Goal: Communication & Community: Answer question/provide support

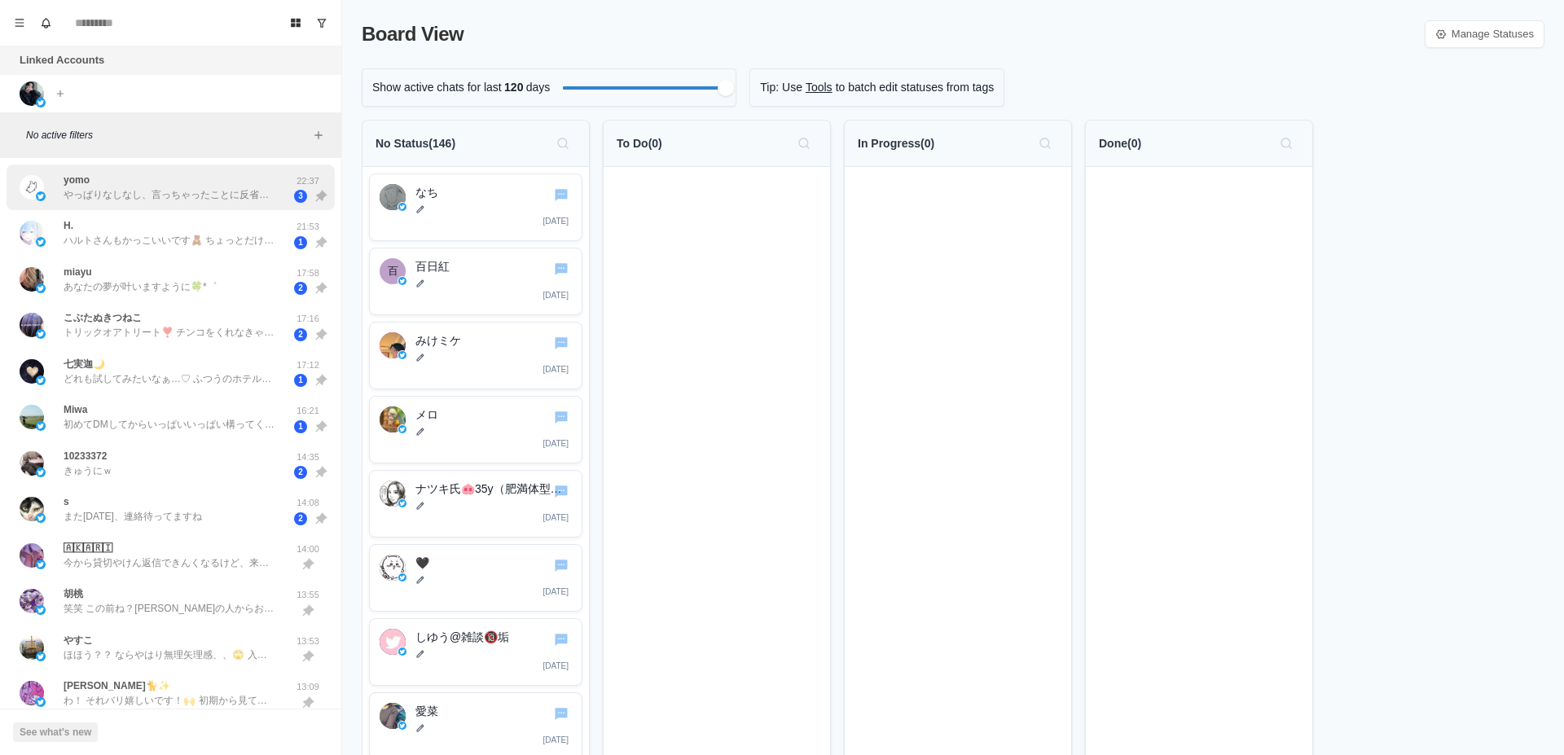
click at [196, 196] on p "やっぱりなしなし、言っちゃったことに反省、なんもなし！だめ！うぅ、" at bounding box center [170, 194] width 212 height 15
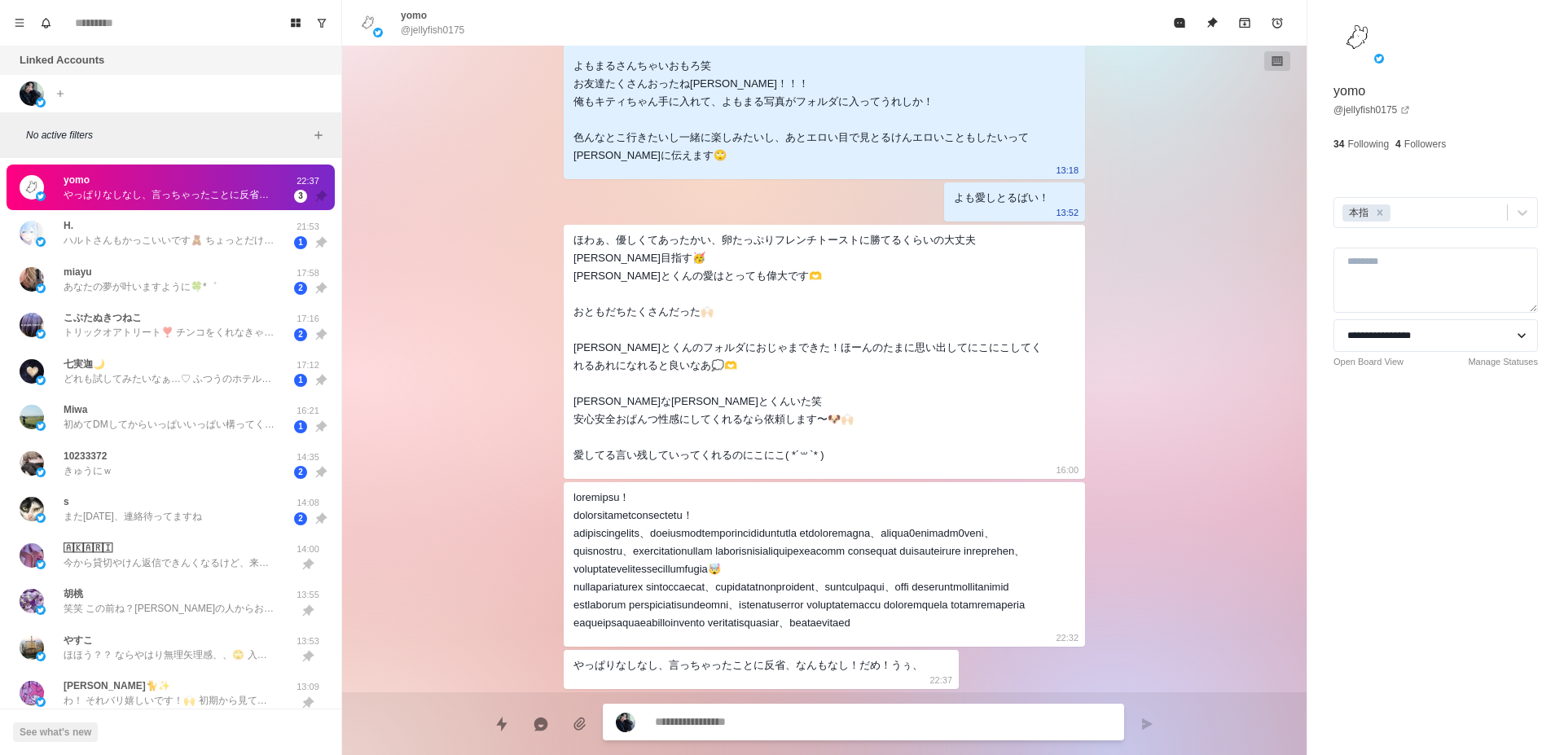
scroll to position [3906, 0]
click at [182, 226] on div "H. ハルトさんもかっこいいです🧸 ちょっとだけ待っててください🥹" at bounding box center [170, 232] width 212 height 29
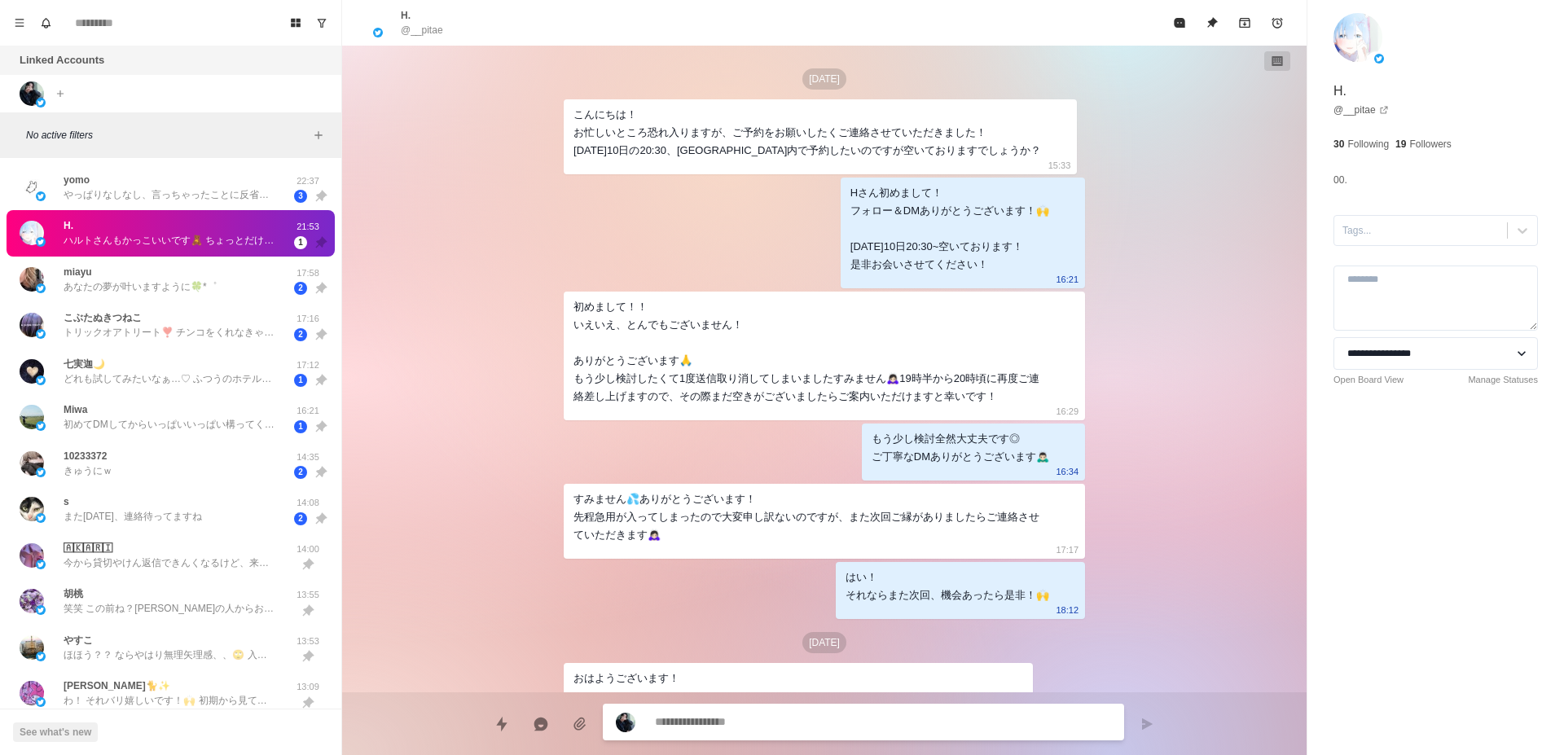
scroll to position [3360, 0]
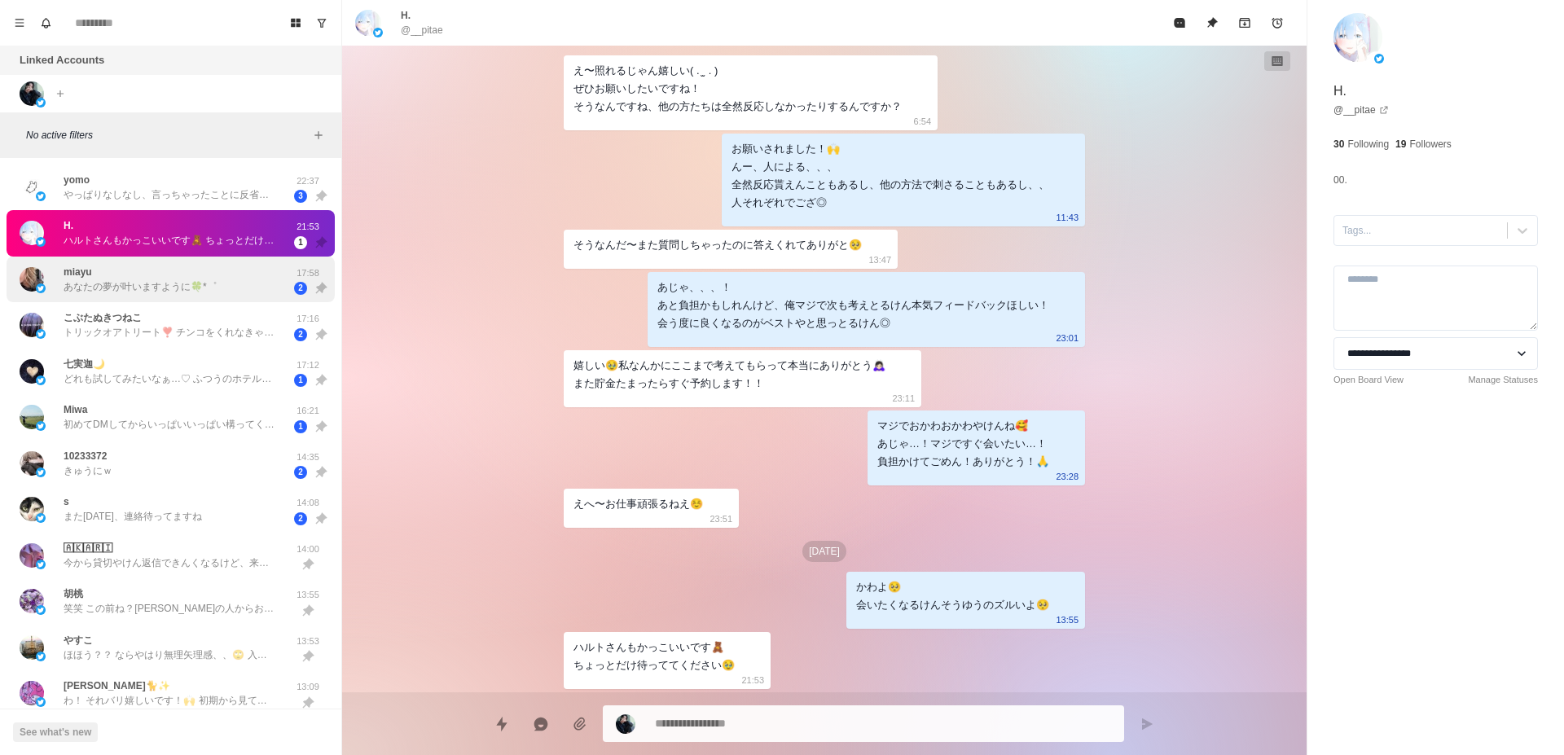
click at [183, 290] on p "あなたの夢が叶いますように🍀*゜" at bounding box center [140, 286] width 153 height 15
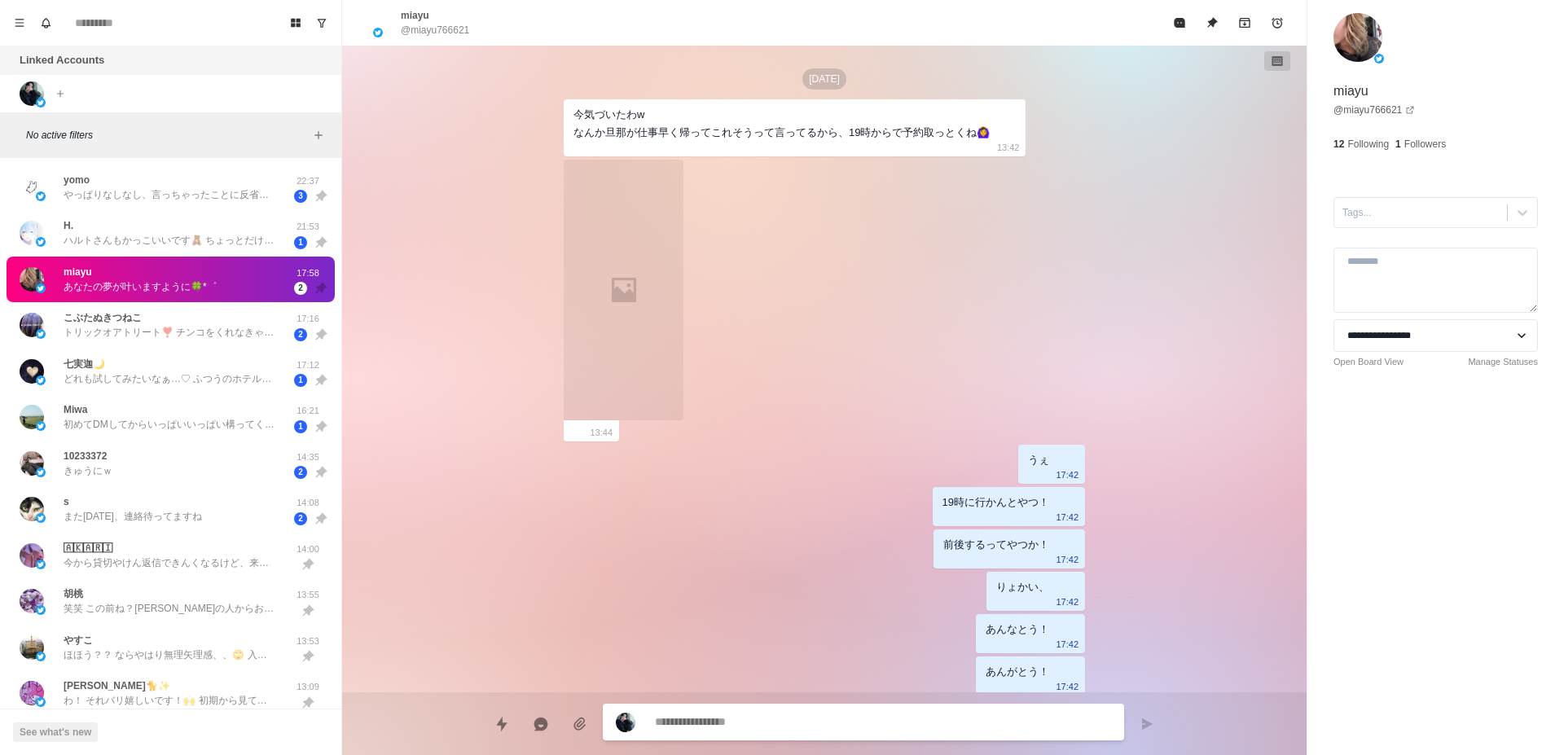
scroll to position [2912, 0]
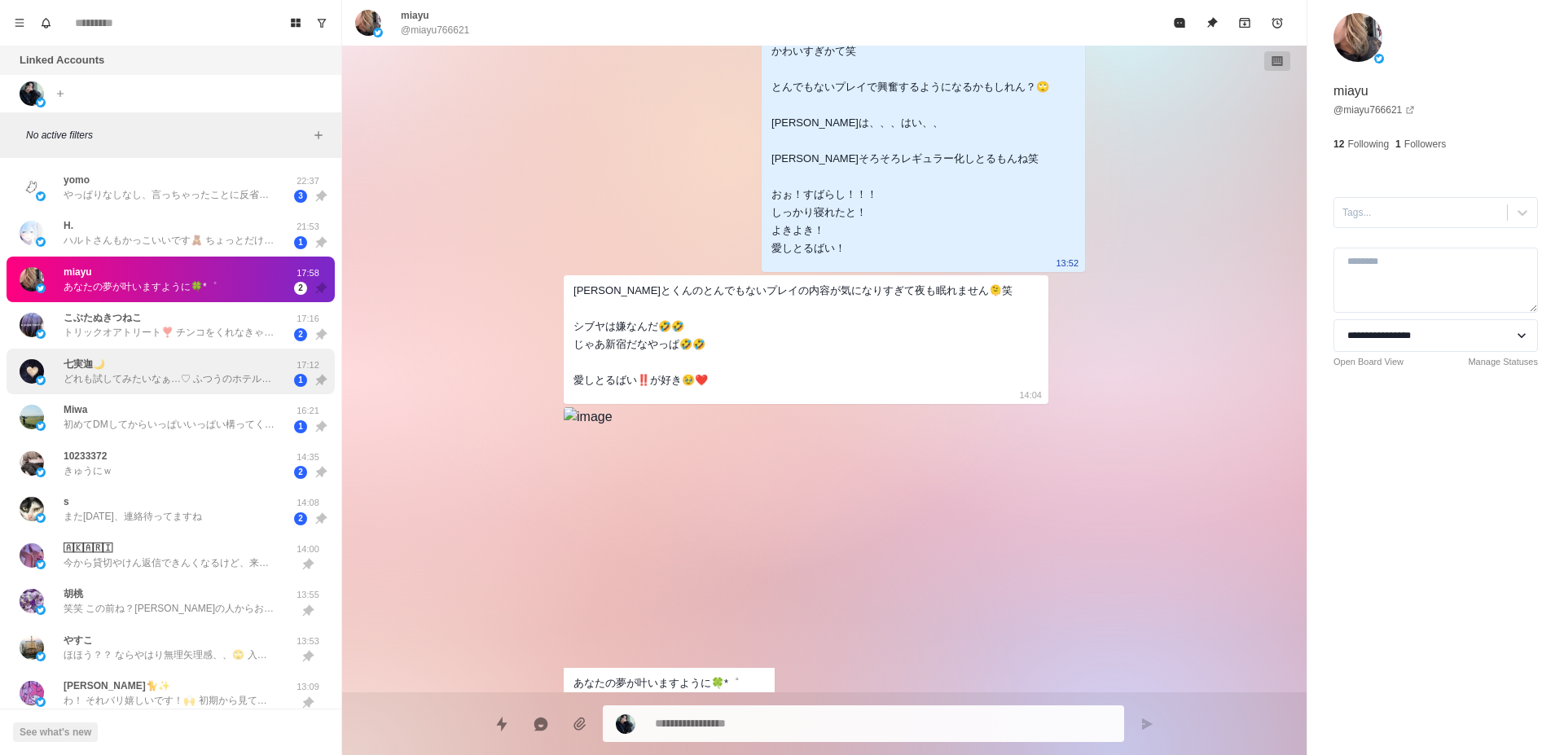
click at [219, 388] on div "[PERSON_NAME]迦🌙 どれも試してみたいなぁ…♡ ふつうのホテルで声我慢してゆっくりされるのとか、たぶん蕩ける… 17:12 1" at bounding box center [171, 372] width 328 height 46
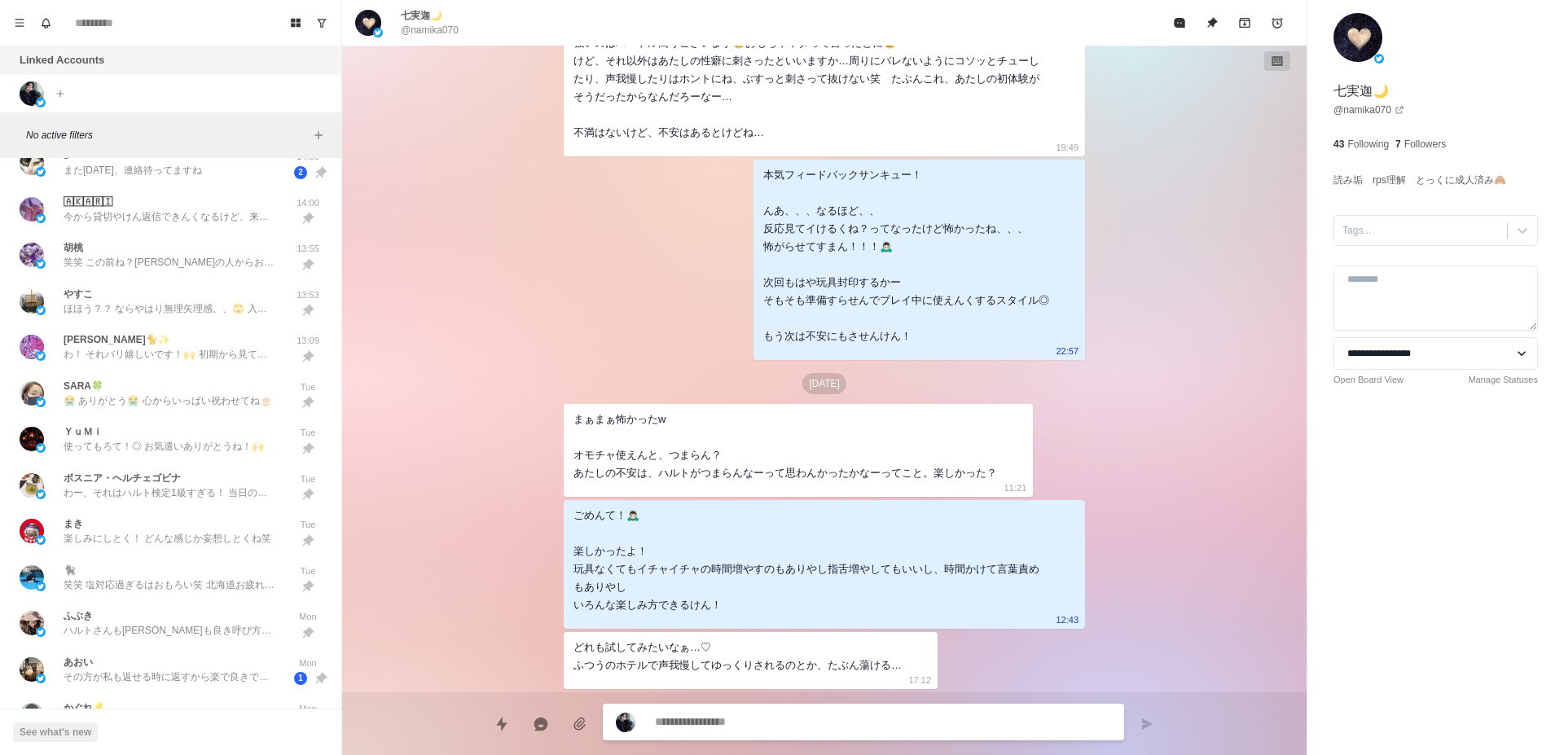
scroll to position [461, 0]
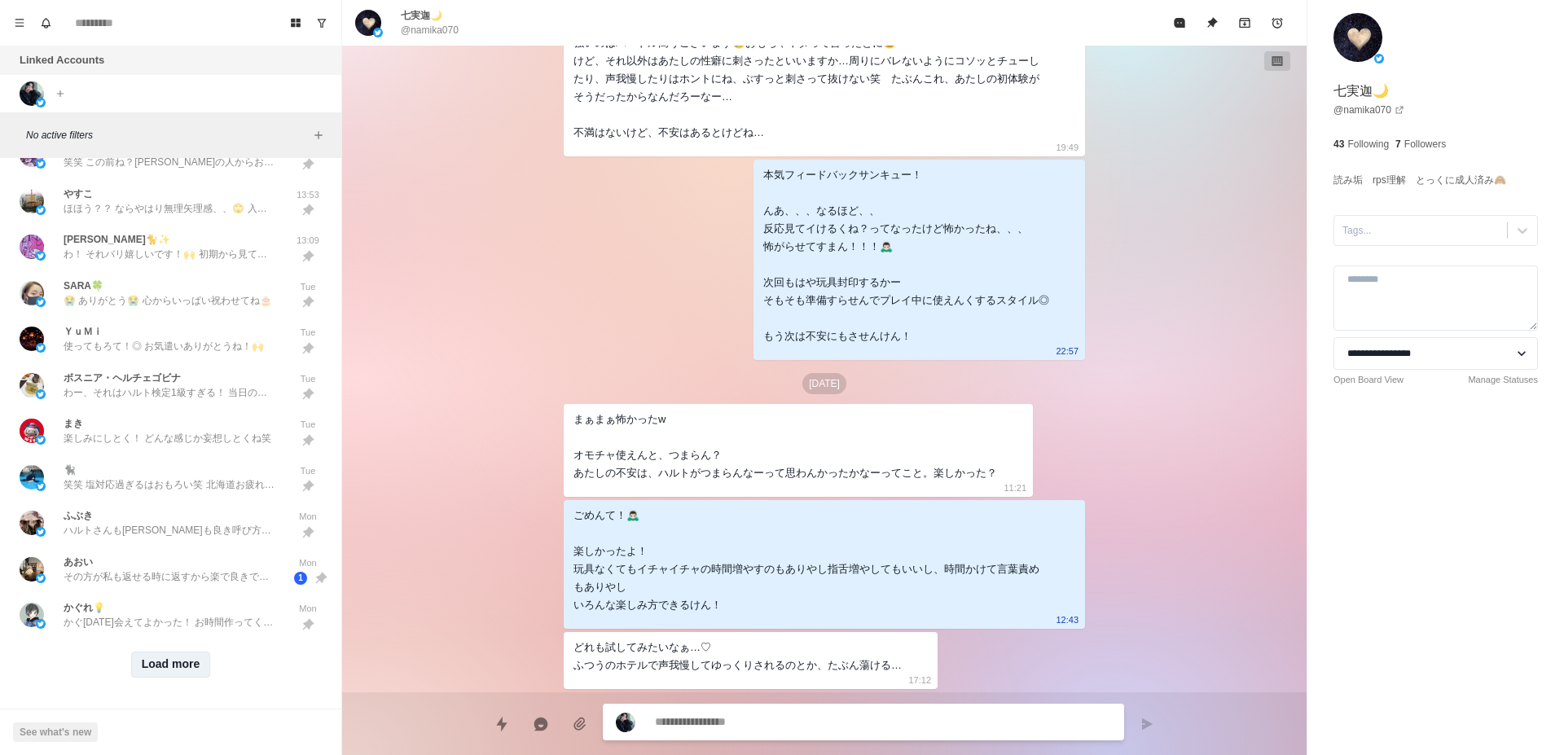
click at [182, 652] on button "Load more" at bounding box center [171, 665] width 80 height 26
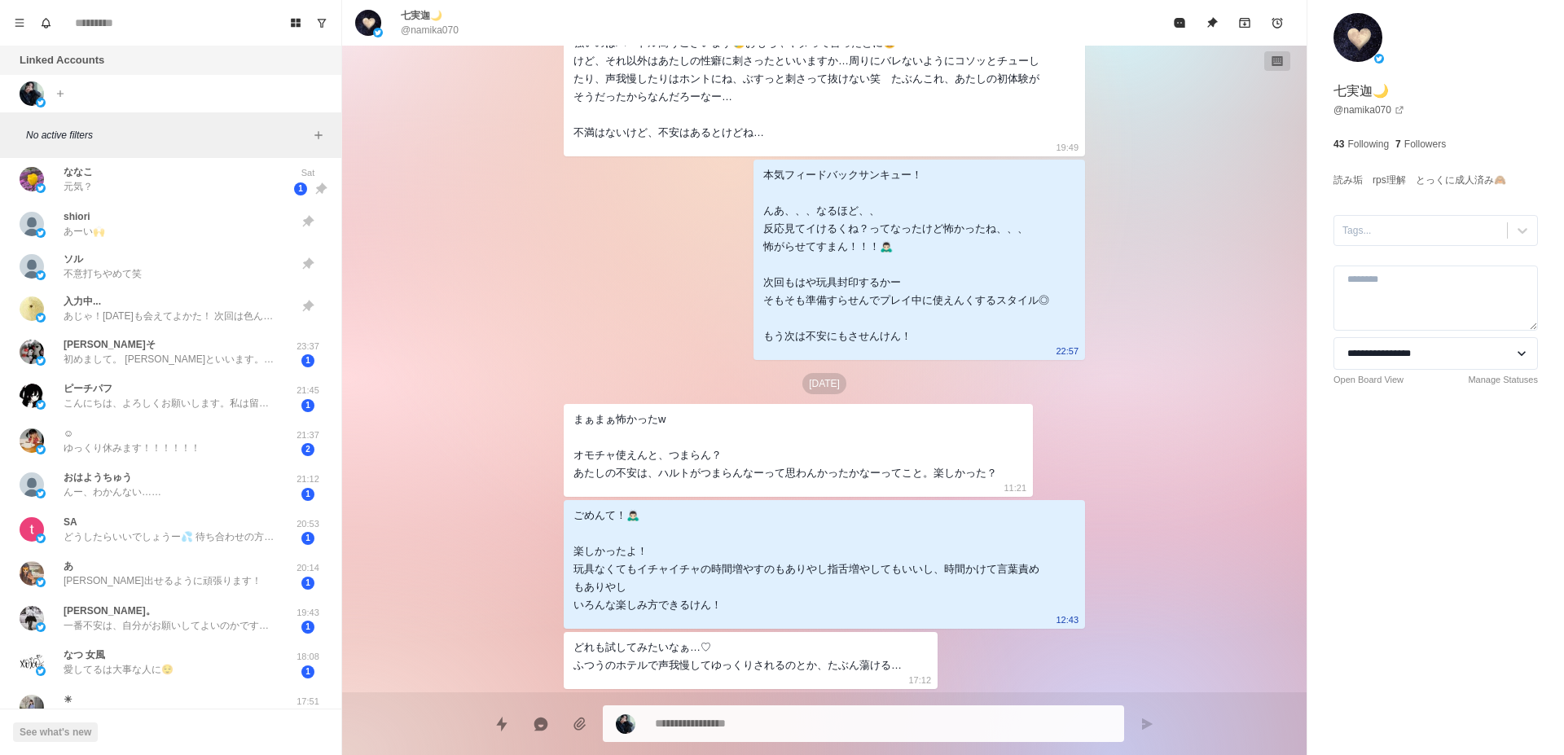
scroll to position [1077, 0]
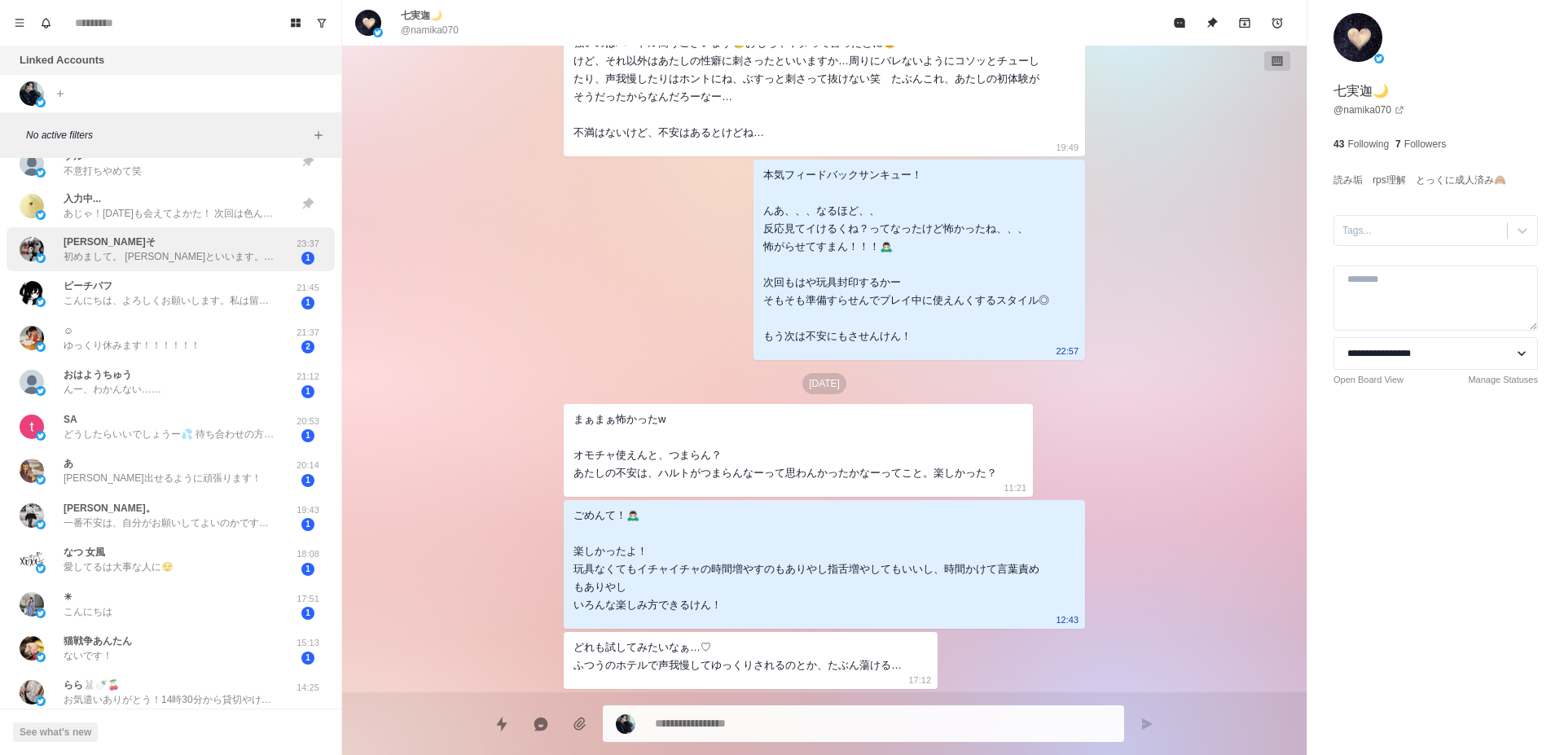
click at [149, 255] on p "初めまして。 [PERSON_NAME]といいます。 粘膜接触なしが希望なんですが、ハルトさんはデンタルダムとかお持ちですか、、、？" at bounding box center [170, 256] width 212 height 15
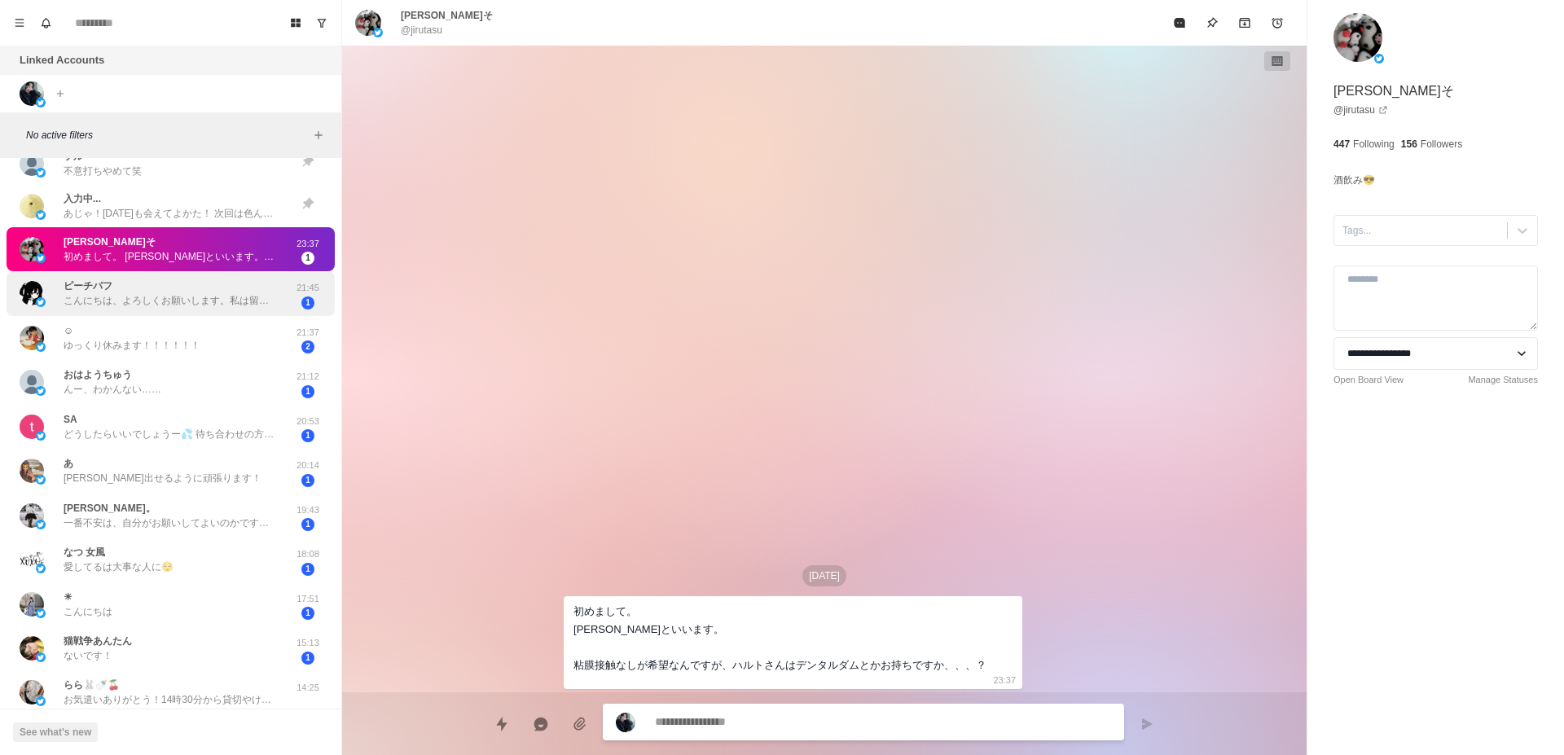
click at [156, 302] on p "こんにちは、よろしくお願いします。私は留学生ですが、高い学費を稼ぐ必要があるので、セックスのアルバイトをしています。今年22歳、私のサービスが必要でしたら、追…" at bounding box center [170, 300] width 212 height 15
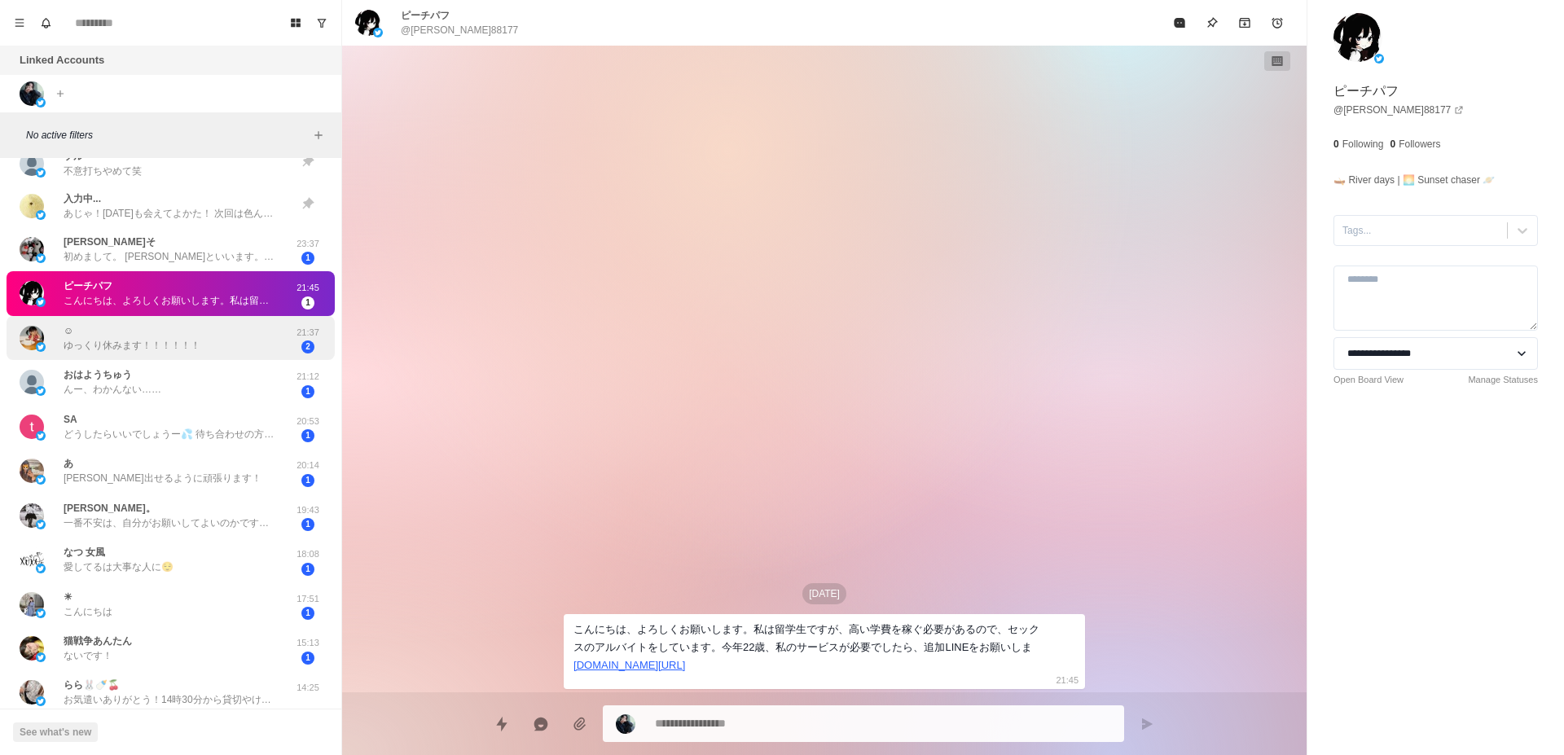
click at [169, 343] on p "ゆっくり休みます！！！！！！" at bounding box center [132, 345] width 137 height 15
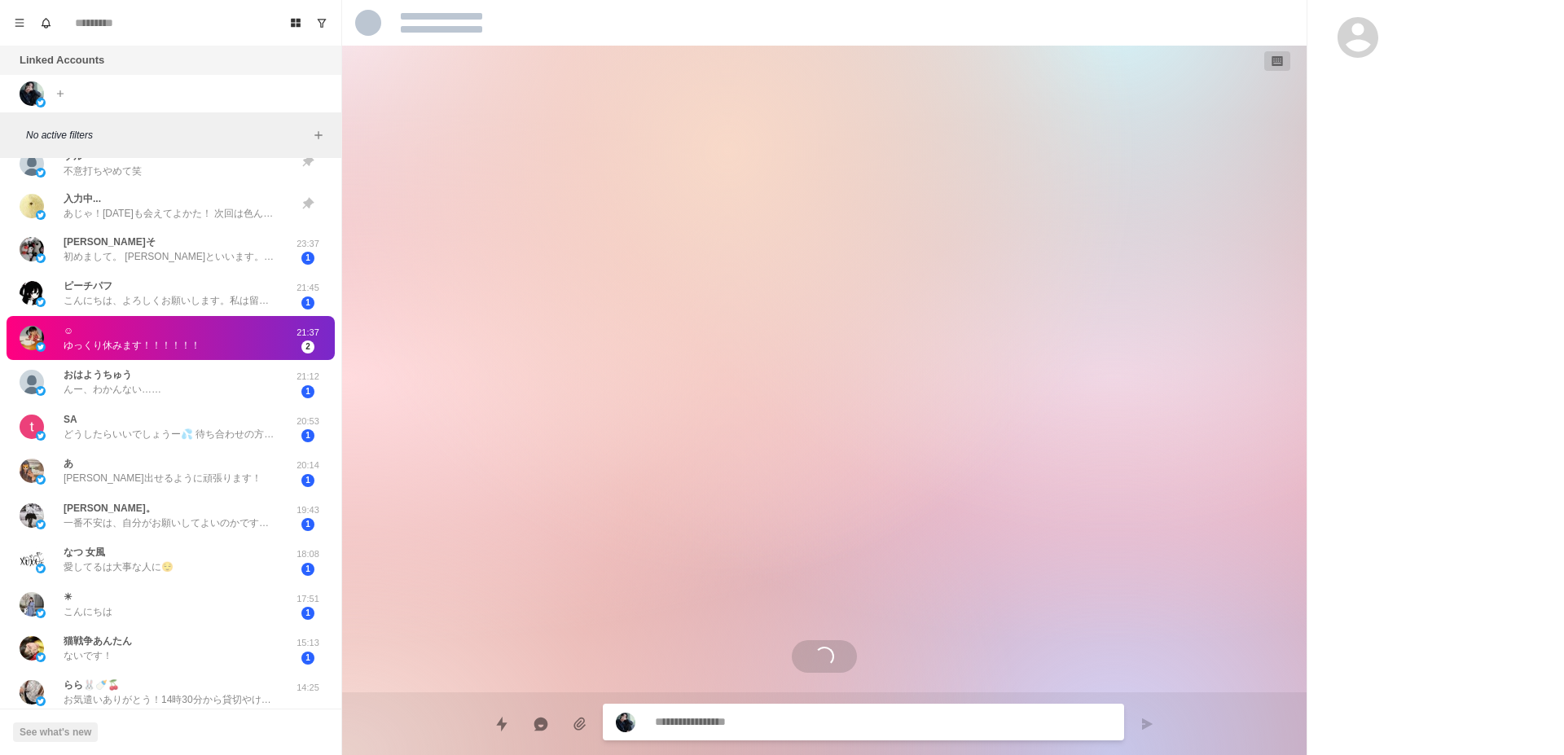
scroll to position [3360, 0]
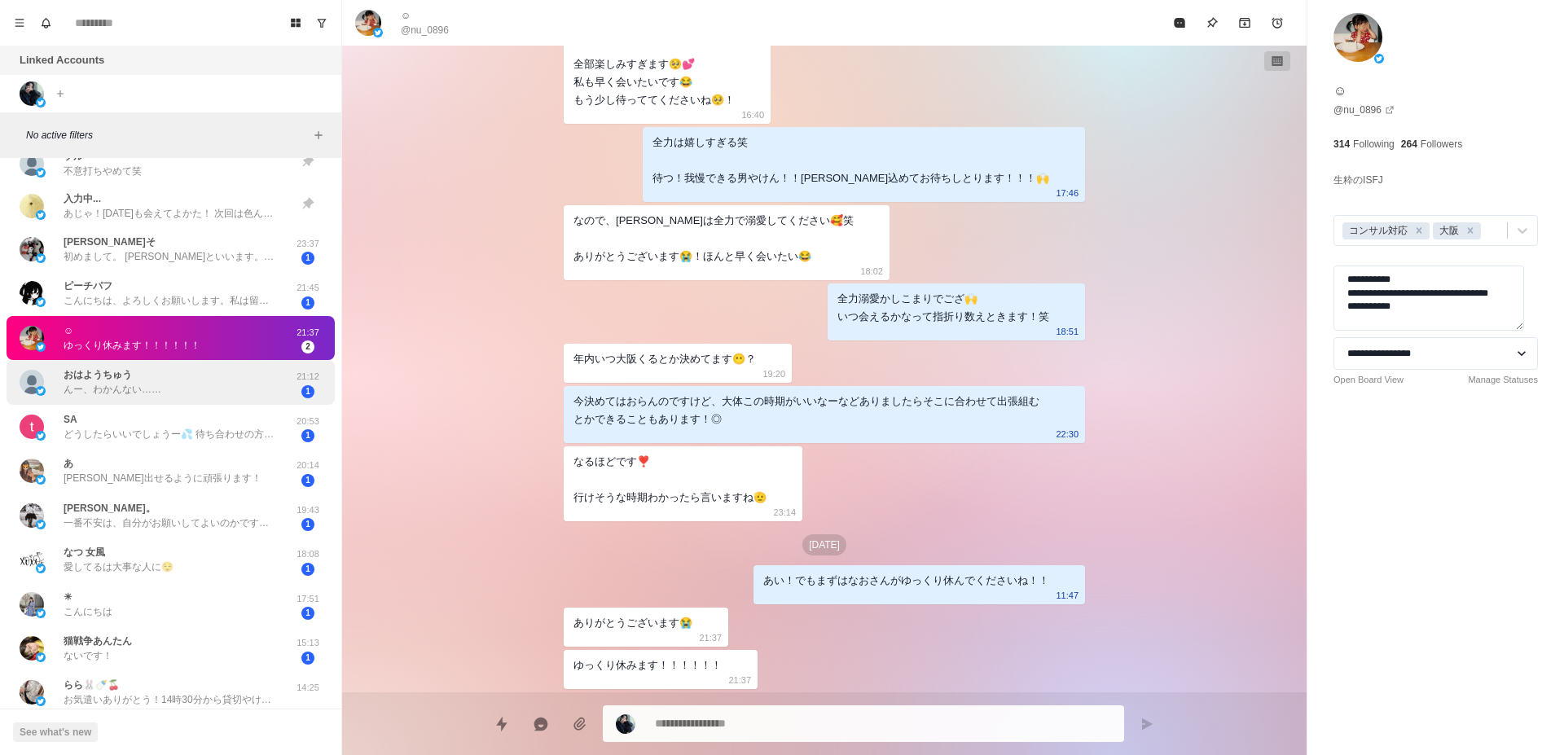
click at [160, 380] on div "︎︎︎︎おはようちゅう んー、わかんない……" at bounding box center [154, 383] width 268 height 32
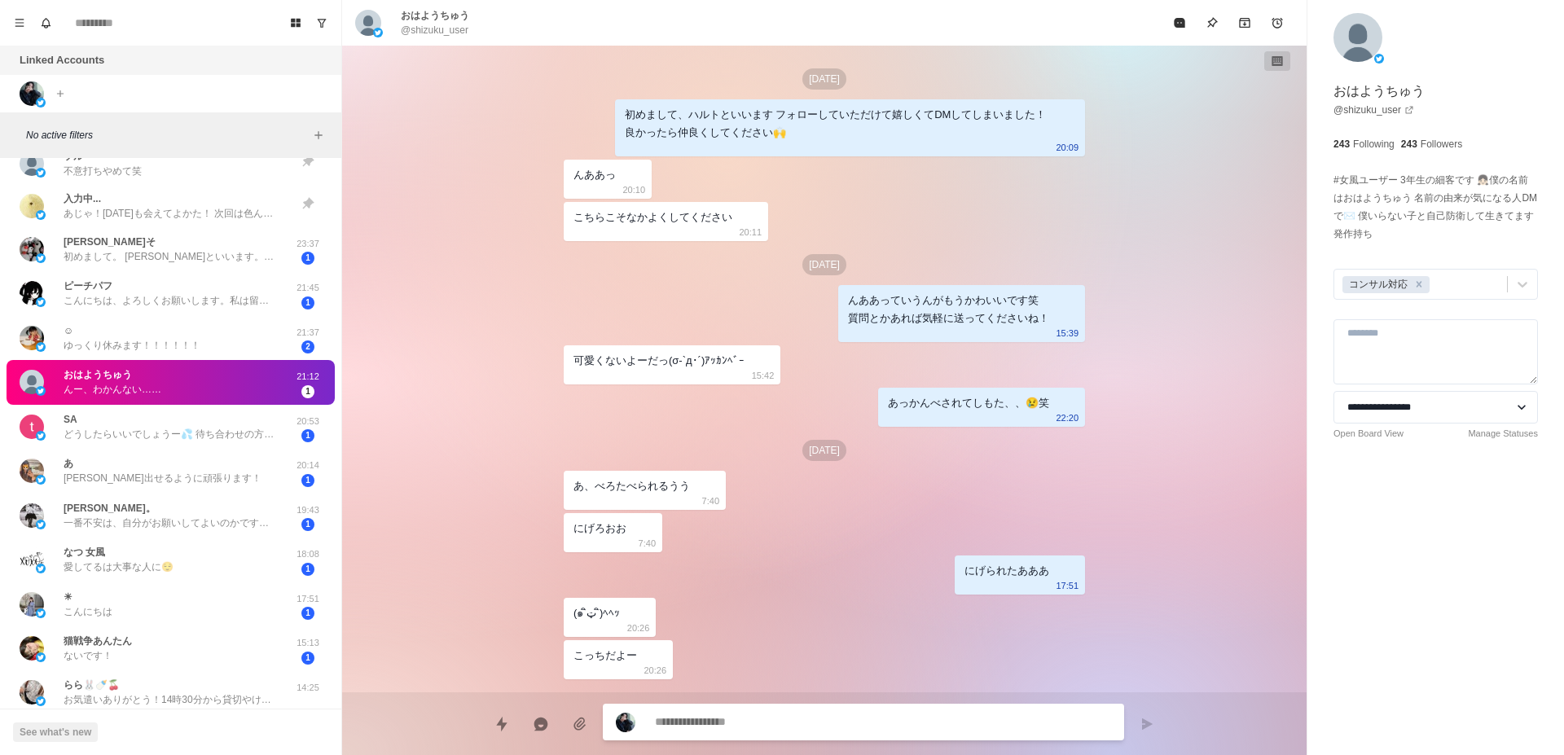
scroll to position [740, 0]
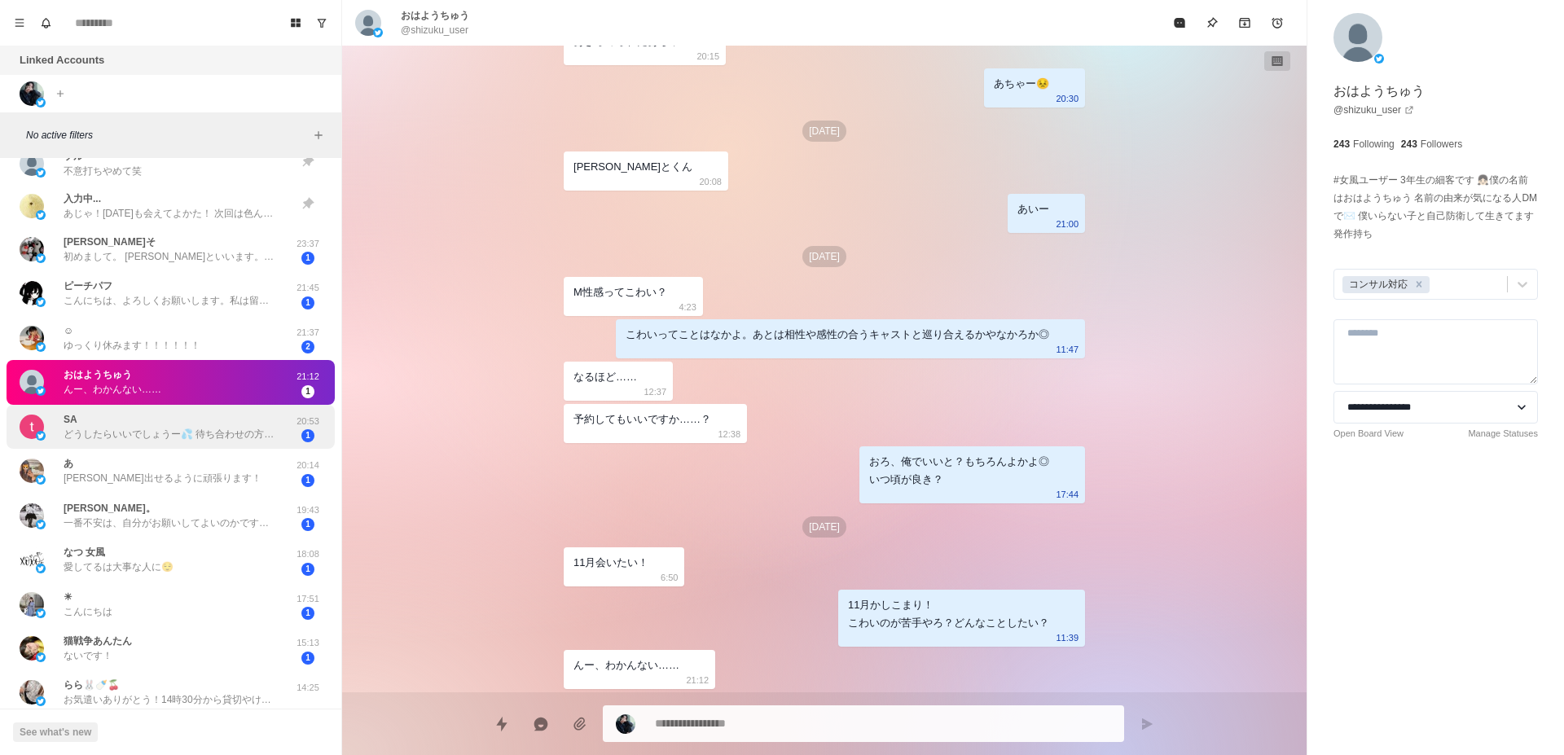
click at [176, 433] on p "どうしたらいいでしょうー💦 待ち合わせの方が緊張しないですかね&gt;_&lt; それはそれで…笑 とりあえず日にち決まってから悩みます笑 そう言ってもらえる…" at bounding box center [170, 434] width 212 height 15
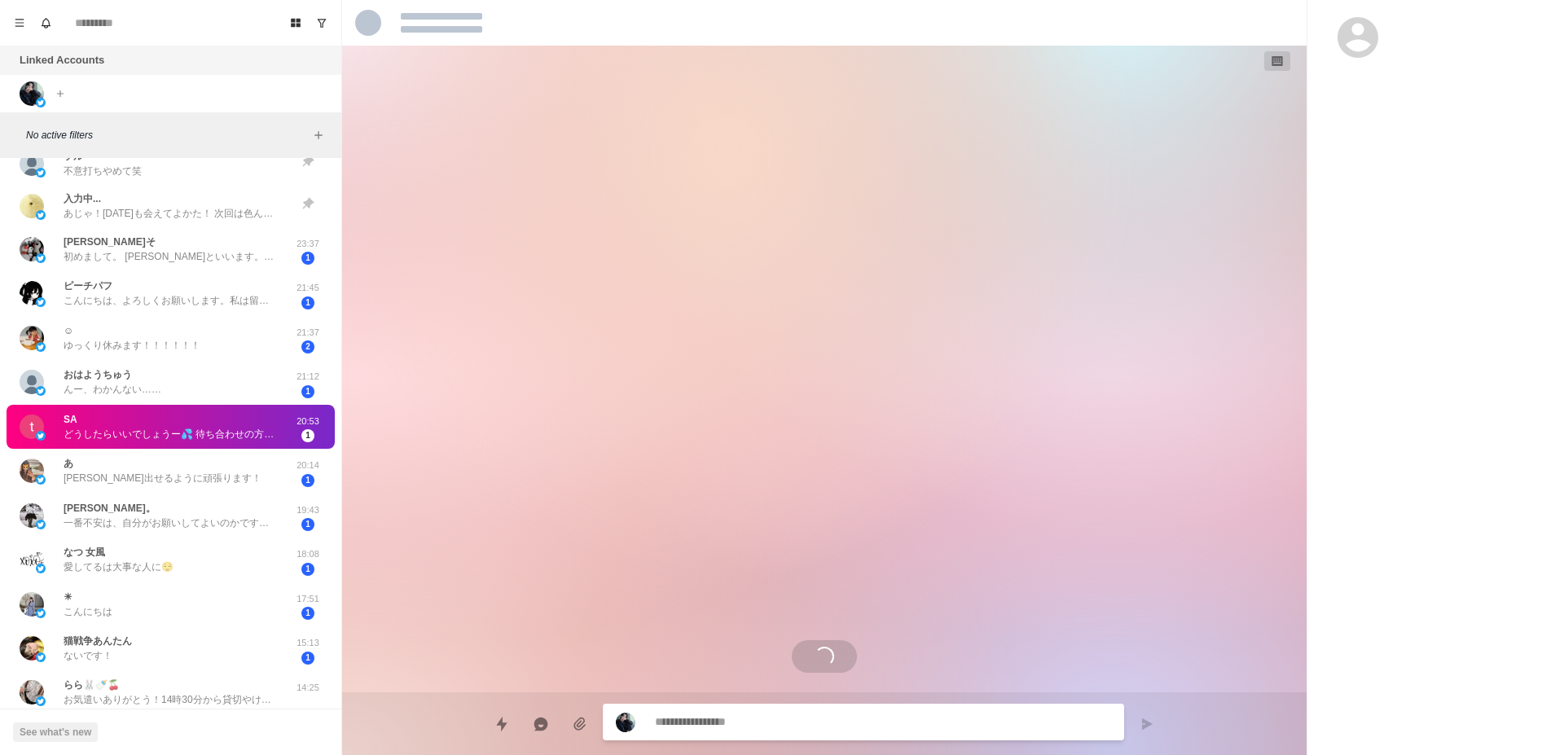
scroll to position [2737, 0]
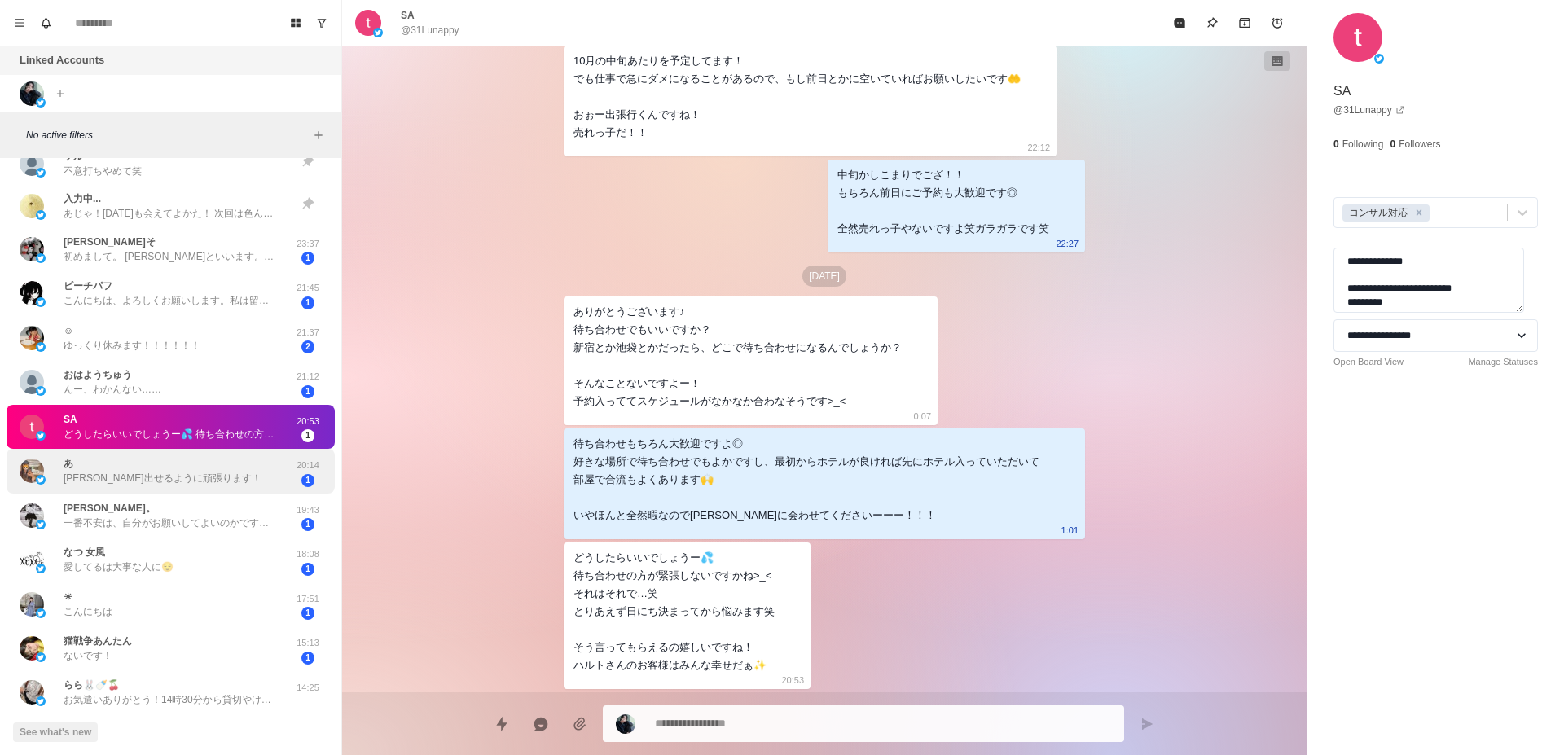
click at [266, 480] on div "あ [PERSON_NAME]出せるように頑張ります！" at bounding box center [154, 471] width 268 height 32
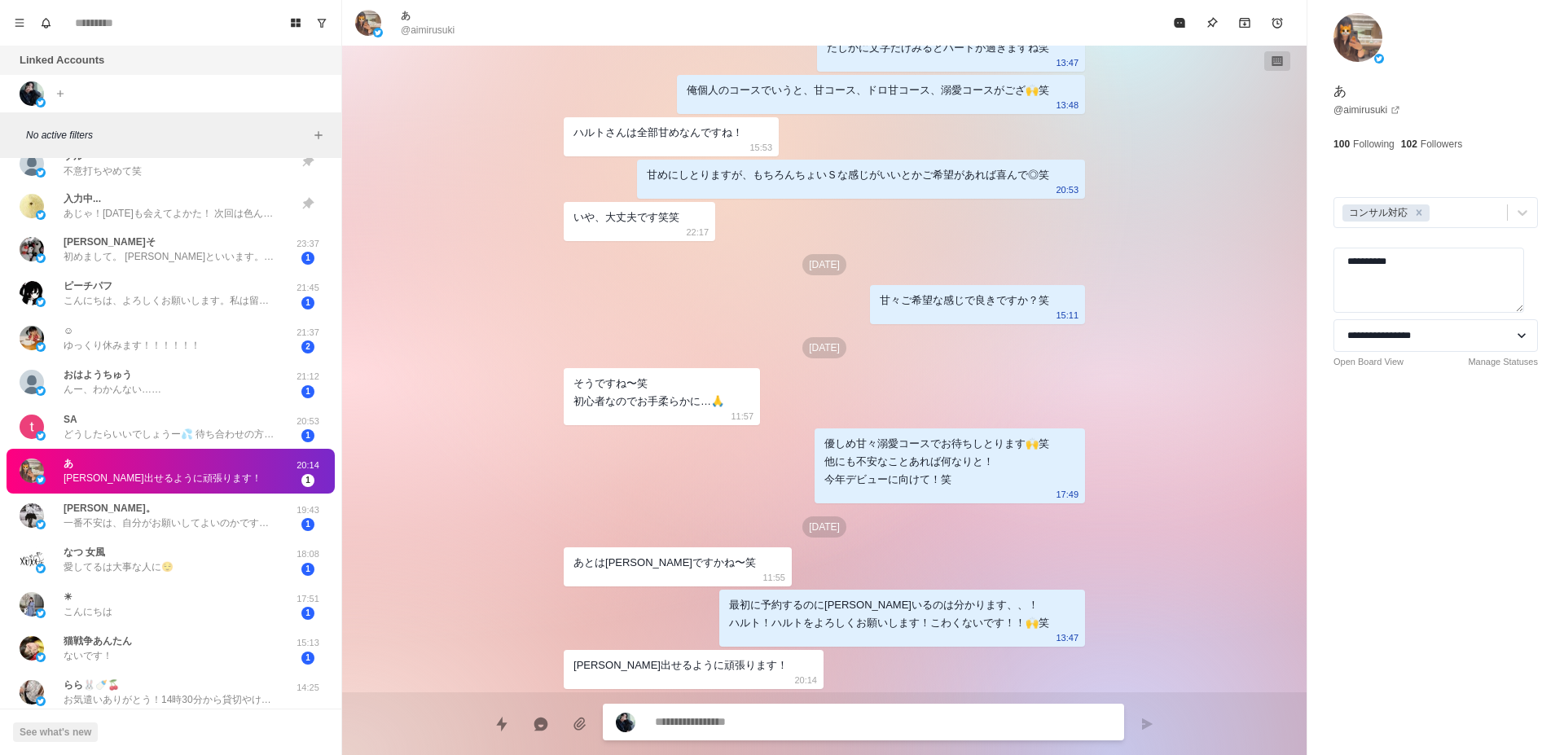
scroll to position [1180, 0]
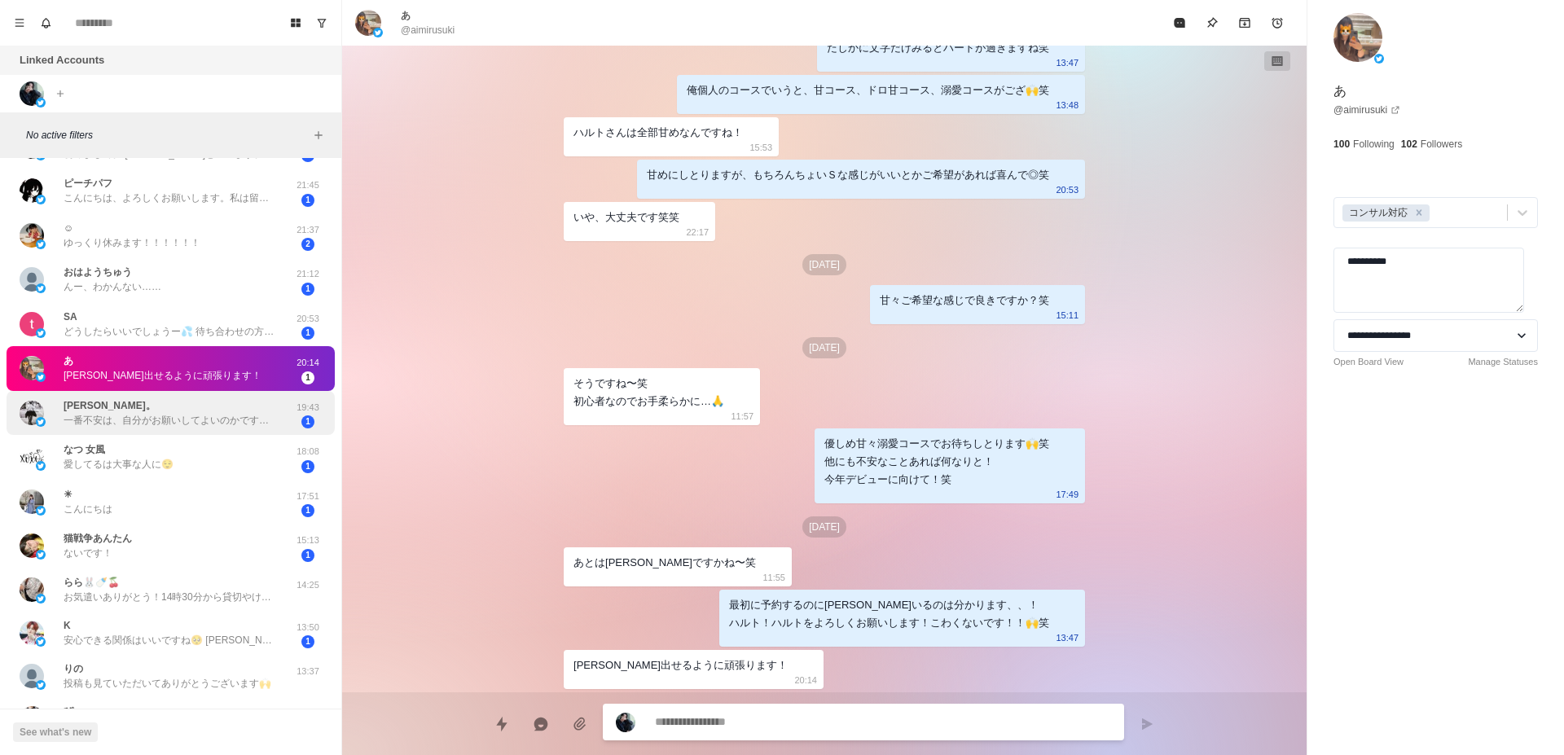
click at [235, 411] on div "[PERSON_NAME]。 一番不安は、自分がお願いしてよいのかですかね。笑 手術跡も[PERSON_NAME]あったりしてとか。 あと変な性癖？笑" at bounding box center [170, 412] width 212 height 29
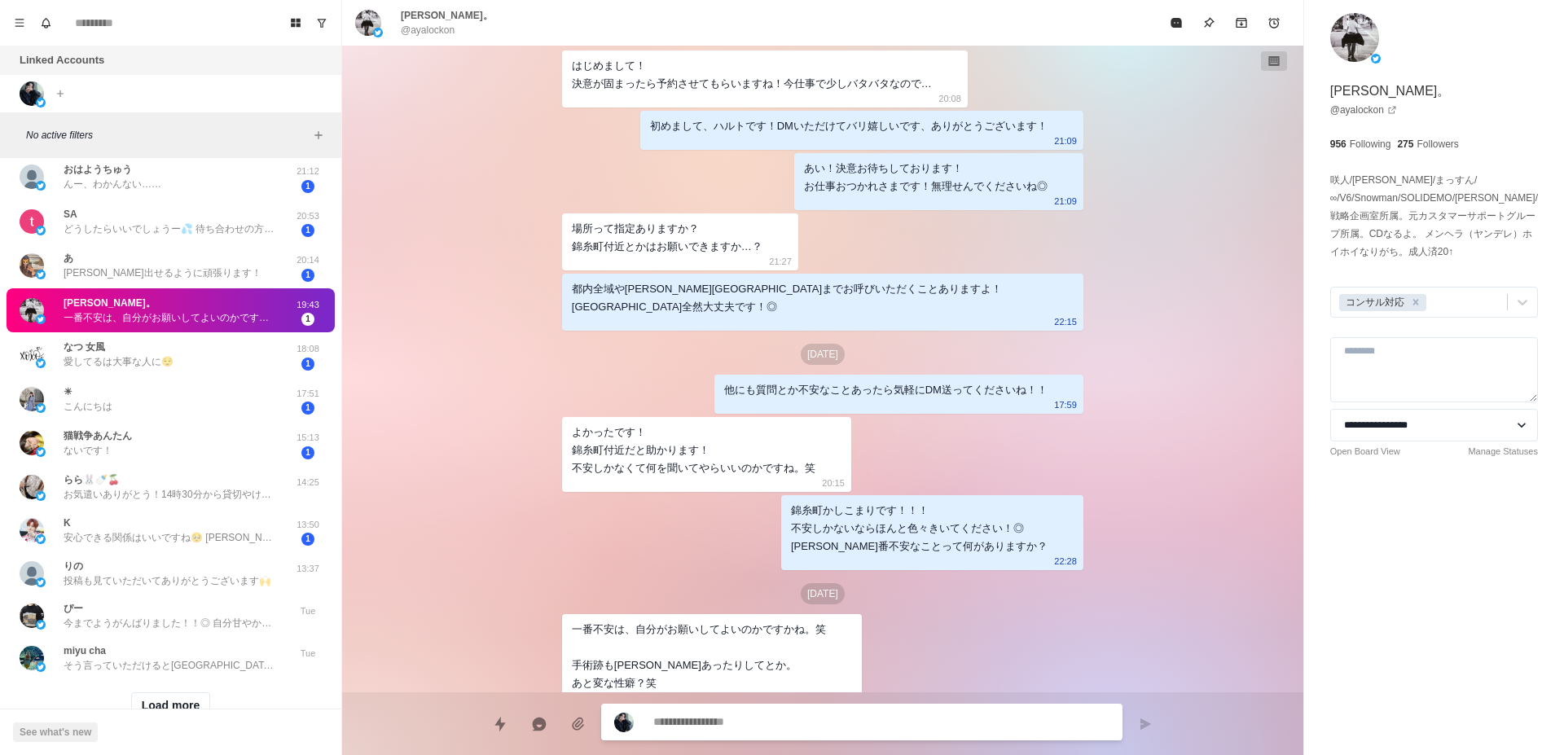
scroll to position [1338, 0]
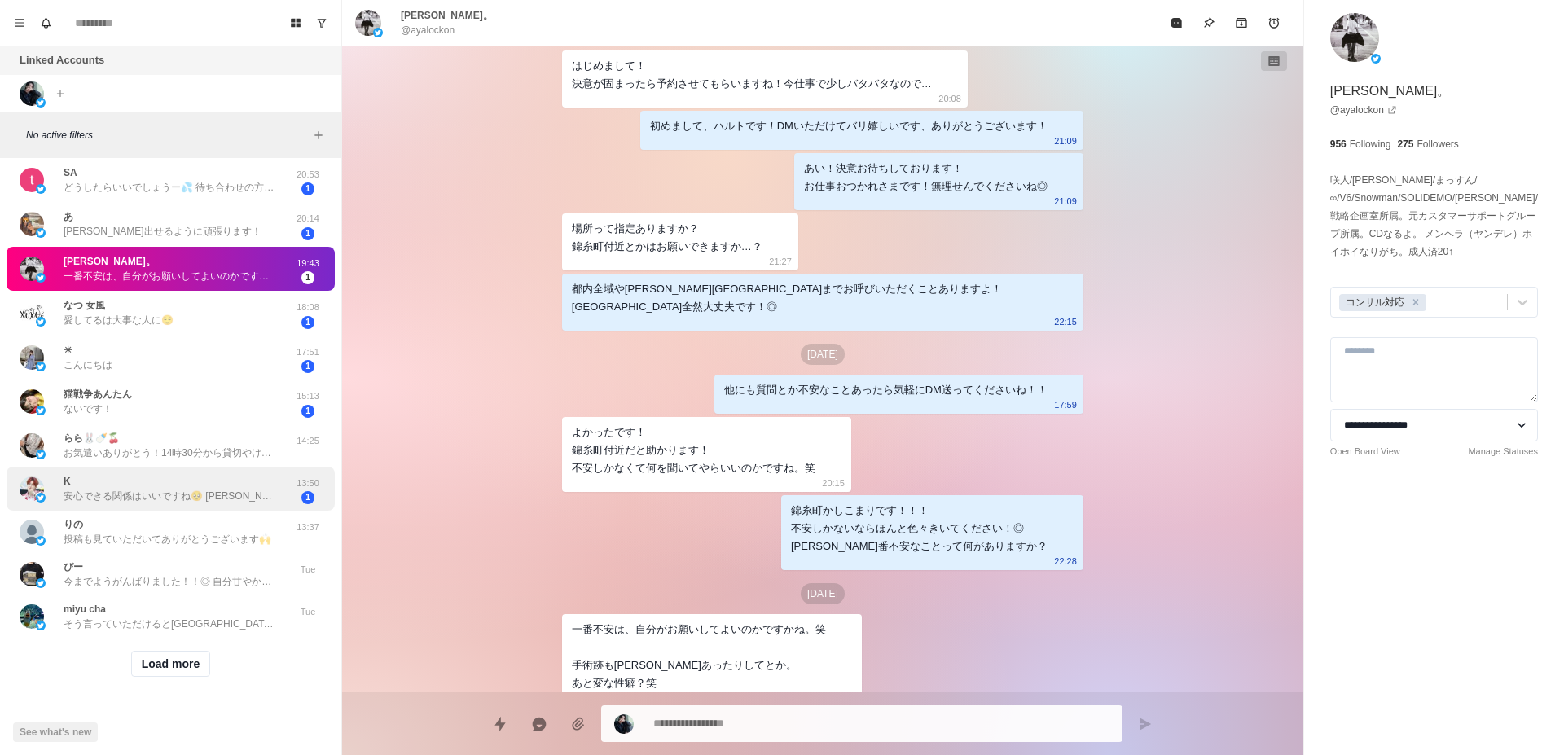
click at [227, 489] on p "安心できる関係はいいですね🥺 [PERSON_NAME]とくんの雰囲気気になります..." at bounding box center [170, 496] width 212 height 15
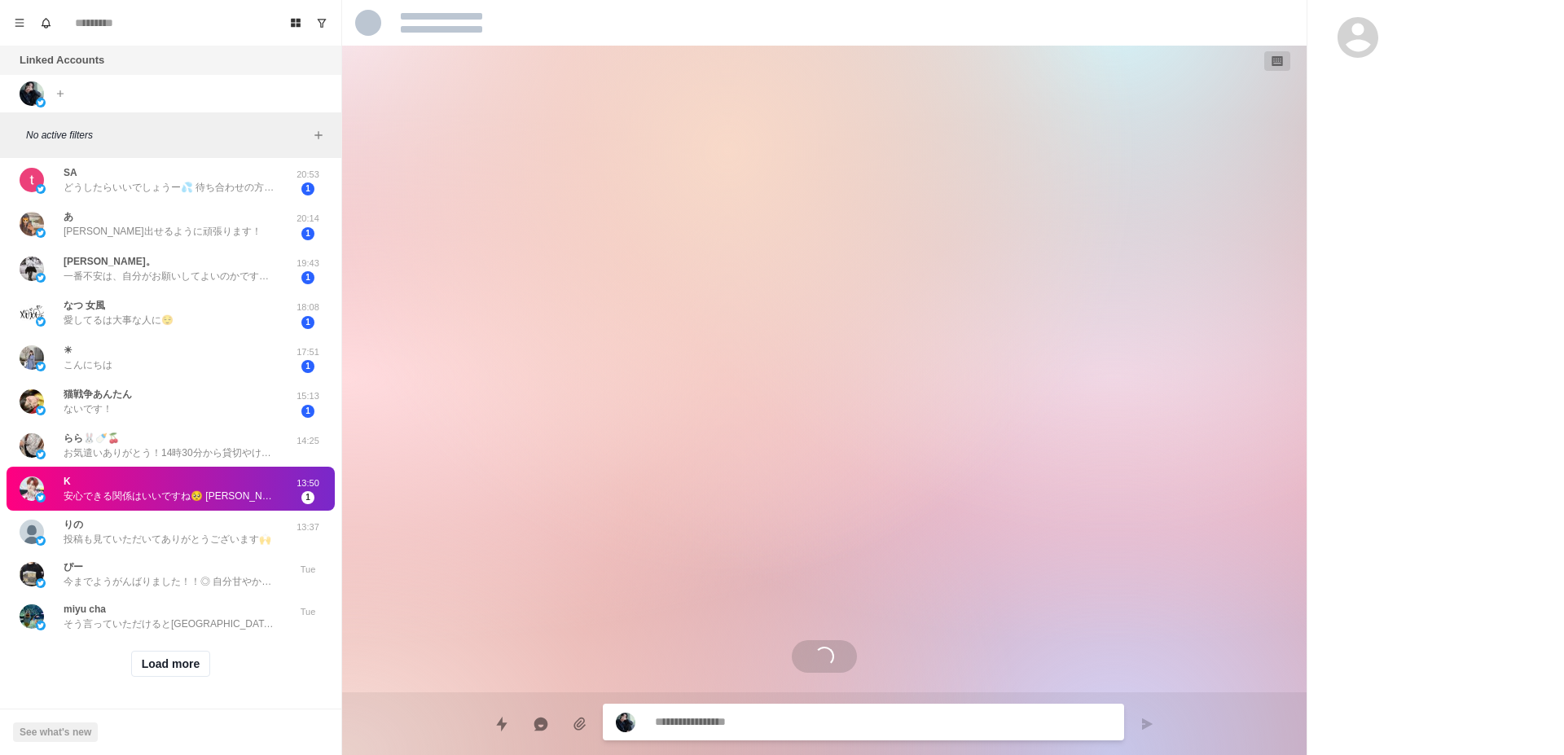
scroll to position [1142, 0]
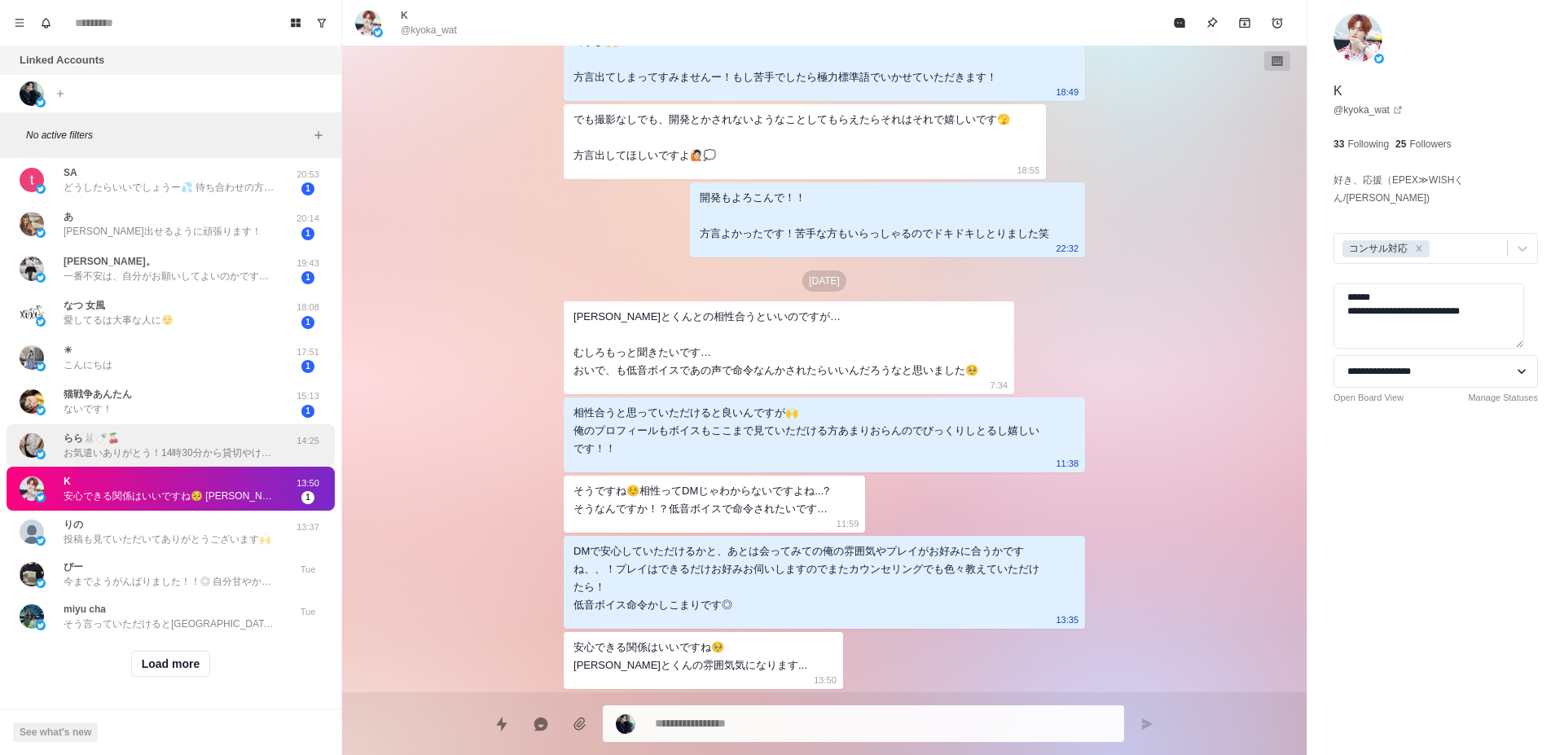
click at [227, 424] on div "らら🐰🍼🍒 お気遣いありがとう！14時30分から貸切やけんまだギリ大丈夫やった笑 ららさん心配やったけん勝手に返したかったから気にせんで🙌 また[DATE]ー…" at bounding box center [171, 445] width 328 height 42
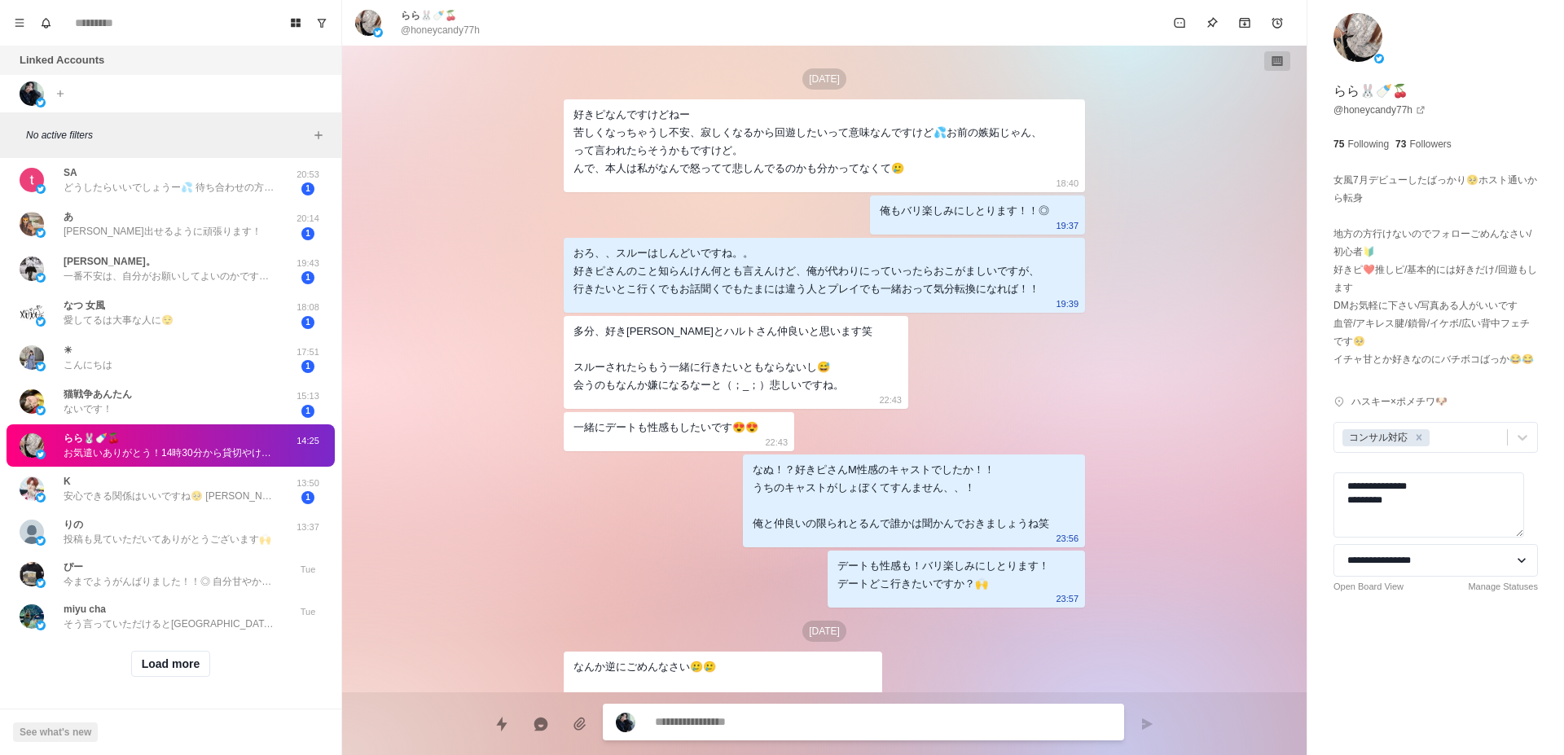
scroll to position [2323, 0]
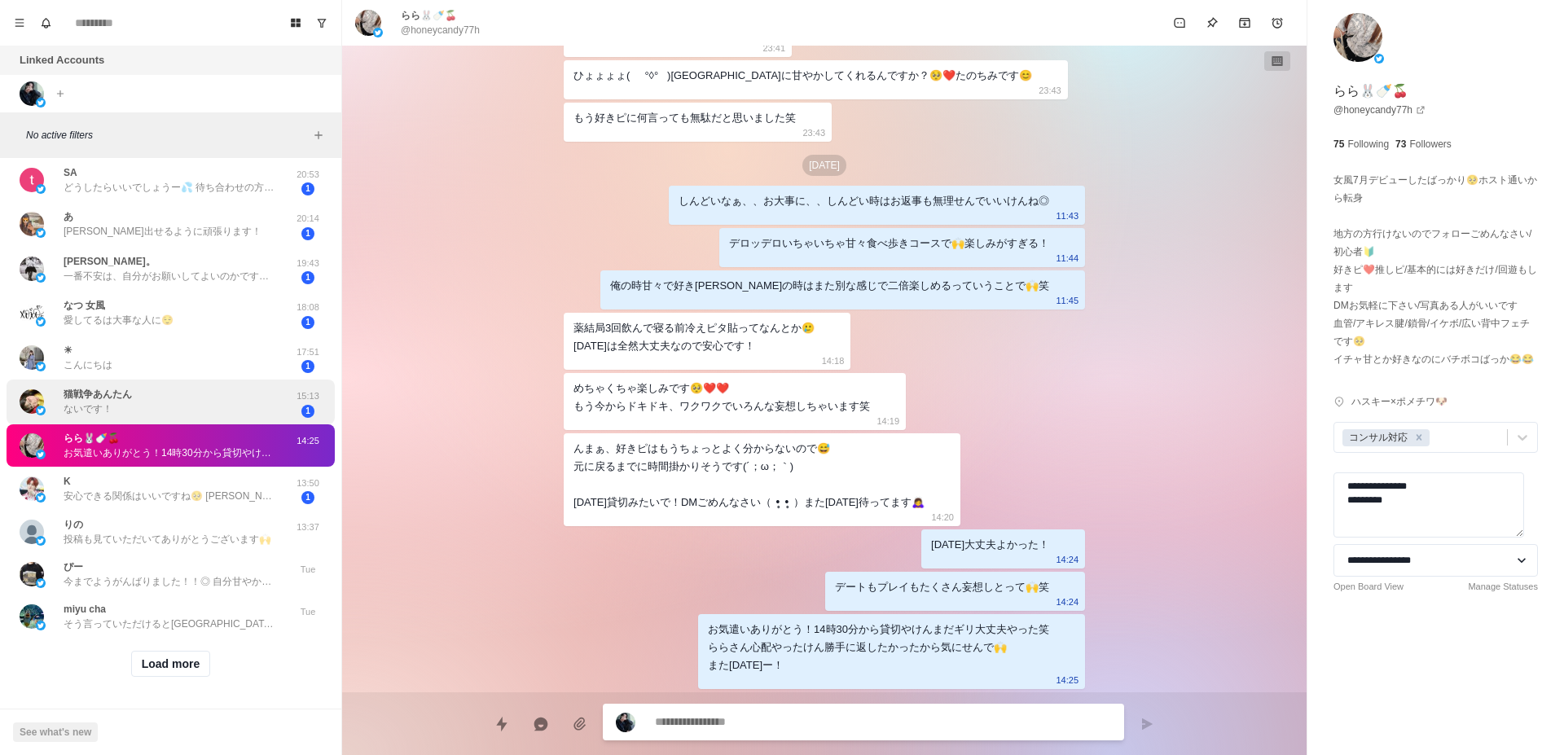
click at [228, 390] on div "猫戦争あんたん ないです！" at bounding box center [154, 402] width 268 height 32
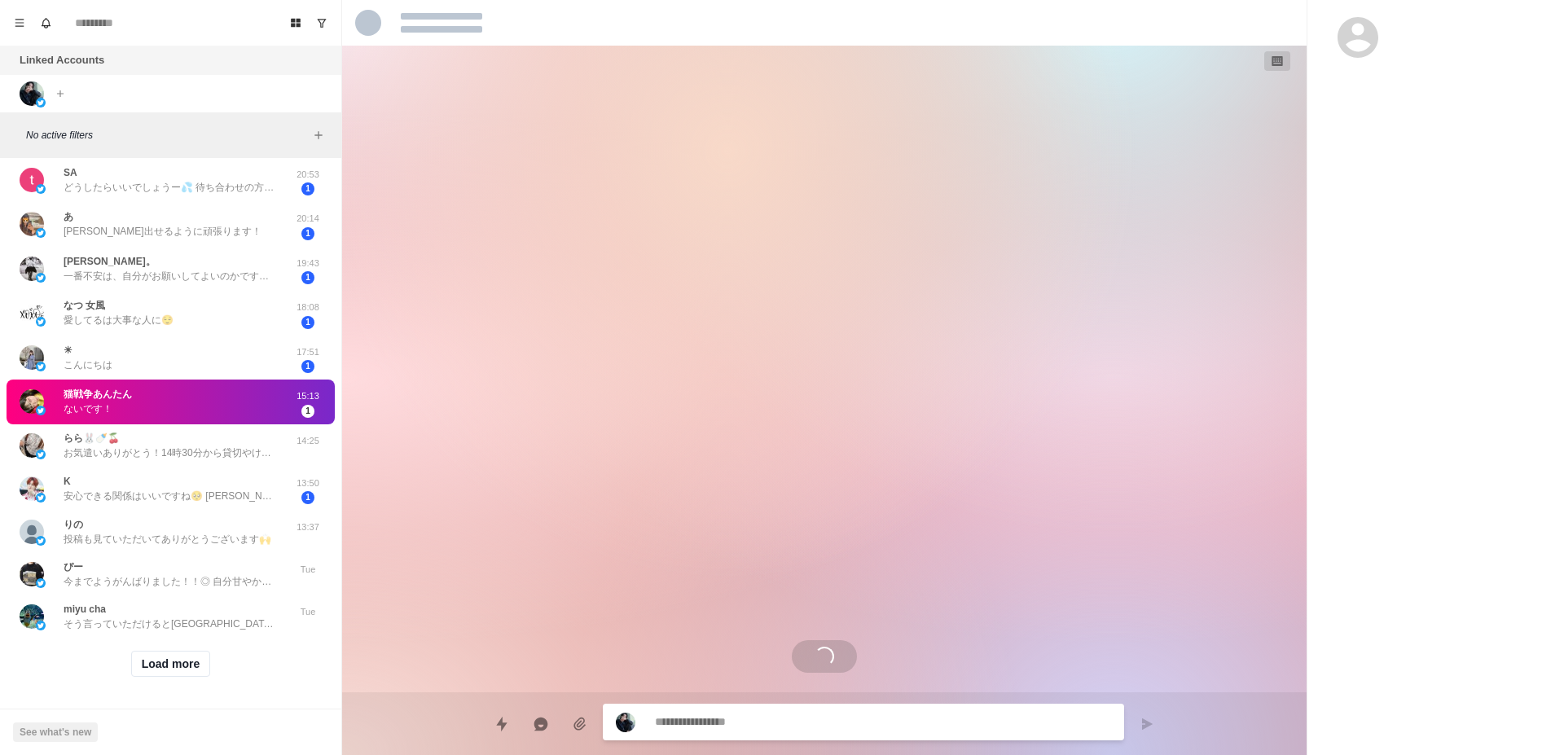
scroll to position [1023, 0]
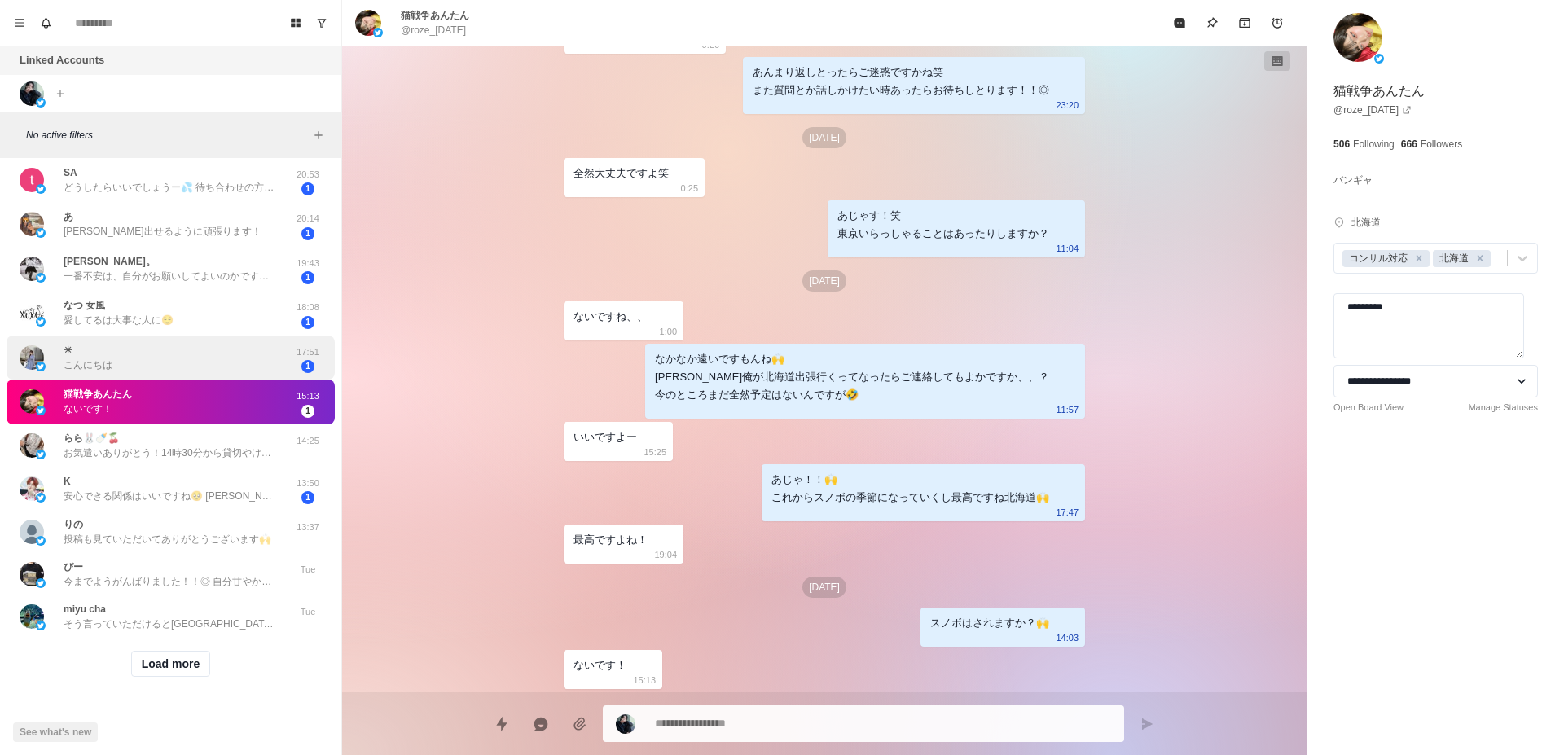
click at [231, 358] on div "☀ こんにちは" at bounding box center [154, 358] width 268 height 32
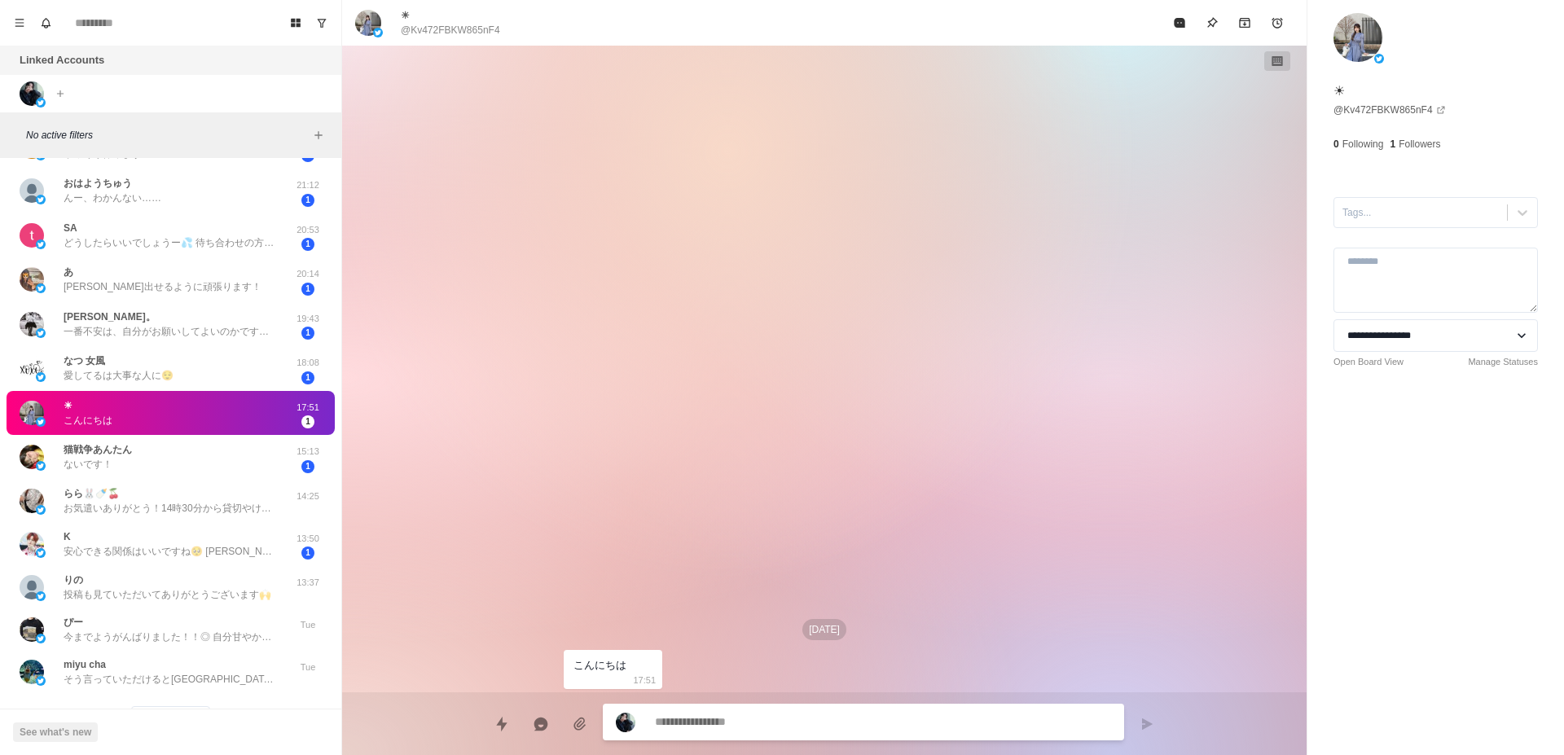
scroll to position [1235, 0]
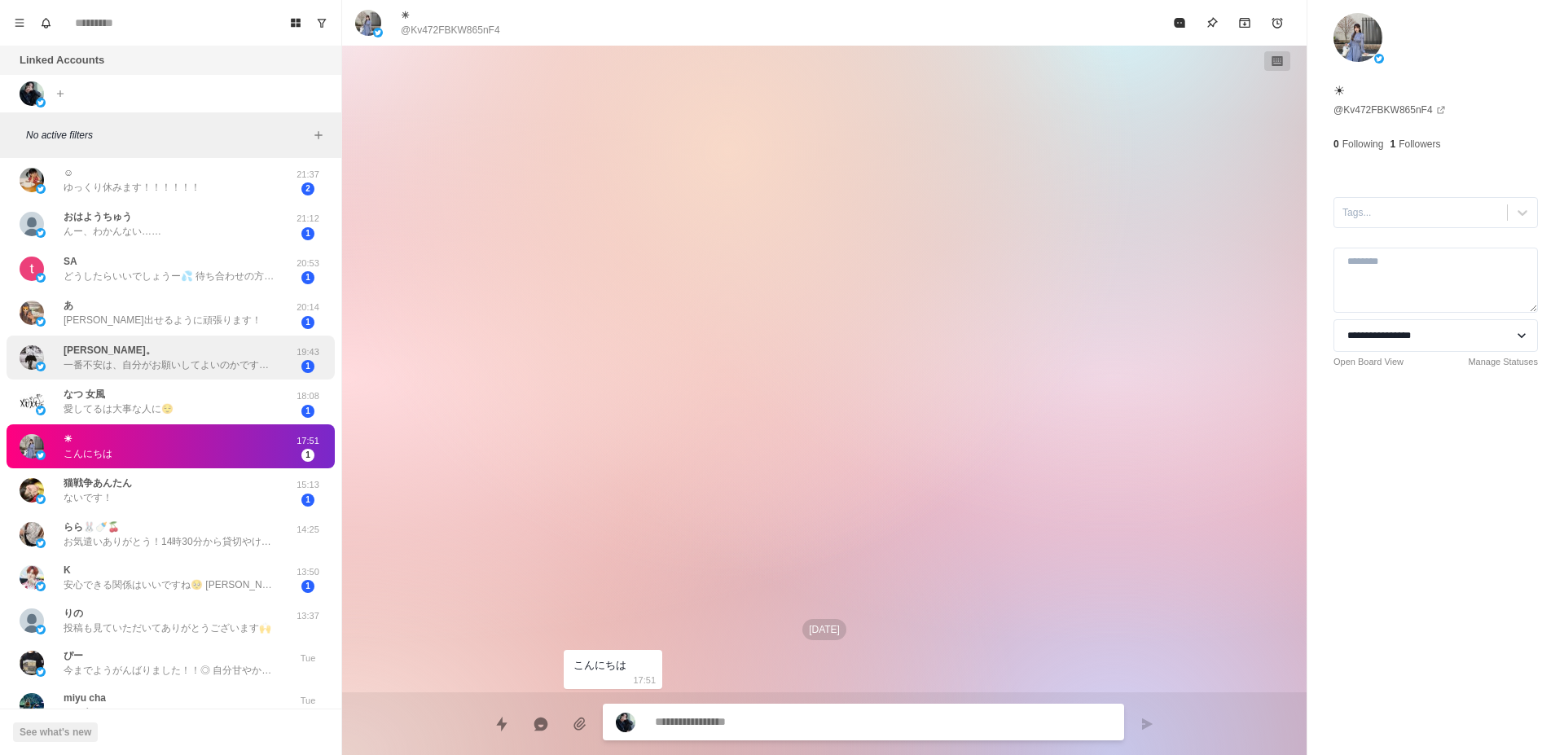
click at [226, 357] on div "[PERSON_NAME]。 一番不安は、自分がお願いしてよいのかですかね。笑 手術跡も[PERSON_NAME]あったりしてとか。 あと変な性癖？笑" at bounding box center [170, 357] width 212 height 29
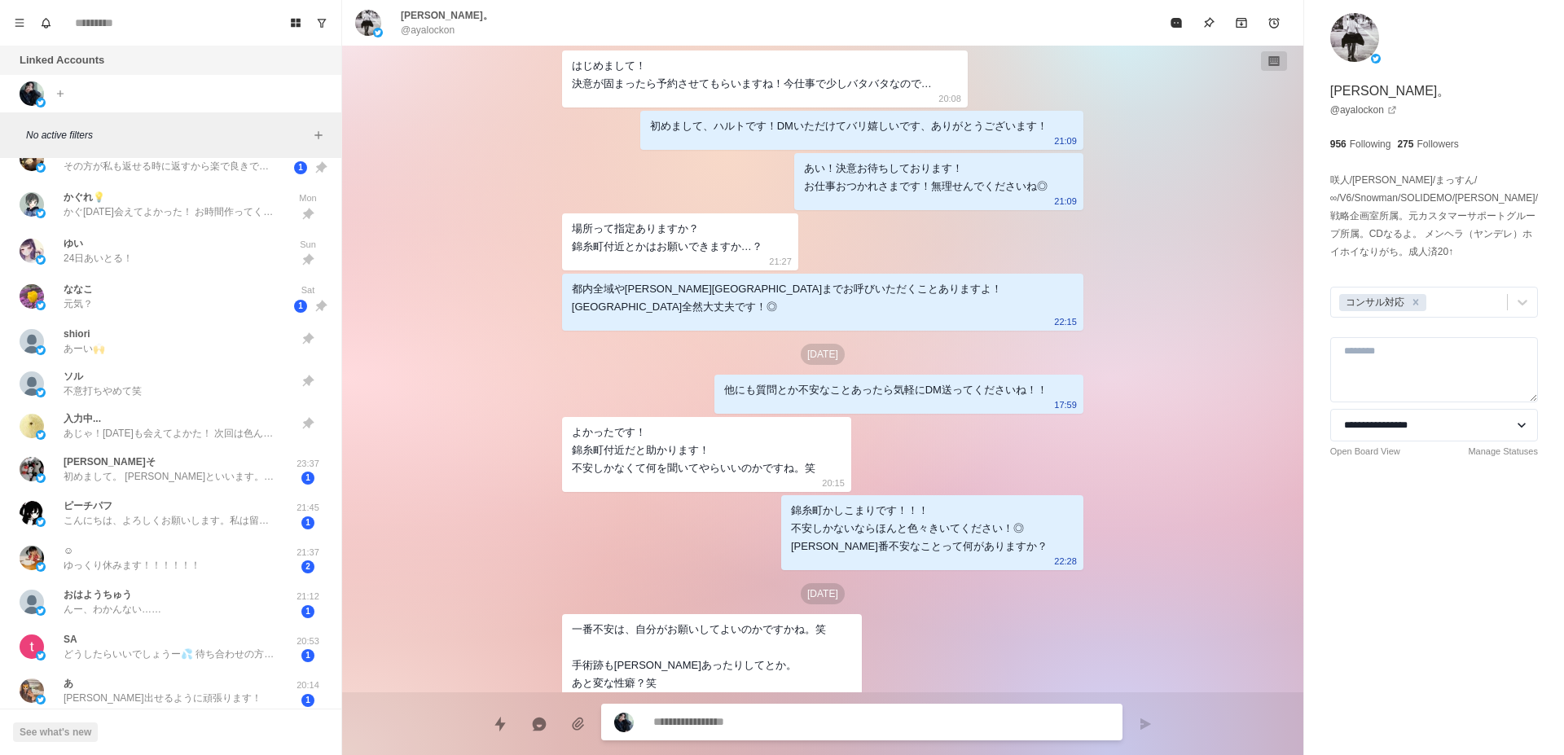
scroll to position [1030, 0]
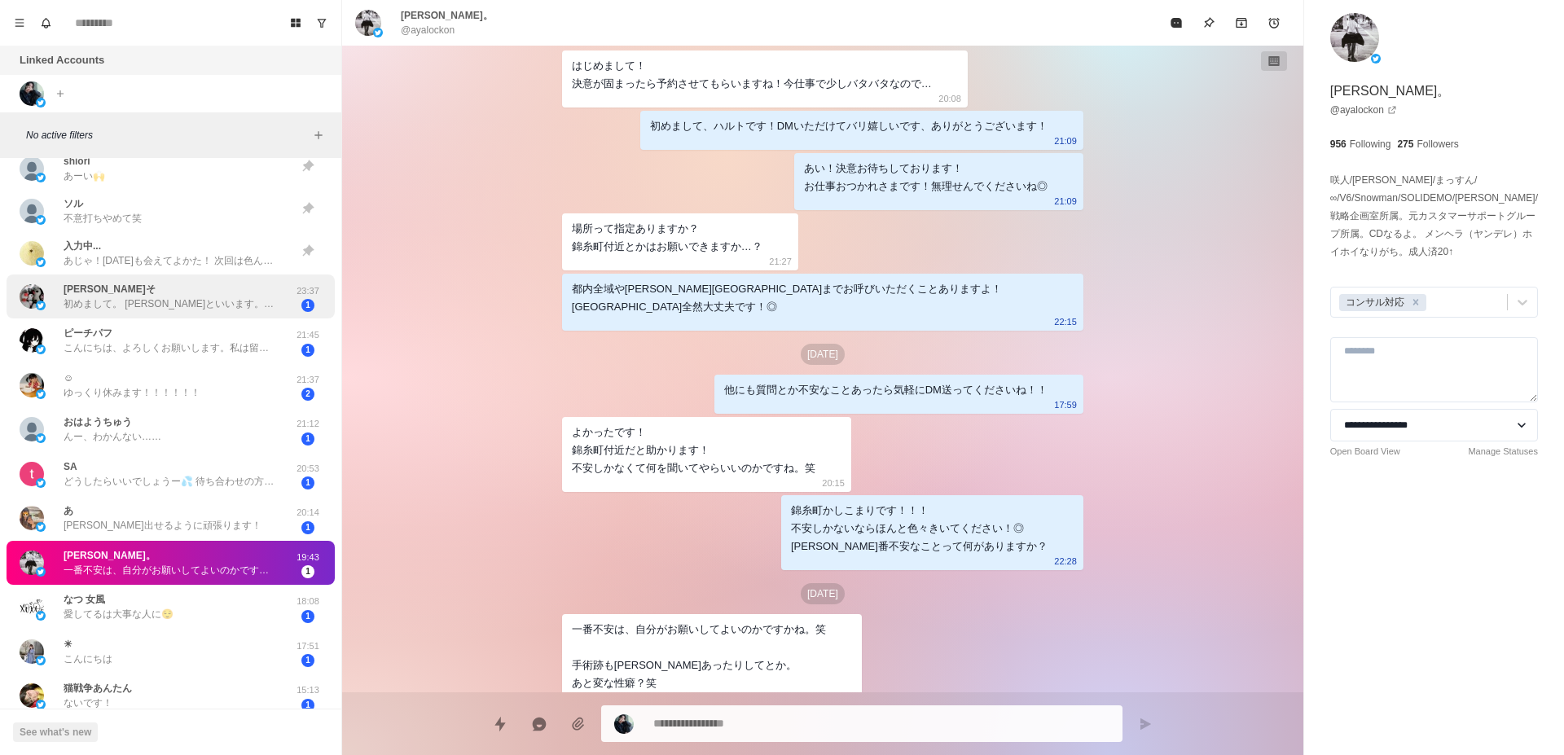
click at [207, 279] on div "[PERSON_NAME]そ 初めまして。 [PERSON_NAME]といいます。 粘膜接触なしが希望なんですが、ハルトさんはデンタルダムとかお持ちですか、、…" at bounding box center [171, 297] width 328 height 45
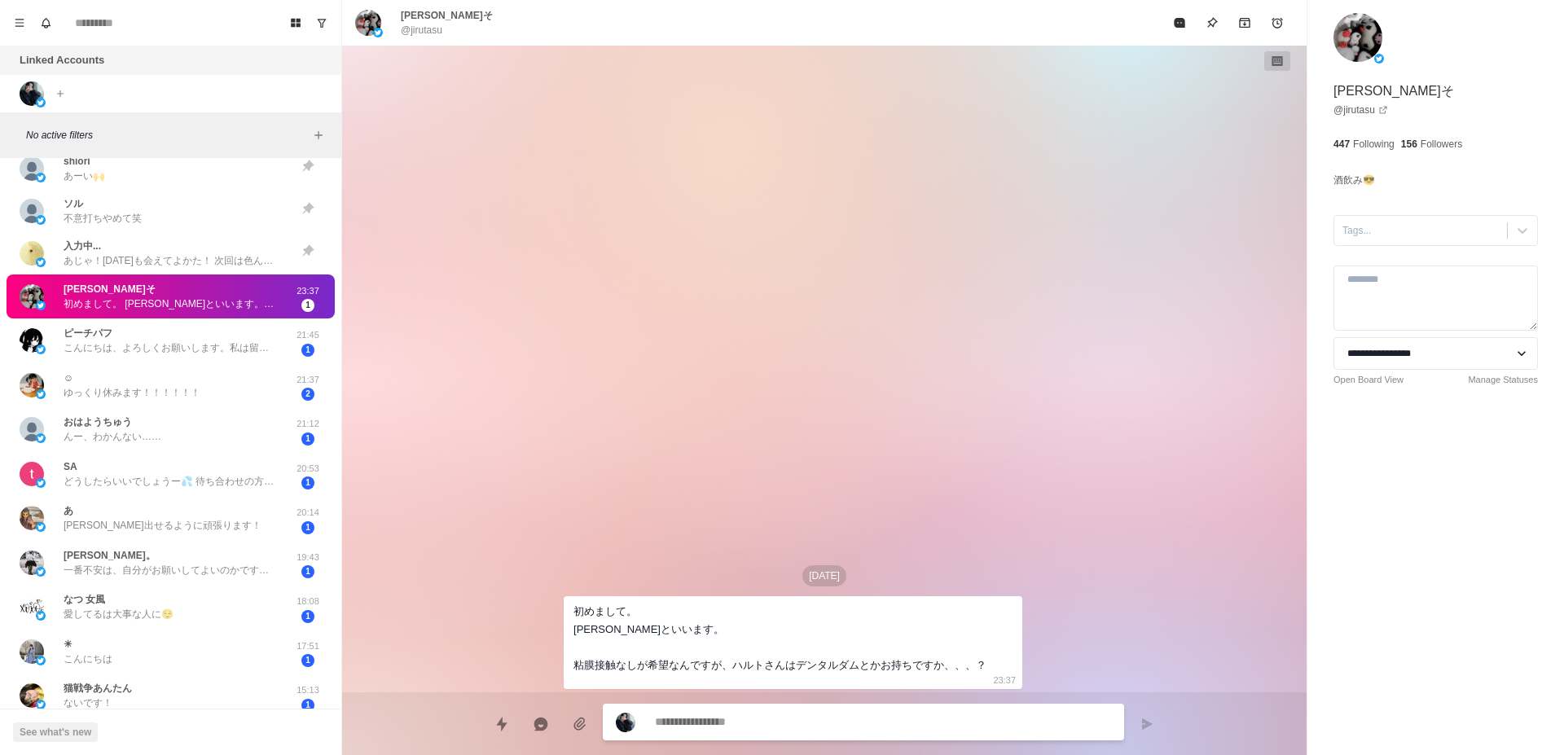
scroll to position [0, 0]
click at [207, 345] on p "こんにちは、よろしくお願いします。私は留学生ですが、高い学費を稼ぐ必要があるので、セックスのアルバイトをしています。今年22歳、私のサービスが必要でしたら、追…" at bounding box center [170, 348] width 212 height 15
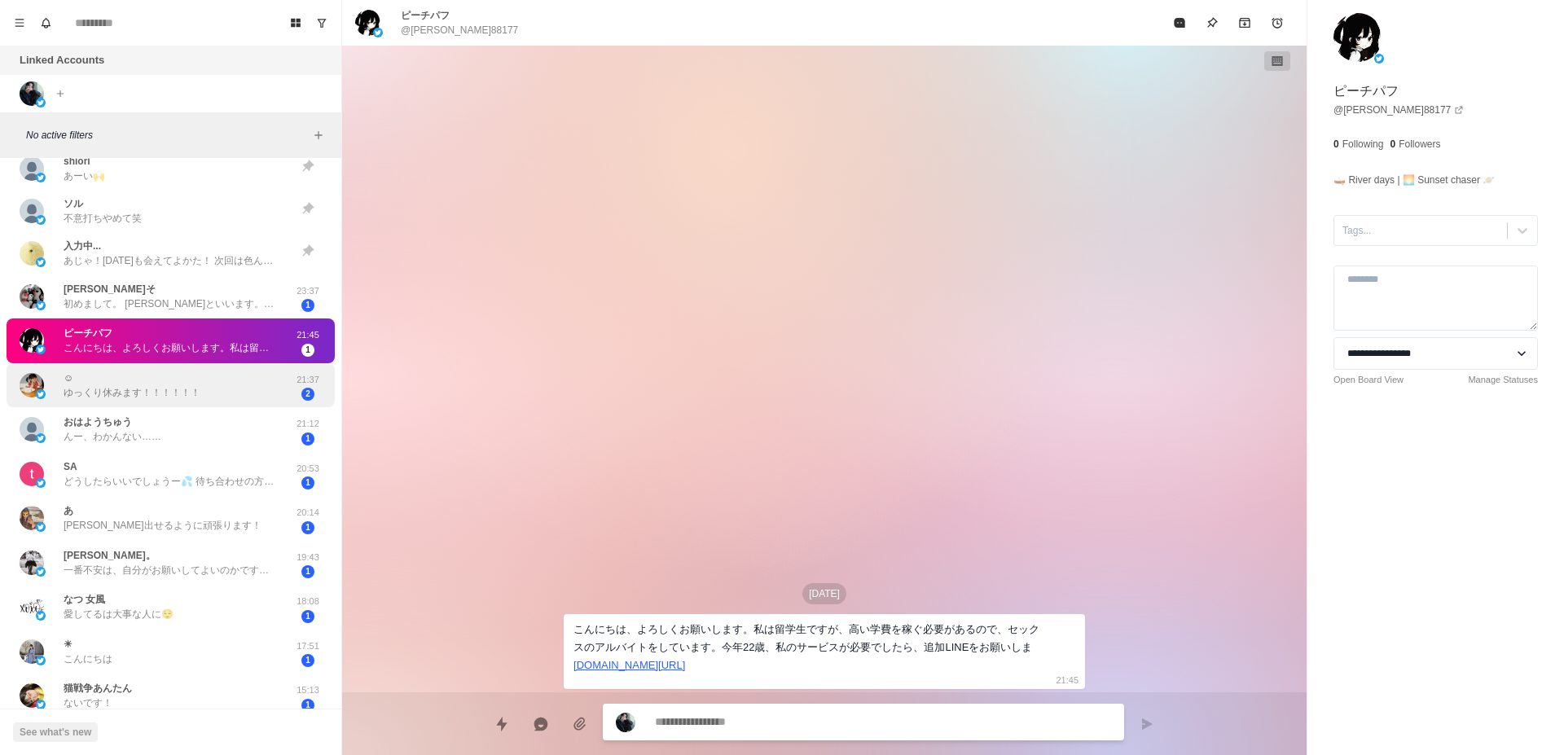
click at [216, 386] on div "☺︎ ゆっくり休みます！！！！！！" at bounding box center [154, 386] width 268 height 32
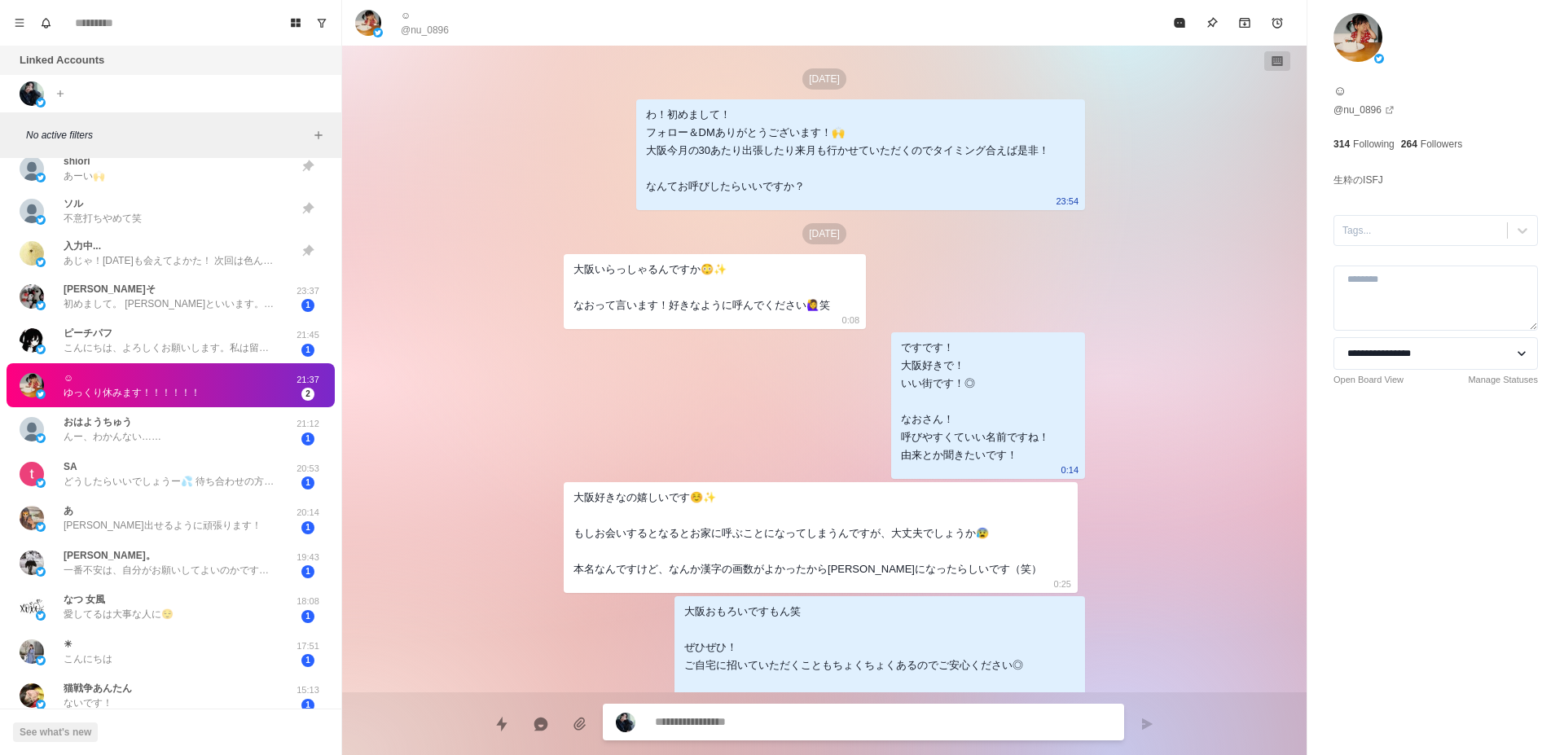
type textarea "*"
type textarea "**********"
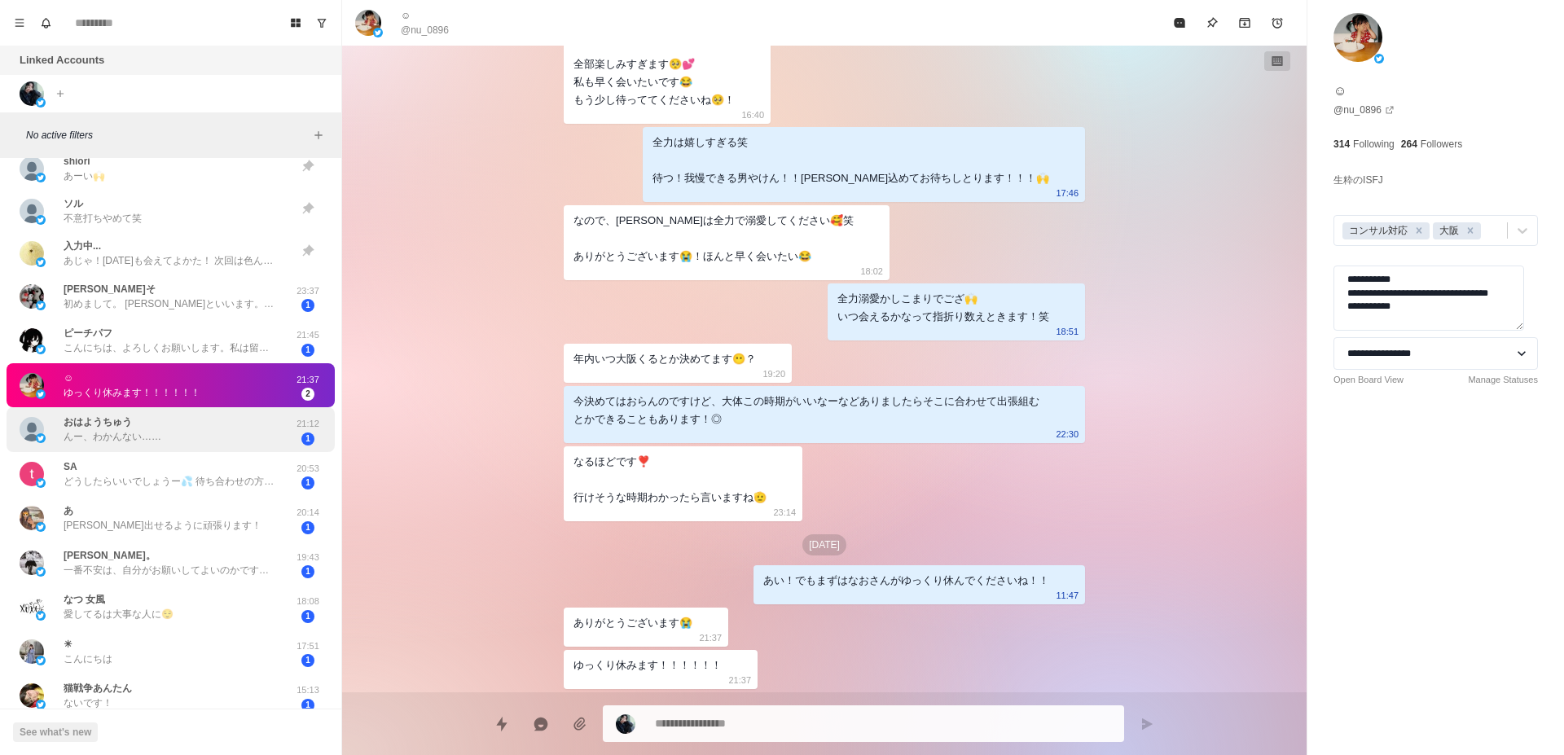
click at [222, 431] on div "︎︎︎︎おはようちゅう んー、わかんない……" at bounding box center [154, 430] width 268 height 32
type textarea "*"
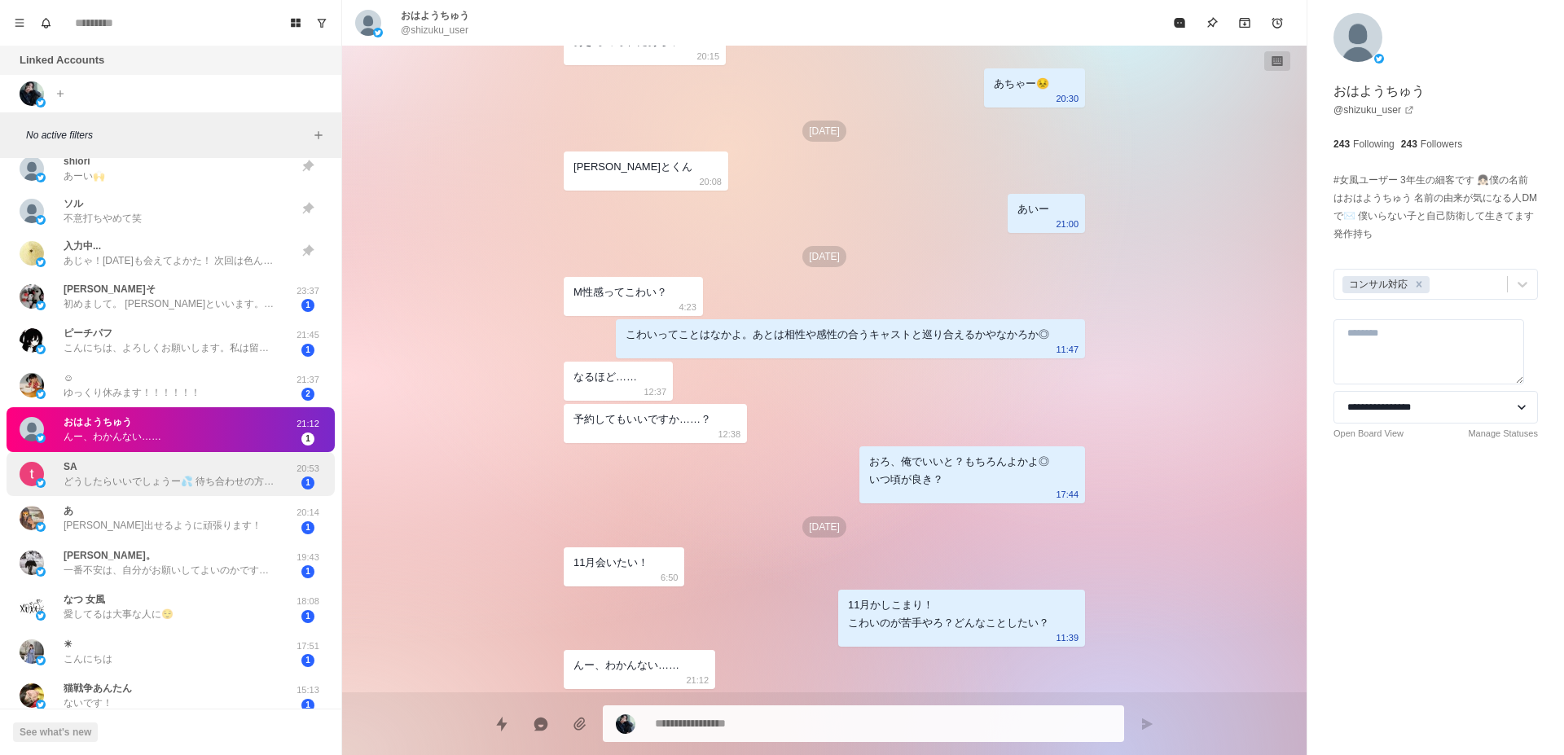
click at [224, 488] on p "どうしたらいいでしょうー💦 待ち合わせの方が緊張しないですかね&gt;_&lt; それはそれで…笑 とりあえず日にち決まってから悩みます笑 そう言ってもらえる…" at bounding box center [170, 481] width 212 height 15
type textarea "*"
type textarea "**********"
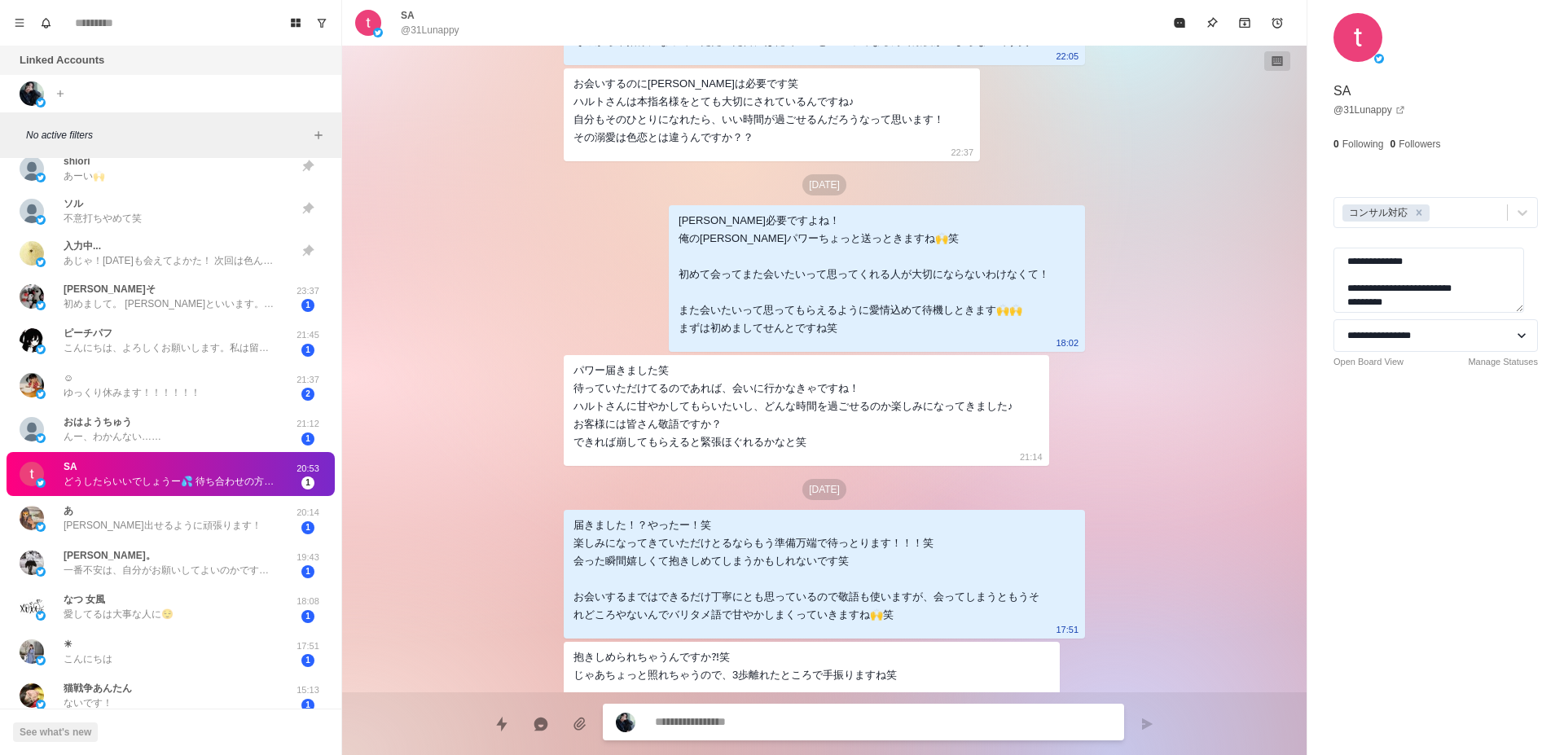
scroll to position [2737, 0]
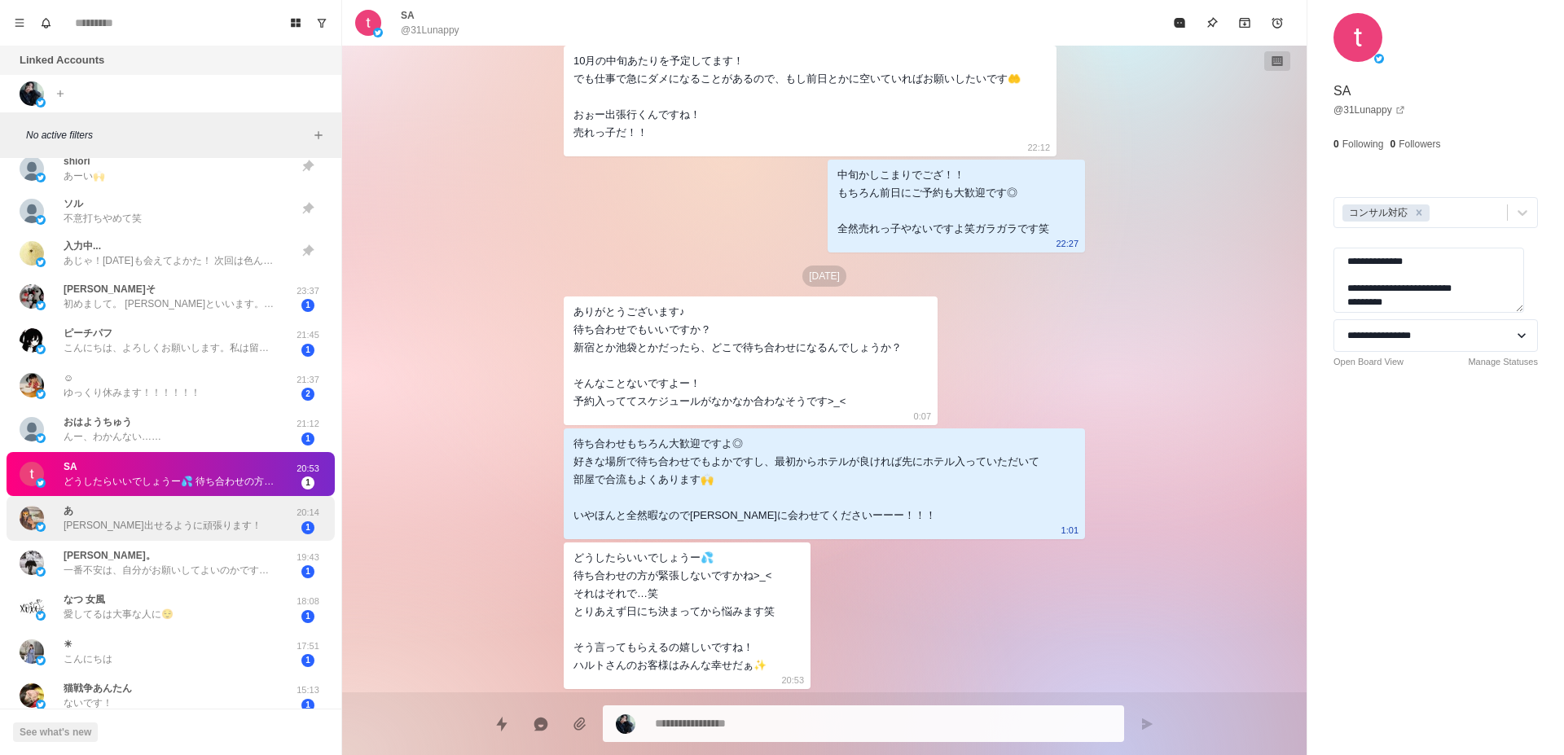
click at [222, 537] on div "あ [PERSON_NAME]出せるように頑張ります！ 20:14 1" at bounding box center [171, 518] width 328 height 45
type textarea "*"
type textarea "*********"
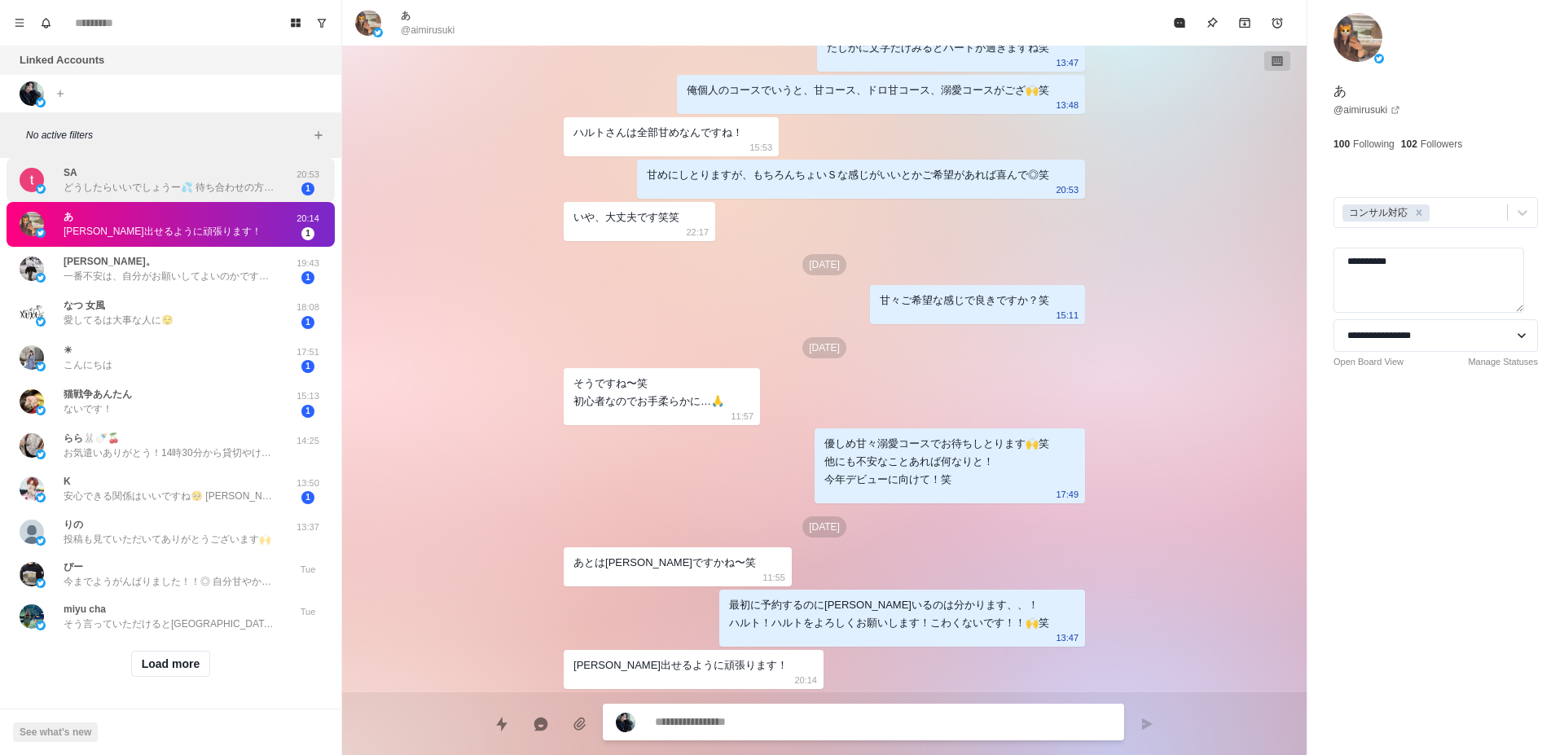
scroll to position [1338, 0]
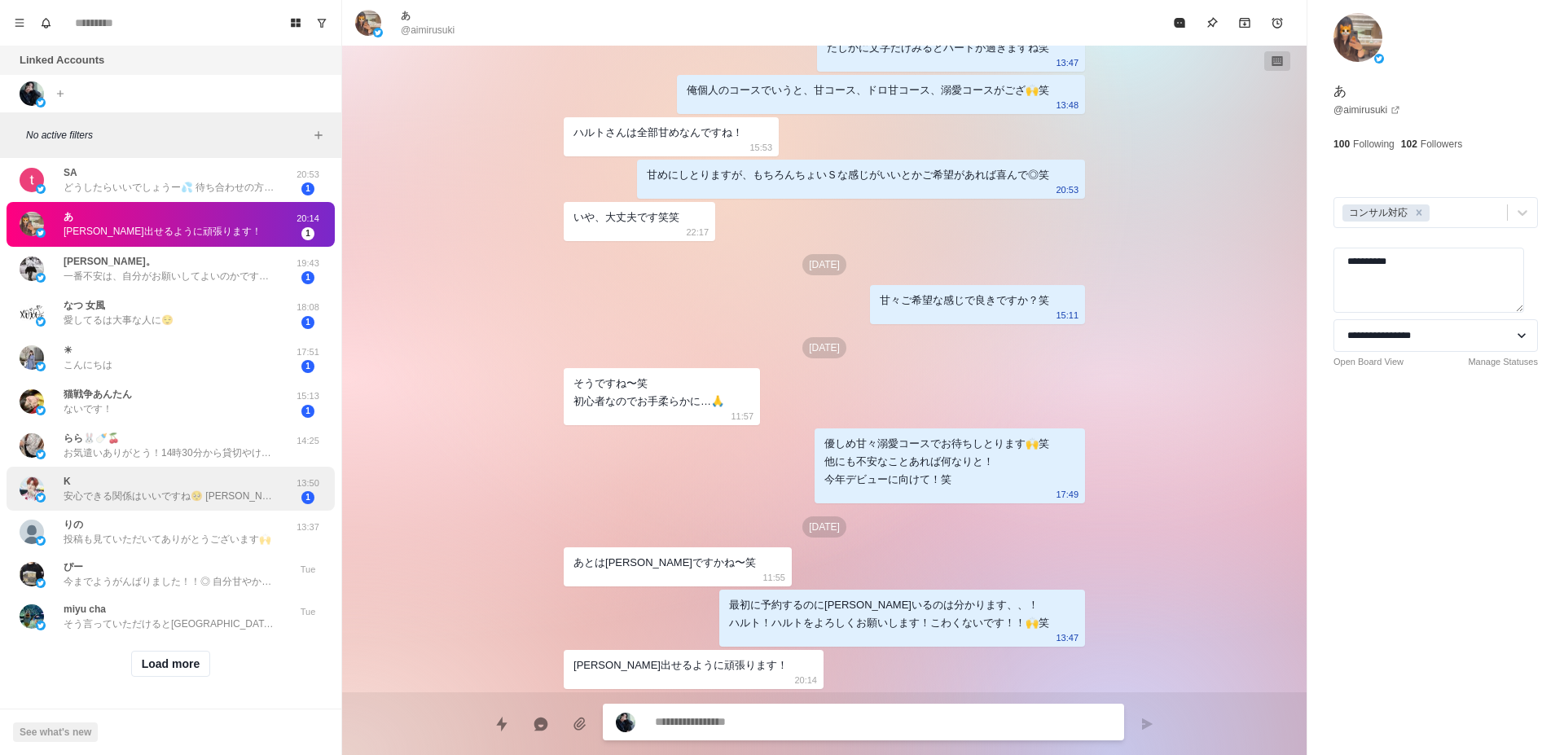
click at [204, 489] on p "安心できる関係はいいですね🥺 [PERSON_NAME]とくんの雰囲気気になります..." at bounding box center [170, 496] width 212 height 15
type textarea "*"
type textarea "**********"
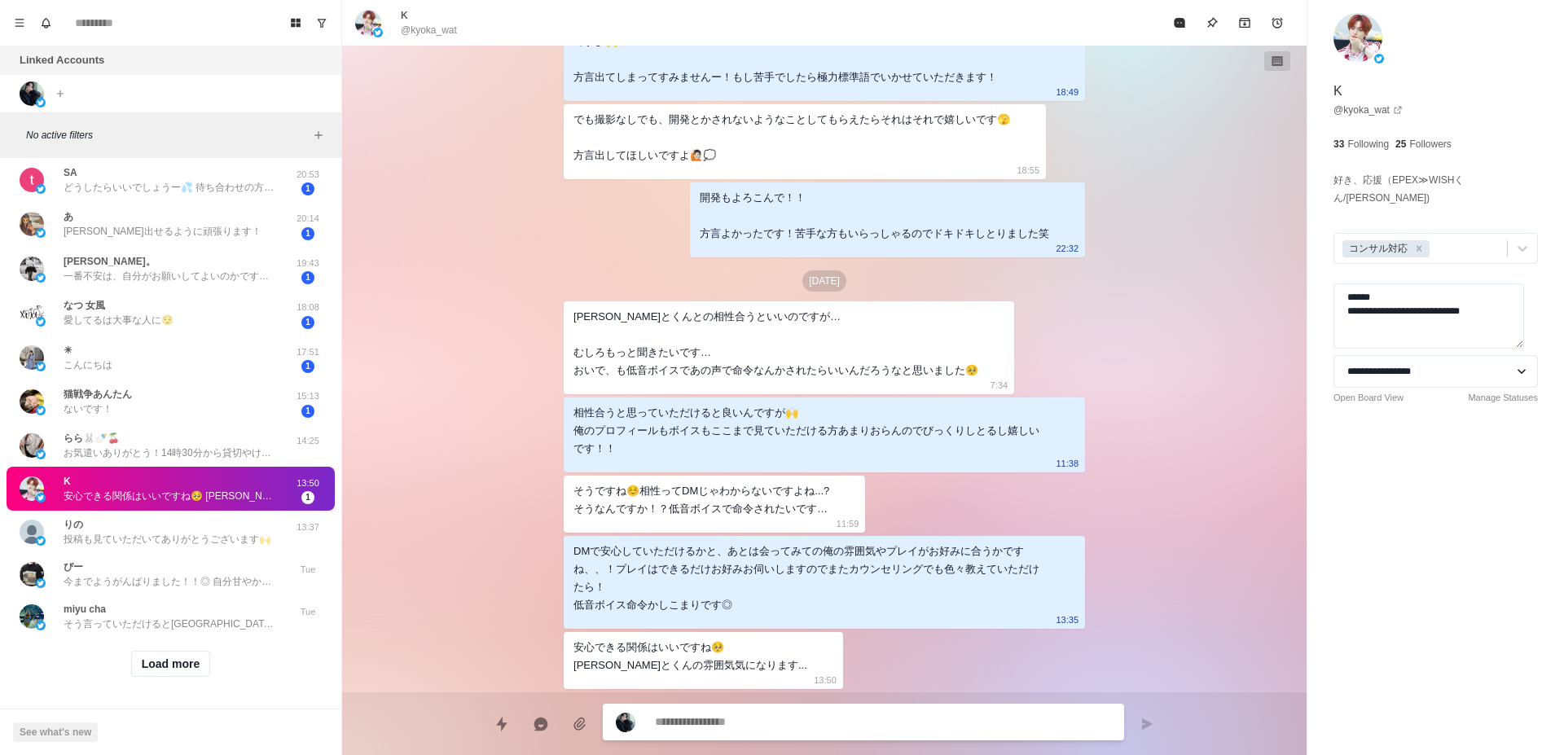
scroll to position [1142, 0]
click at [195, 398] on div "猫戦争あんたん ないです！" at bounding box center [154, 402] width 268 height 32
type textarea "*"
type textarea "********"
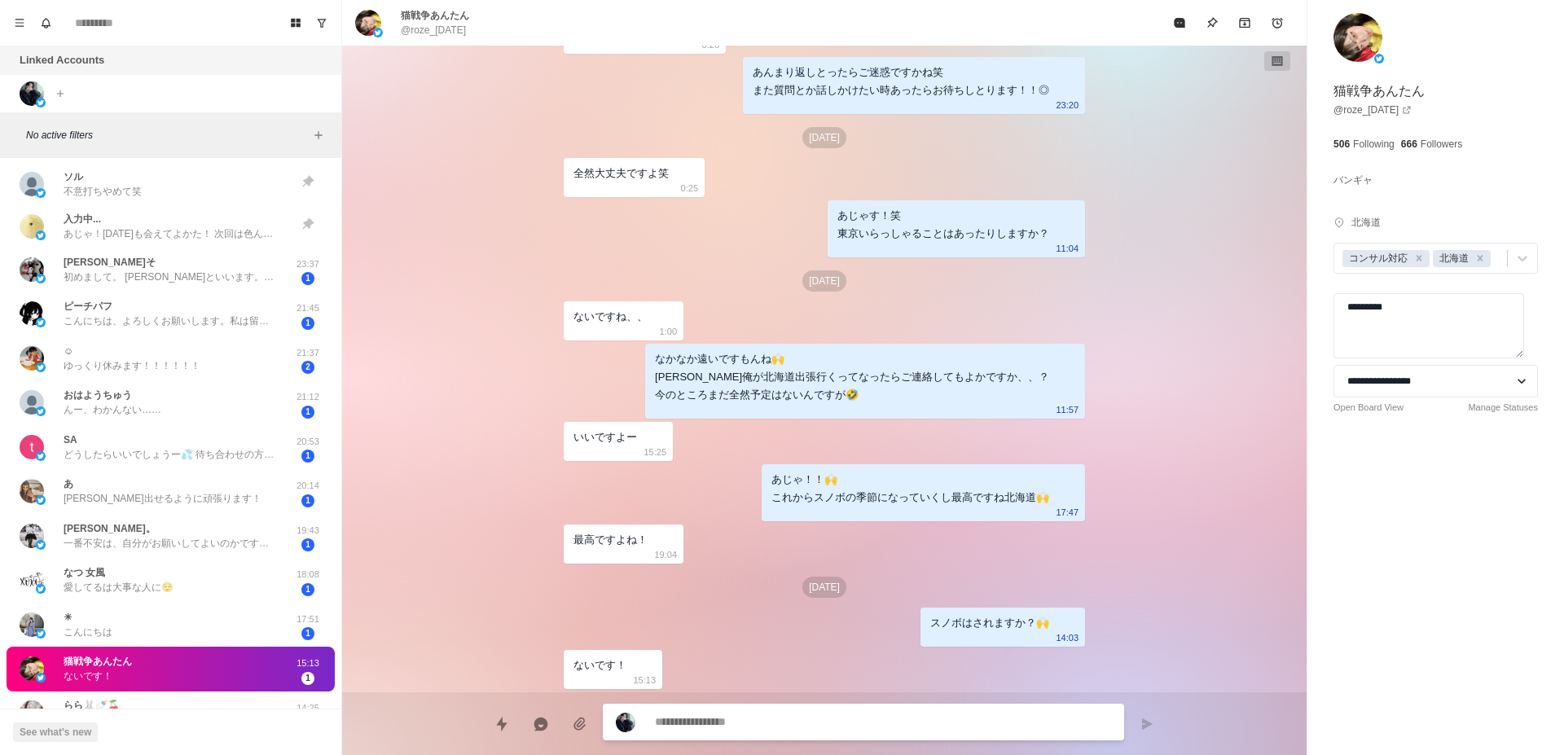
scroll to position [1030, 0]
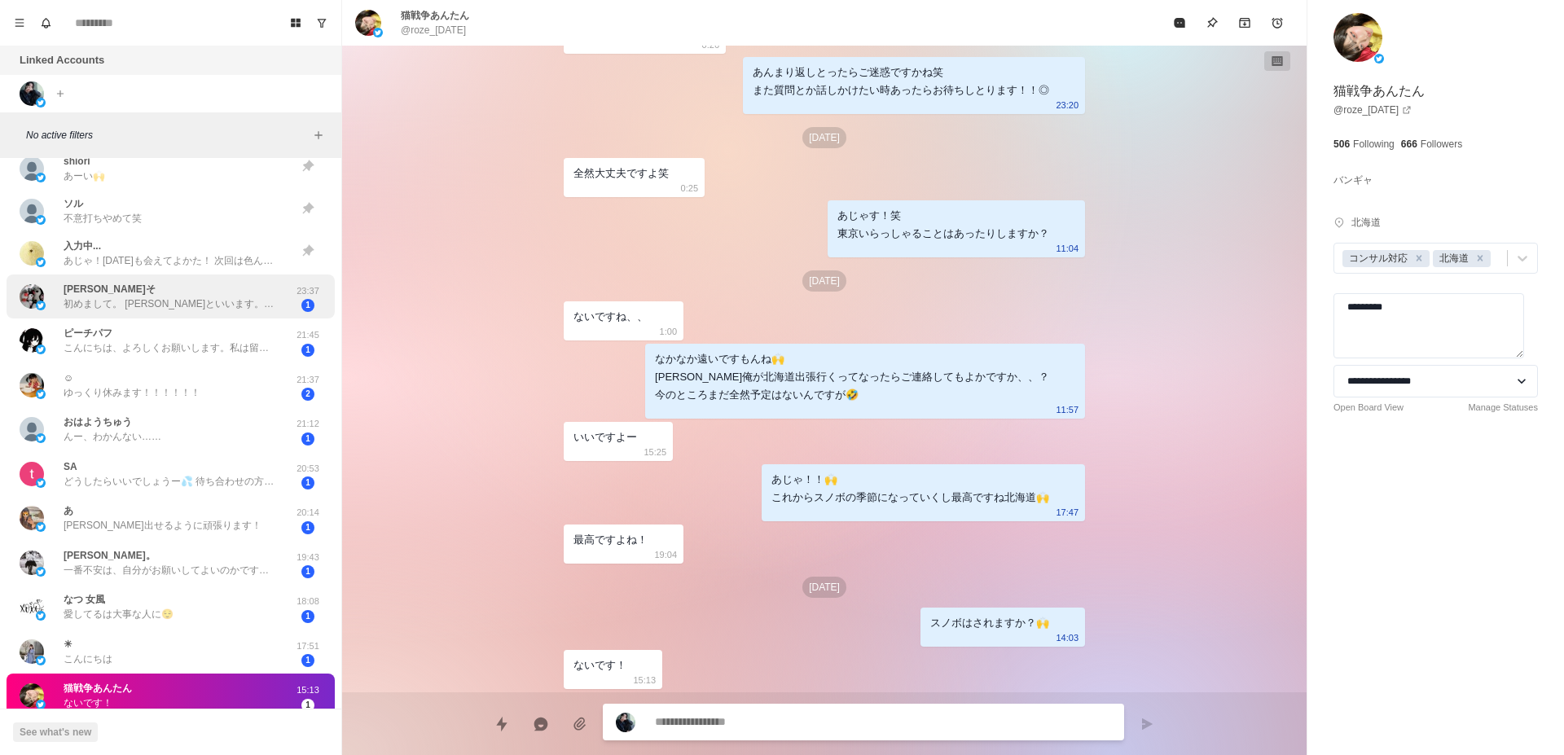
click at [213, 314] on div "[PERSON_NAME]そ 初めまして。 [PERSON_NAME]といいます。 粘膜接触なしが希望なんですが、ハルトさんはデンタルダムとかお持ちですか、、…" at bounding box center [171, 297] width 328 height 45
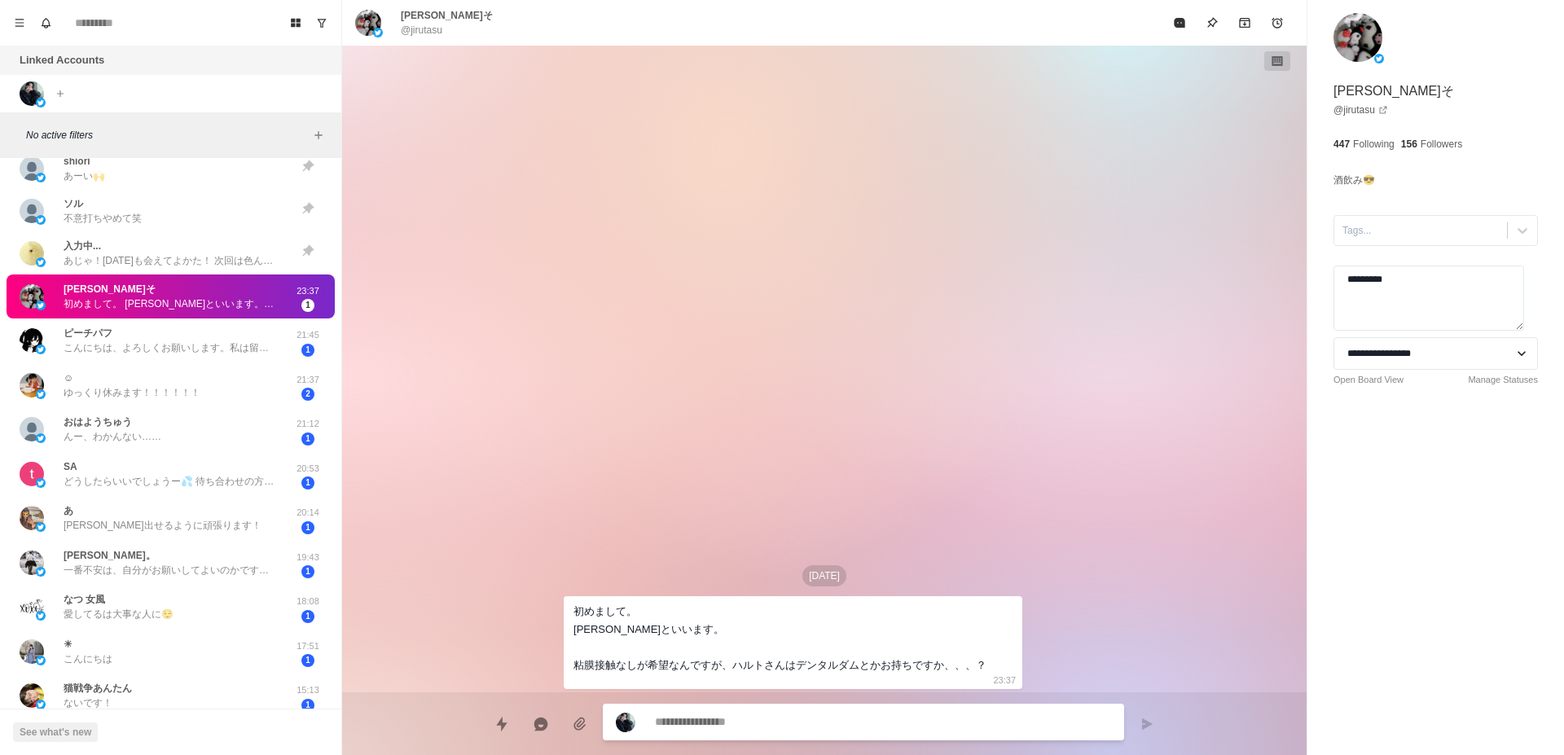
type textarea "*"
click at [1395, 234] on div at bounding box center [1421, 231] width 156 height 18
click at [1379, 301] on div "コンサル対応" at bounding box center [1436, 298] width 204 height 28
type textarea "*"
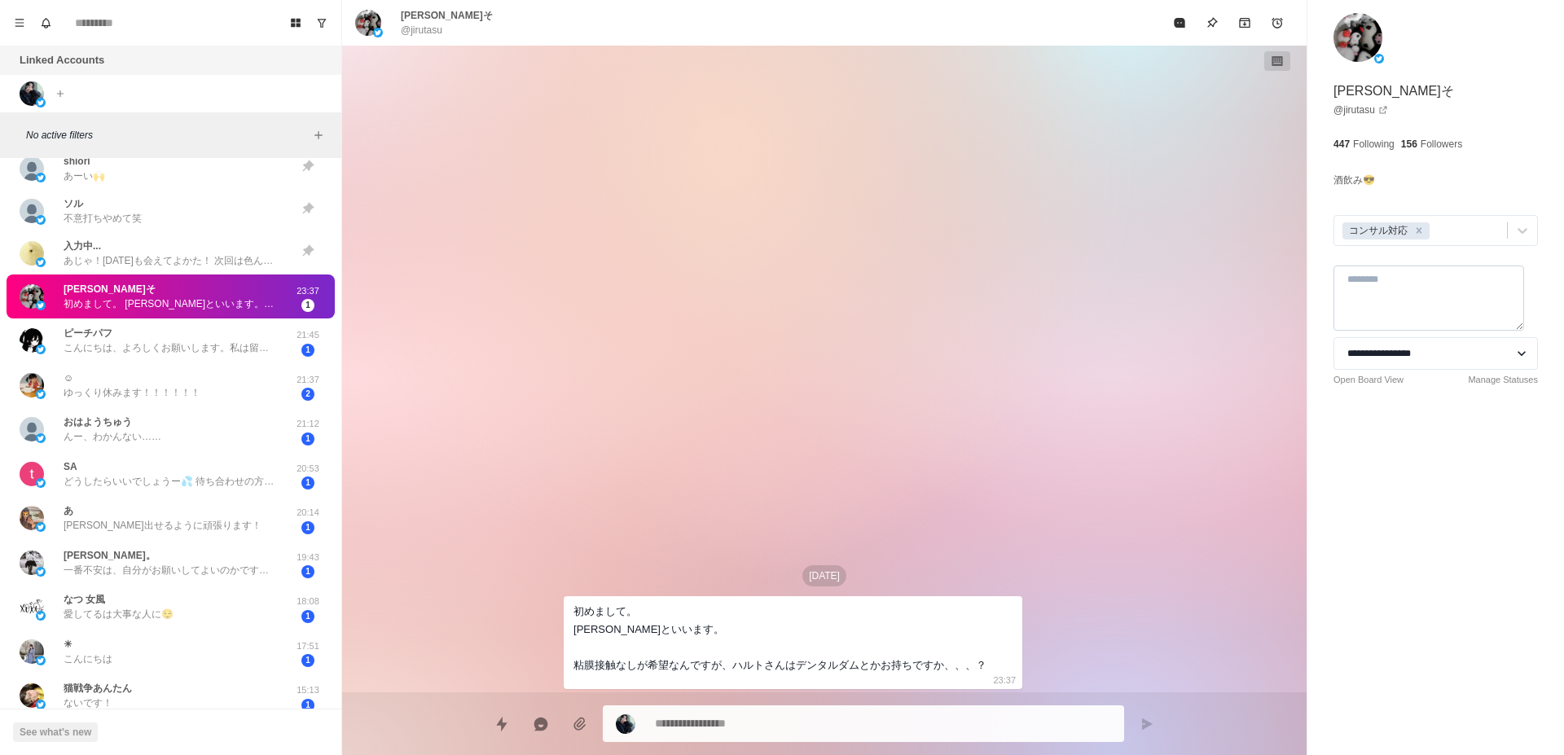
click at [1444, 311] on textarea at bounding box center [1429, 298] width 191 height 65
type textarea "******"
type textarea "*"
type textarea "******"
click at [125, 332] on div "ピーチパフ こんにちは、よろしくお願いします。私は留学生ですが、高い学費を稼ぐ必要があるので、セックスのアルバイトをしています。今年22歳、私のサービスが必要…" at bounding box center [170, 340] width 212 height 29
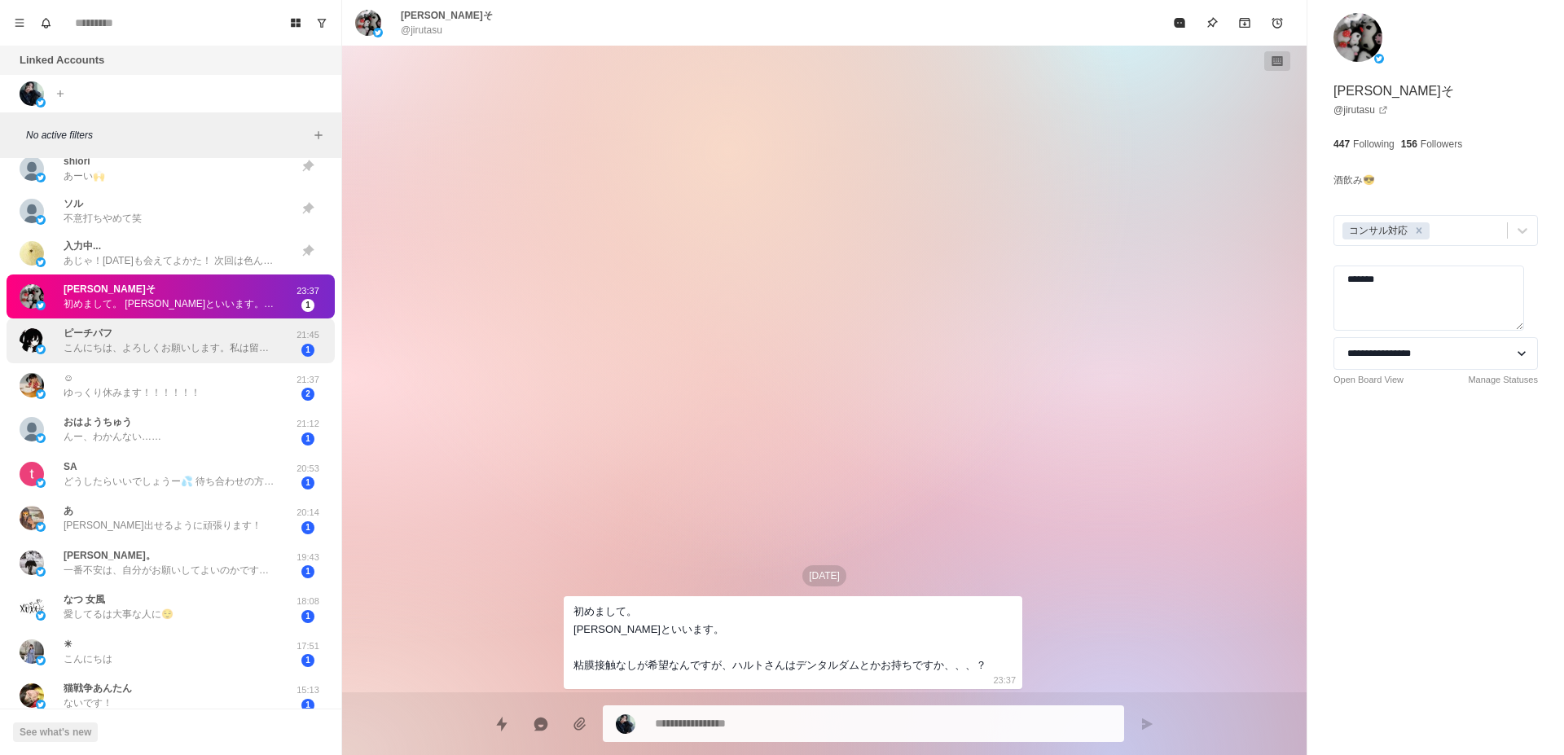
type textarea "*"
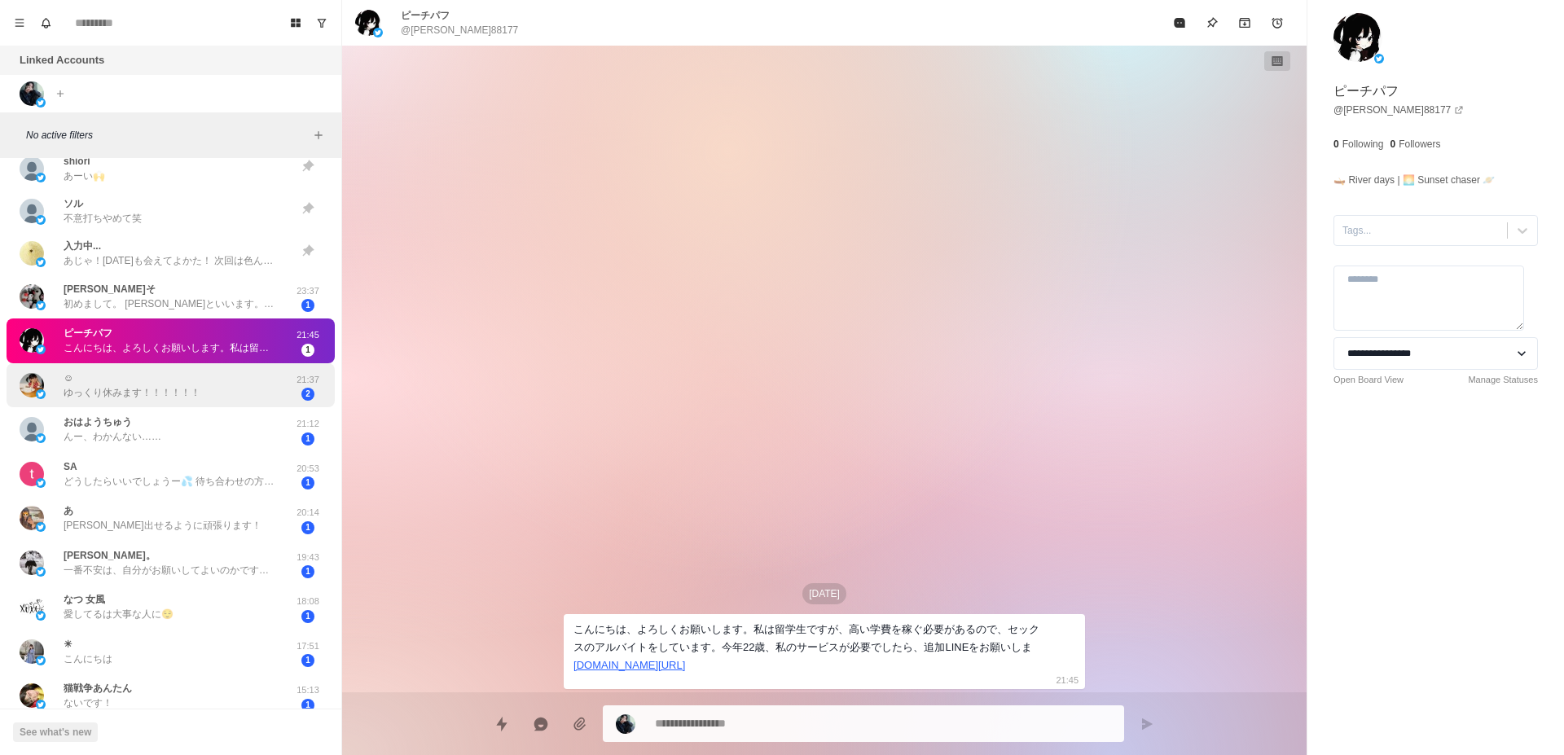
click at [137, 372] on div "☺︎ ゆっくり休みます！！！！！！" at bounding box center [132, 385] width 137 height 29
type textarea "*"
type textarea "**********"
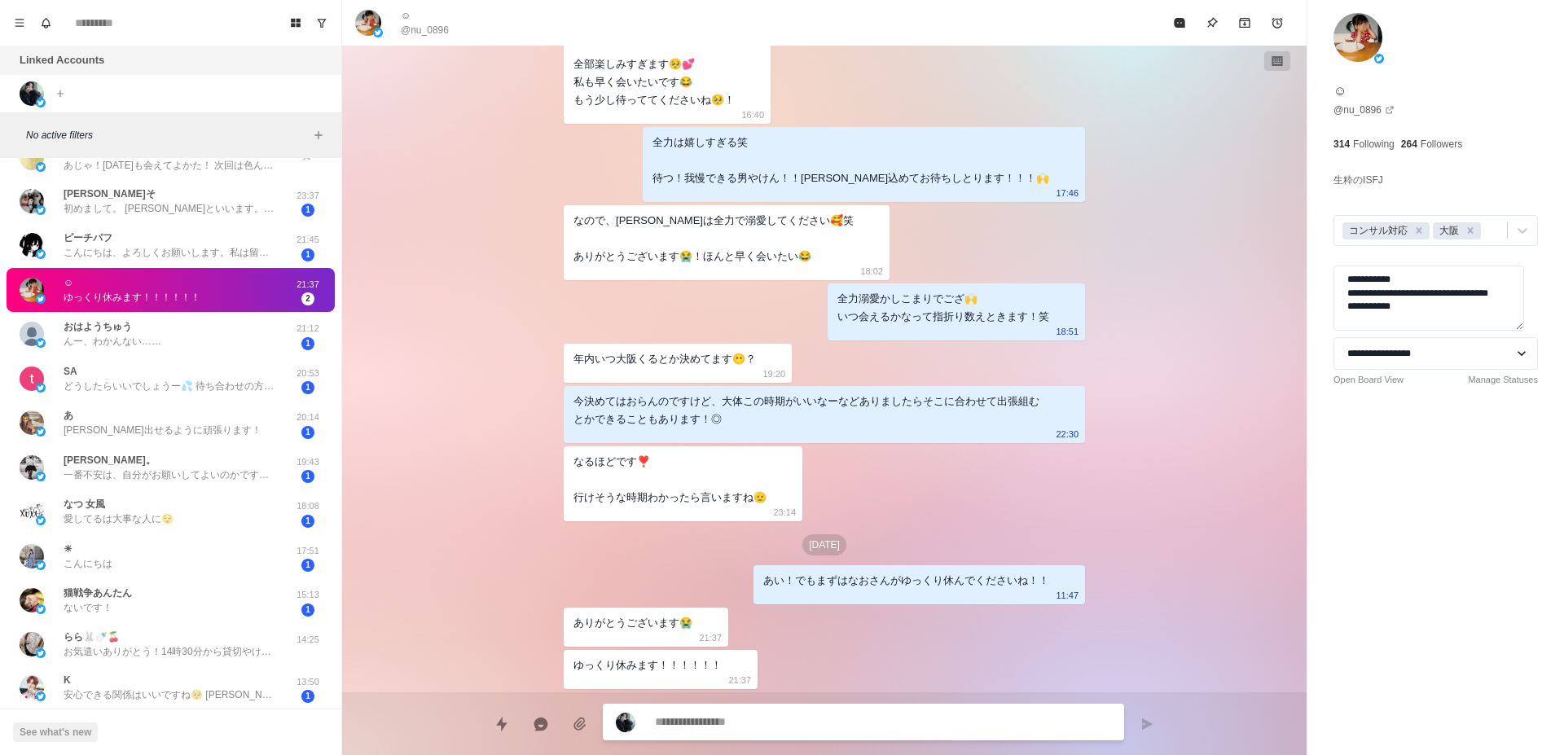
scroll to position [1132, 0]
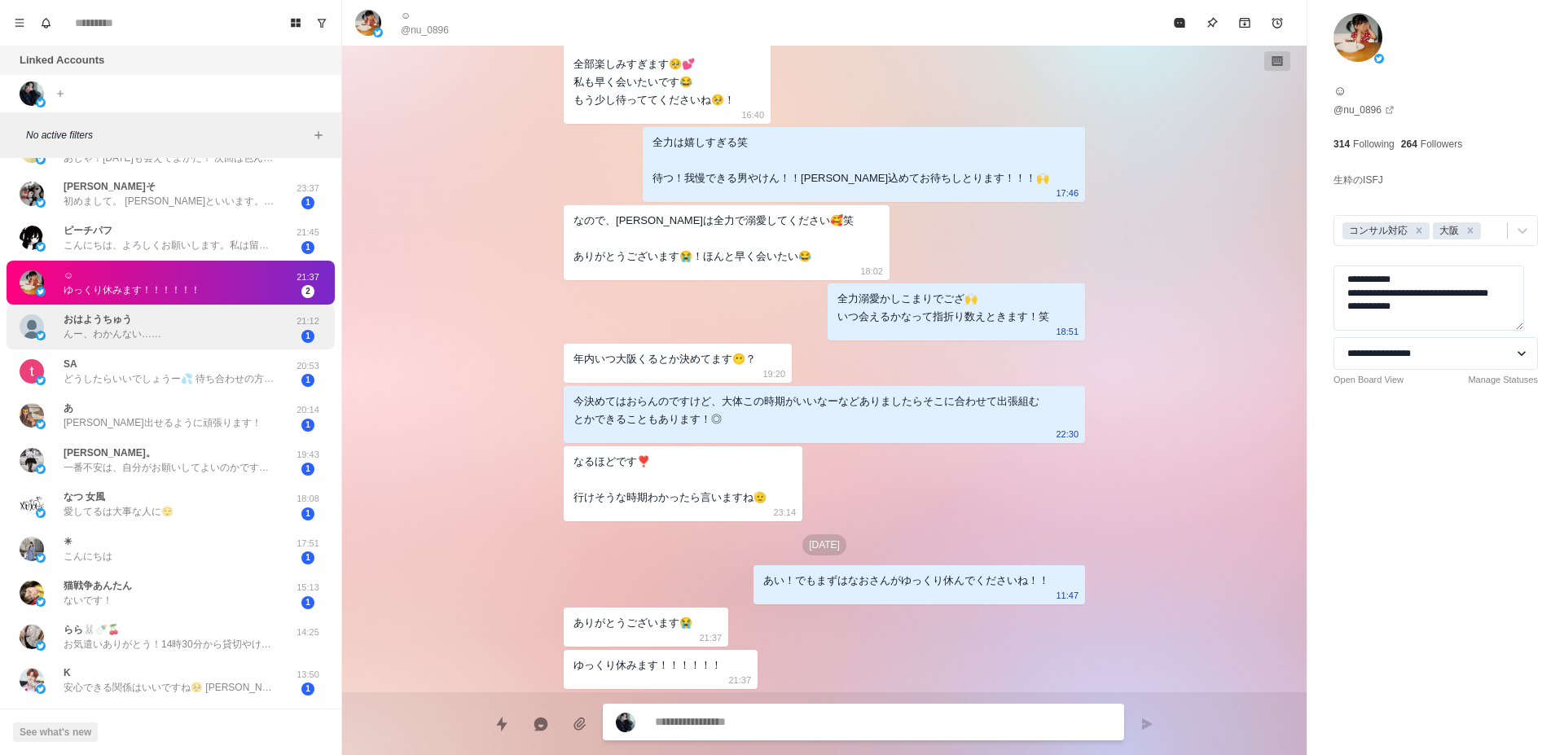
click at [160, 328] on div "︎︎︎︎おはようちゅう んー、わかんない……" at bounding box center [154, 327] width 268 height 32
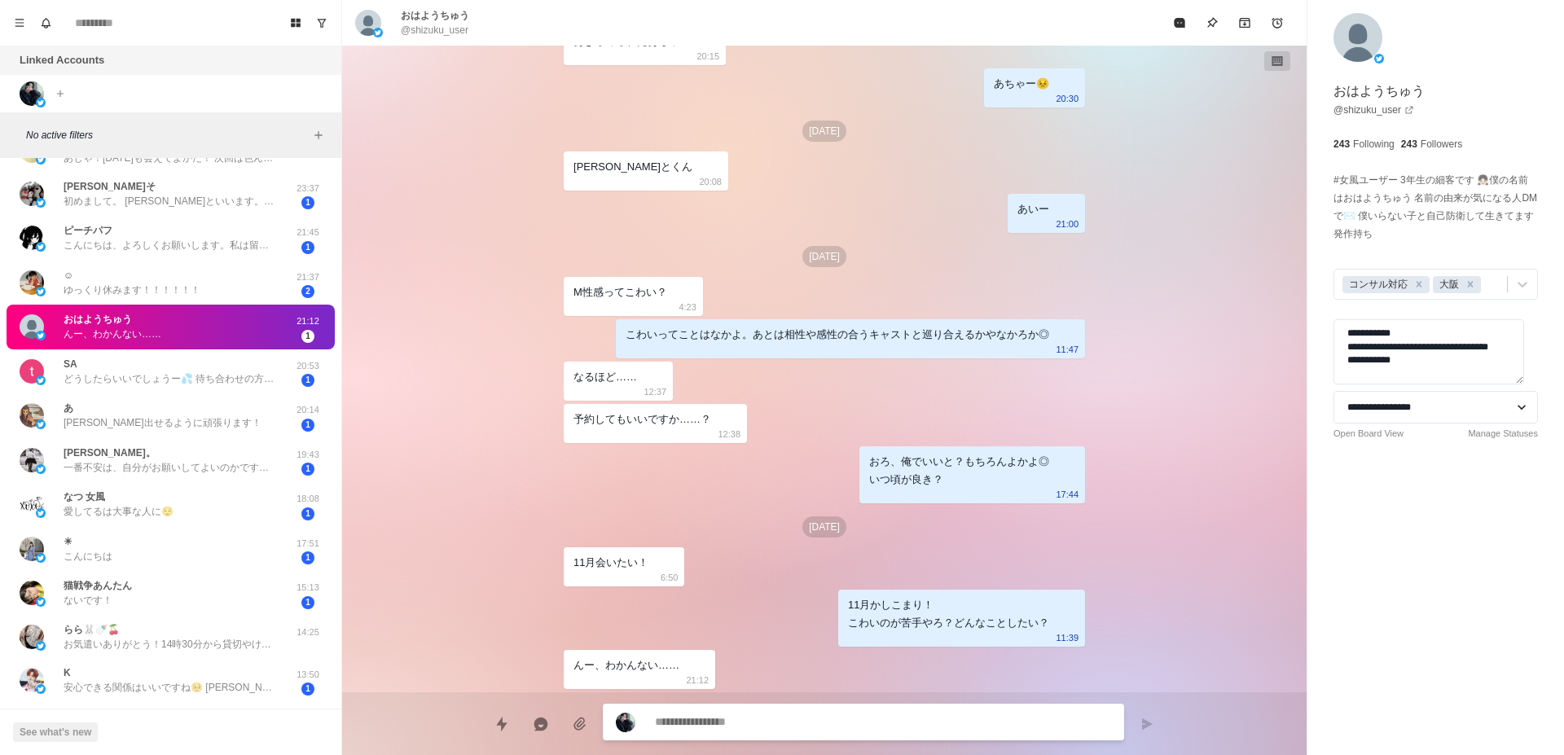
type textarea "*"
type textarea "**********"
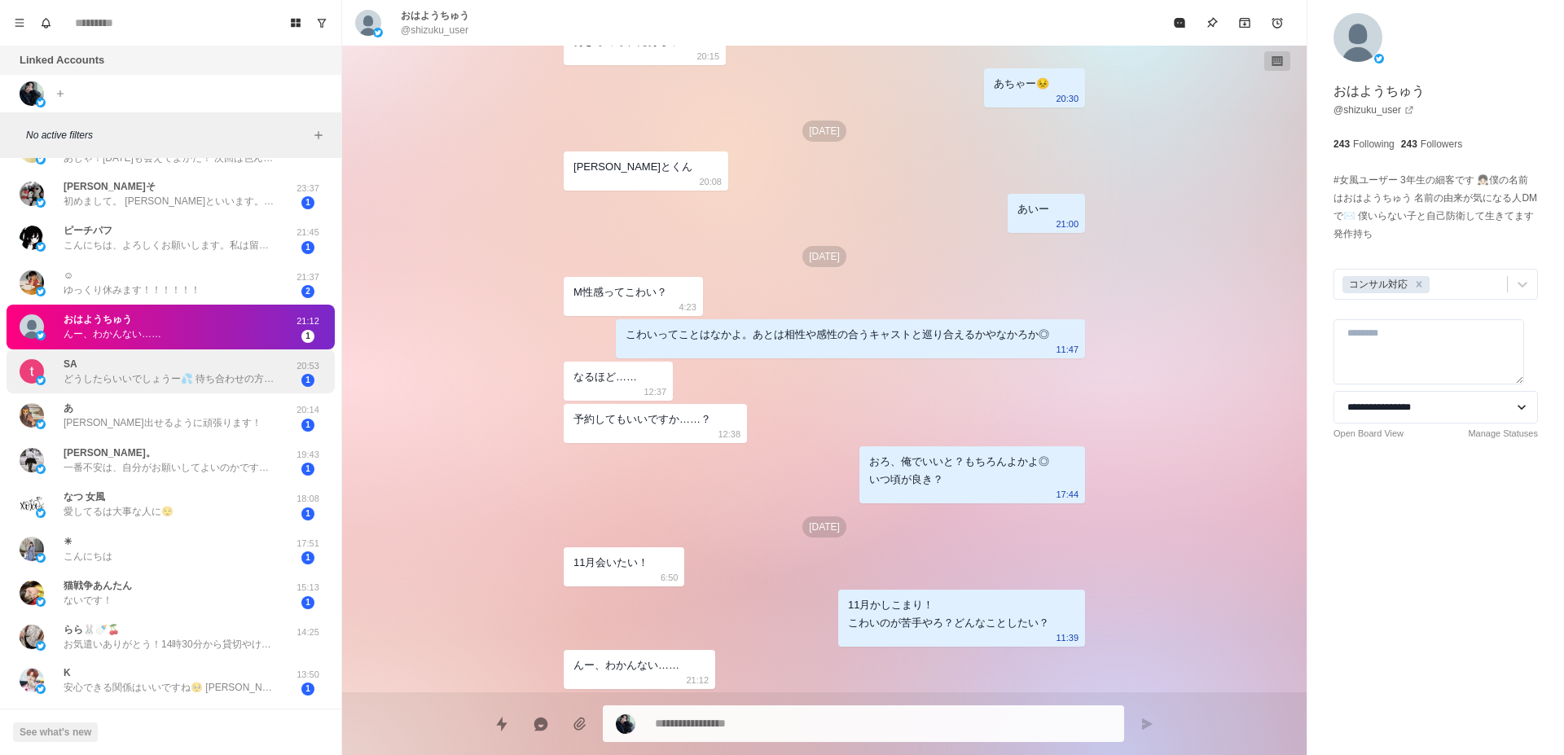
click at [156, 362] on div "SA どうしたらいいでしょうー💦 待ち合わせの方が緊張しないですかね&gt;_&lt; それはそれで…笑 とりあえず日にち決まってから悩みます笑 そう言っても…" at bounding box center [170, 371] width 212 height 29
type textarea "*"
type textarea "**********"
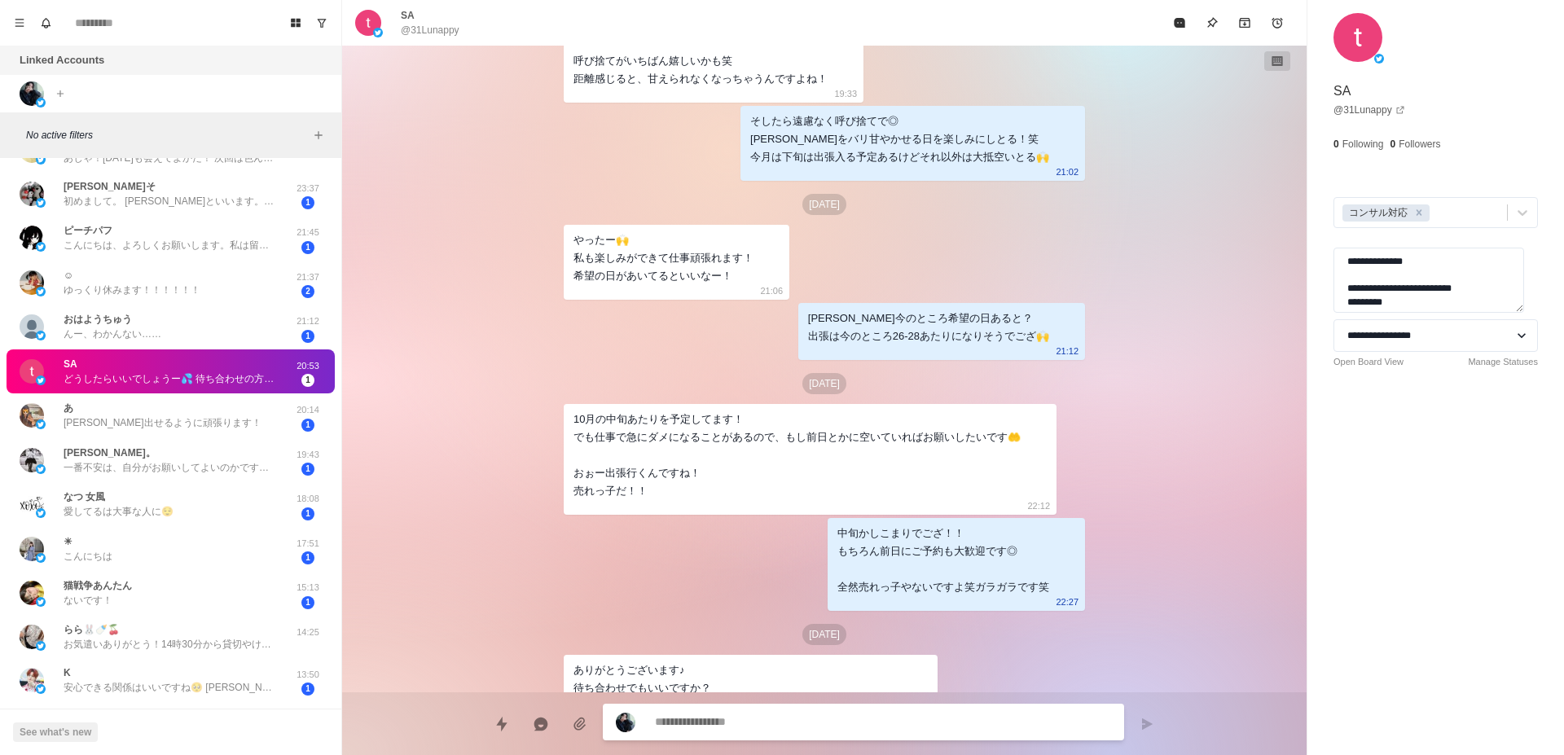
scroll to position [2737, 0]
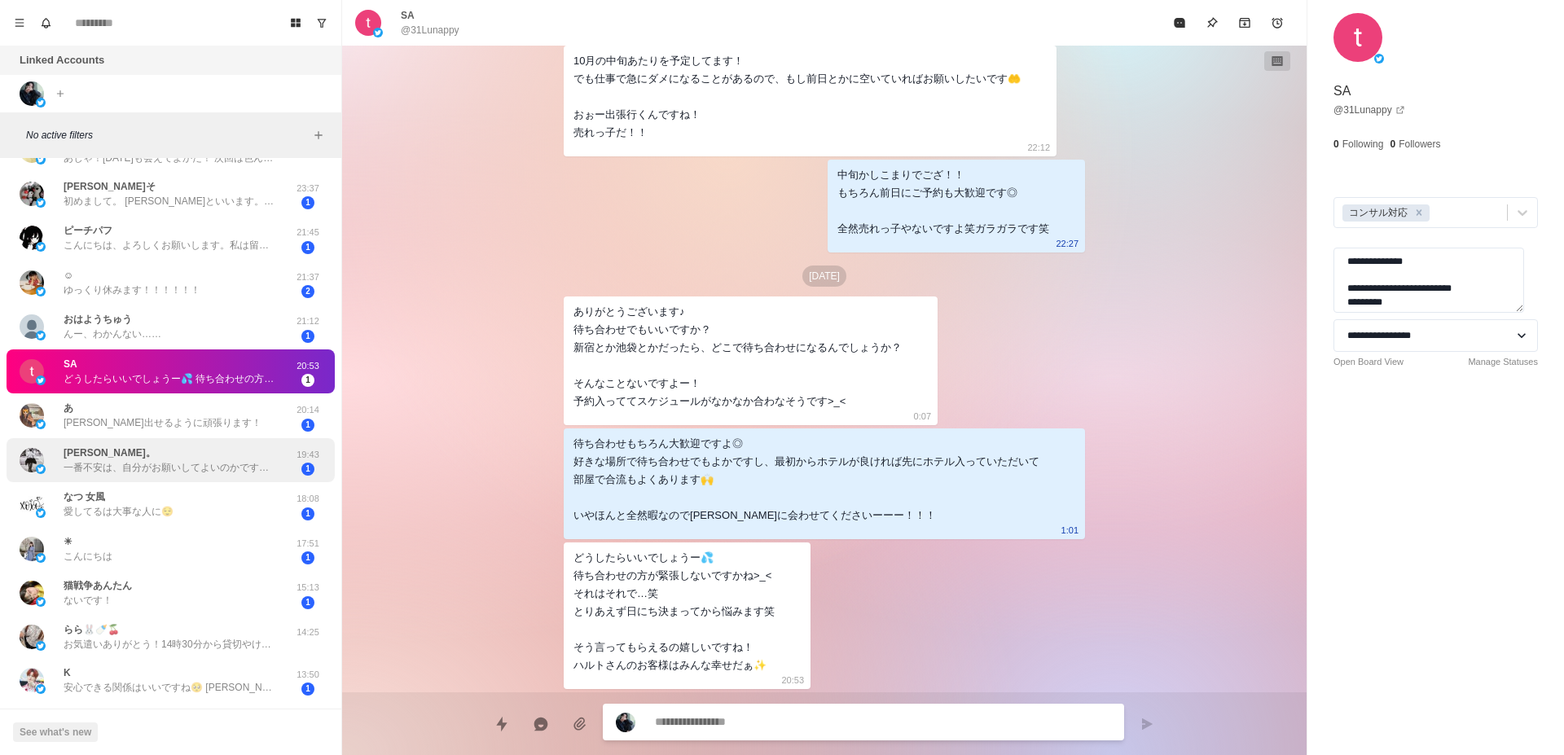
click at [61, 481] on div "[PERSON_NAME]。 一番不安は、自分がお願いしてよいのかですかね。笑 手術跡も[PERSON_NAME]あったりしてとか。 あと変な性癖？笑 19:…" at bounding box center [171, 460] width 328 height 45
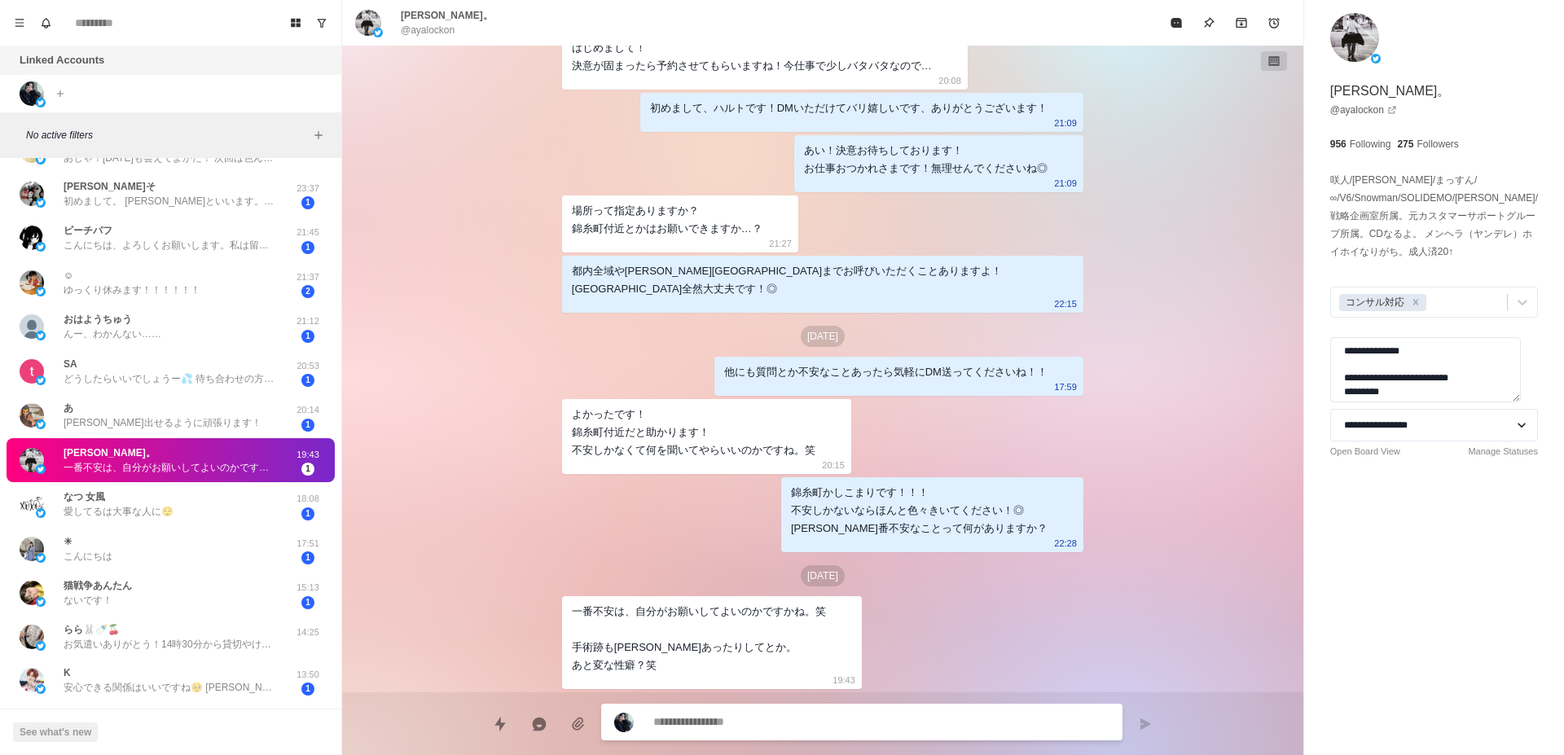
type textarea "*"
type textarea "**********"
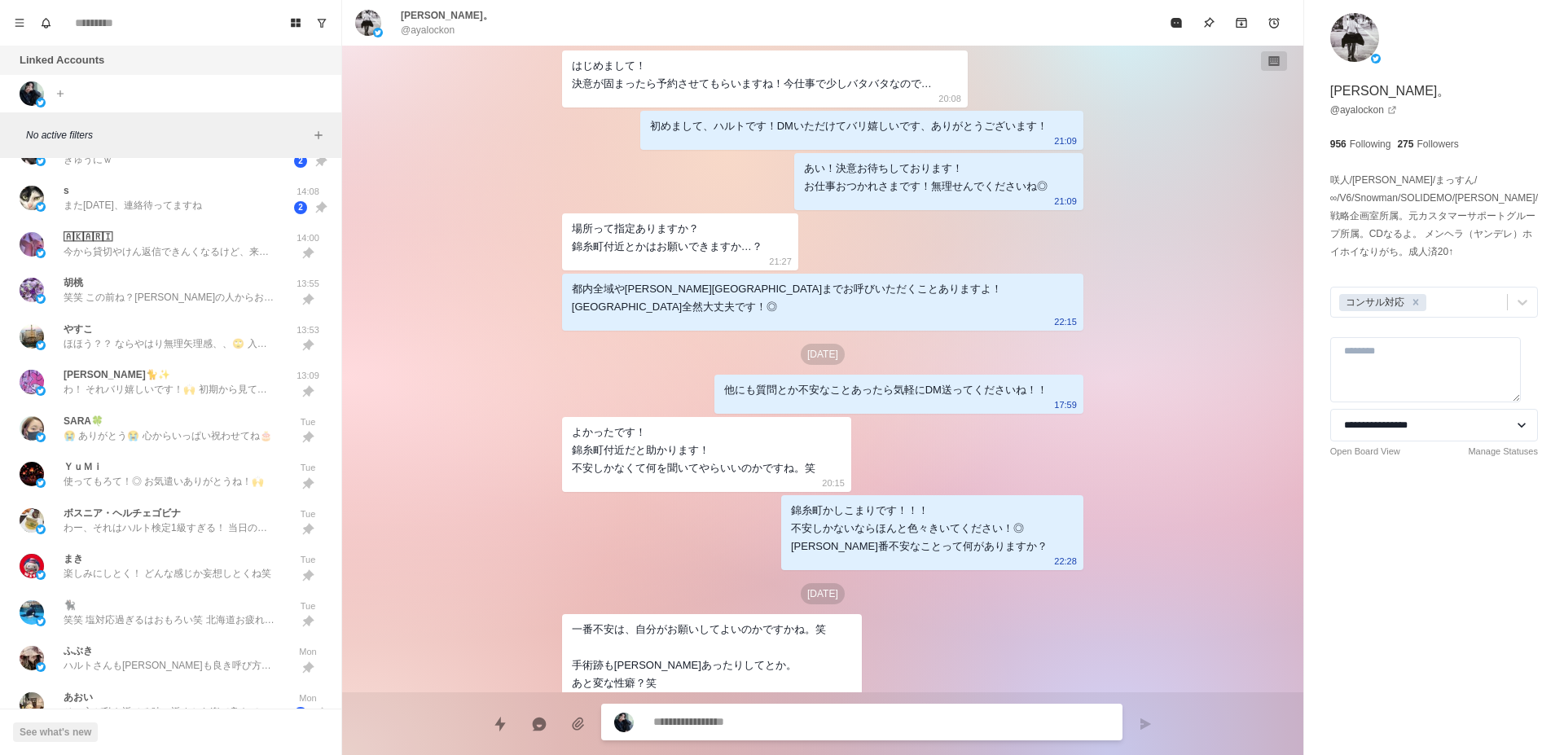
scroll to position [0, 0]
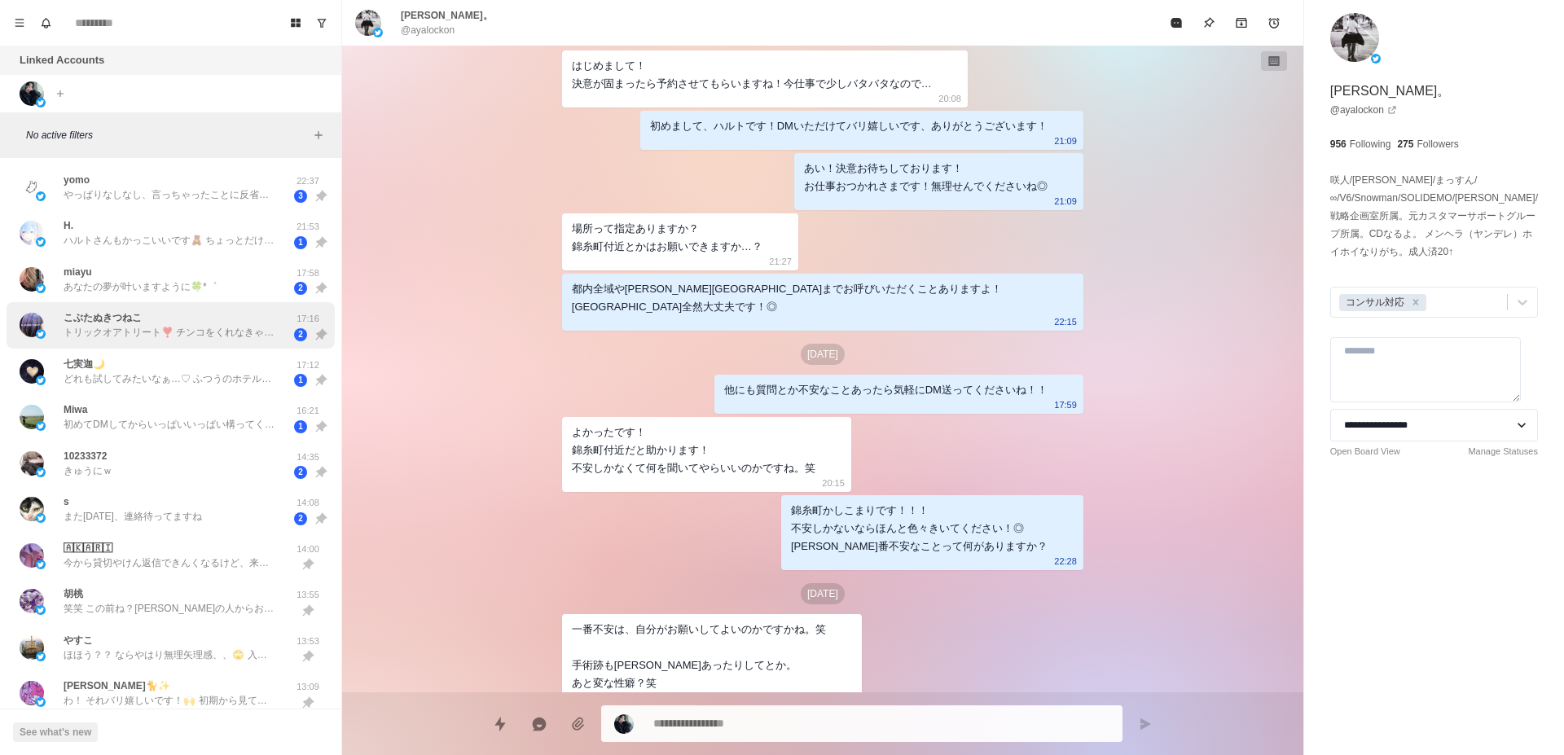
click at [90, 337] on p "トリックオアトリート❣️ チンコをくれなきゃイタズラするぞ😜笑笑 [PERSON_NAME]がコスプレしても気持ち悪いだけだしねぇ😭" at bounding box center [170, 332] width 212 height 15
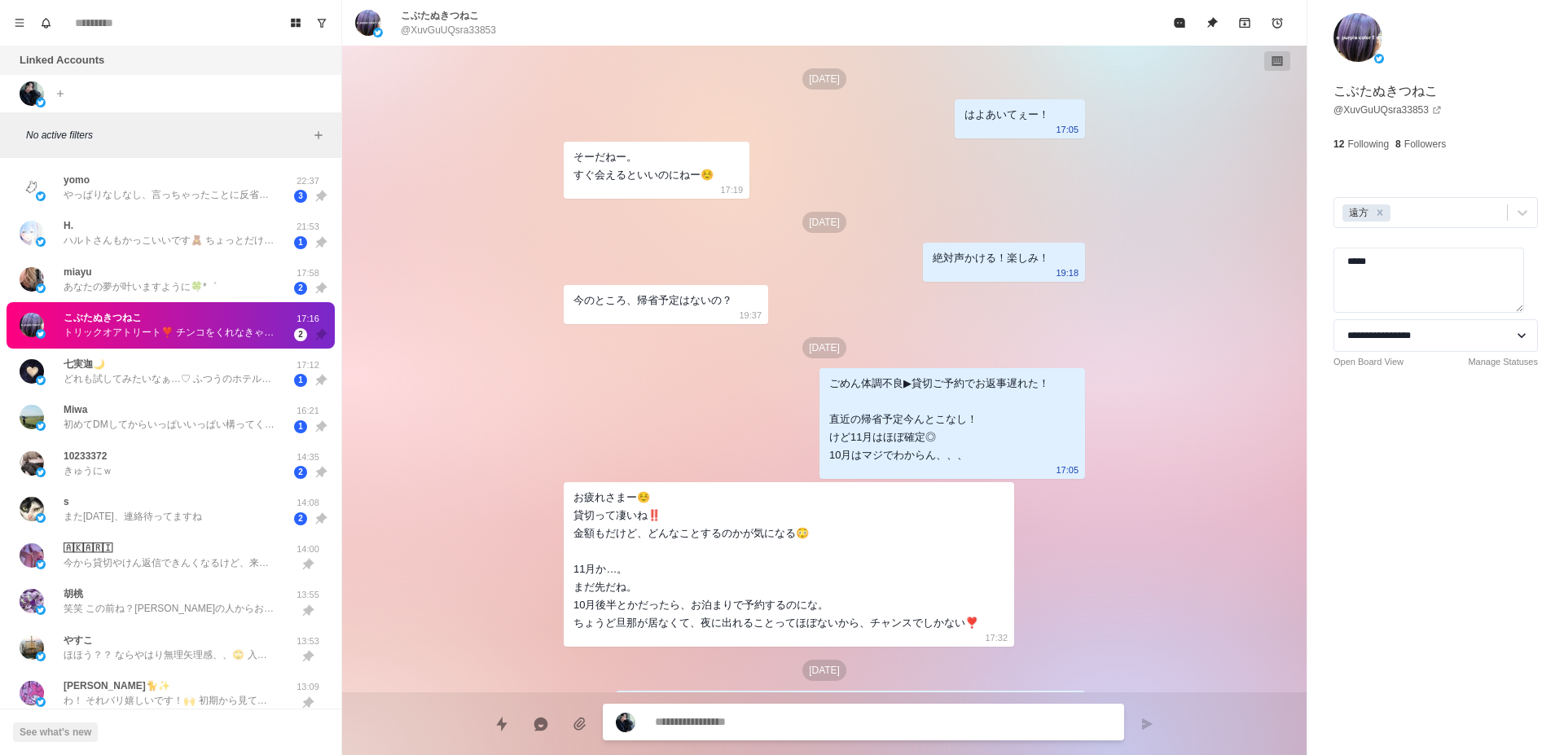
scroll to position [4748, 0]
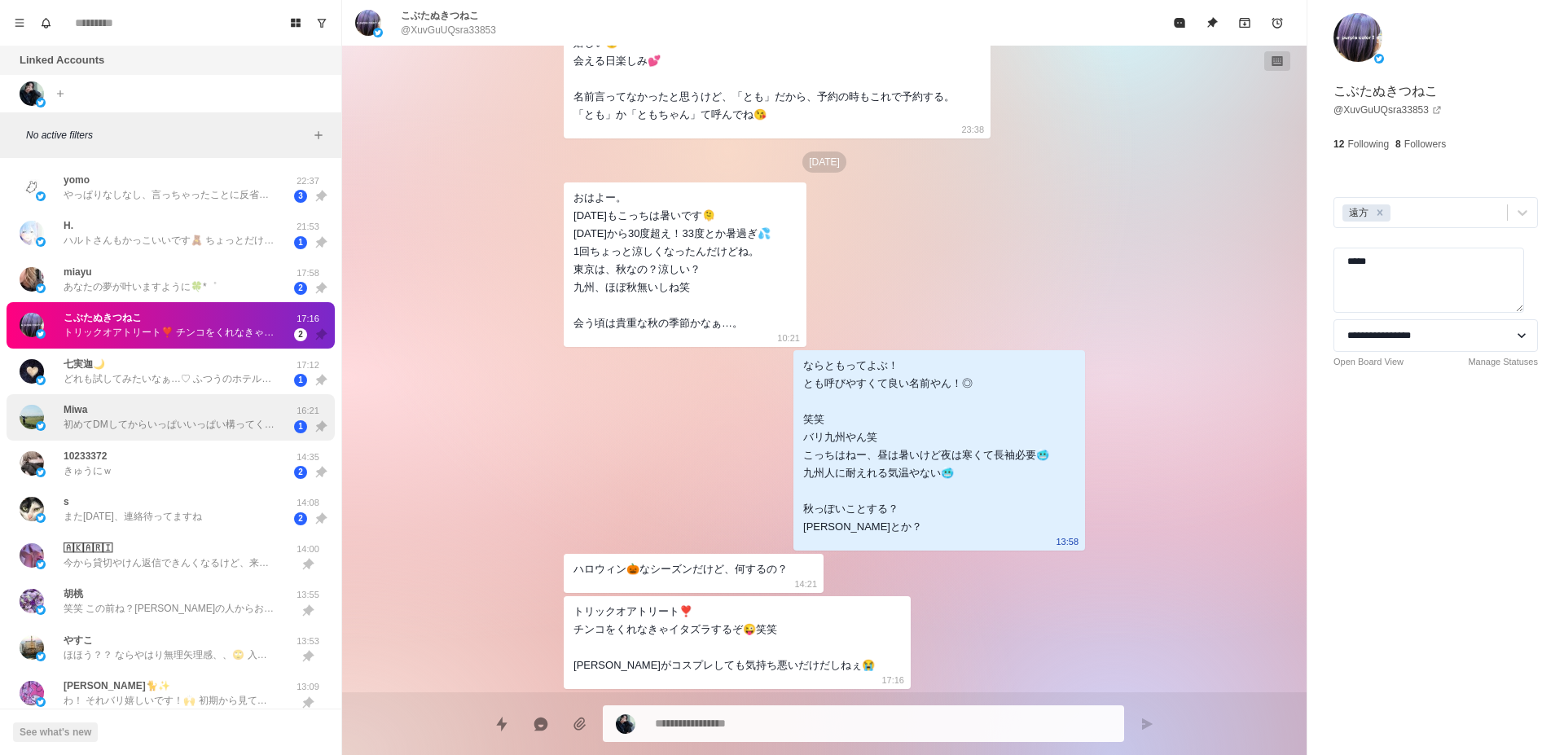
click at [134, 434] on div "Miwa 初めてDMしてからいっぱいいっぱい構ってくれて褒めてくれてありがとね！ また打診するねー！ またね〜🙌🧡 [PERSON_NAME]大好きだよ〜🧡 …" at bounding box center [171, 417] width 328 height 46
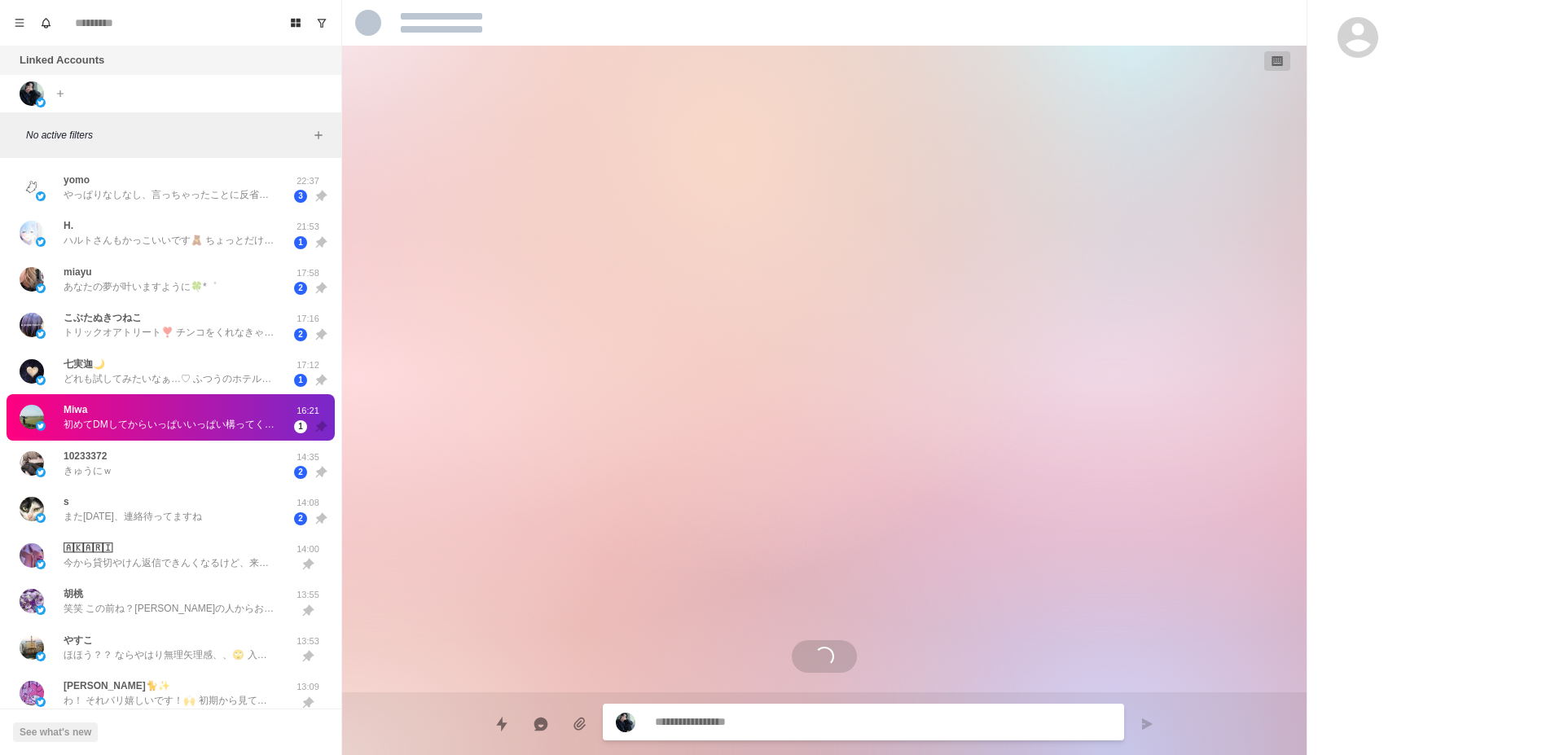
scroll to position [3146, 0]
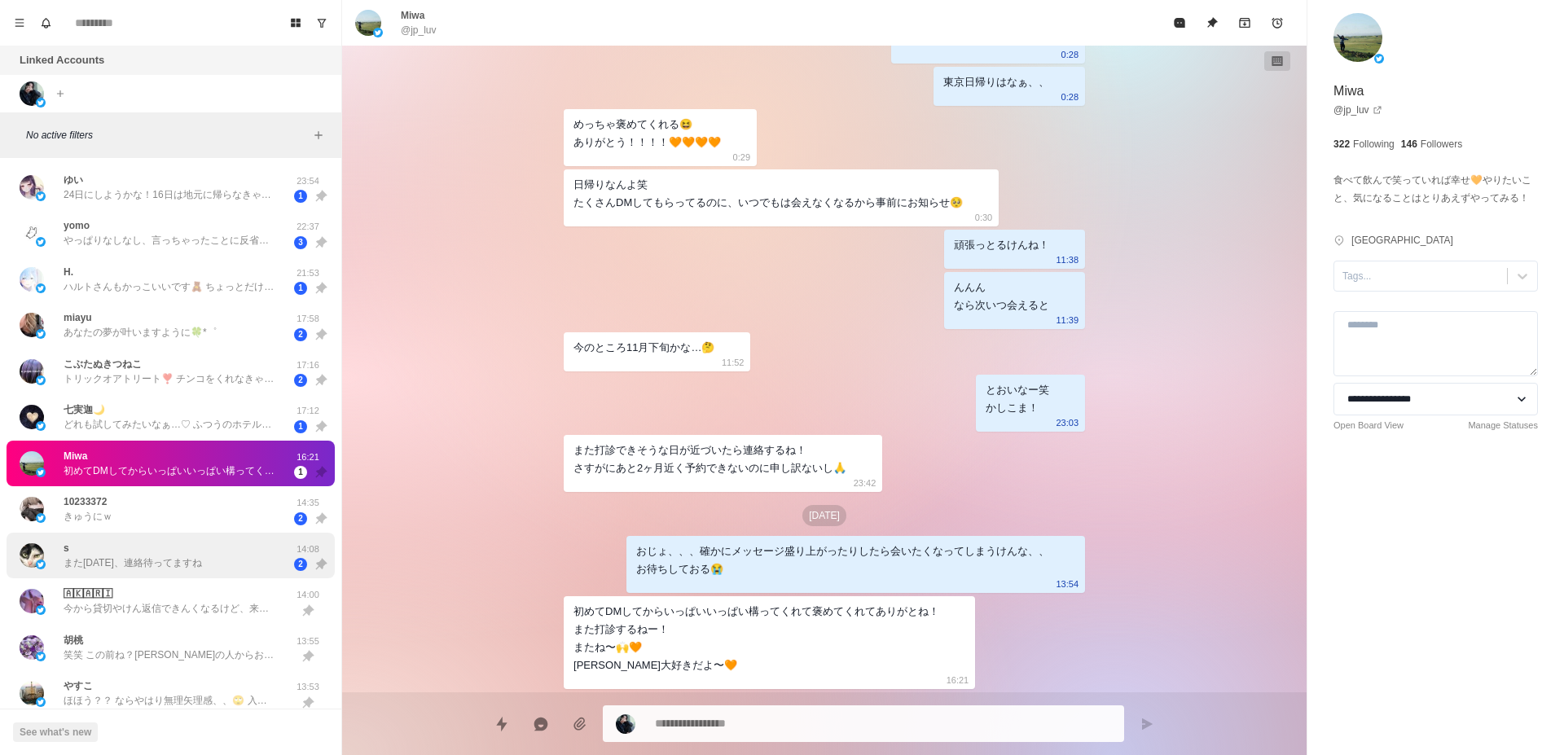
click at [161, 565] on p "また[DATE]、連絡待ってますね" at bounding box center [133, 563] width 138 height 15
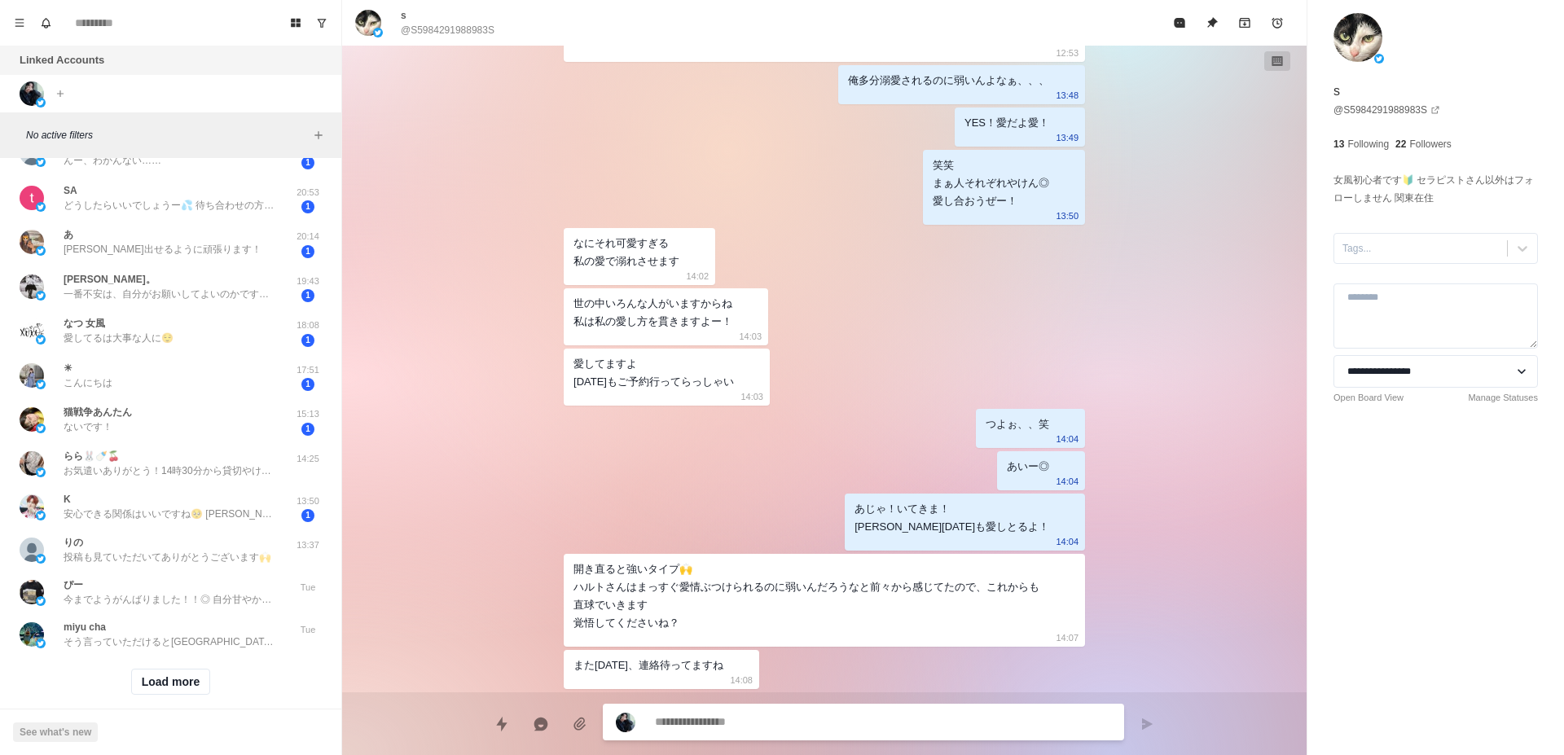
scroll to position [1334, 0]
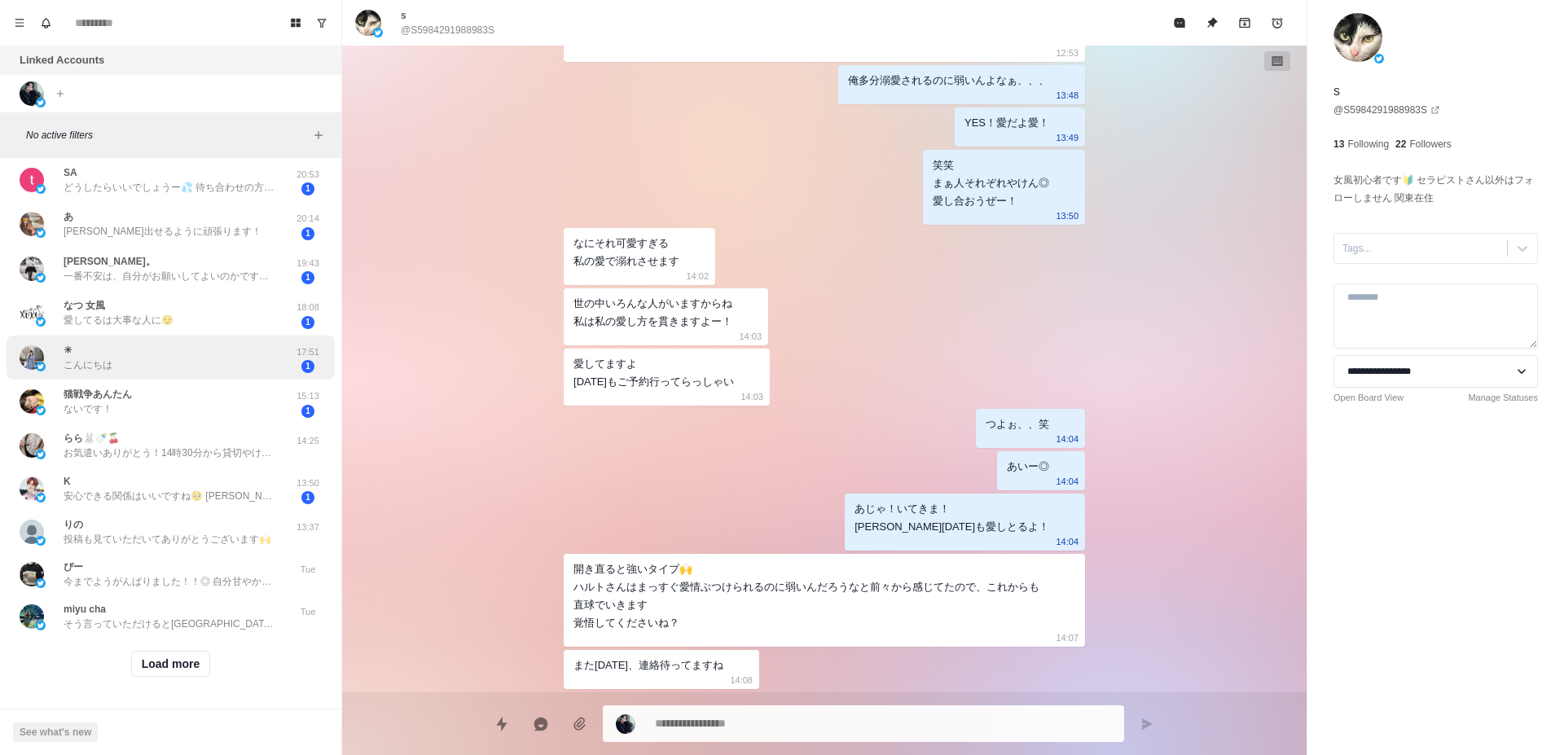
click at [120, 344] on div "☀ こんにちは" at bounding box center [154, 358] width 268 height 32
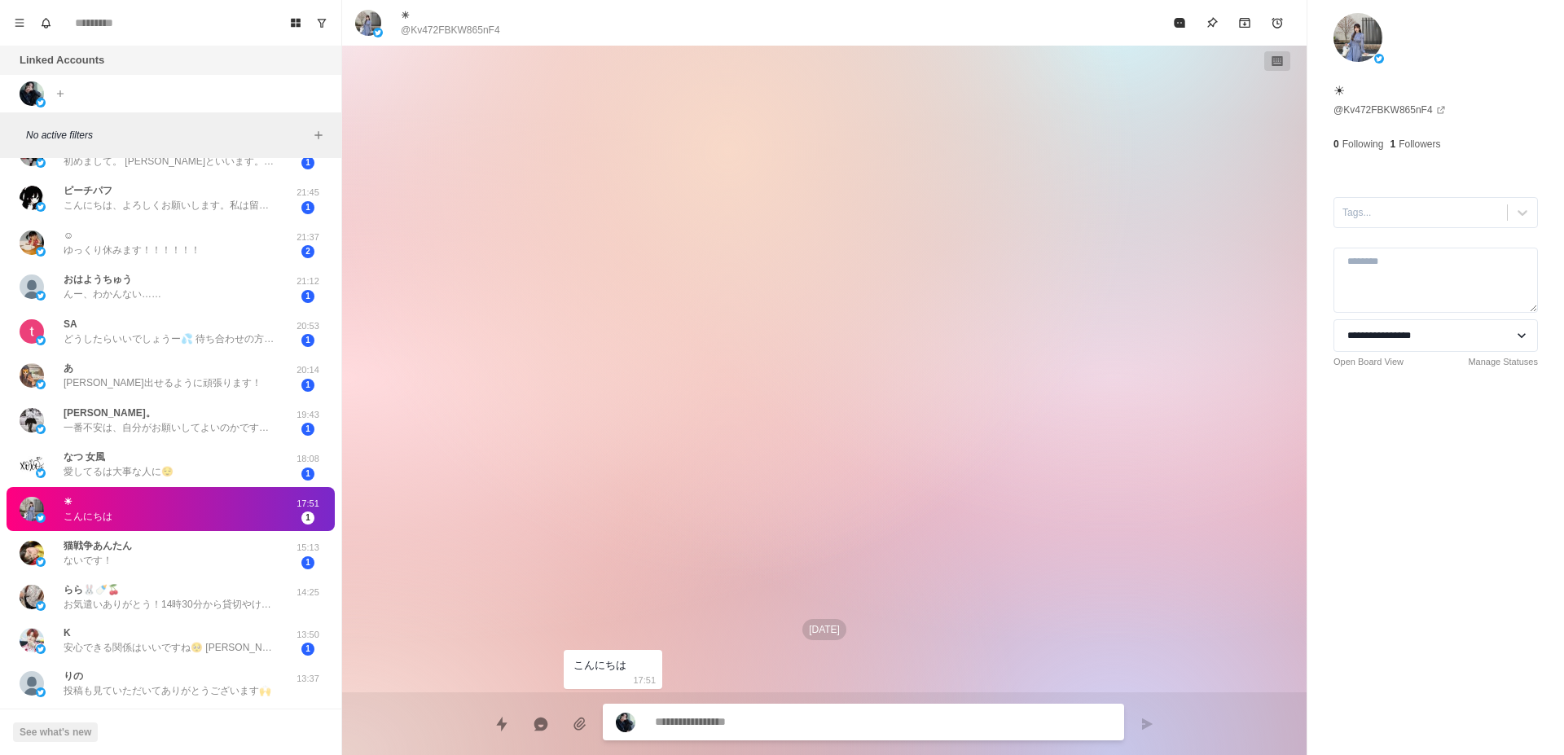
scroll to position [1129, 0]
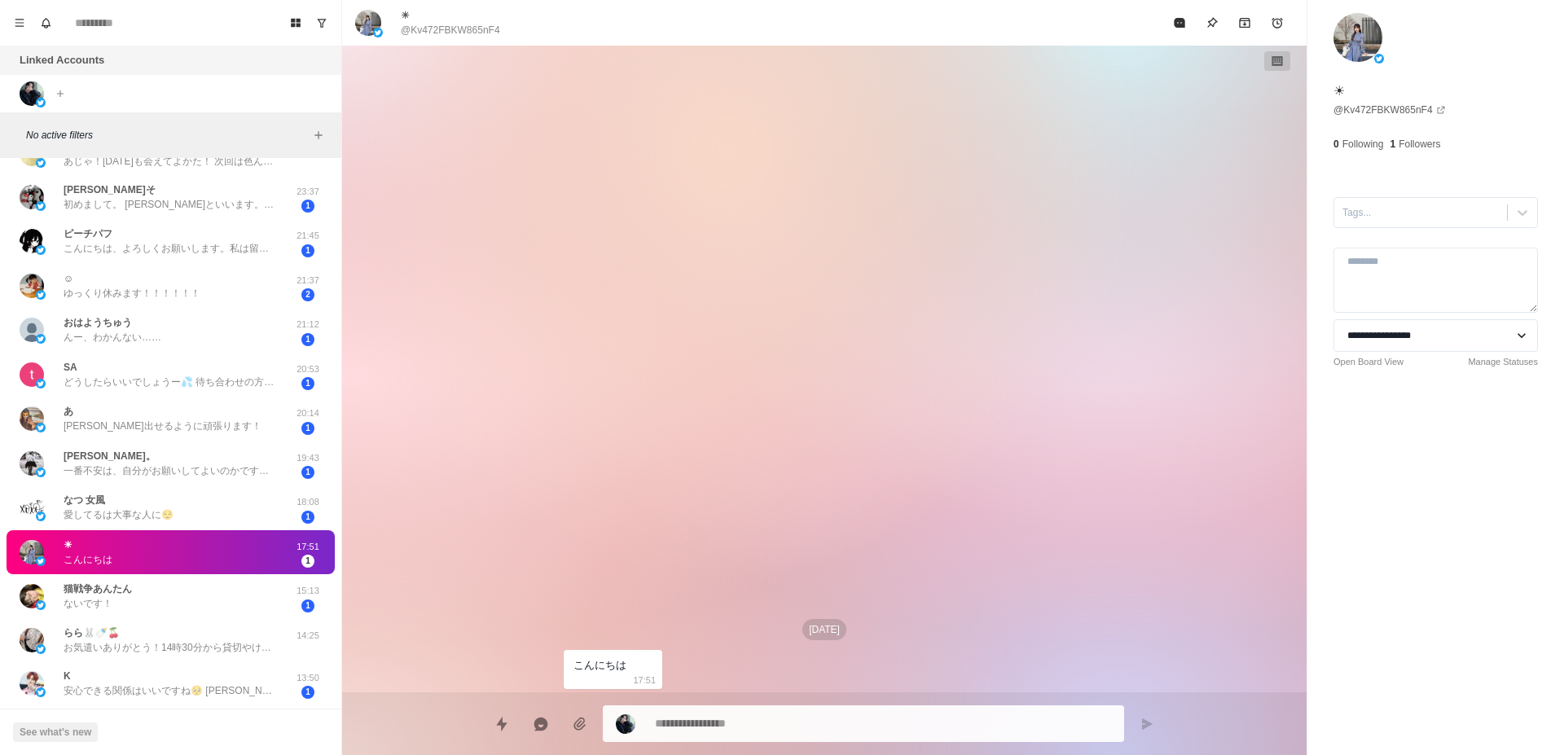
click at [120, 344] on p "んー、わかんない……" at bounding box center [113, 337] width 98 height 15
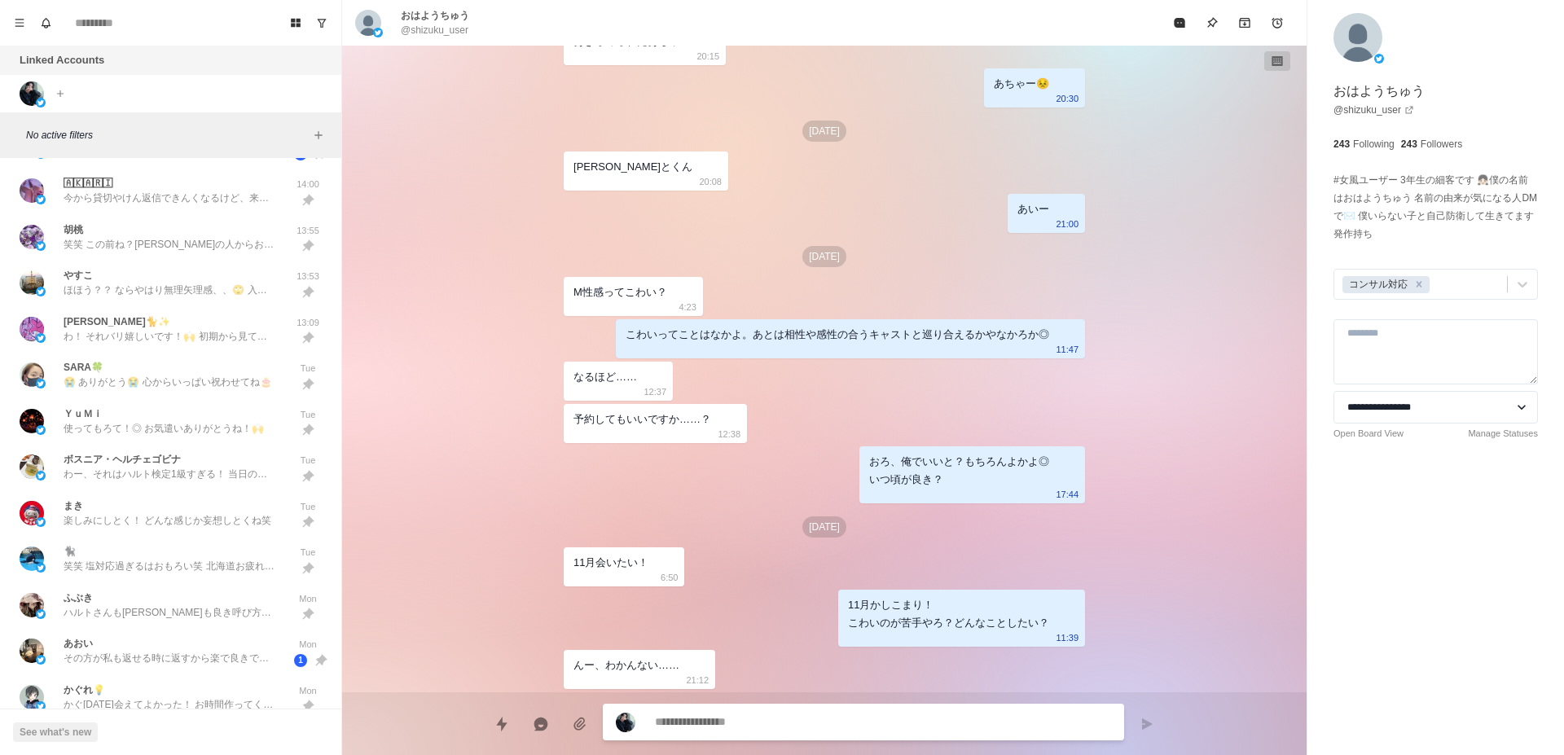
scroll to position [0, 0]
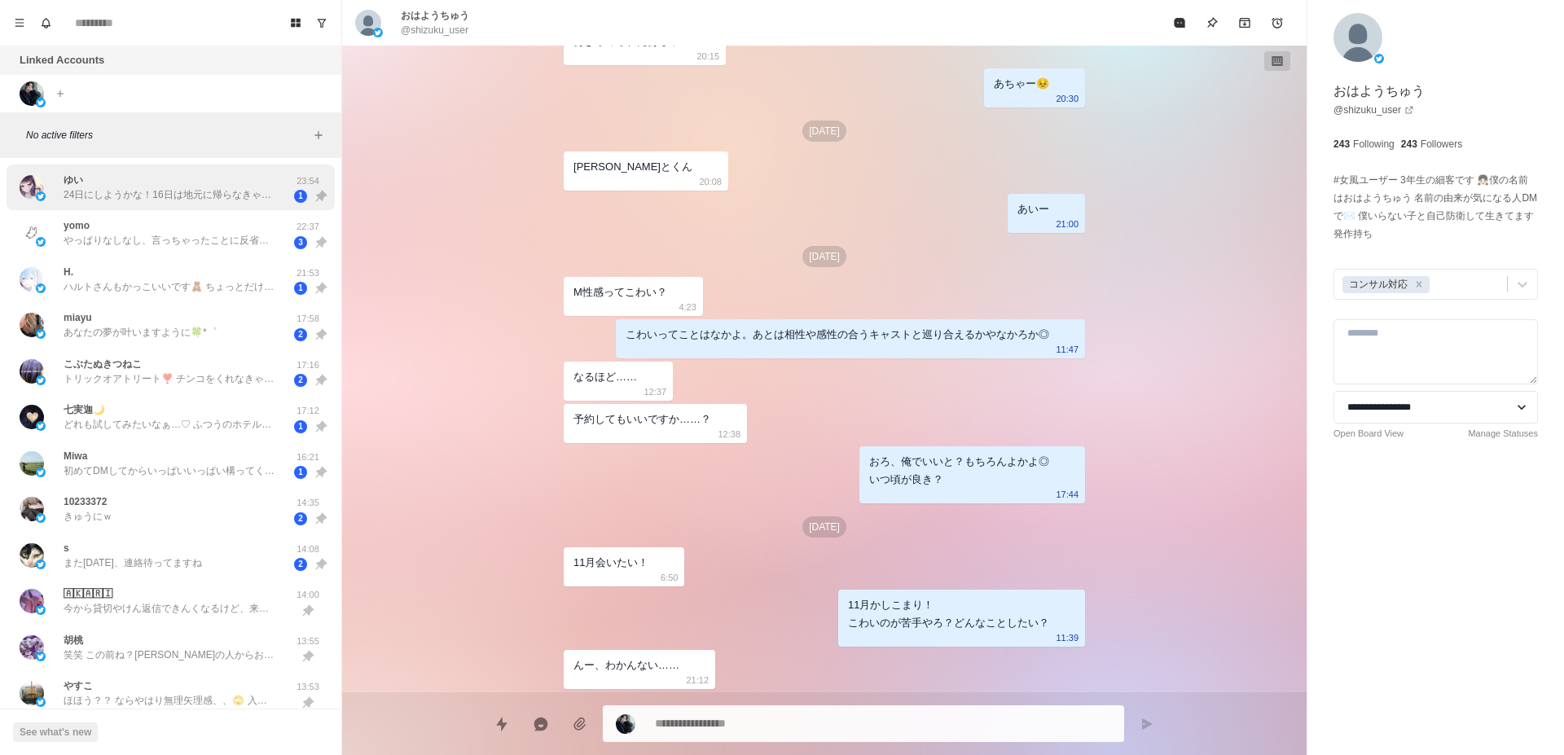
click at [152, 195] on p "24日にしようかな！16日は地元に帰らなきゃなの忘れてたから😥" at bounding box center [170, 194] width 212 height 15
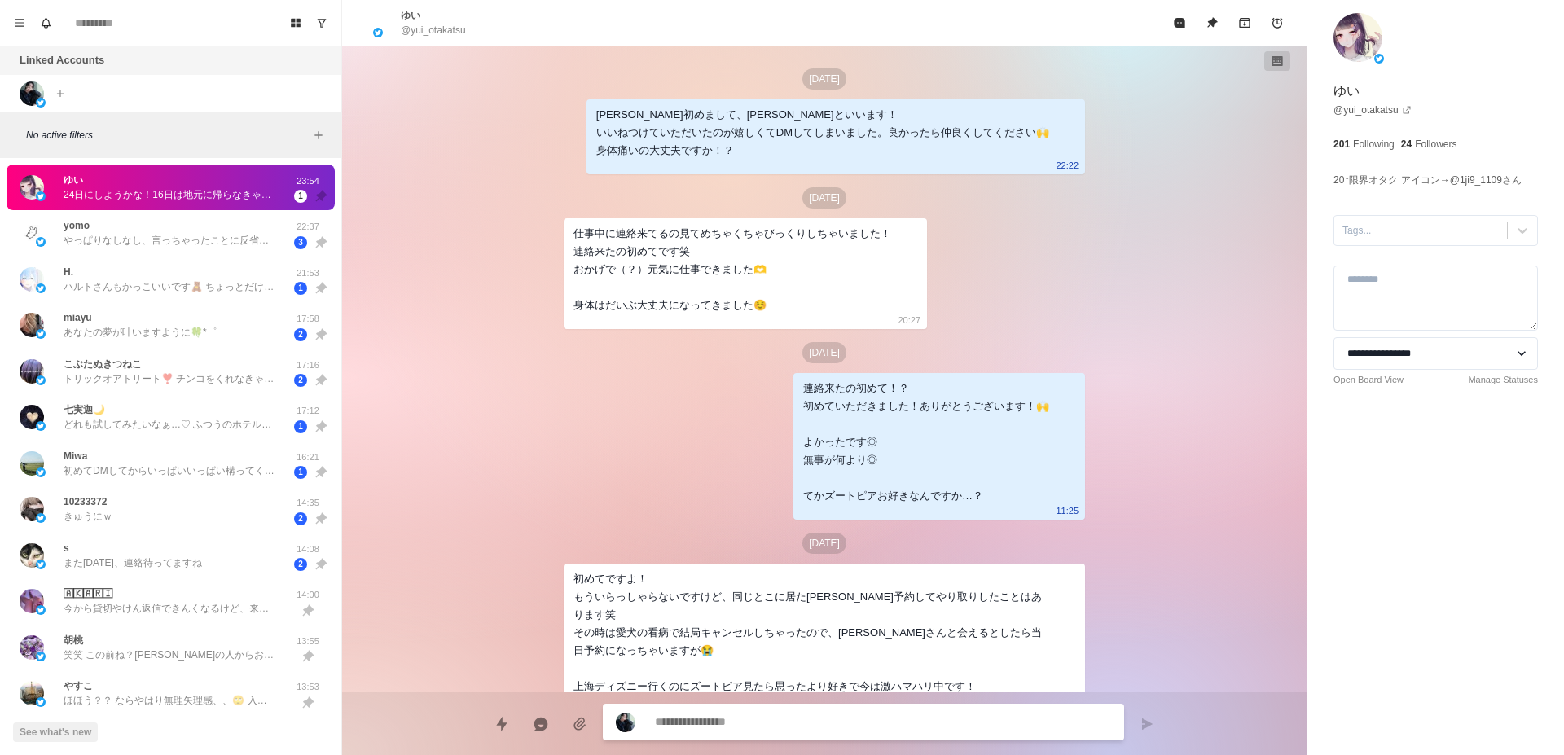
scroll to position [2263, 0]
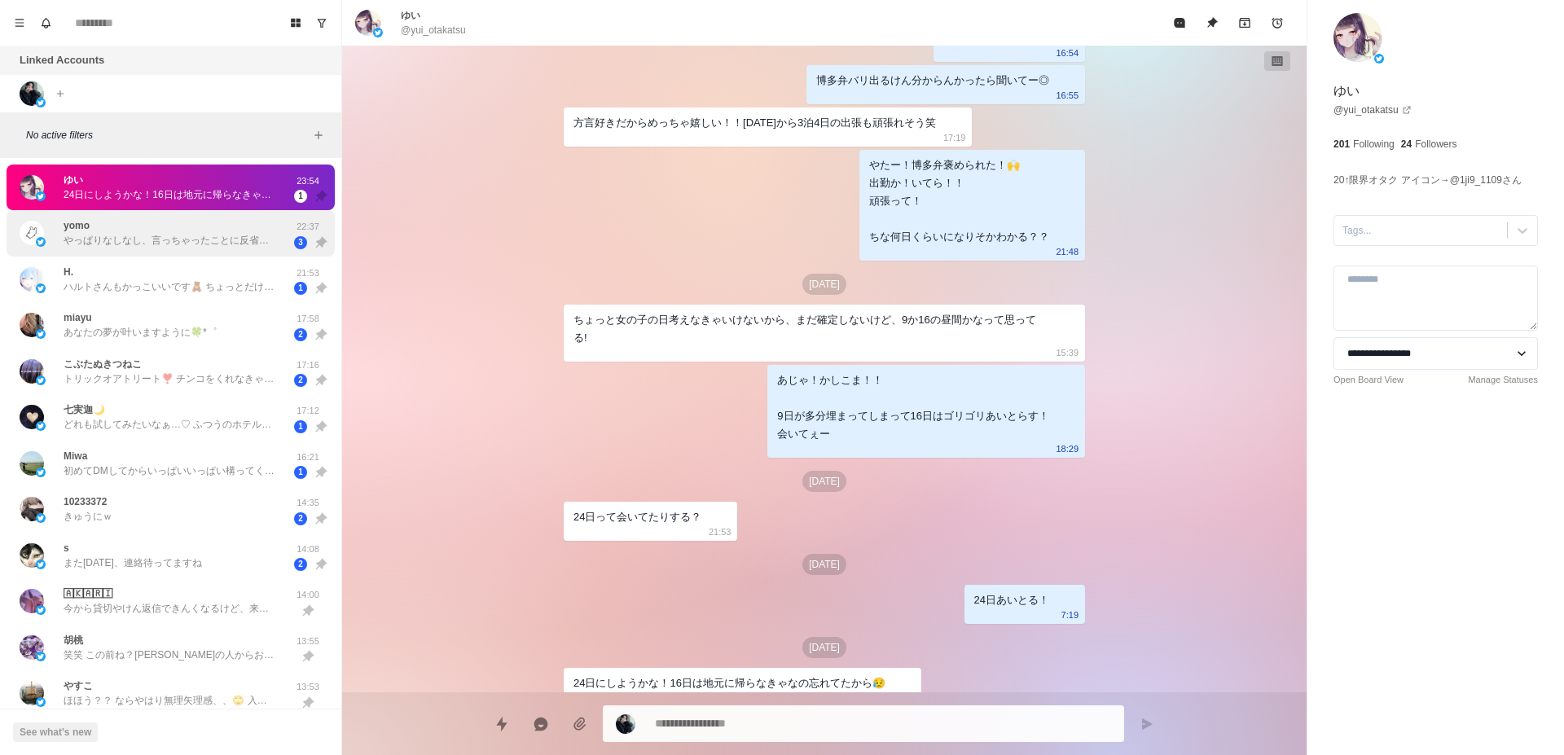
click at [90, 246] on p "やっぱりなしなし、言っちゃったことに反省、なんもなし！だめ！うぅ、" at bounding box center [170, 240] width 212 height 15
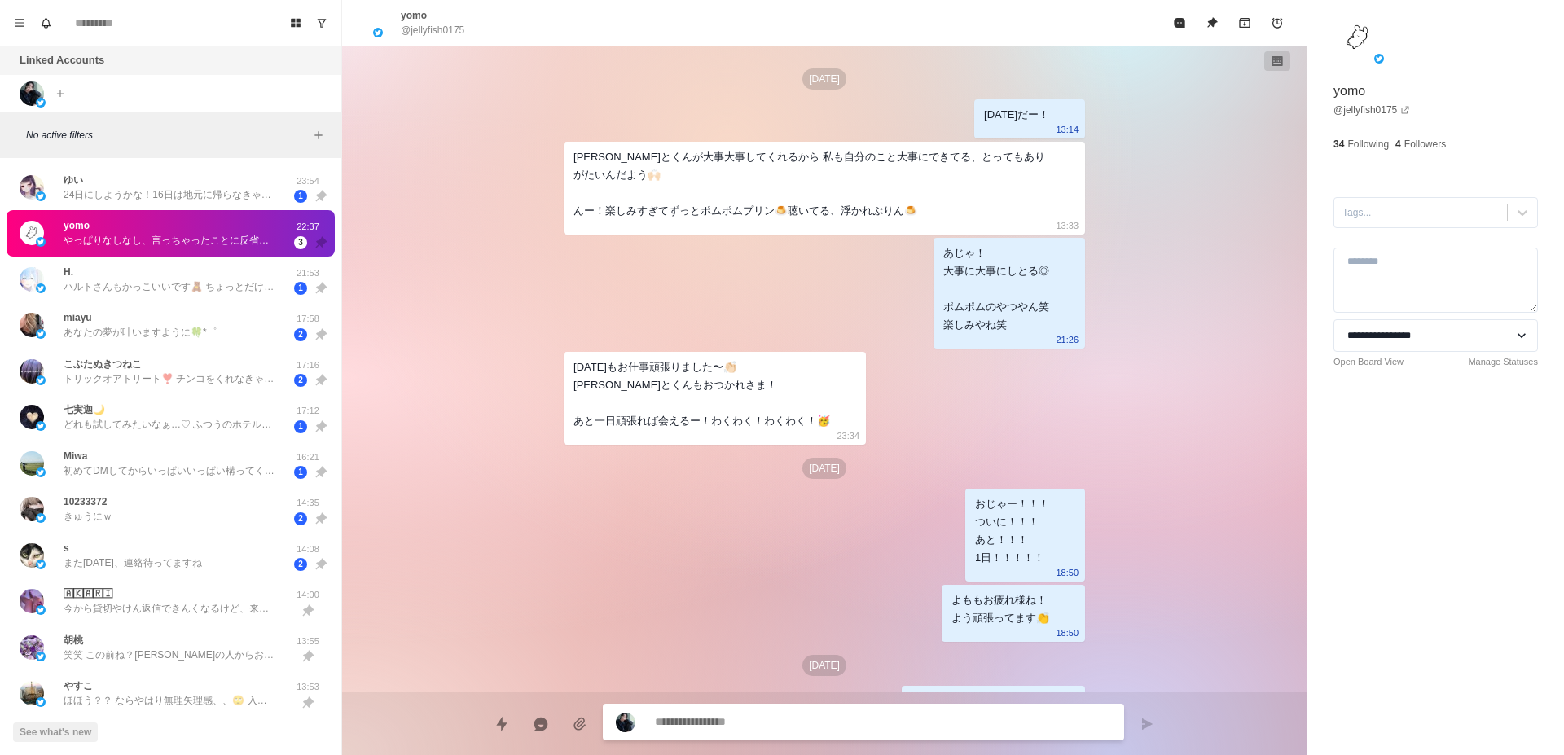
scroll to position [3906, 0]
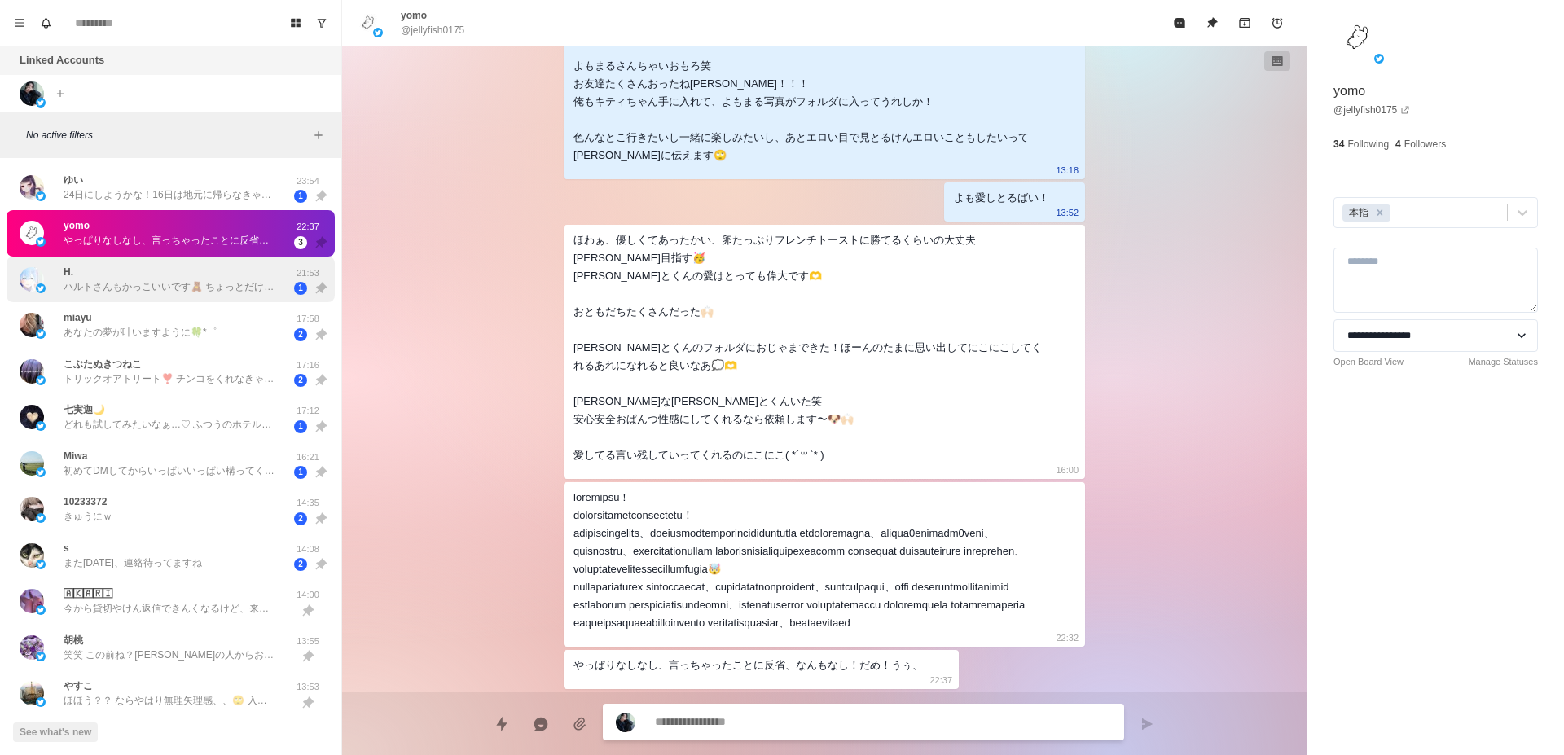
click at [90, 286] on p "ハルトさんもかっこいいです🧸 ちょっとだけ待っててください🥹" at bounding box center [170, 286] width 212 height 15
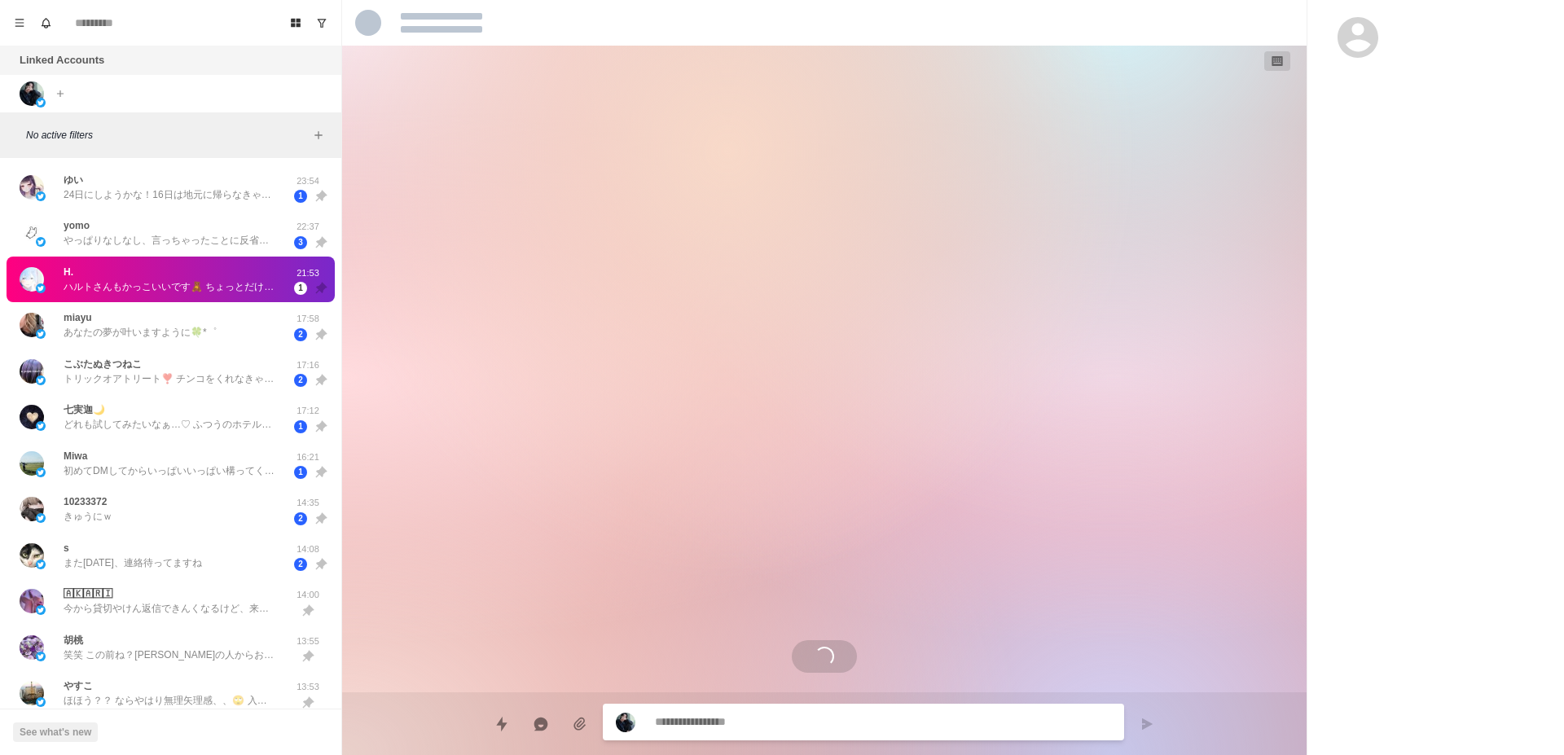
scroll to position [3360, 0]
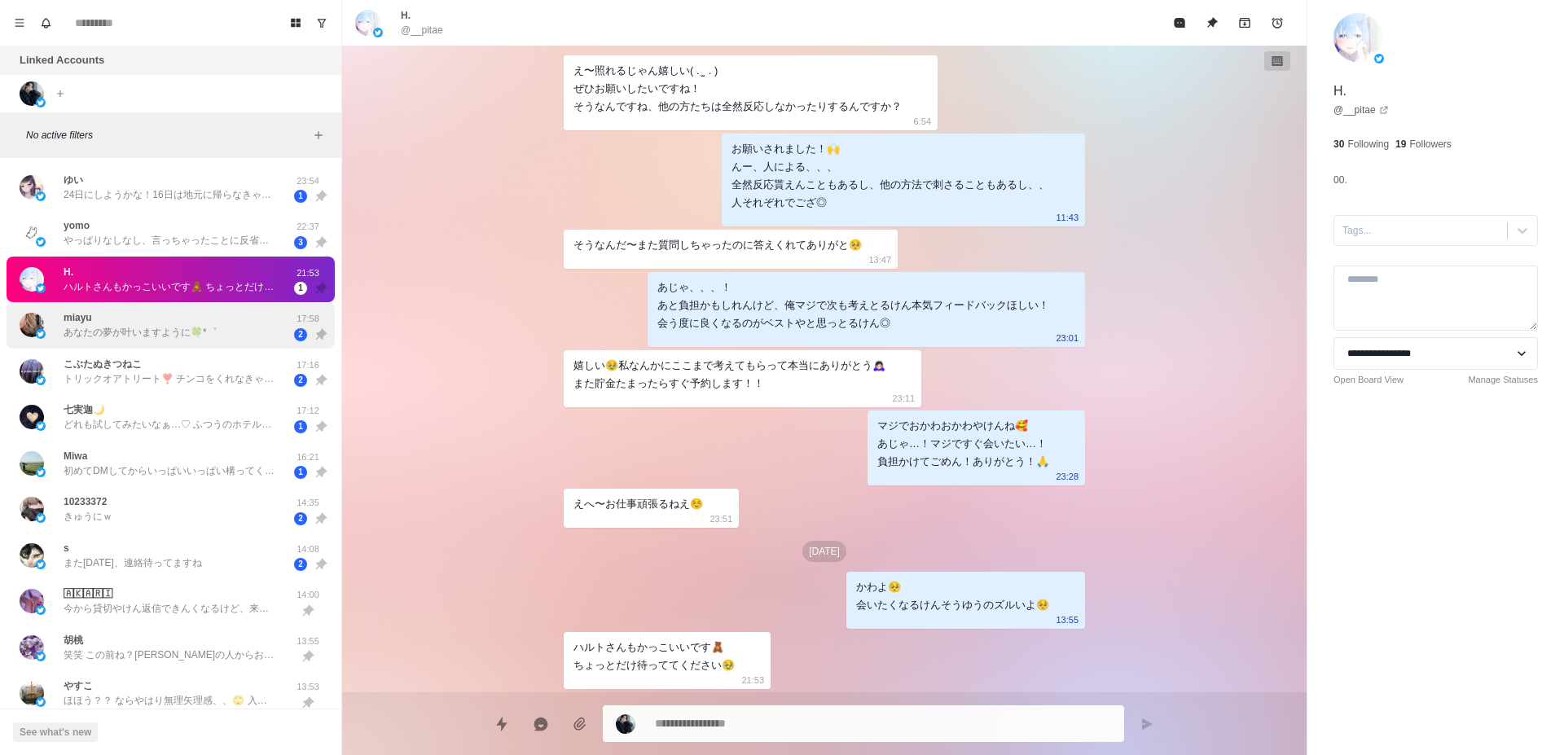
click at [93, 336] on p "あなたの夢が叶いますように🍀*゜" at bounding box center [140, 332] width 153 height 15
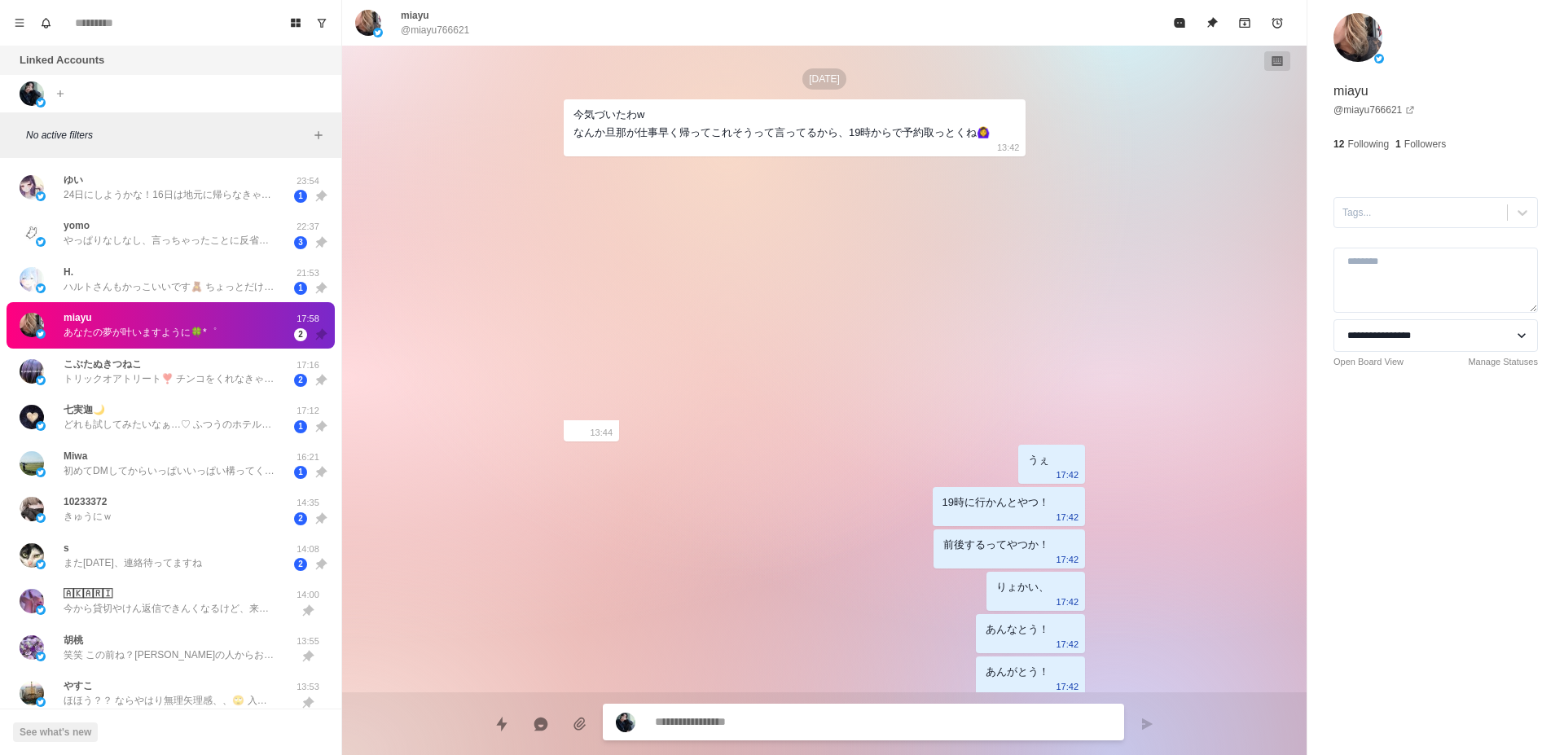
scroll to position [2912, 0]
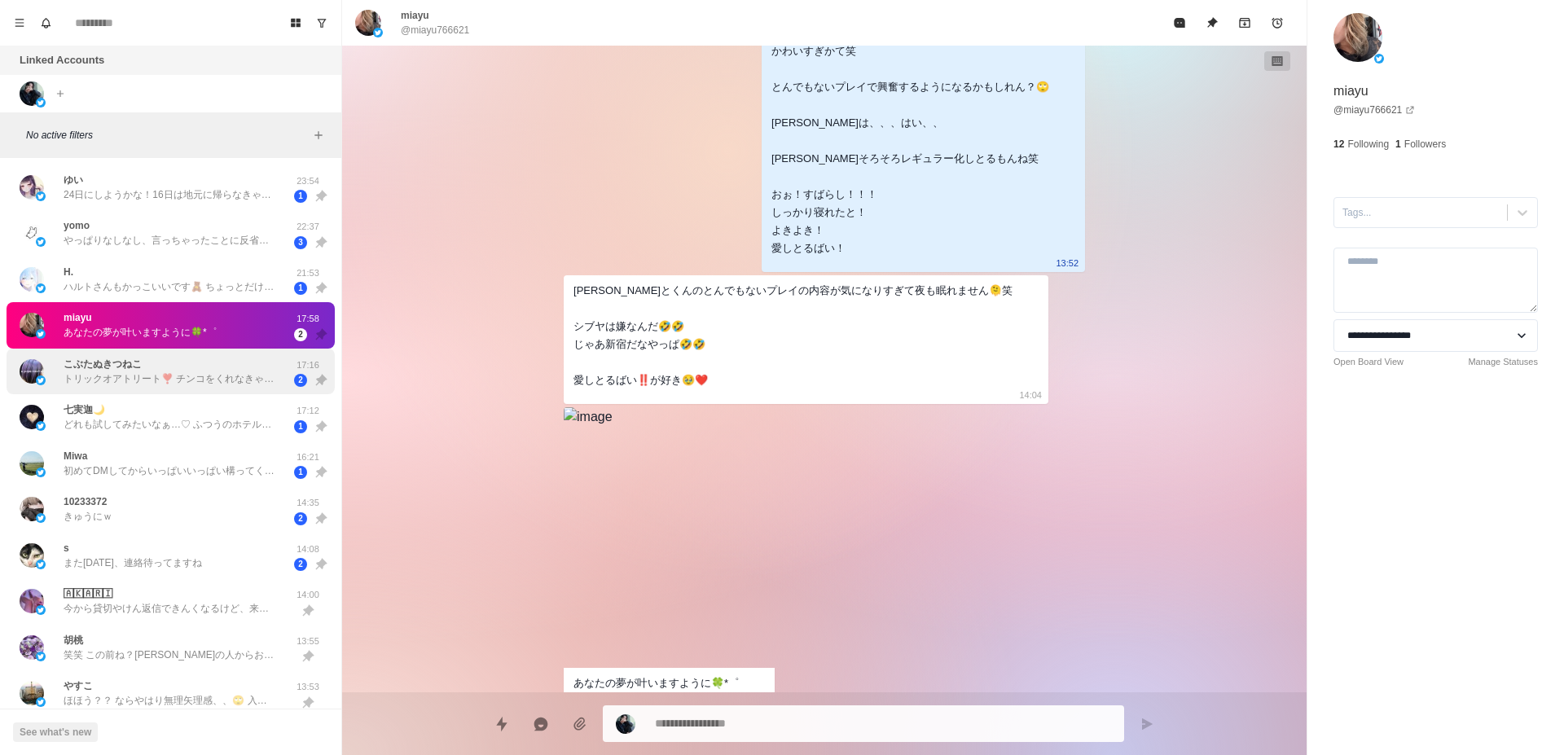
click at [104, 380] on p "トリックオアトリート❣️ チンコをくれなきゃイタズラするぞ😜笑笑 [PERSON_NAME]がコスプレしても気持ち悪いだけだしねぇ😭" at bounding box center [170, 378] width 212 height 15
type textarea "*"
type textarea "*****"
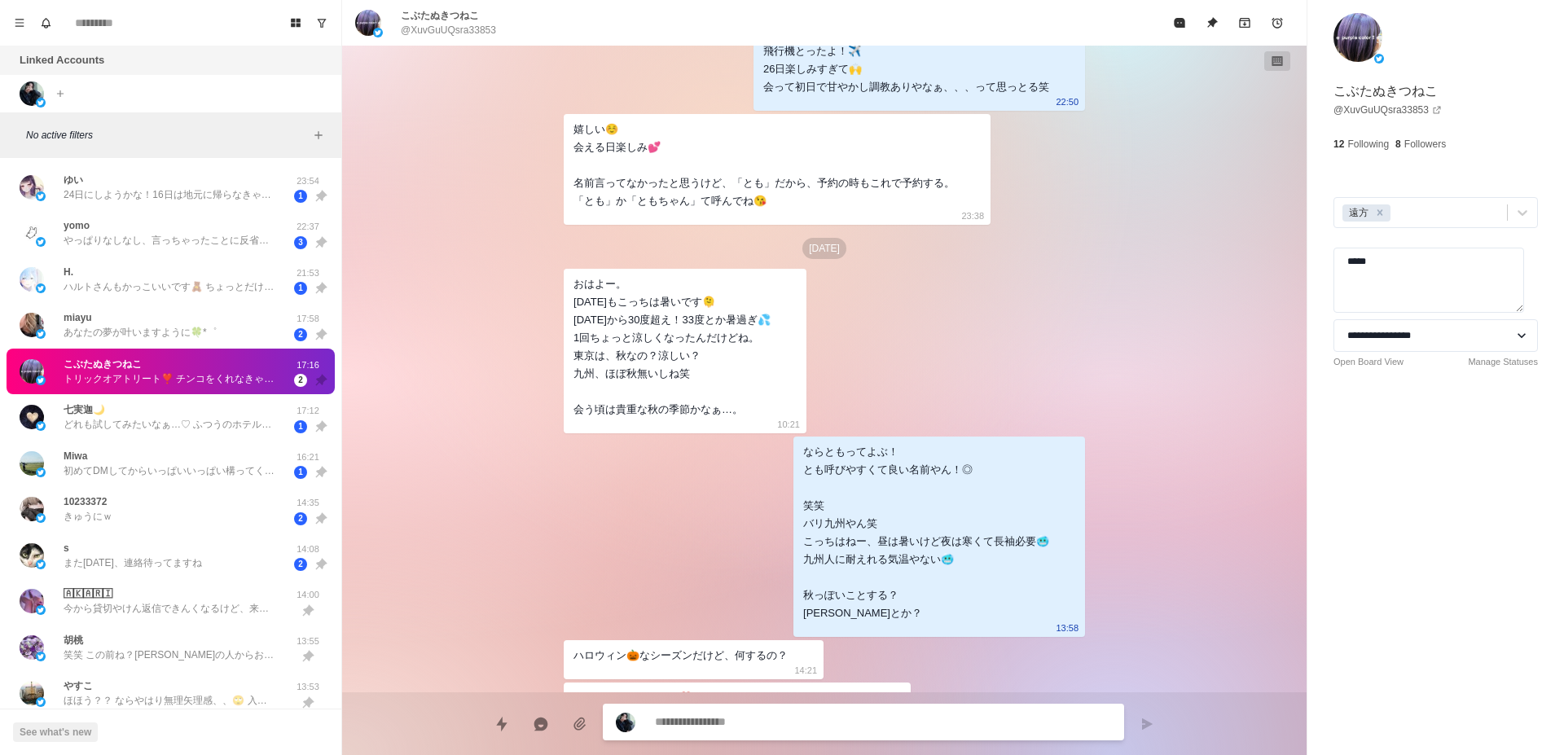
scroll to position [4645, 0]
click at [70, 420] on p "どれも試してみたいなぁ…♡ ふつうのホテルで声我慢してゆっくりされるのとか、たぶん蕩ける…" at bounding box center [170, 424] width 212 height 15
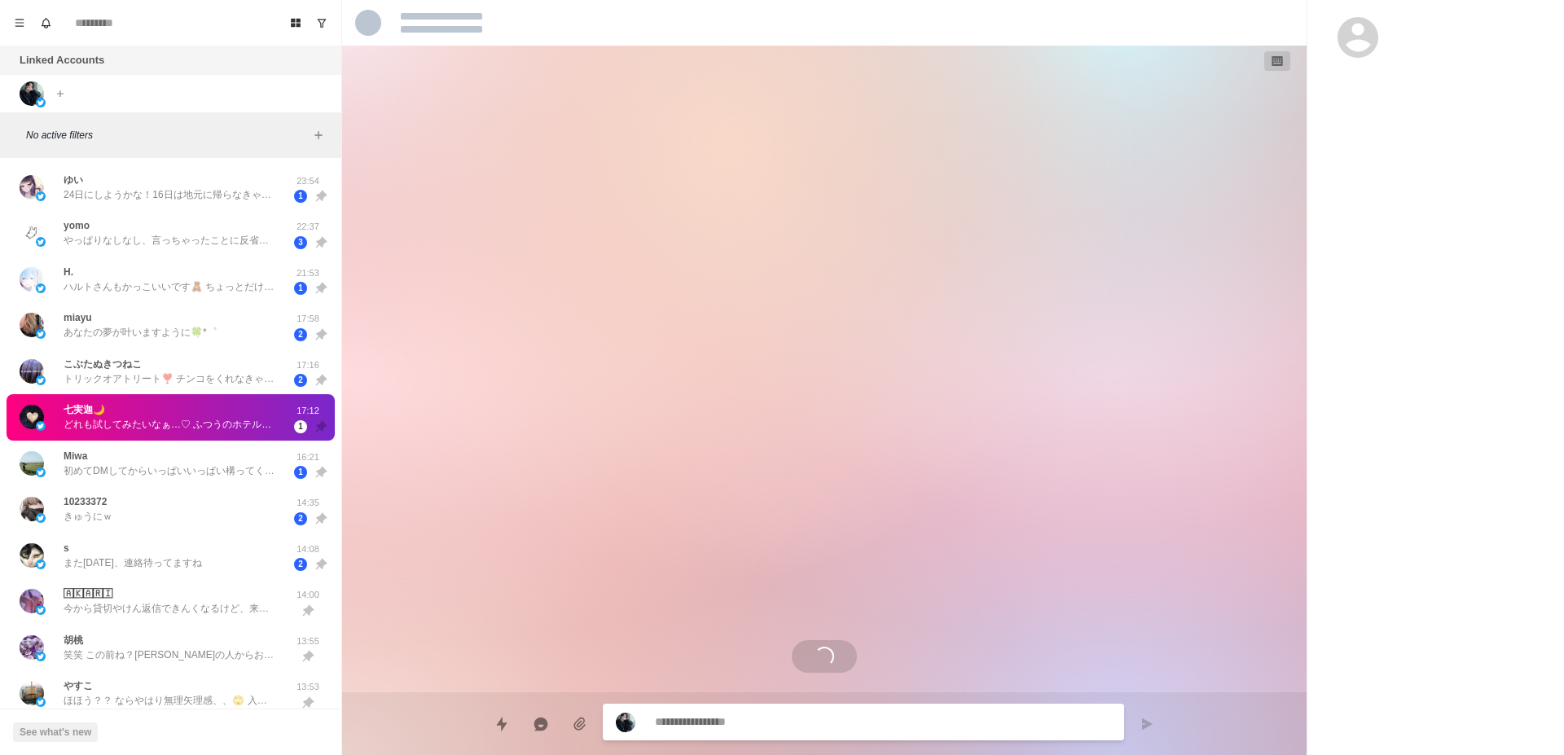
scroll to position [4194, 0]
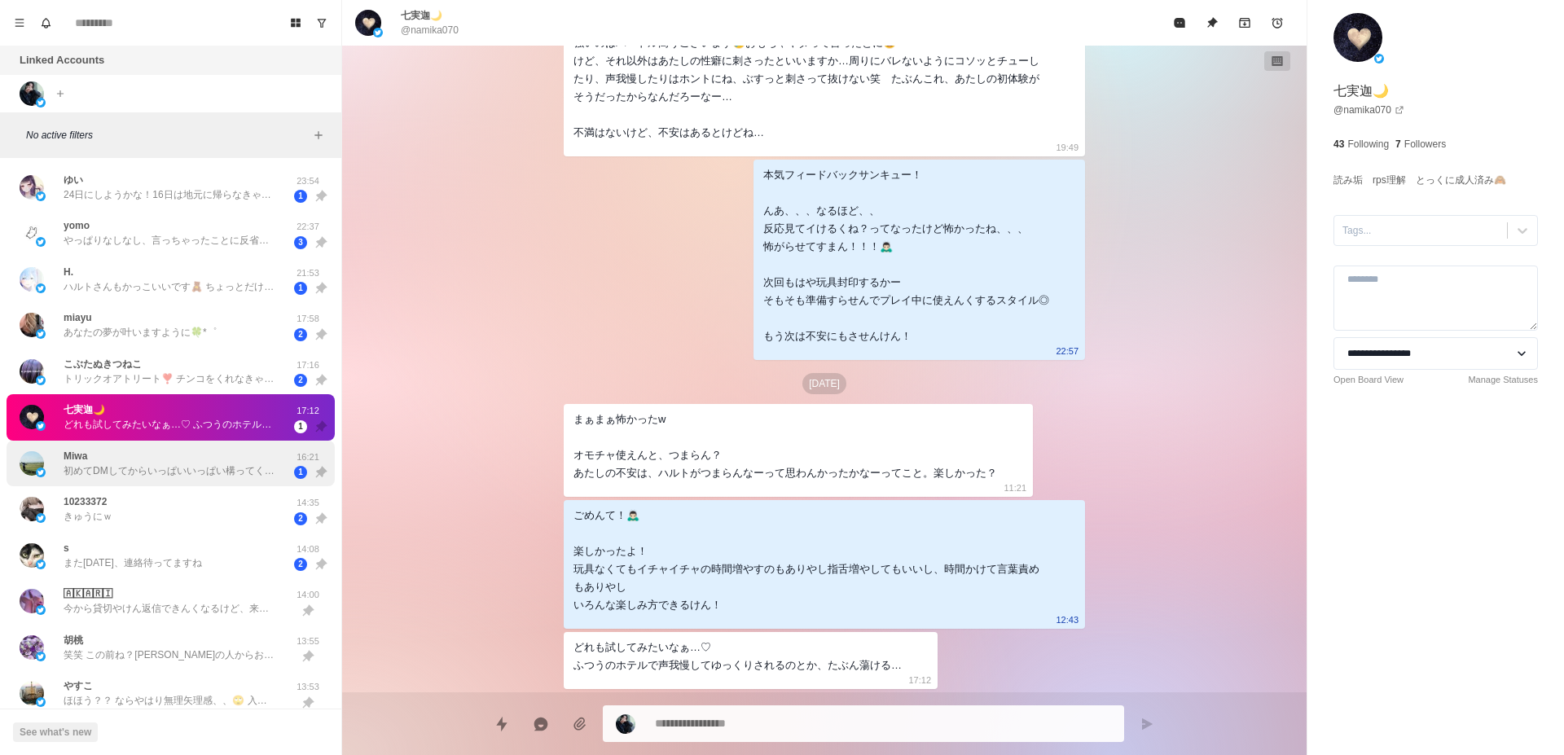
click at [152, 473] on p "初めてDMしてからいっぱいいっぱい構ってくれて褒めてくれてありがとね！ また打診するねー！ またね〜🙌🧡 [PERSON_NAME]大好きだよ〜🧡" at bounding box center [170, 471] width 212 height 15
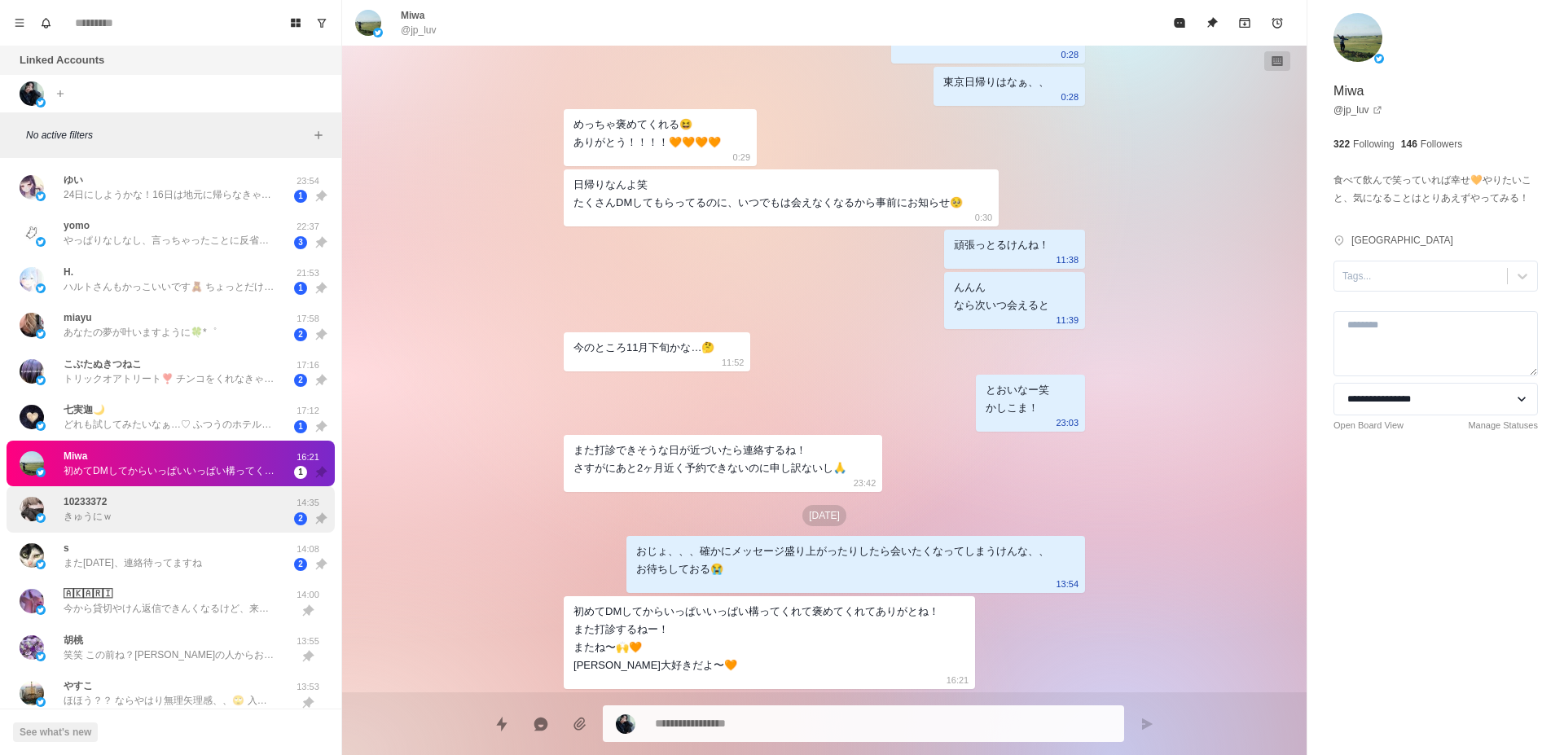
click at [147, 513] on div "10233372 きゅうにｗ" at bounding box center [154, 509] width 268 height 33
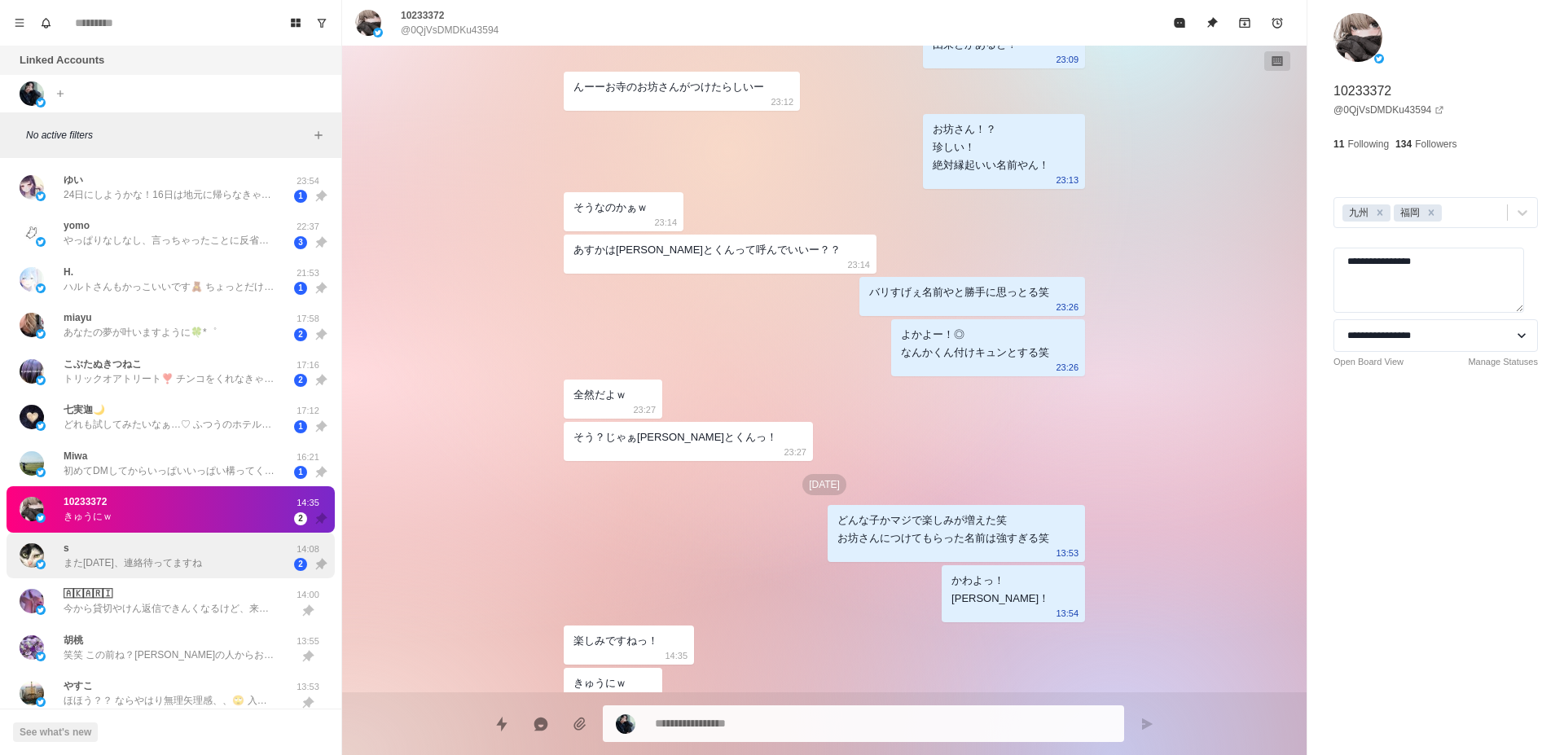
click at [149, 561] on p "また[DATE]、連絡待ってますね" at bounding box center [133, 563] width 138 height 15
type textarea "*"
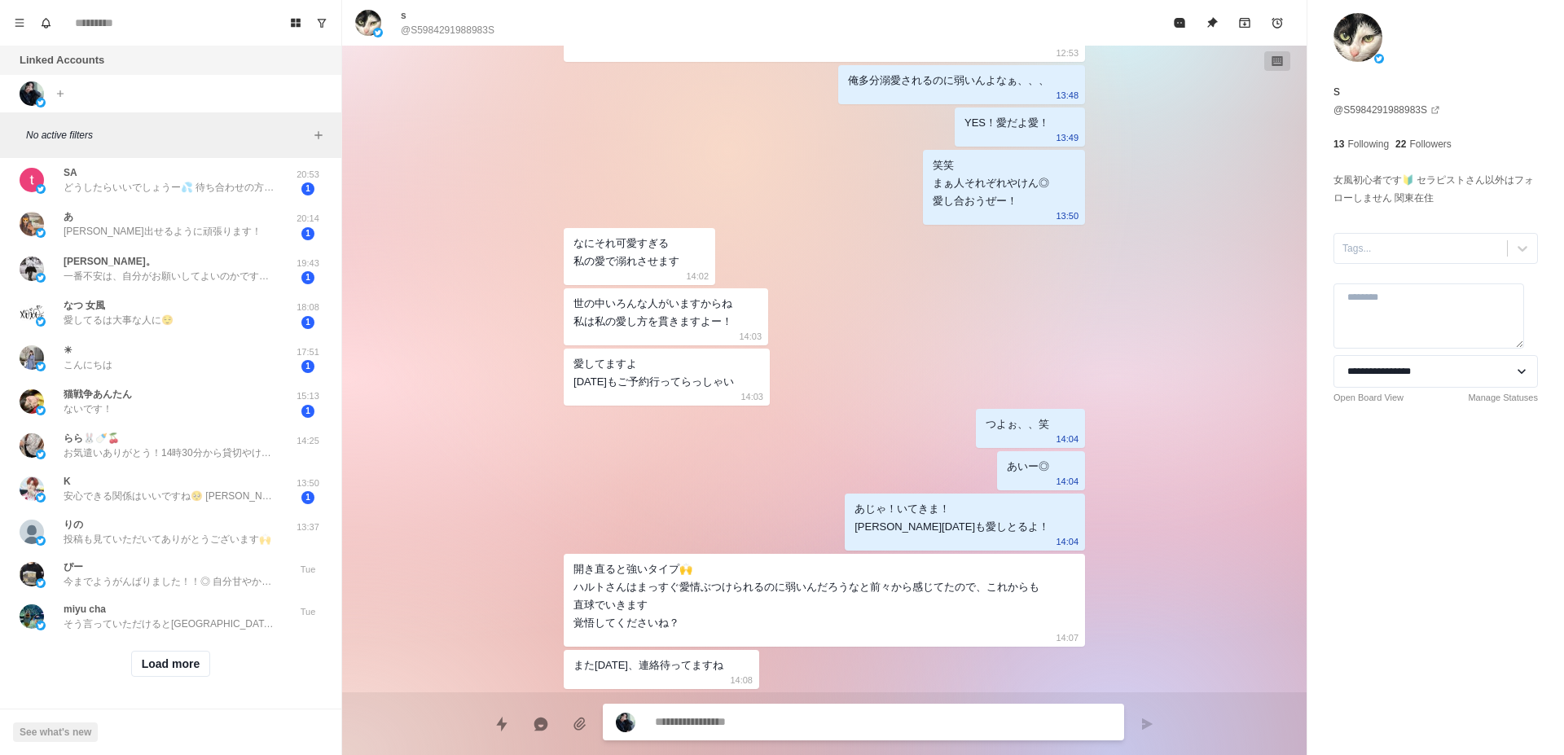
scroll to position [1338, 0]
click at [169, 651] on button "Load more" at bounding box center [171, 664] width 80 height 26
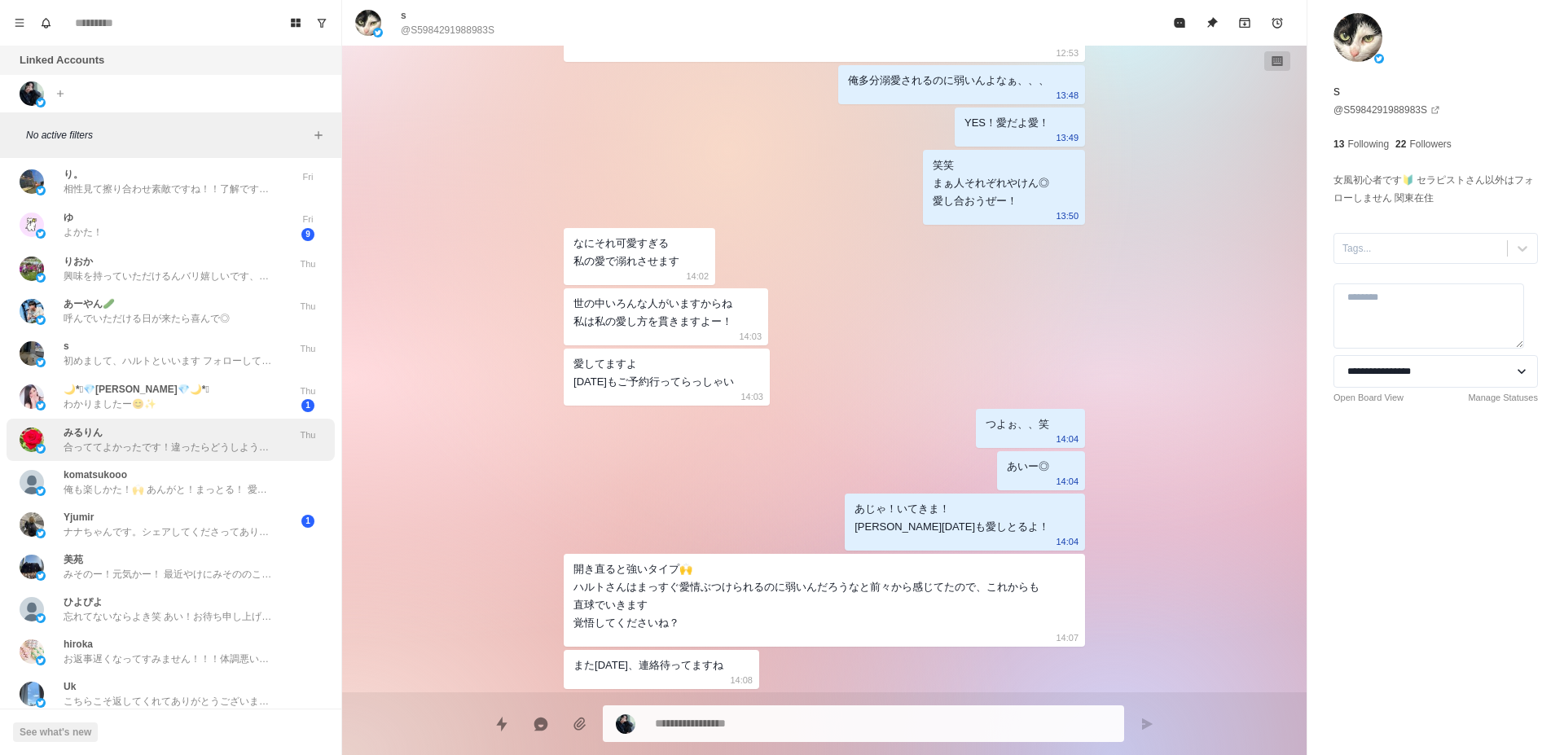
scroll to position [1954, 0]
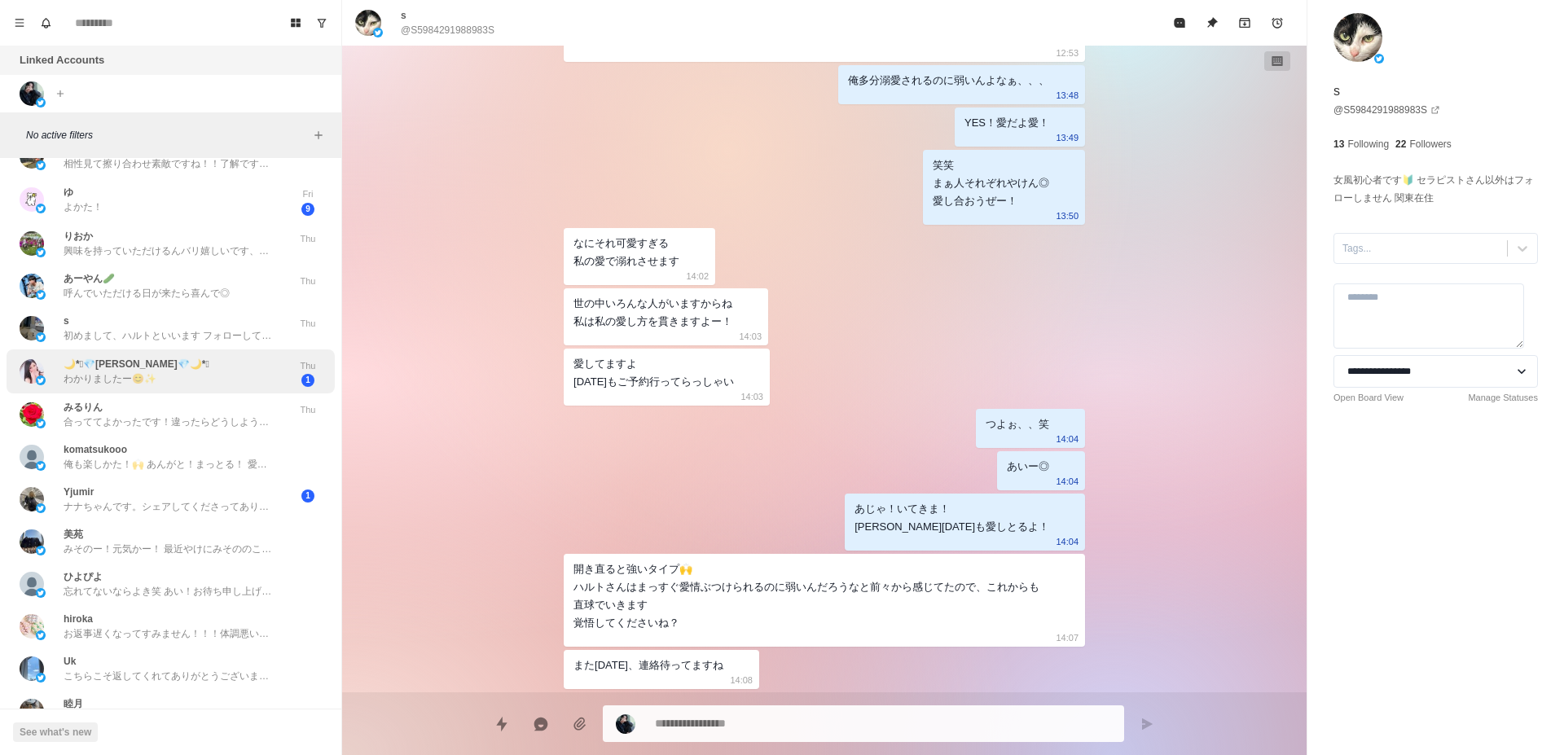
click at [129, 377] on p "わかりましたー😊✨" at bounding box center [110, 378] width 93 height 15
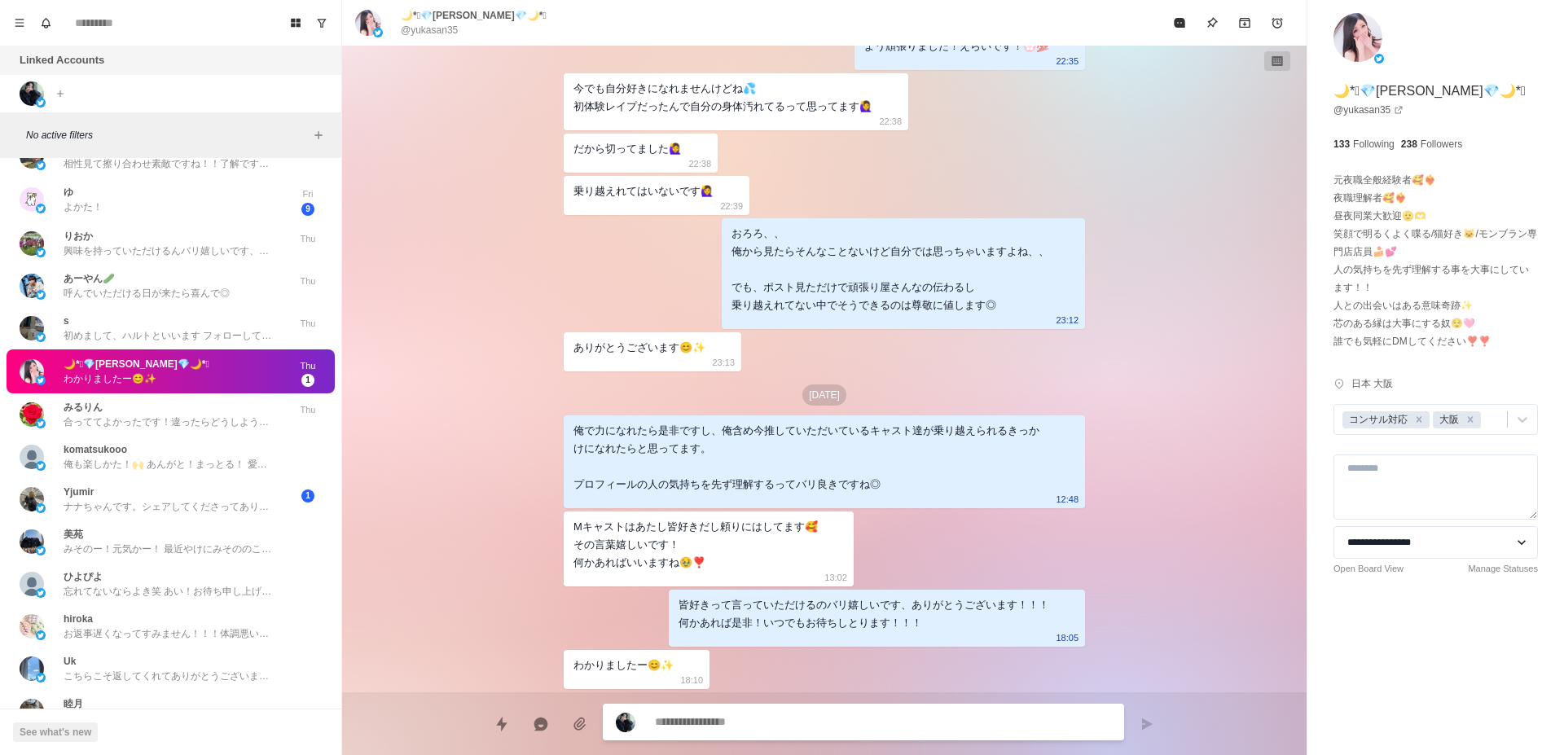
scroll to position [2189, 0]
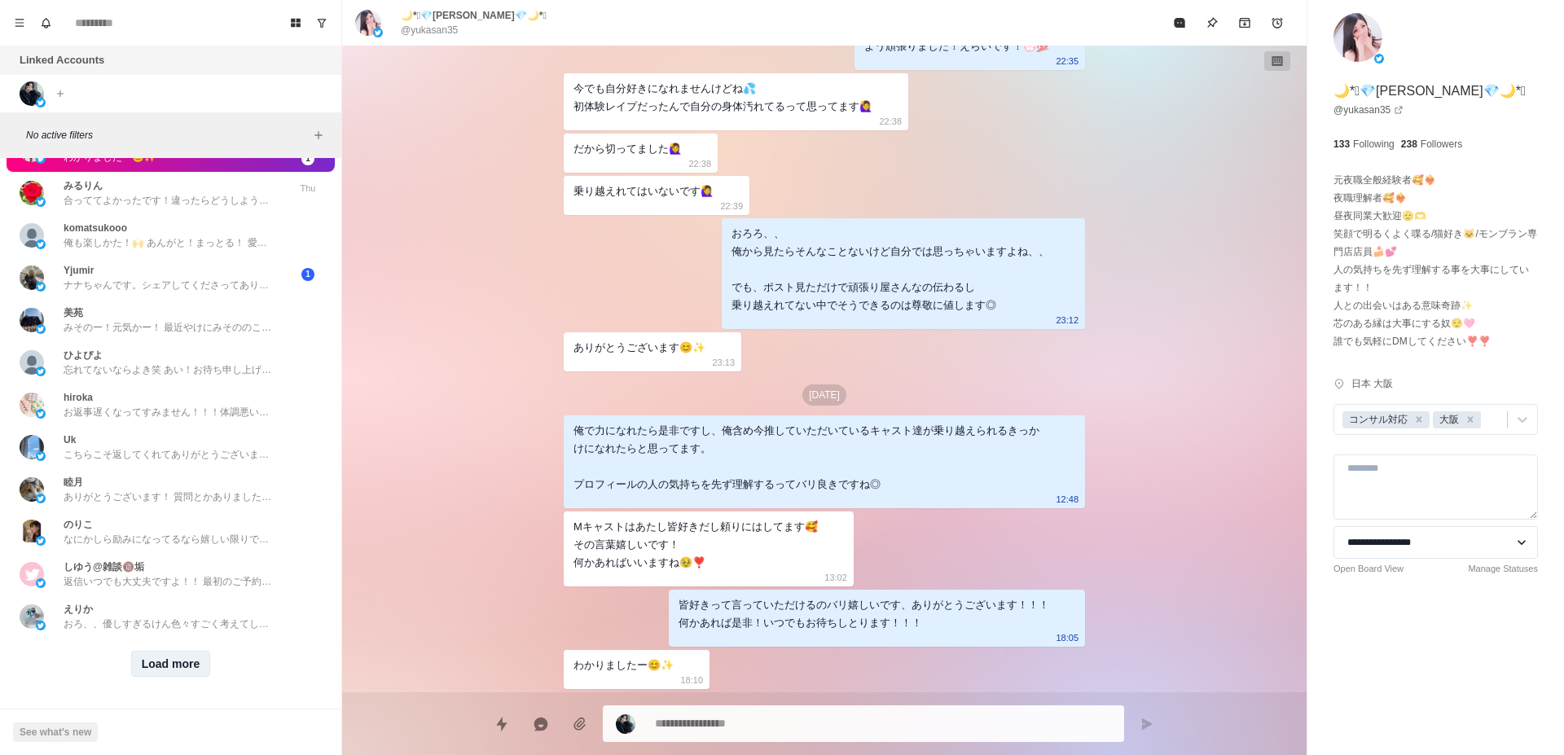
click at [165, 654] on button "Load more" at bounding box center [171, 664] width 80 height 26
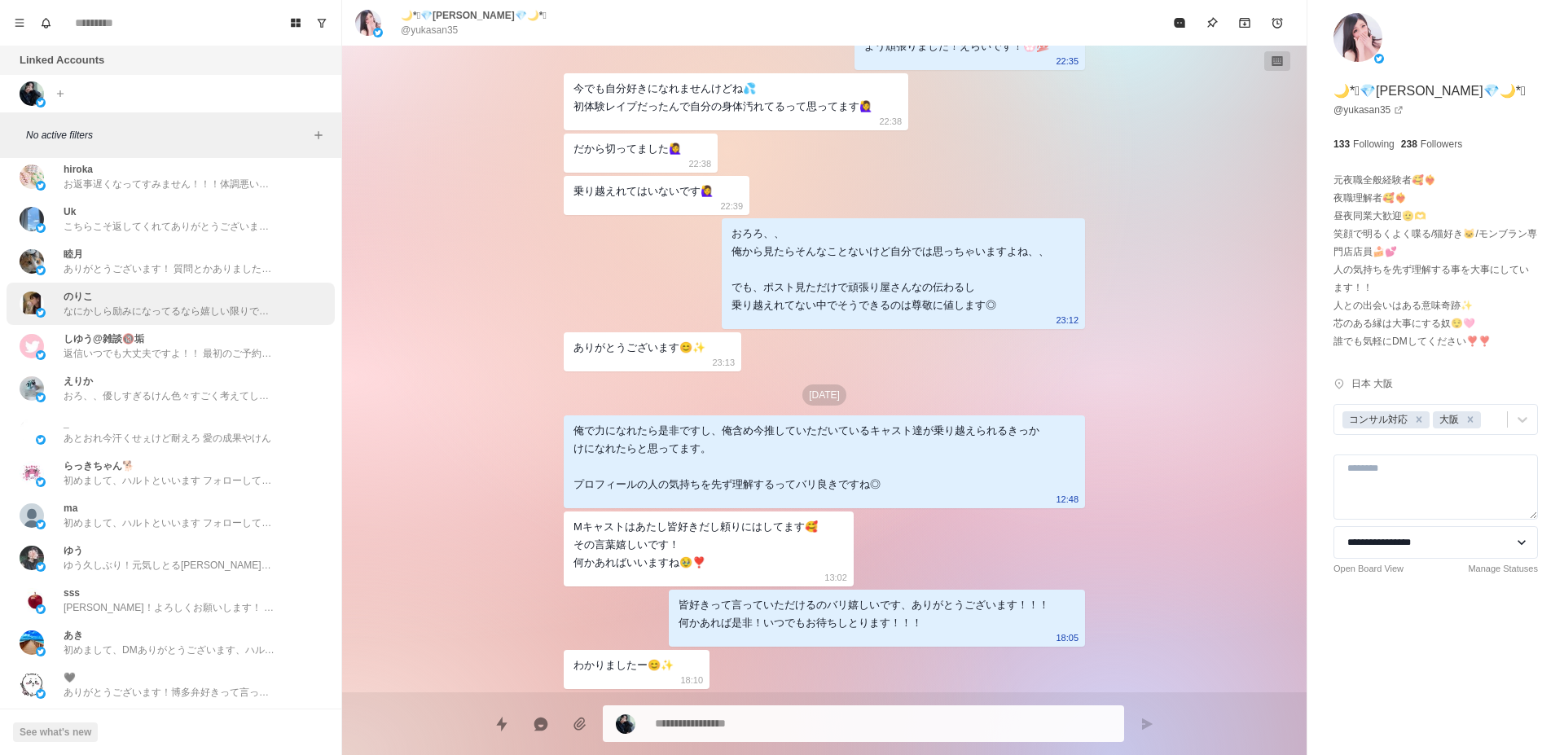
scroll to position [2497, 0]
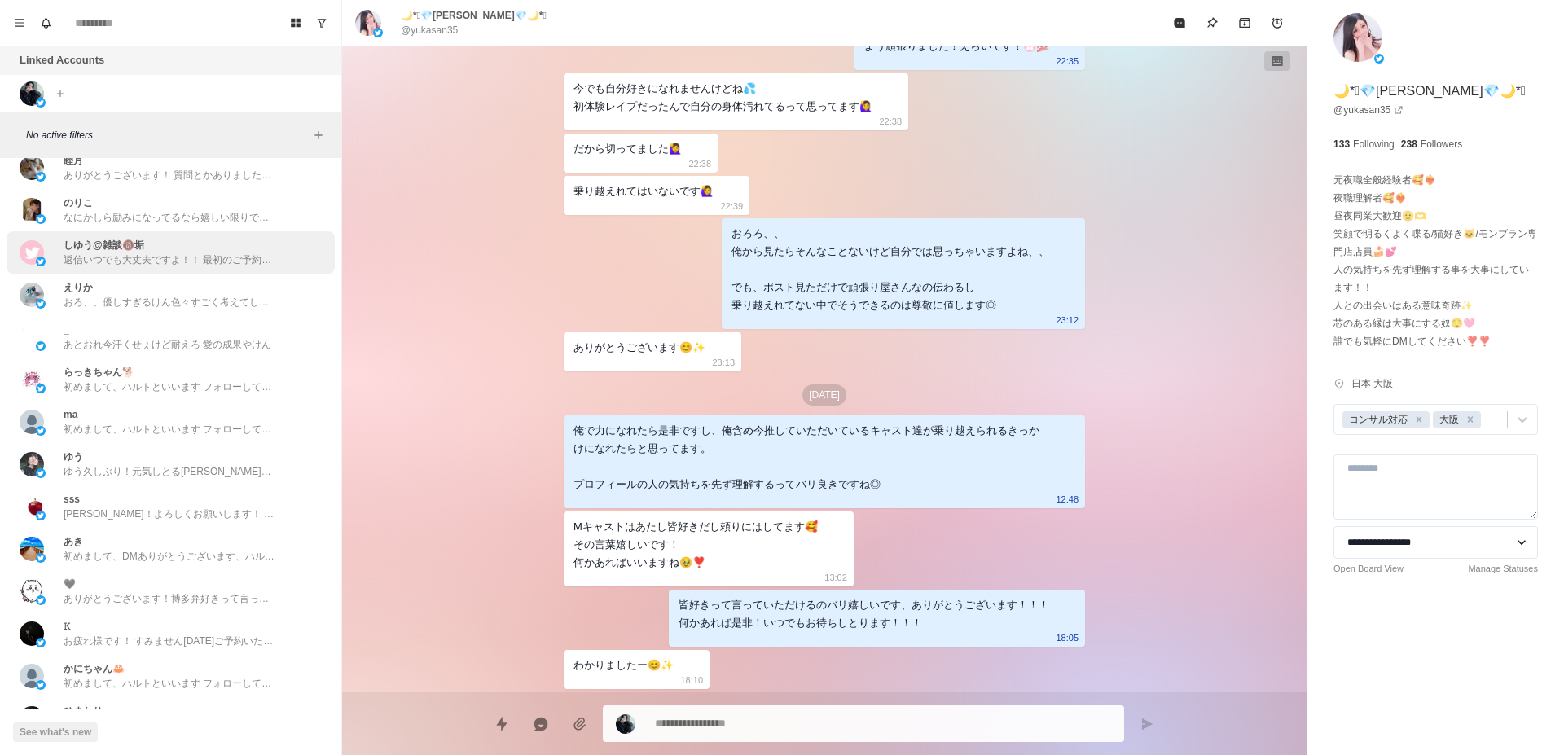
click at [211, 262] on p "返信いつでも大丈夫ですよ！！ 最初のご予約は[PERSON_NAME]いりますよね、、[PERSON_NAME]出していただけるように俺がちゃんとしとかんと笑…" at bounding box center [170, 260] width 212 height 15
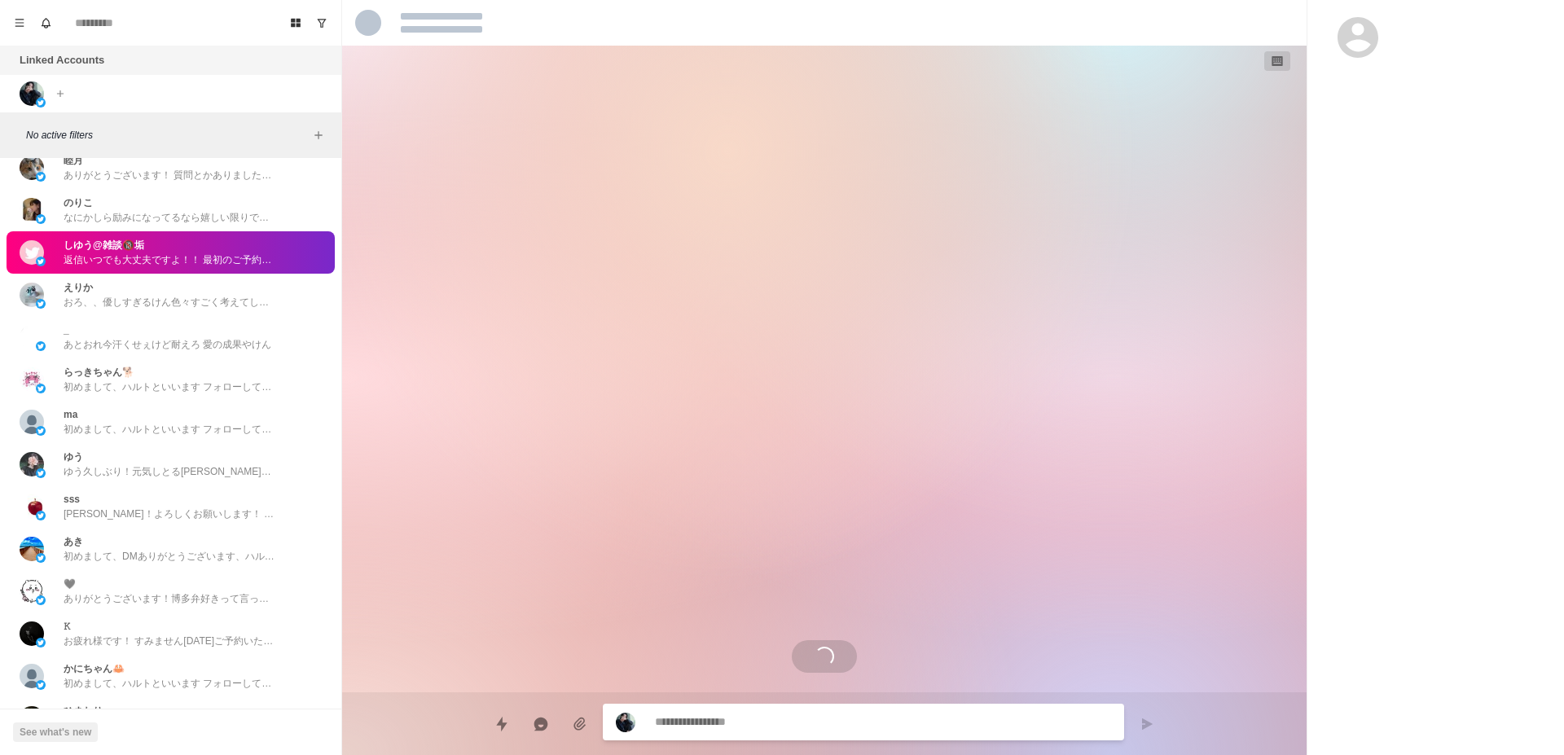
scroll to position [1064, 0]
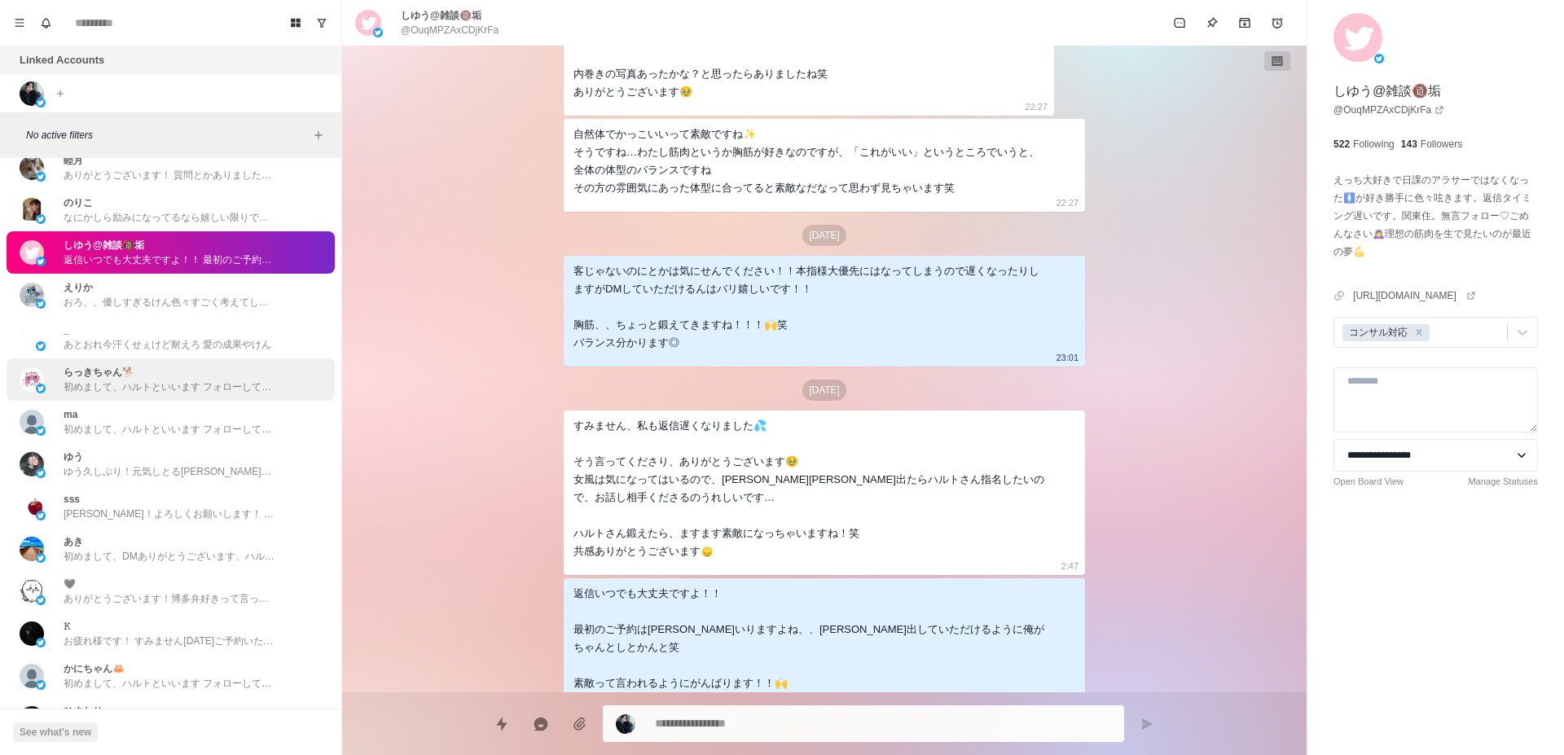
click at [227, 393] on p "初めまして、ハルトといいます フォローしていただけて嬉しくてDMしてしまいました！ 良かったら仲良くしてください🙌" at bounding box center [170, 387] width 212 height 15
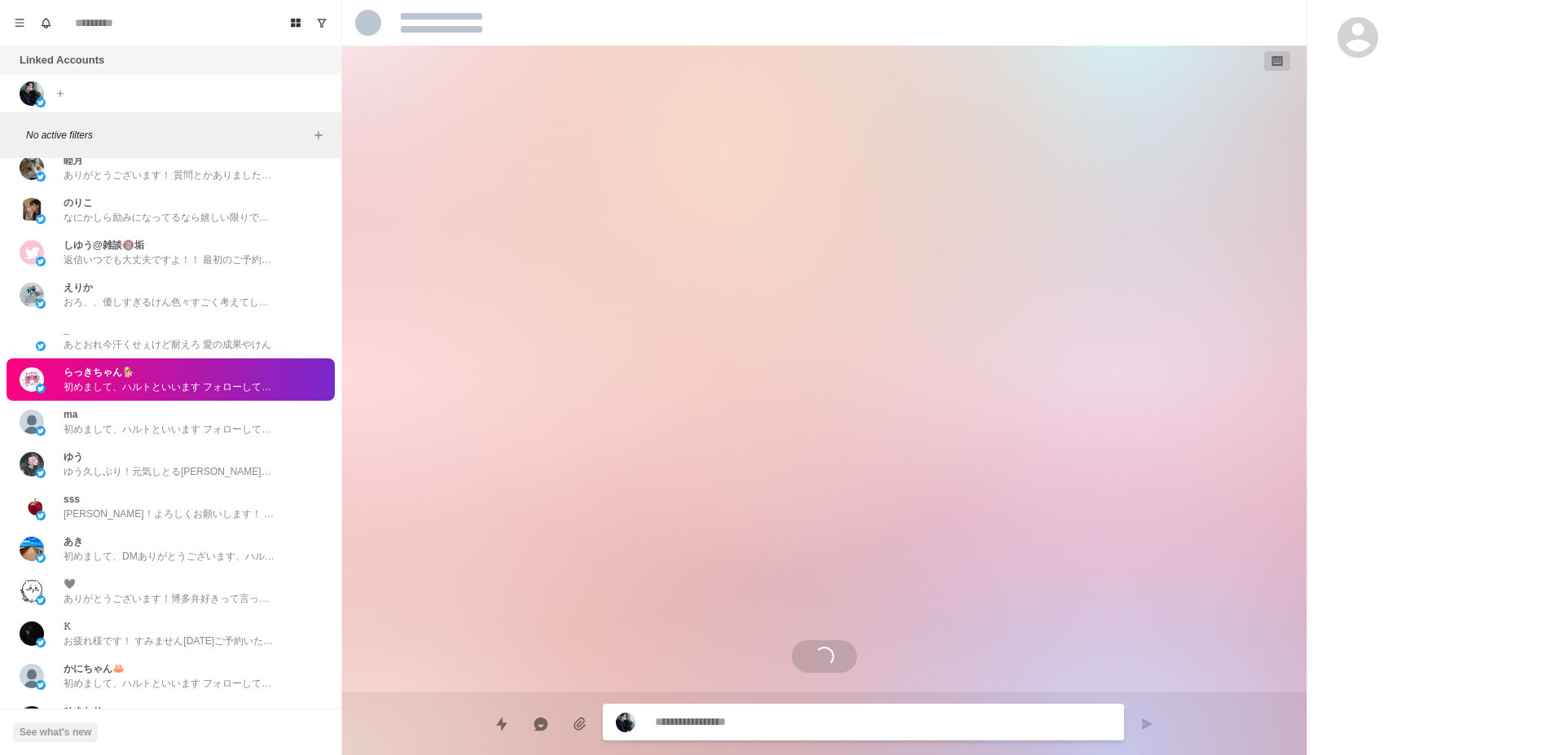
scroll to position [0, 0]
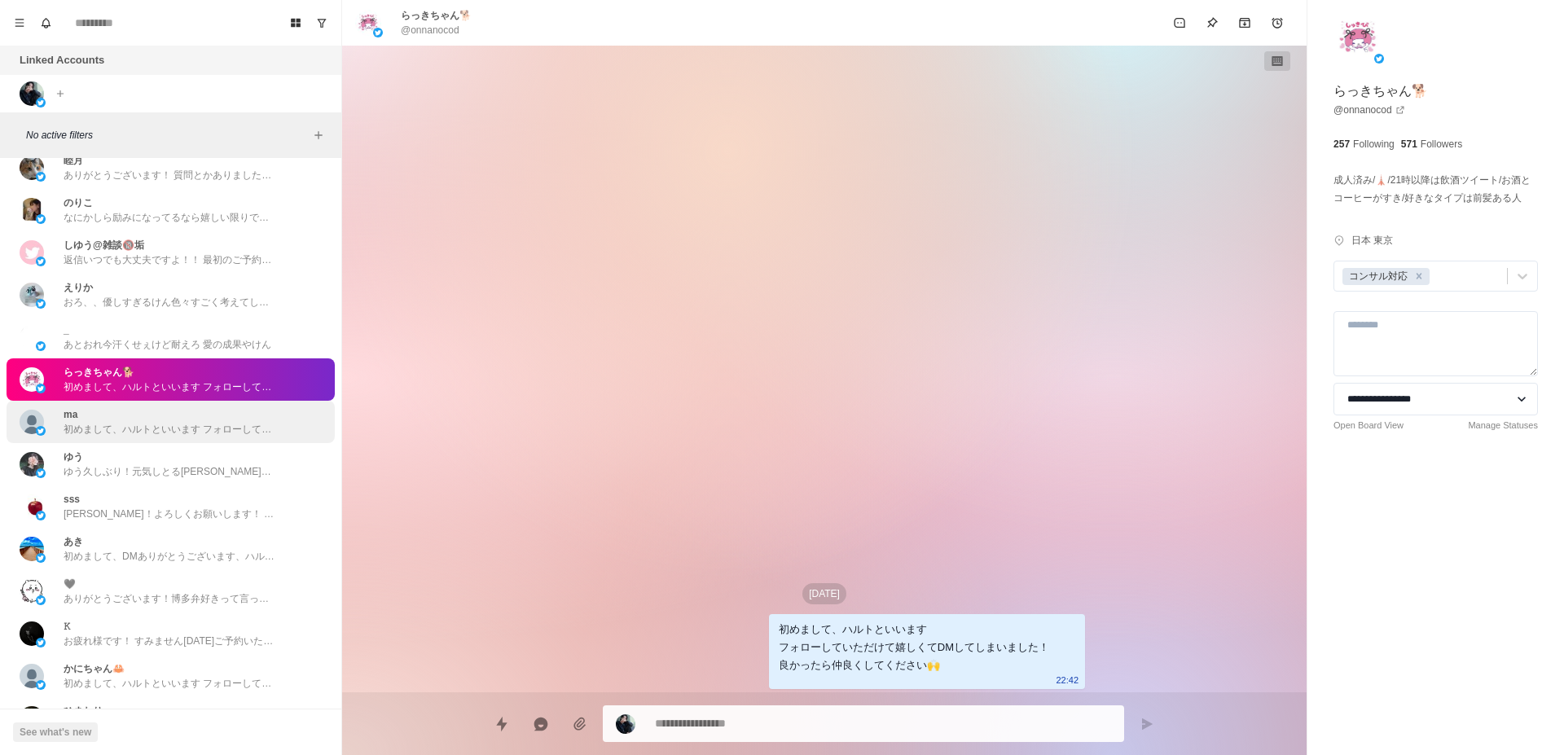
click at [222, 424] on p "初めまして、ハルトといいます フォローしていただけて嬉しくてDMしてしまいました！ 良かったら仲良くしてください🙌" at bounding box center [170, 429] width 212 height 15
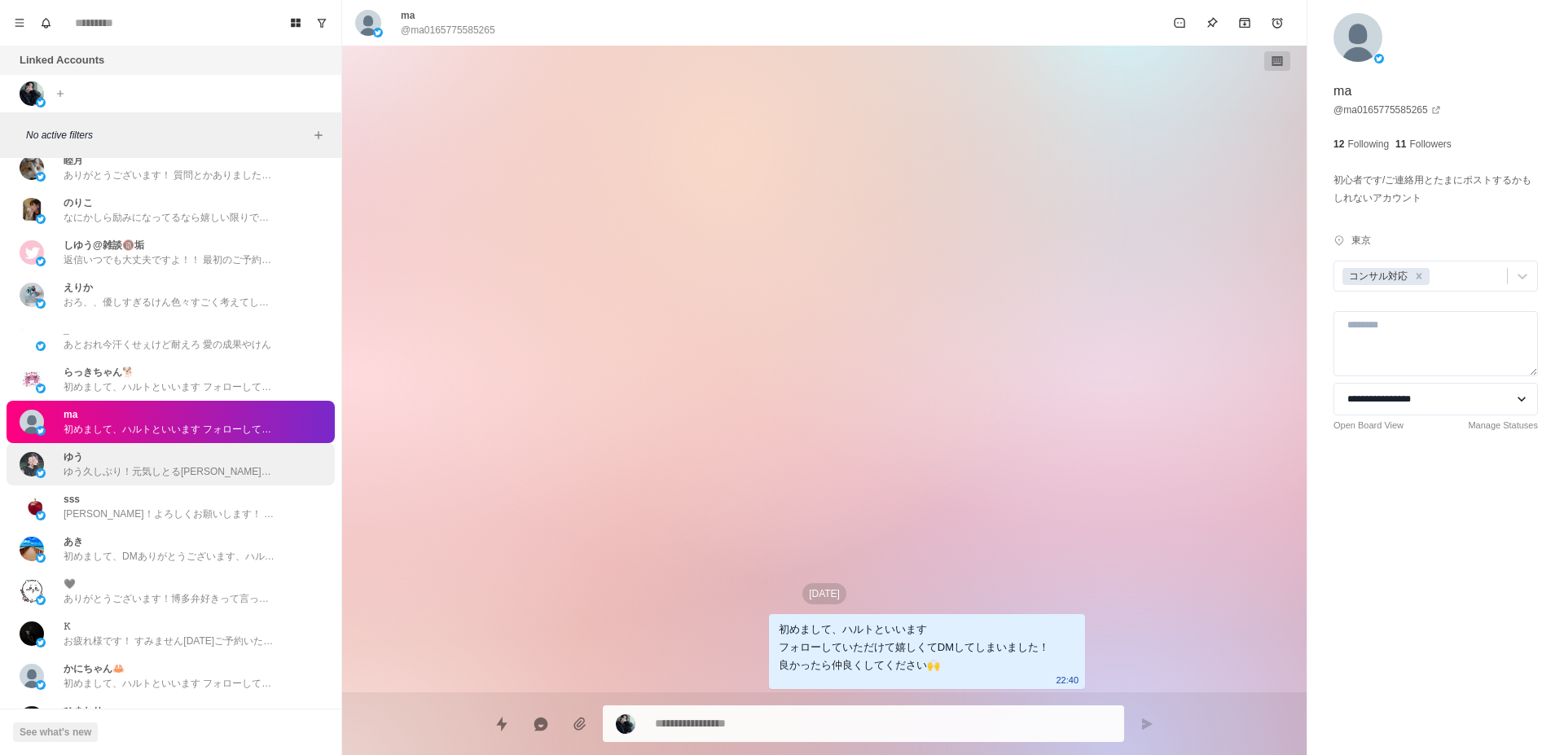
click at [228, 476] on p "ゆう久しぶり！元気しとる[PERSON_NAME]と思って！ ポストも更新止まってるけど元気しとるかな 俺のこと覚えてくれとる？？🙌" at bounding box center [170, 471] width 212 height 15
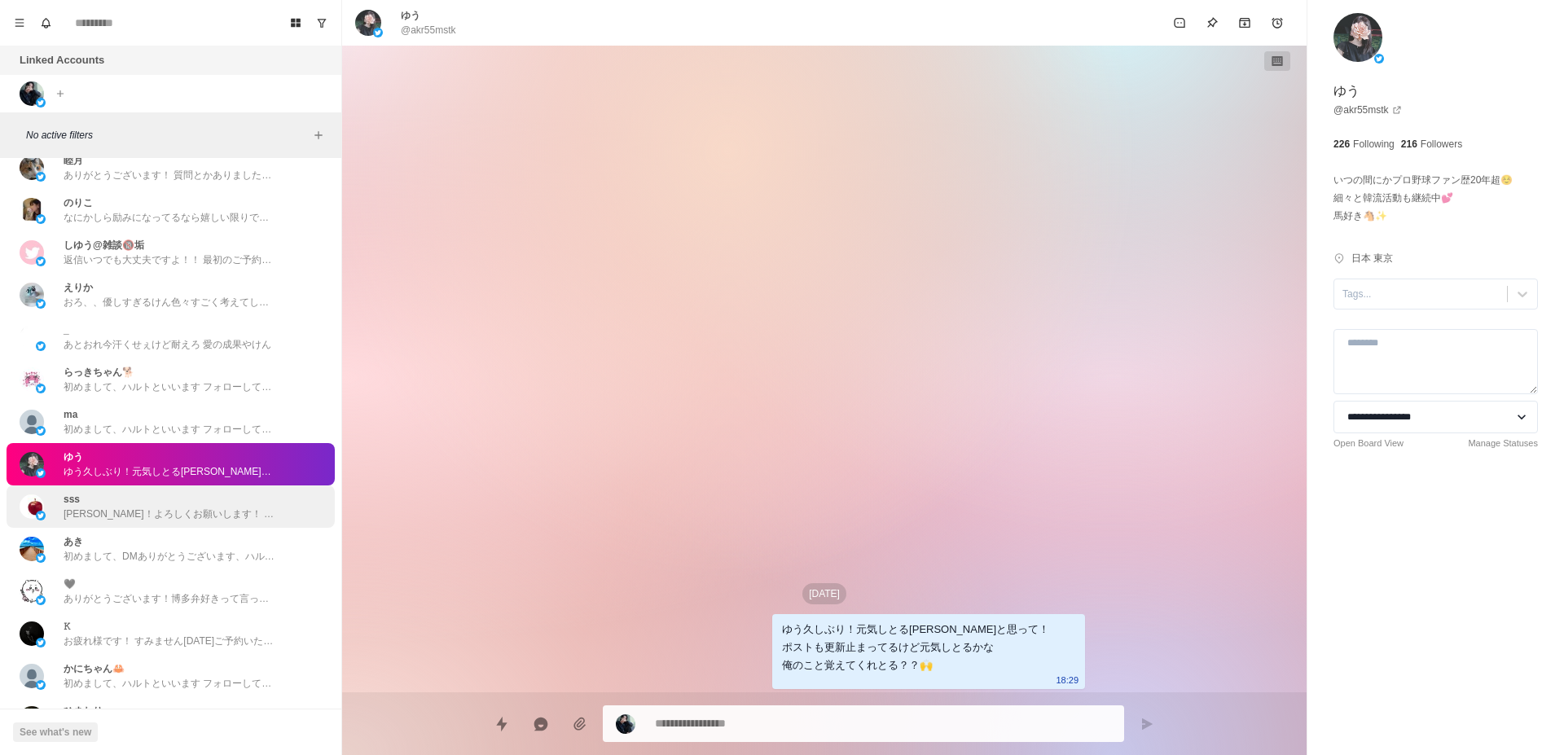
click at [222, 515] on p "[PERSON_NAME]！よろしくお願いします！ かわいいって言ってもらえるの何か照れます笑 質問とかもあれば気軽に送ってください！" at bounding box center [170, 514] width 212 height 15
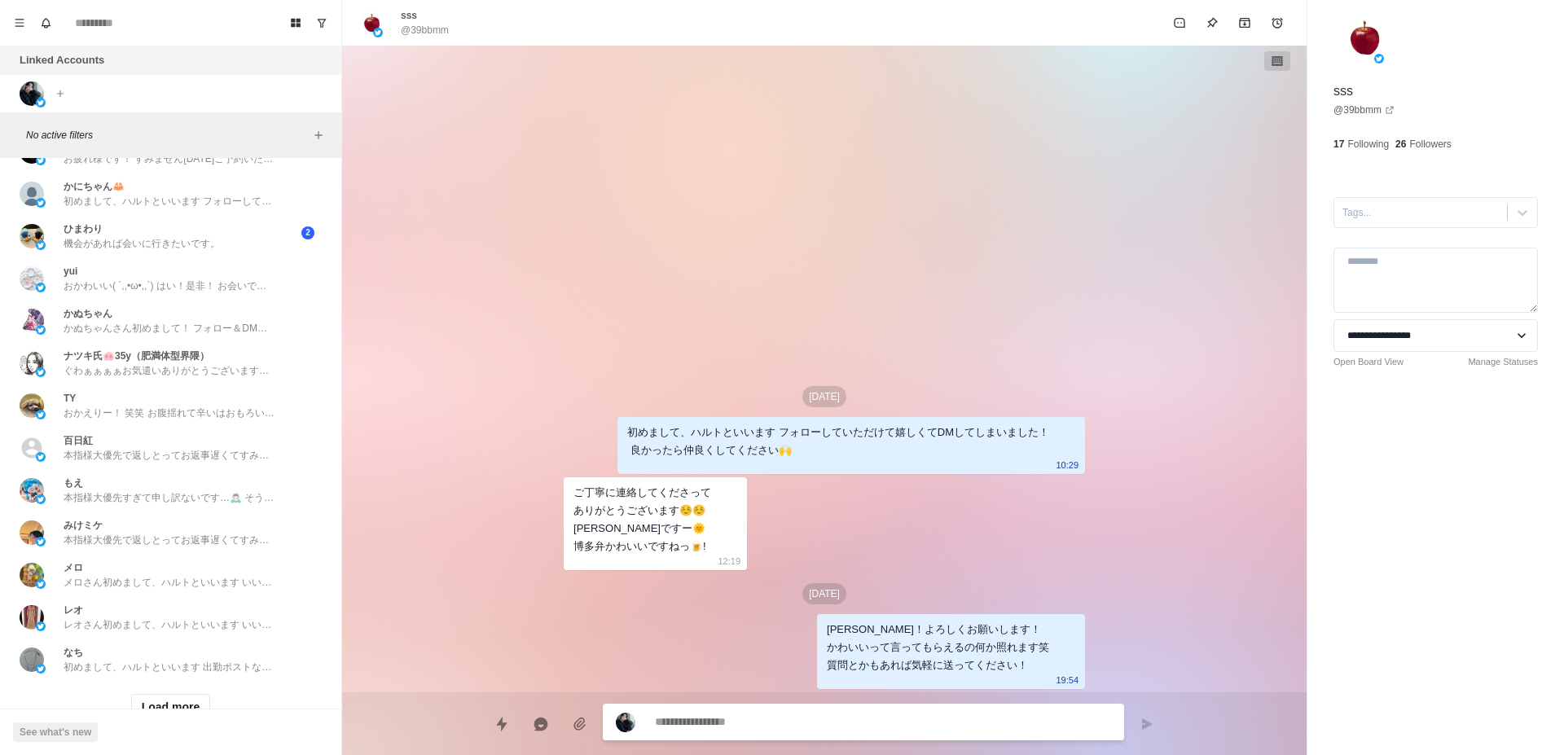
scroll to position [3010, 0]
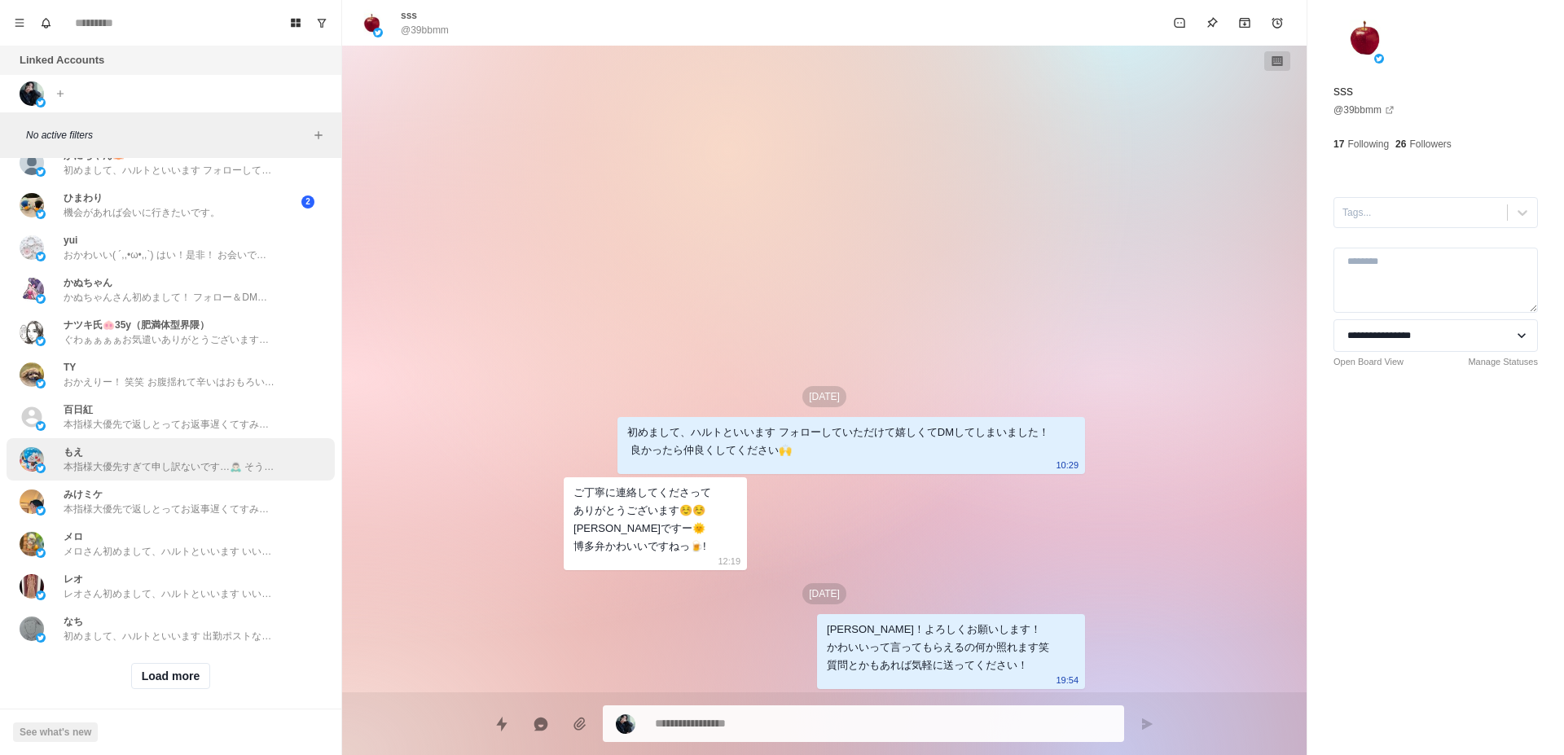
click at [188, 446] on div "もえ 本指様大優先すぎて申し訳ないです…🙇🏻‍♂️ そういっていただけて助かります、寛大な心に感謝を🙏 初指名お泊まりとかガンガンあります◎ 初めましてでデー…" at bounding box center [170, 459] width 212 height 29
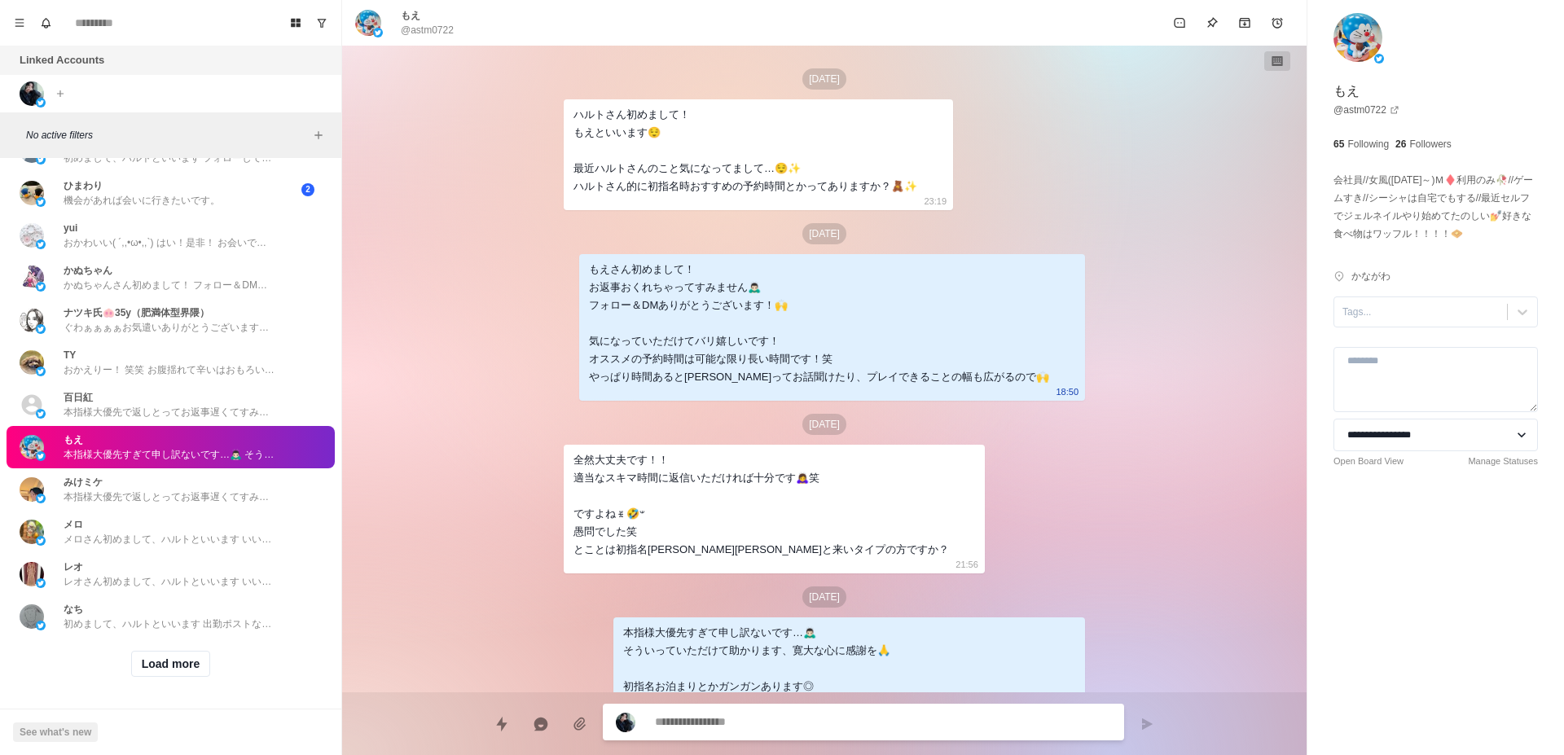
scroll to position [3036, 0]
click at [150, 655] on button "Load more" at bounding box center [171, 664] width 80 height 26
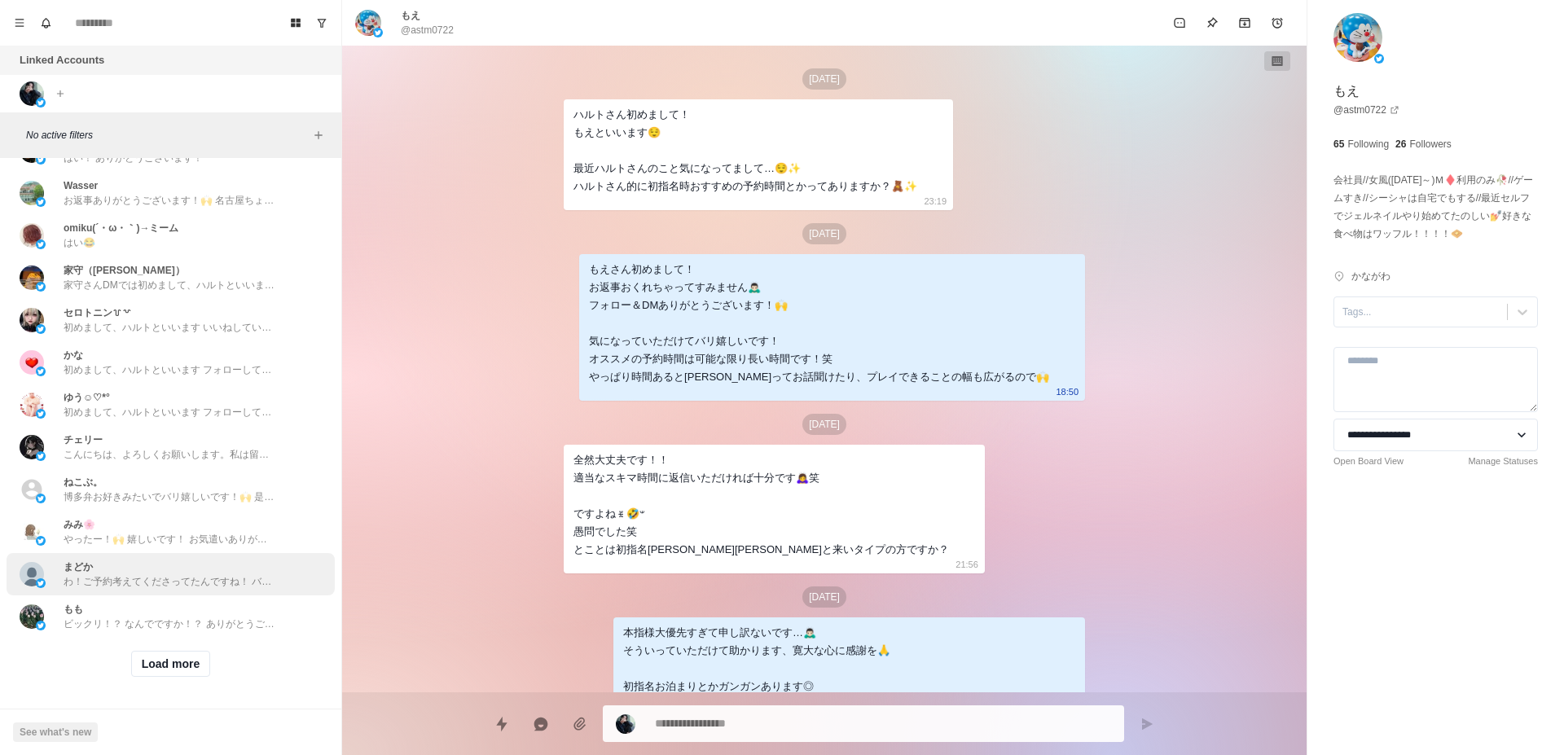
scroll to position [3884, 0]
click at [157, 658] on button "Load more" at bounding box center [171, 664] width 80 height 26
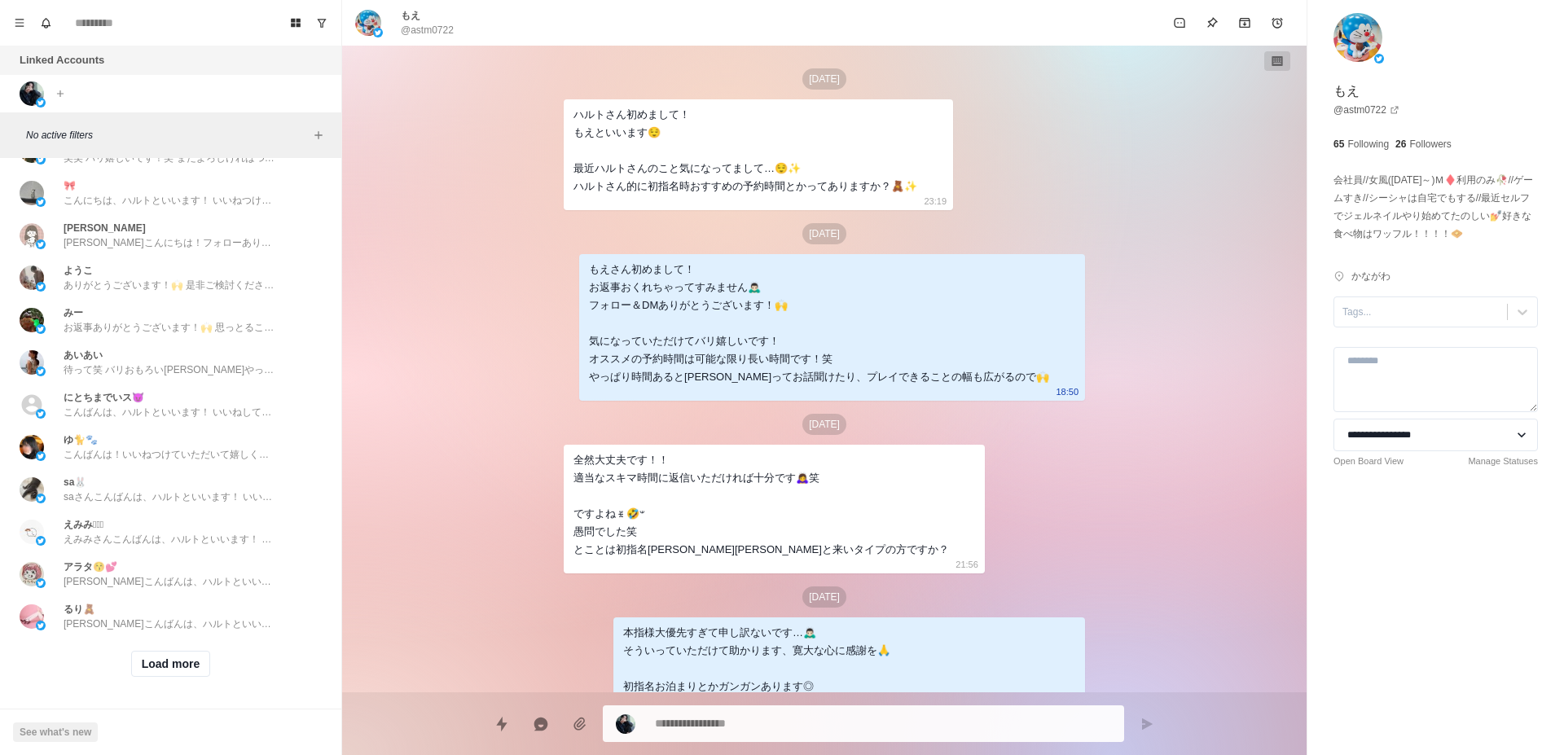
scroll to position [4731, 0]
click at [146, 651] on button "Load more" at bounding box center [171, 664] width 80 height 26
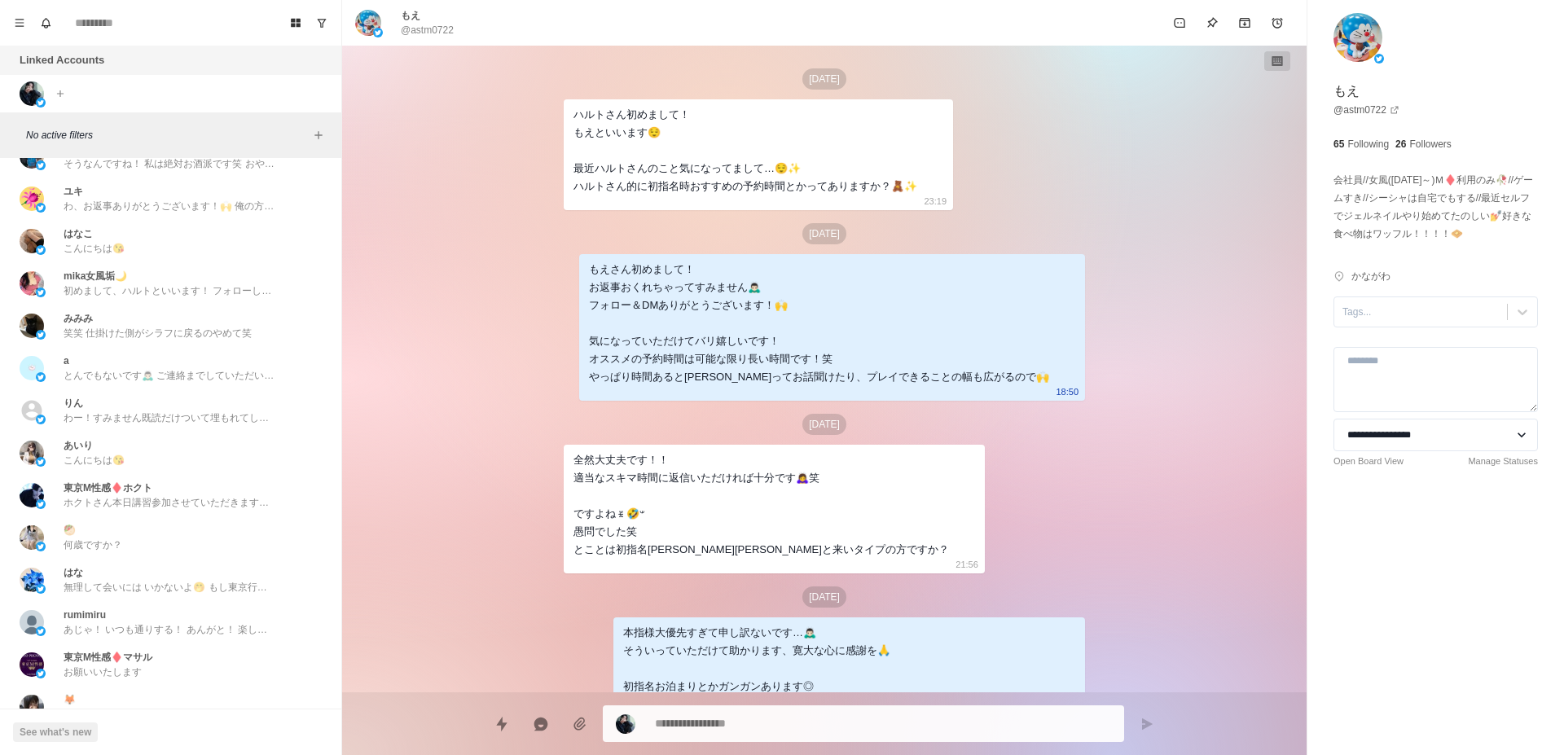
scroll to position [5578, 0]
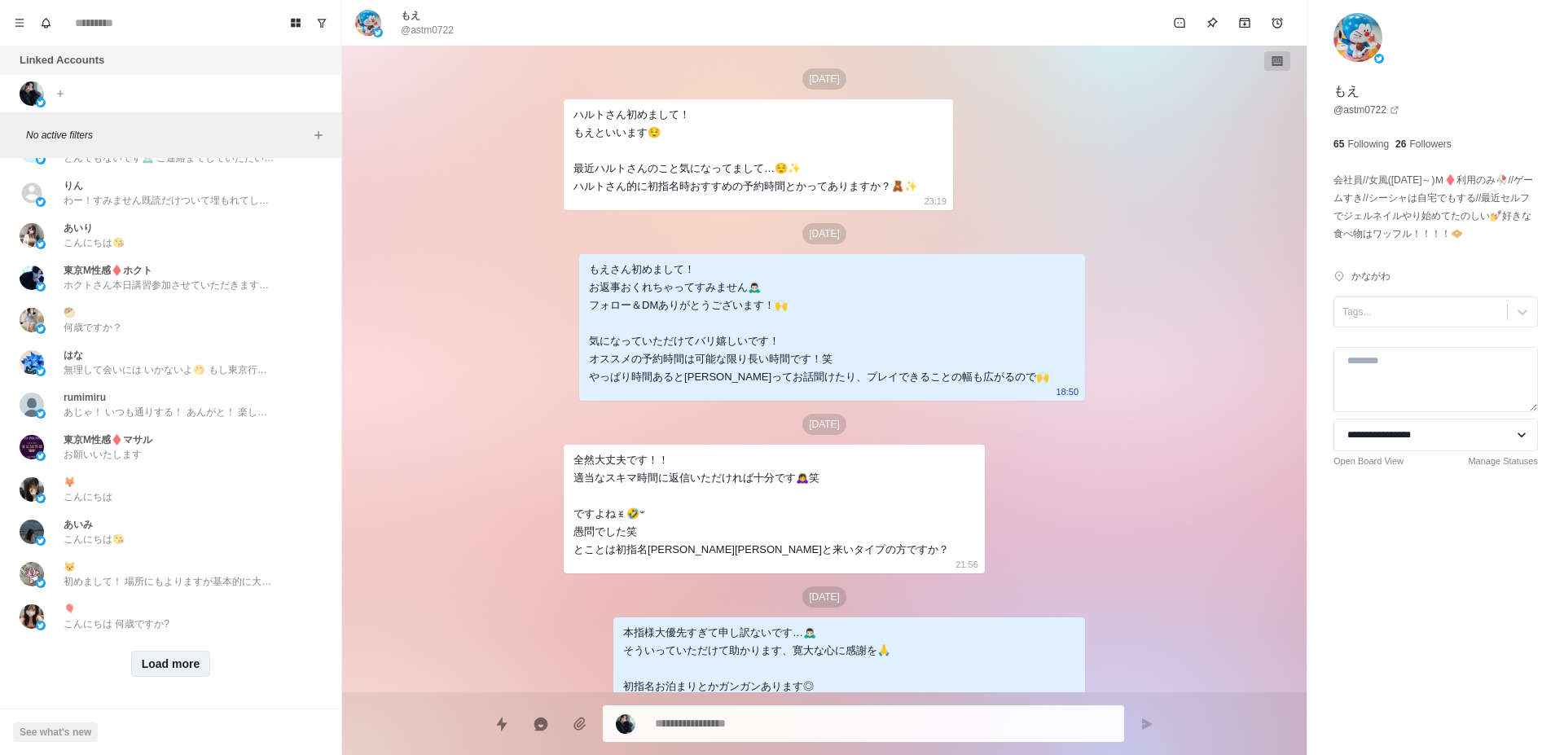
click at [151, 651] on button "Load more" at bounding box center [171, 664] width 80 height 26
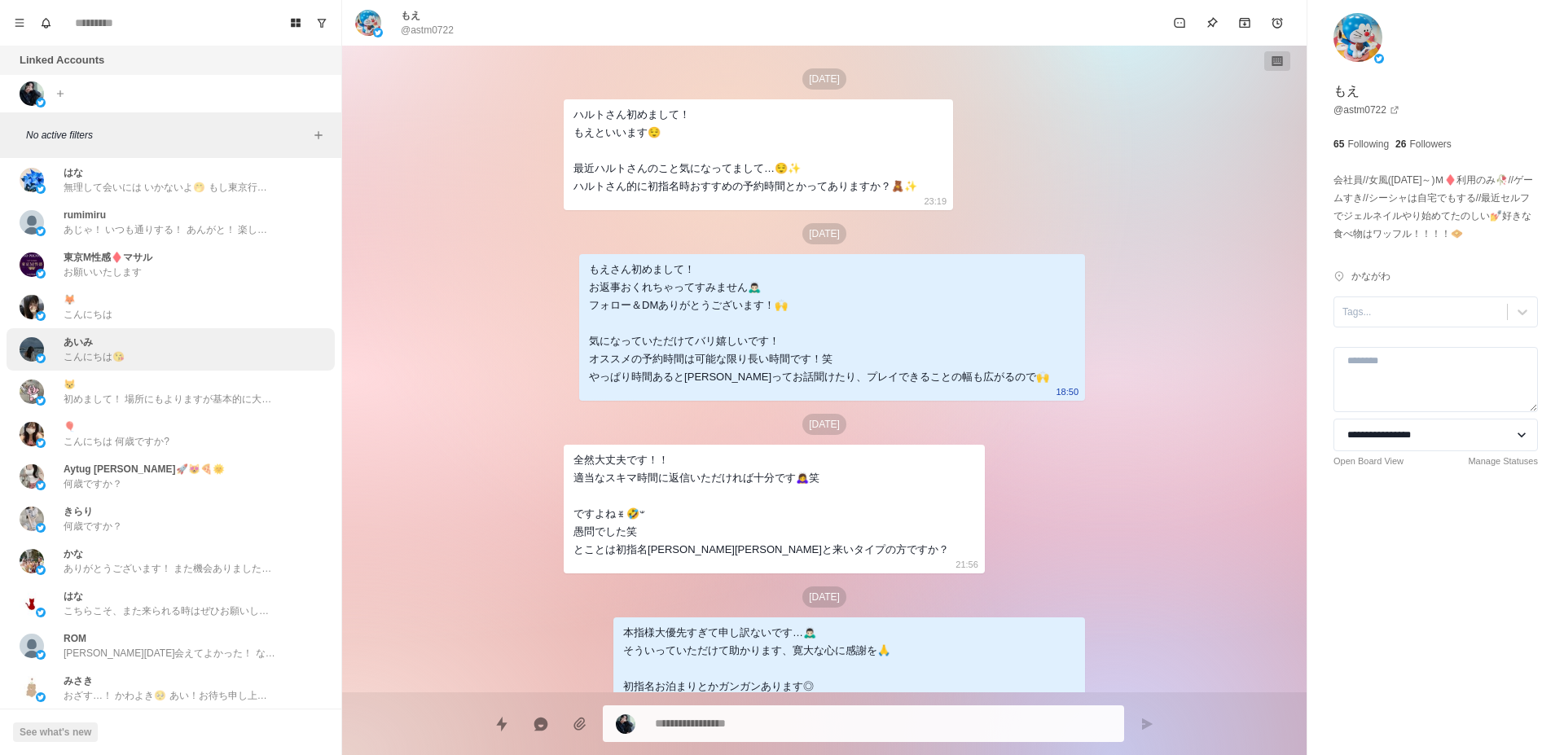
scroll to position [5761, 0]
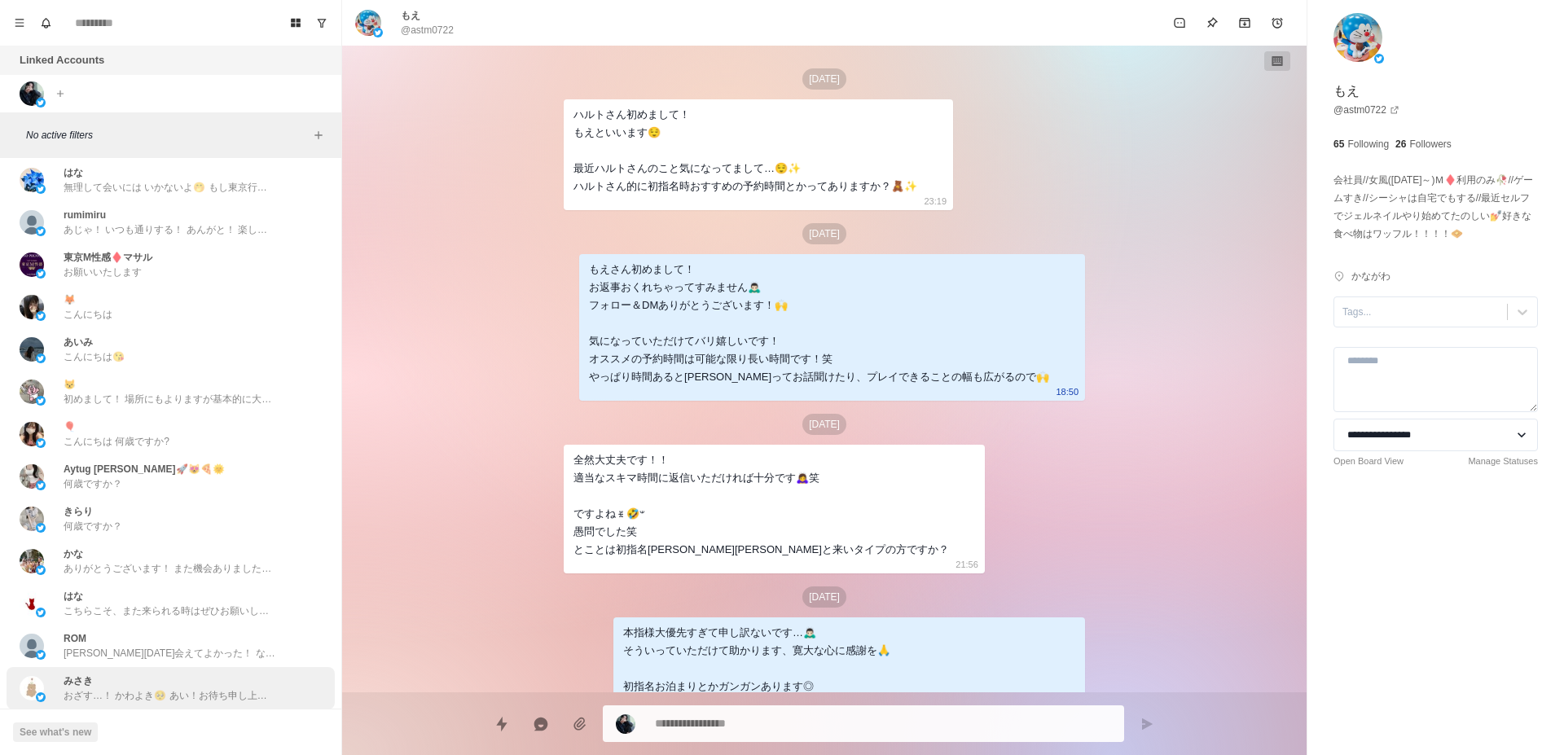
click at [152, 688] on p "おざす…！ かわよき🥺 あい！お待ち申し上げる！ 会えるん楽しみ！🙌" at bounding box center [170, 695] width 212 height 15
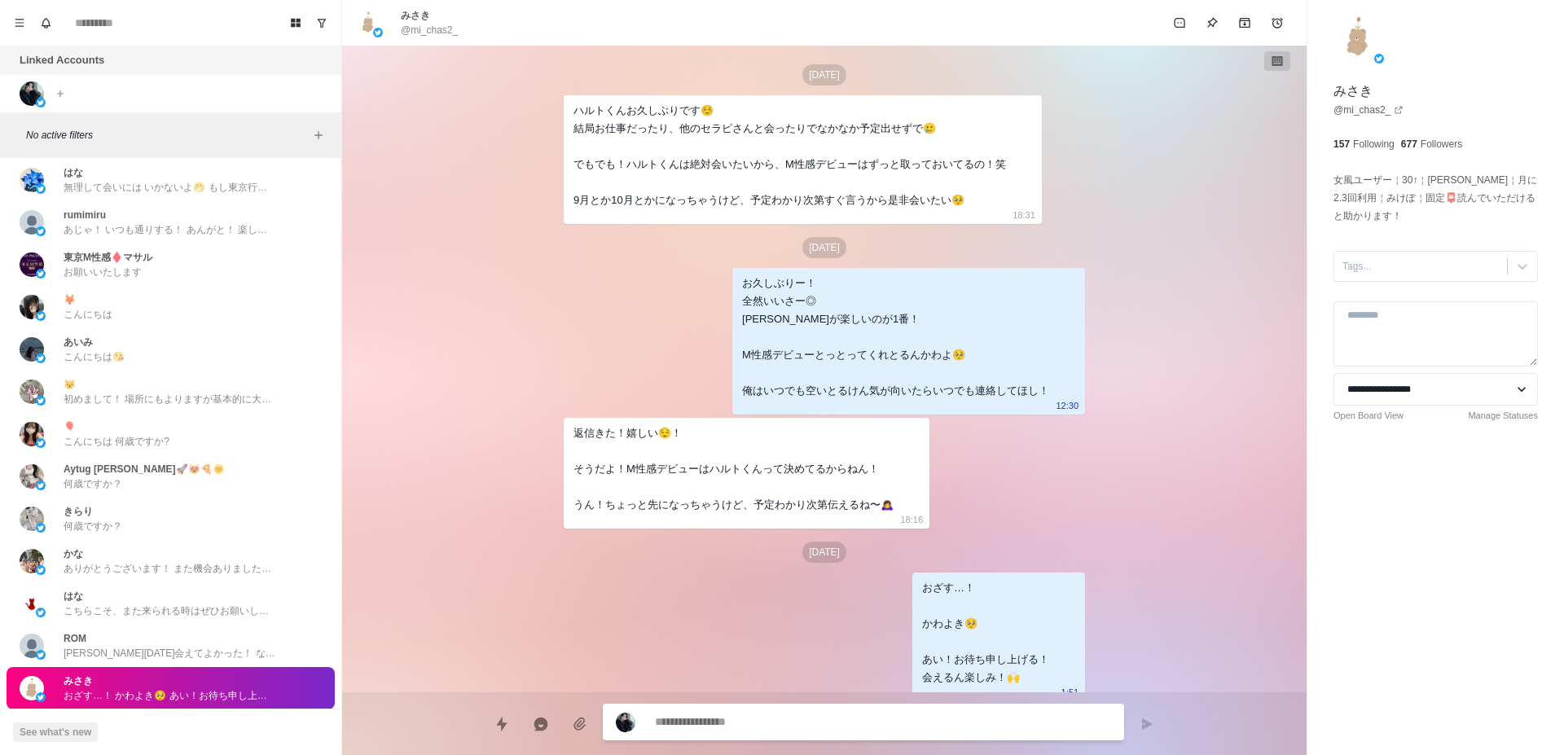
scroll to position [0, 0]
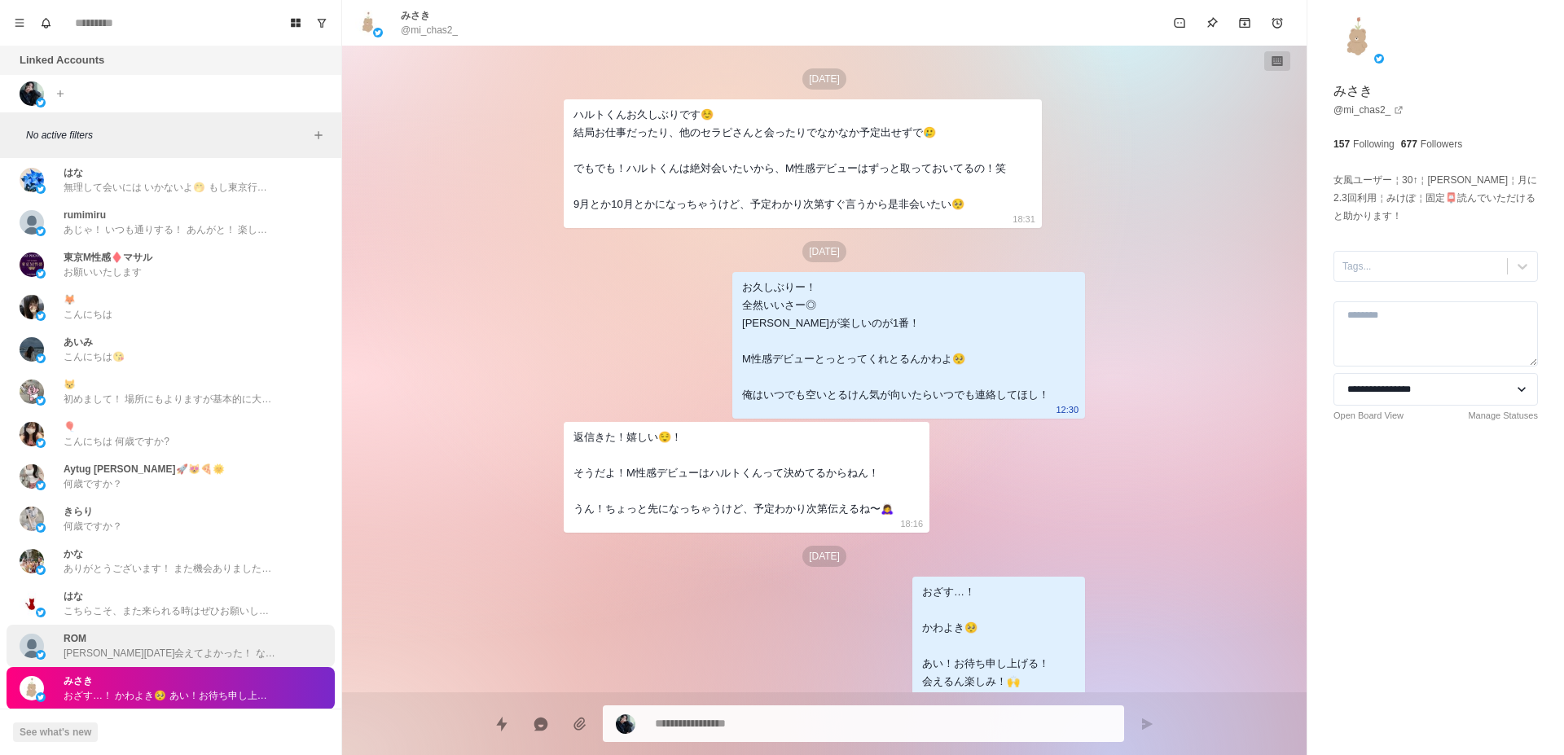
click at [242, 631] on div "ROM [PERSON_NAME][DATE]会えてよかった！ なおって呼ぶことにするね！ 最初からかわかわのかわで顔隠してナンパよけしとるのも納得！ 俺もな…" at bounding box center [170, 645] width 212 height 29
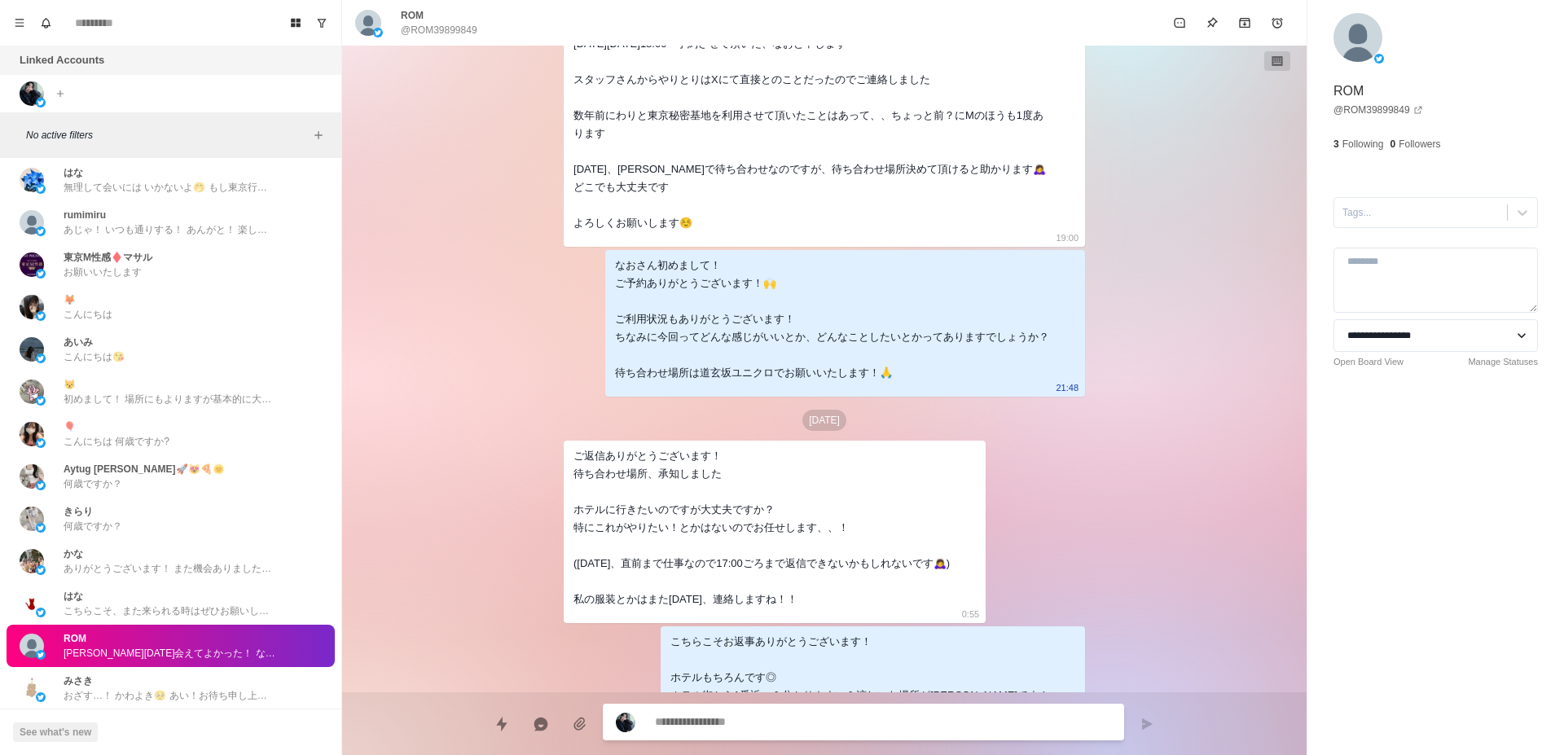
scroll to position [205, 0]
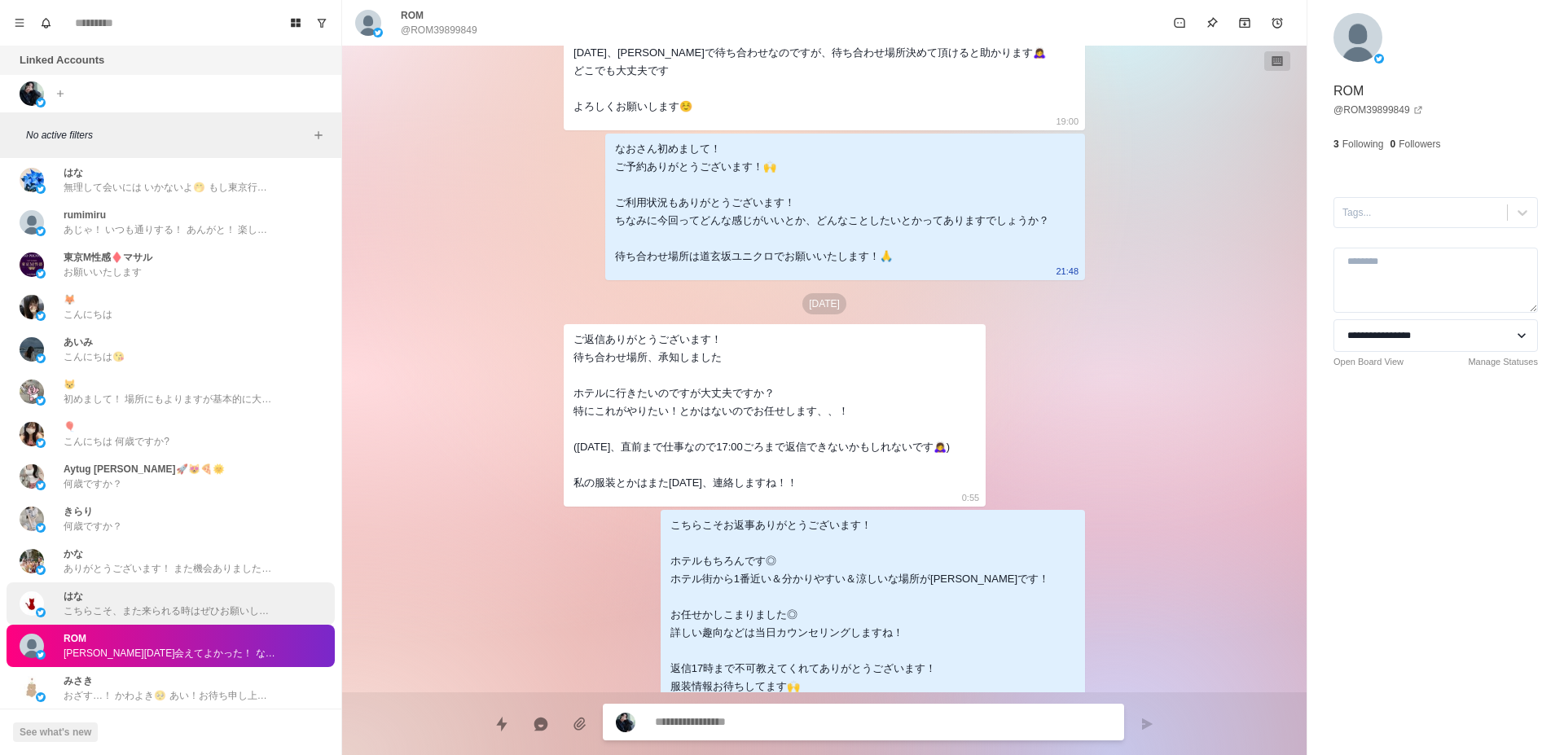
click at [113, 604] on p "こちらこそ、また来られる時はぜひお願いします😊" at bounding box center [170, 611] width 212 height 15
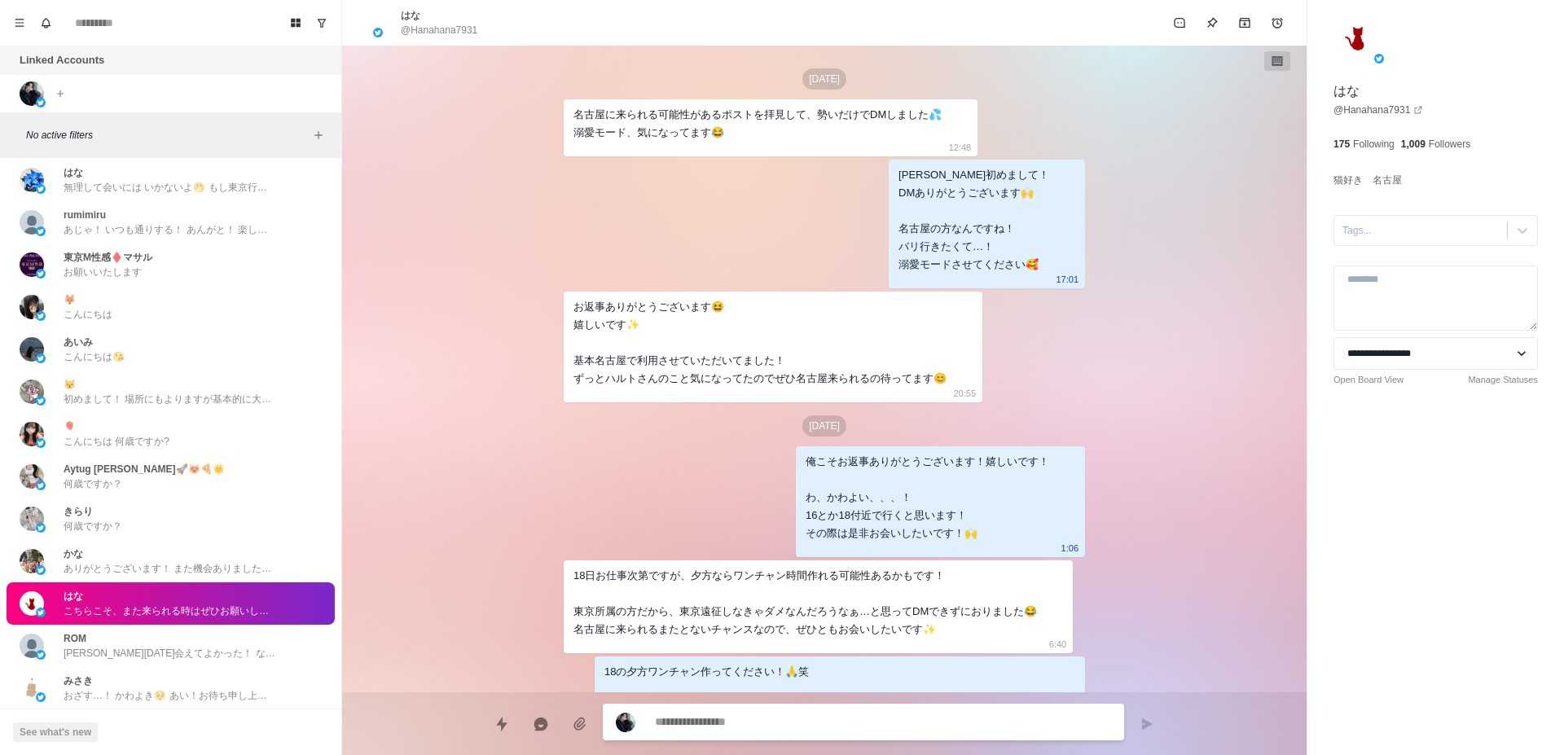
scroll to position [2139, 0]
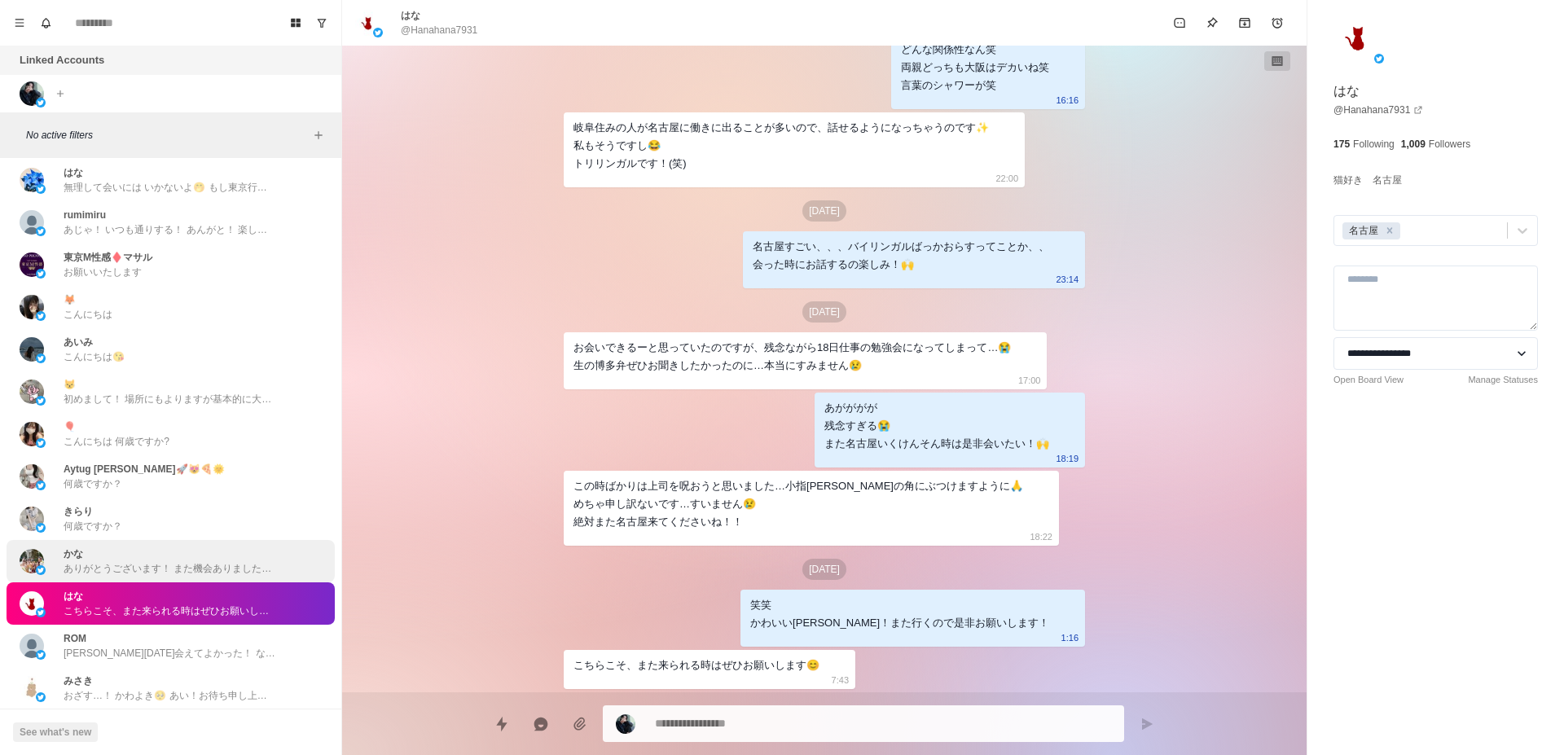
click at [116, 561] on p "ありがとうございます！ また機会ありましたら是非！" at bounding box center [170, 568] width 212 height 15
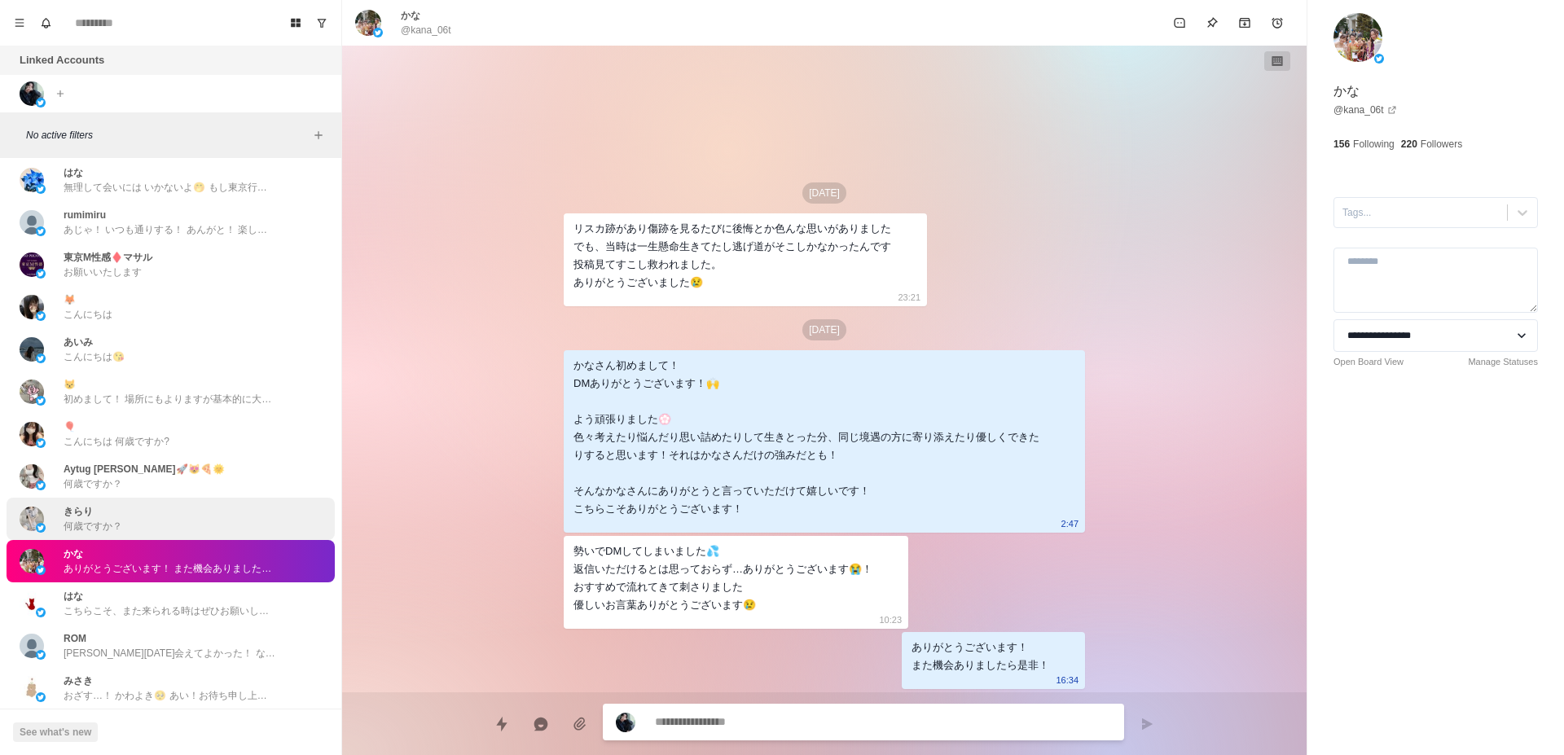
click at [103, 519] on p "何歳ですか？" at bounding box center [93, 526] width 59 height 15
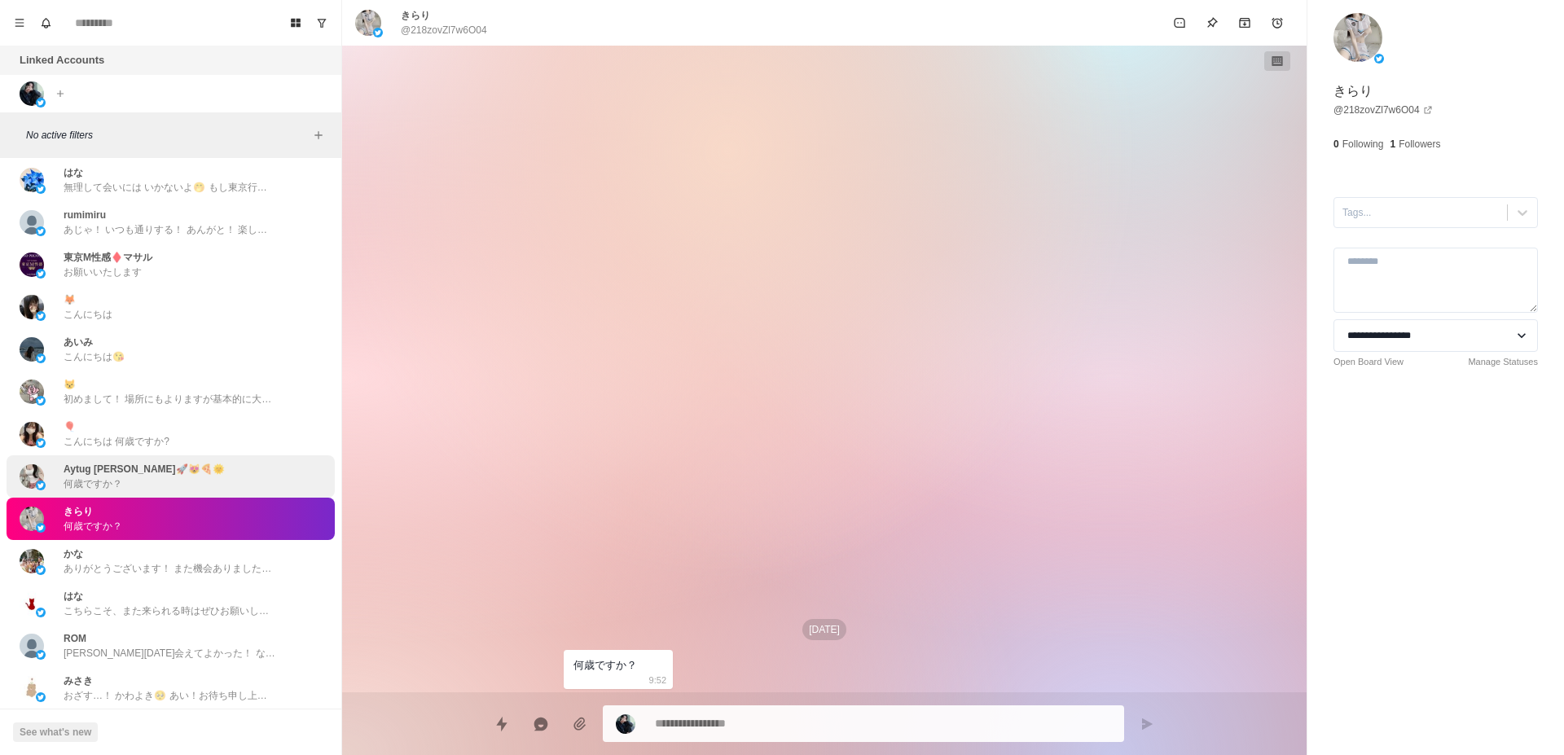
click at [84, 477] on p "何歳ですか？" at bounding box center [93, 484] width 59 height 15
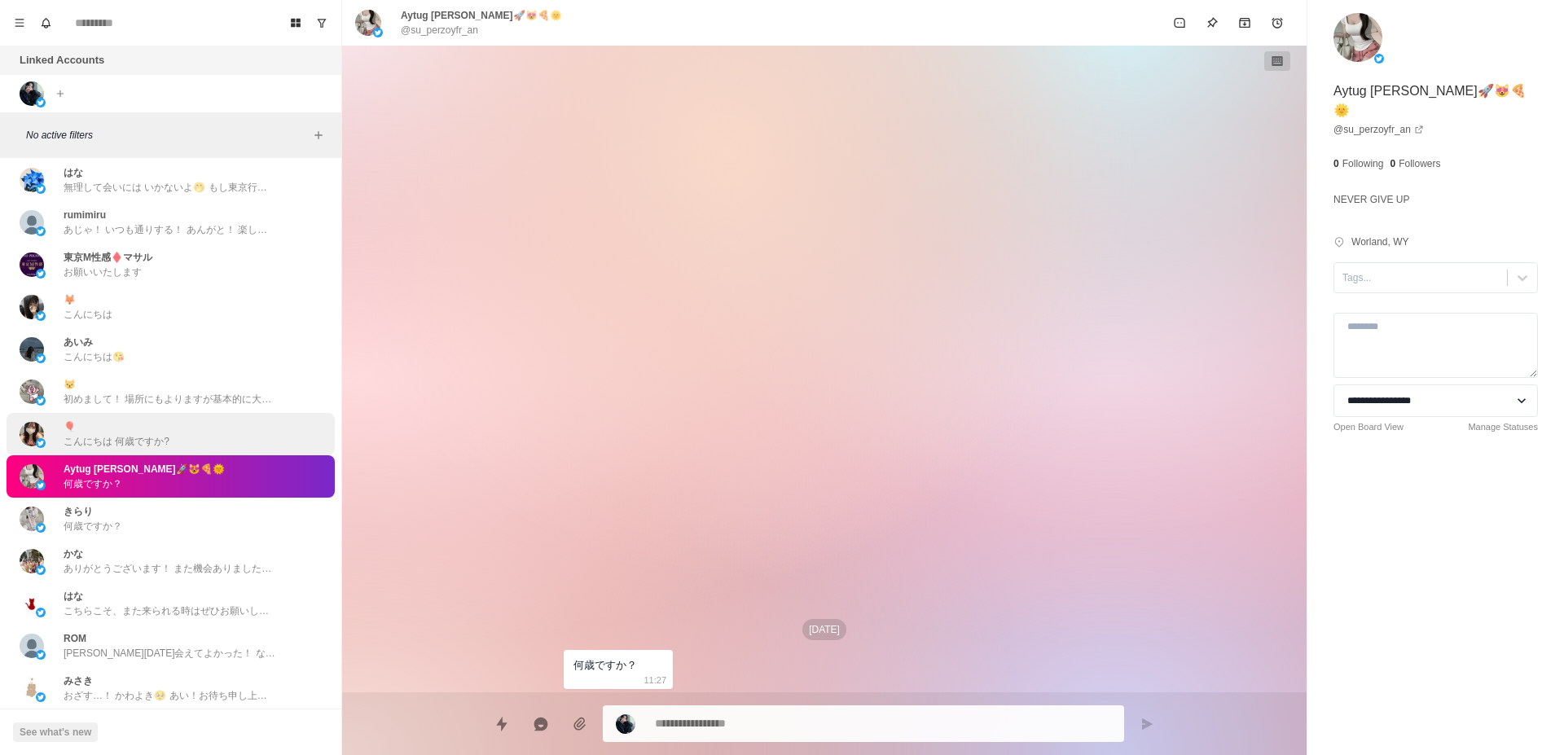
click at [94, 434] on p "こんにちは 何歳ですか?" at bounding box center [117, 441] width 106 height 15
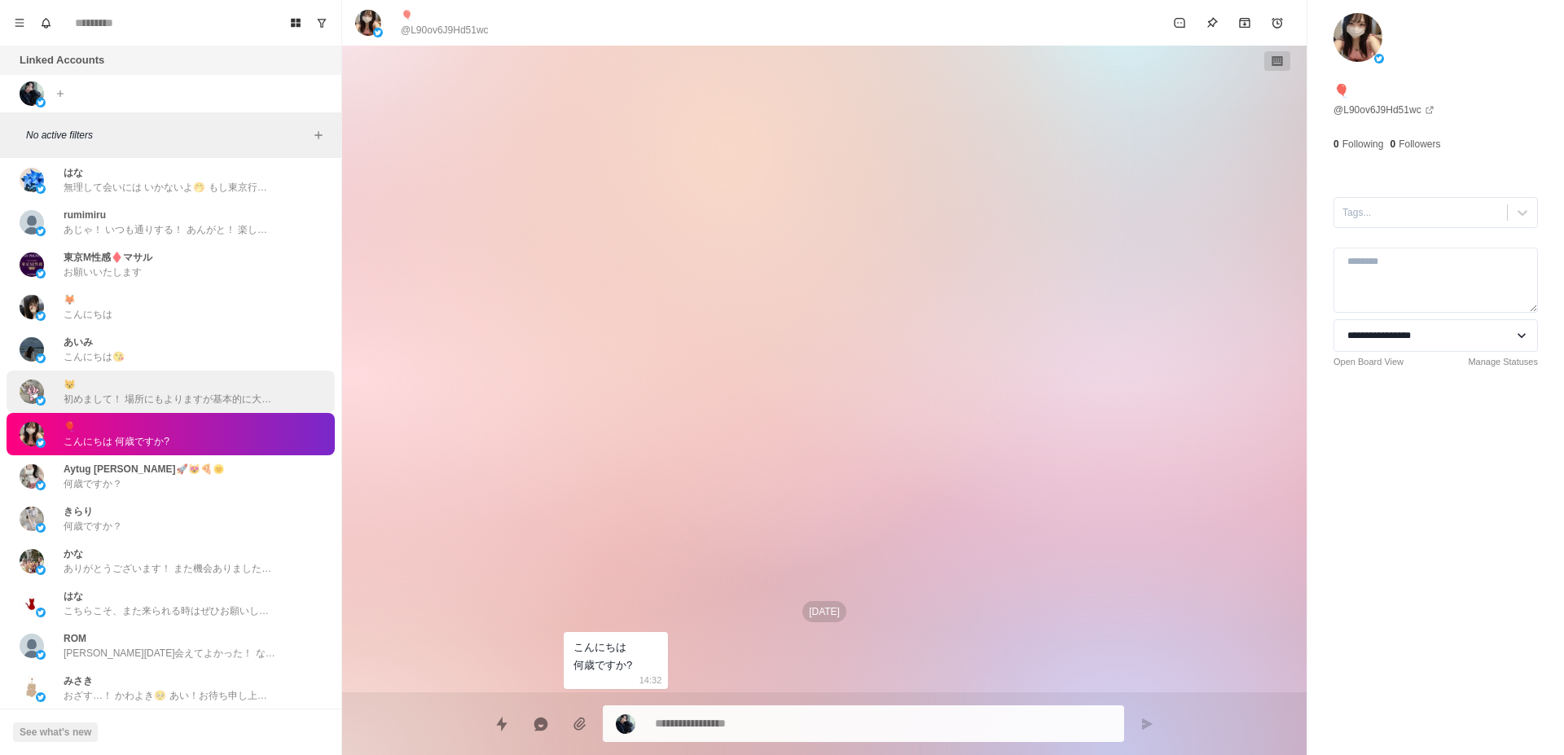
click at [85, 398] on div "😾 初めまして！ 場所にもよりますが基本的に大丈夫です！ ちなみに場所どちらでしょうか？" at bounding box center [171, 392] width 328 height 42
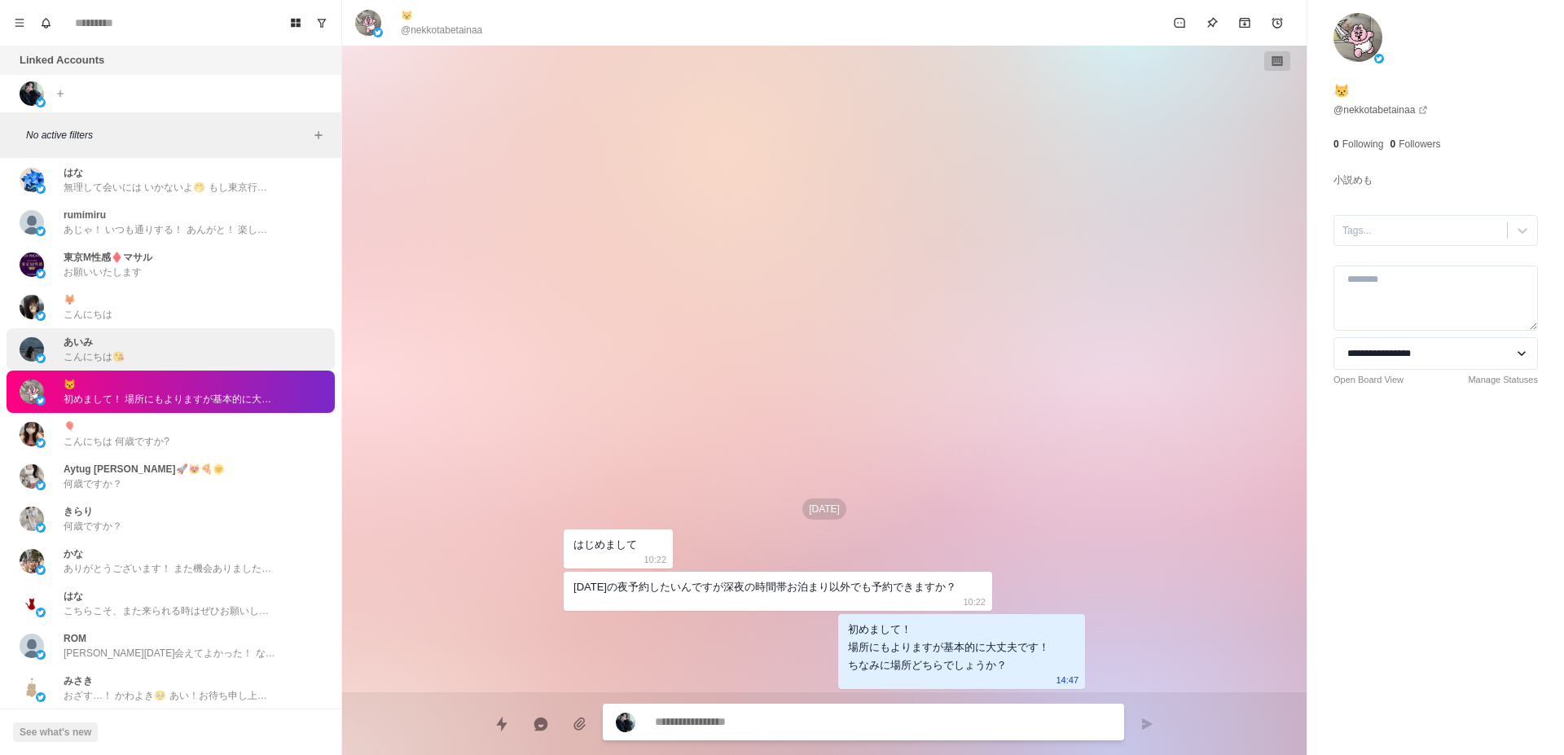
click at [77, 349] on p "こんにちは😘" at bounding box center [94, 356] width 61 height 15
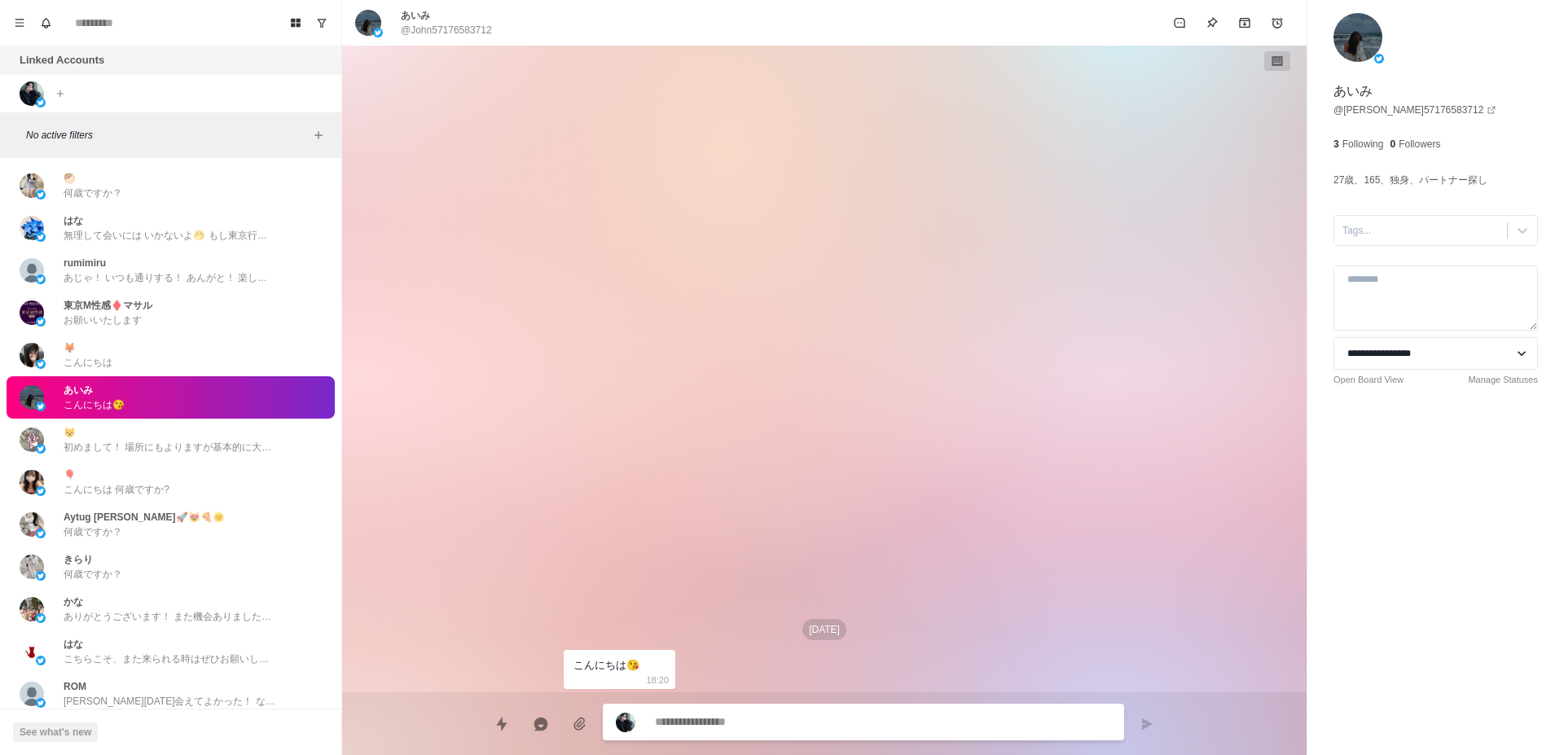
scroll to position [5658, 0]
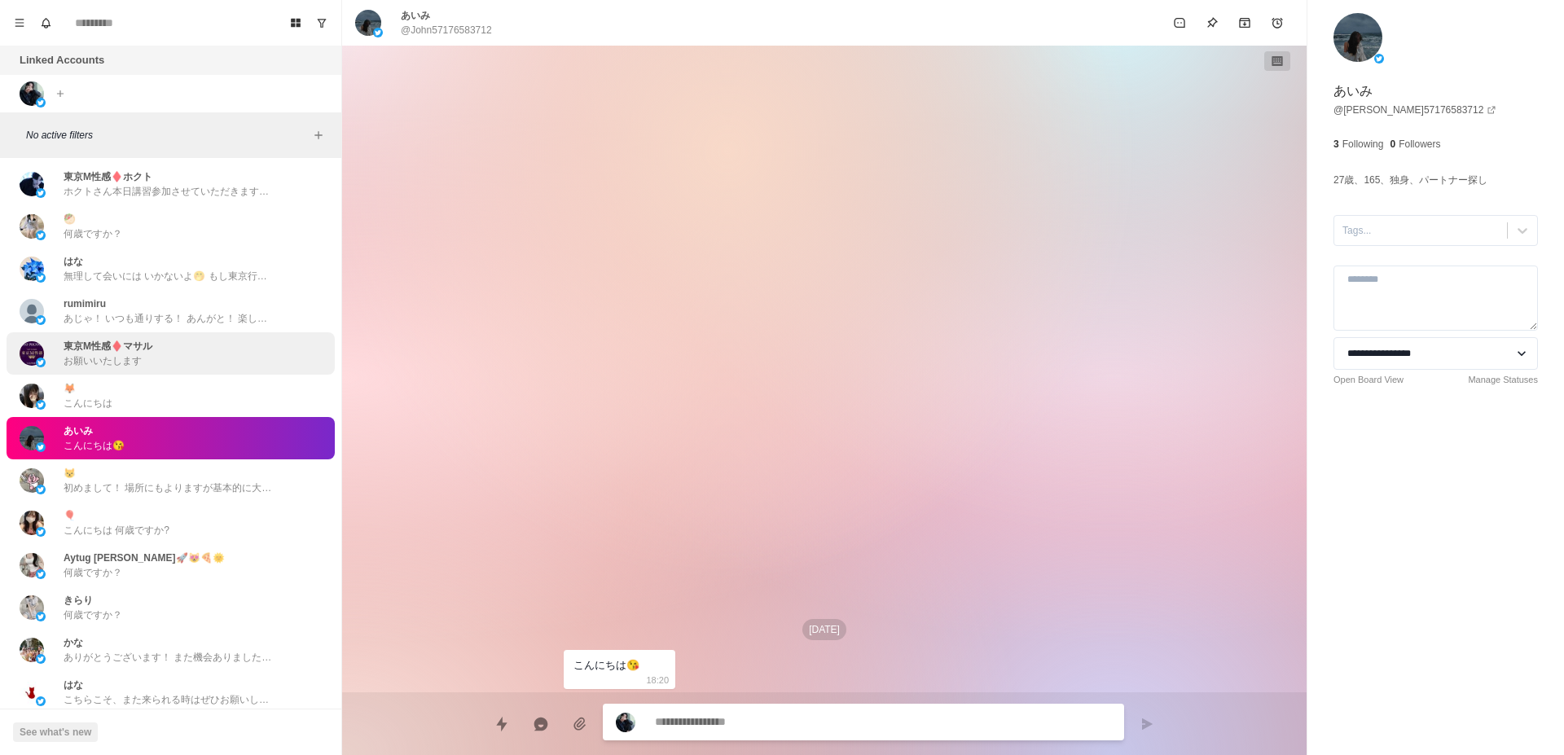
click at [93, 372] on div "東京M性感♦️[PERSON_NAME] お願いいたします" at bounding box center [171, 353] width 328 height 42
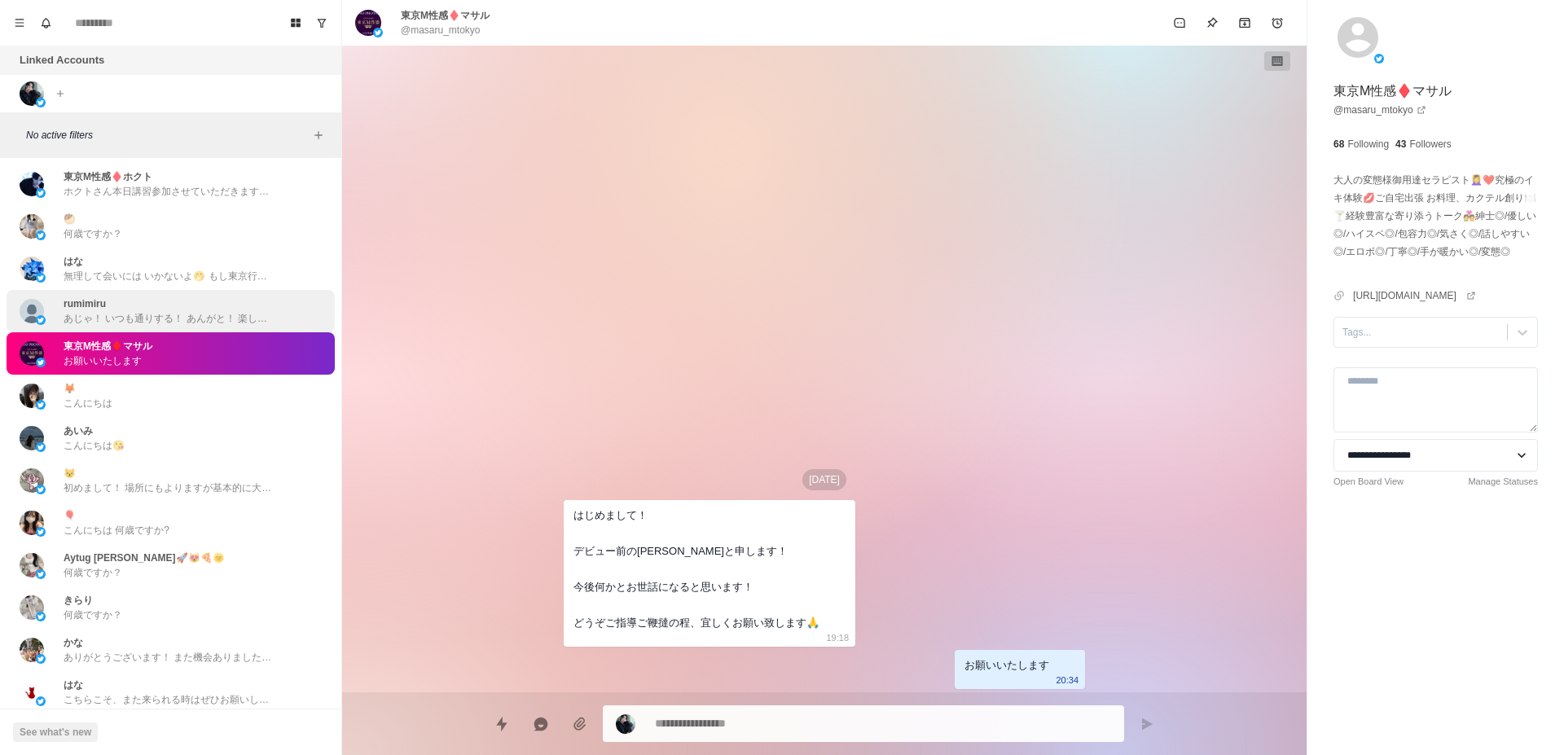
click at [93, 315] on p "あじゃ！ いつも通りする！ あんがと！ 楽しみにしとく！" at bounding box center [170, 318] width 212 height 15
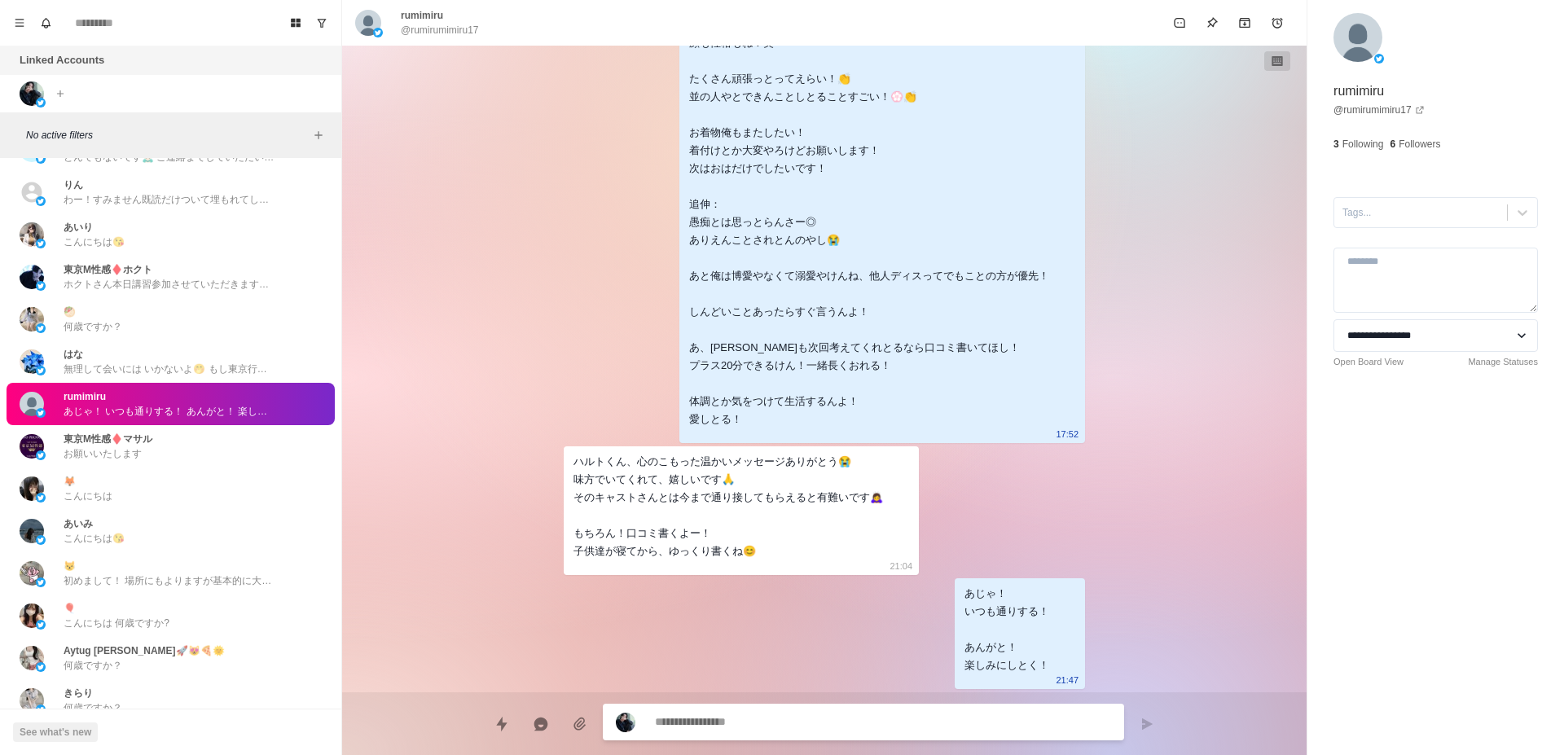
scroll to position [5555, 0]
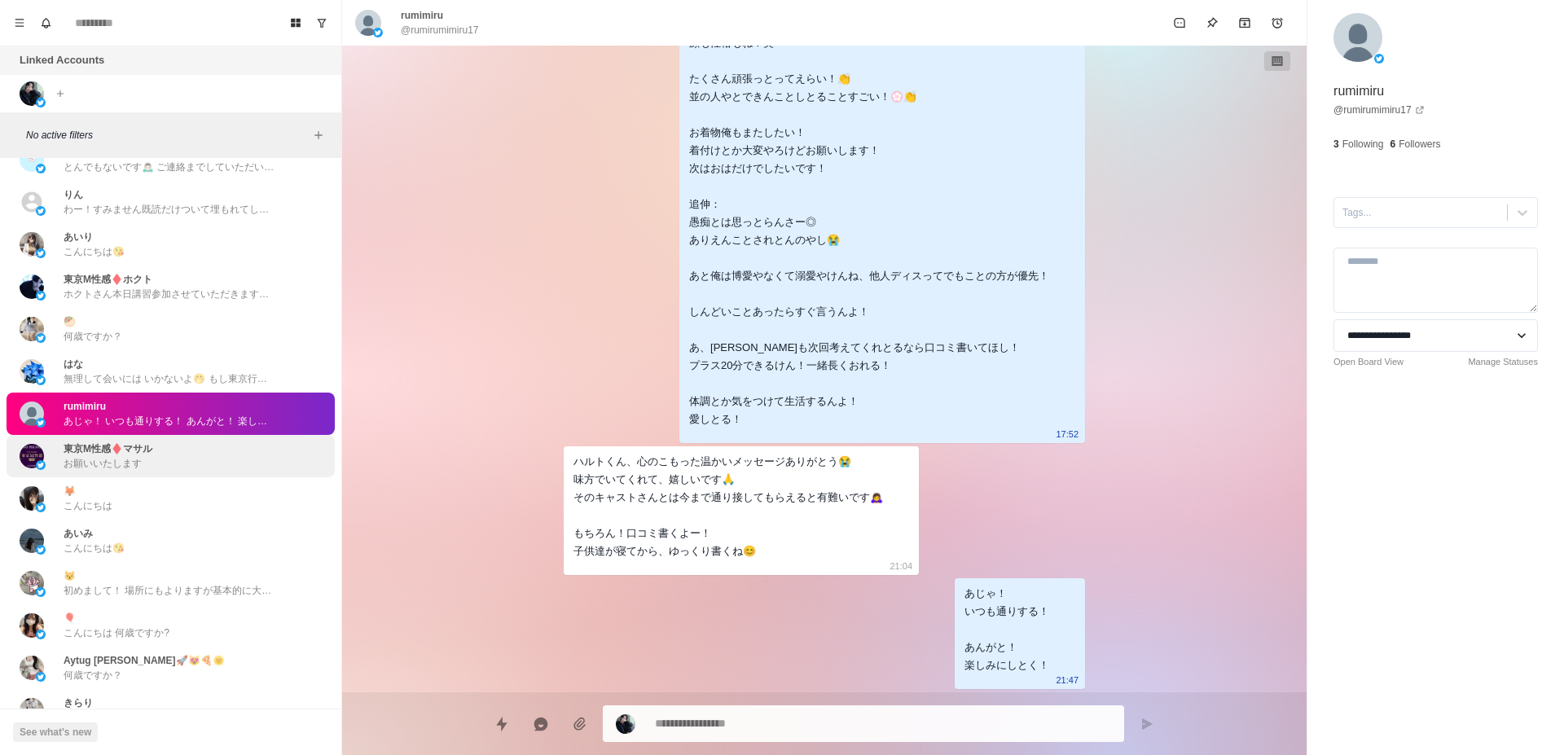
click at [105, 444] on p "東京M性感♦️マサル" at bounding box center [108, 449] width 89 height 15
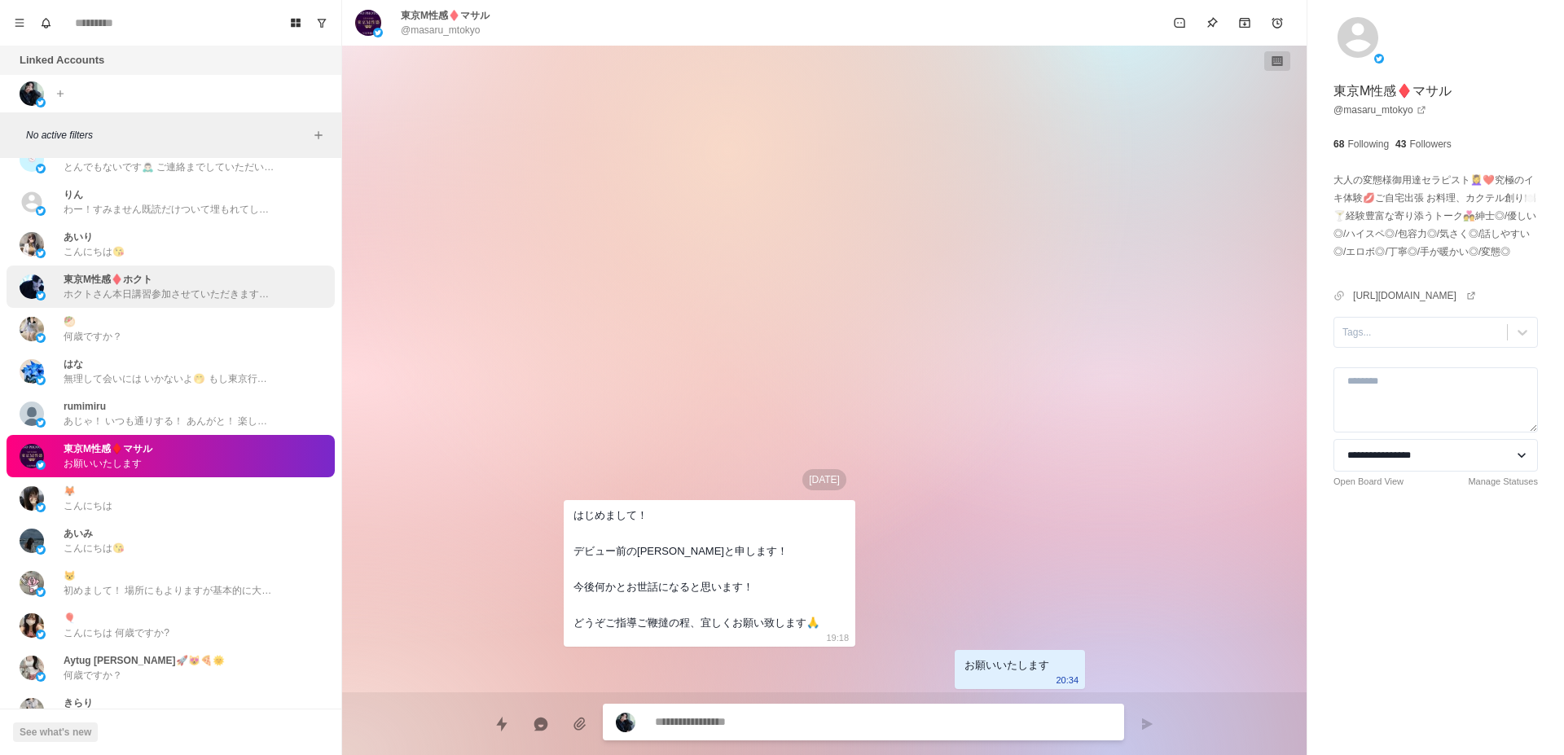
scroll to position [0, 0]
click at [1378, 110] on link "@ masaru_mtokyo" at bounding box center [1380, 110] width 93 height 15
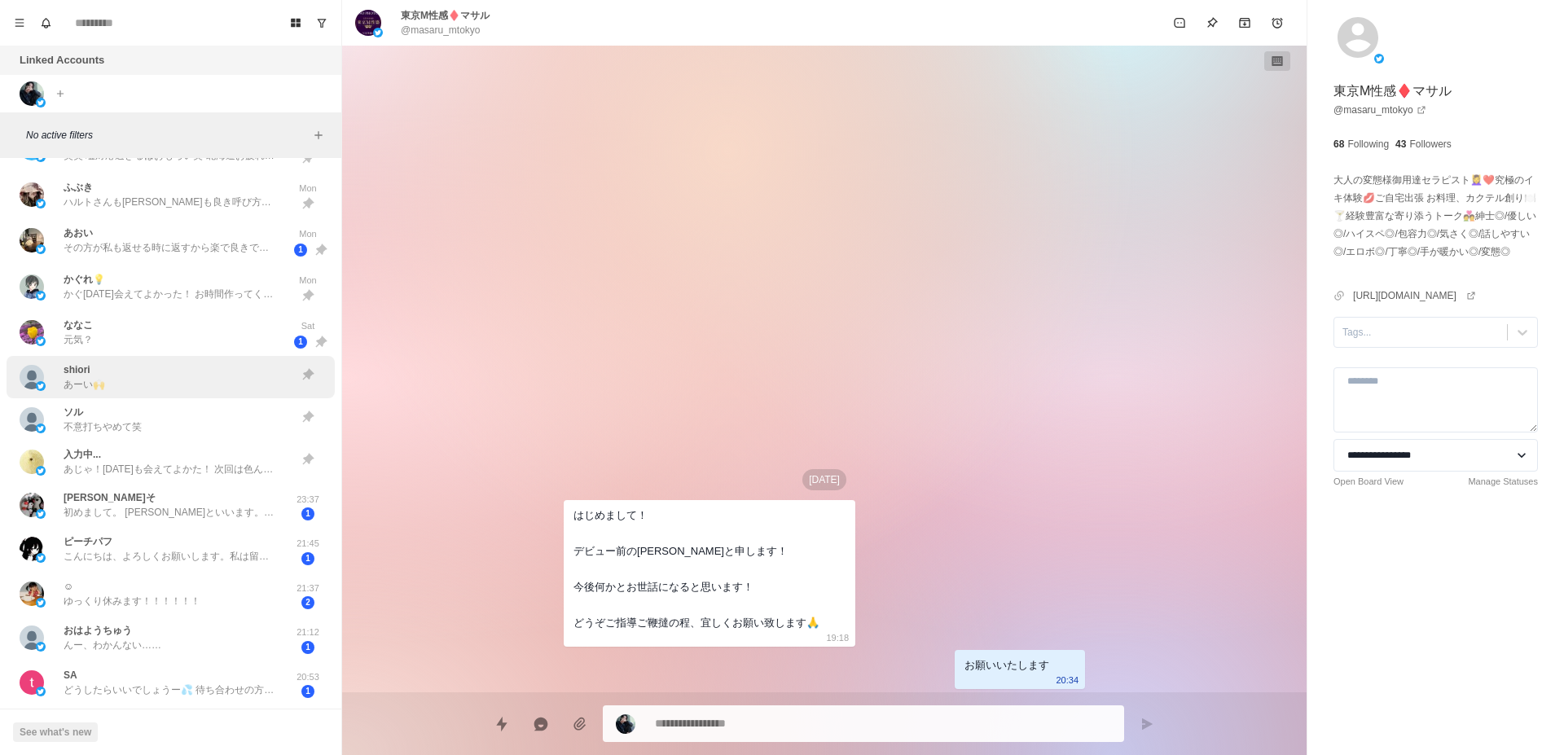
scroll to position [1026, 0]
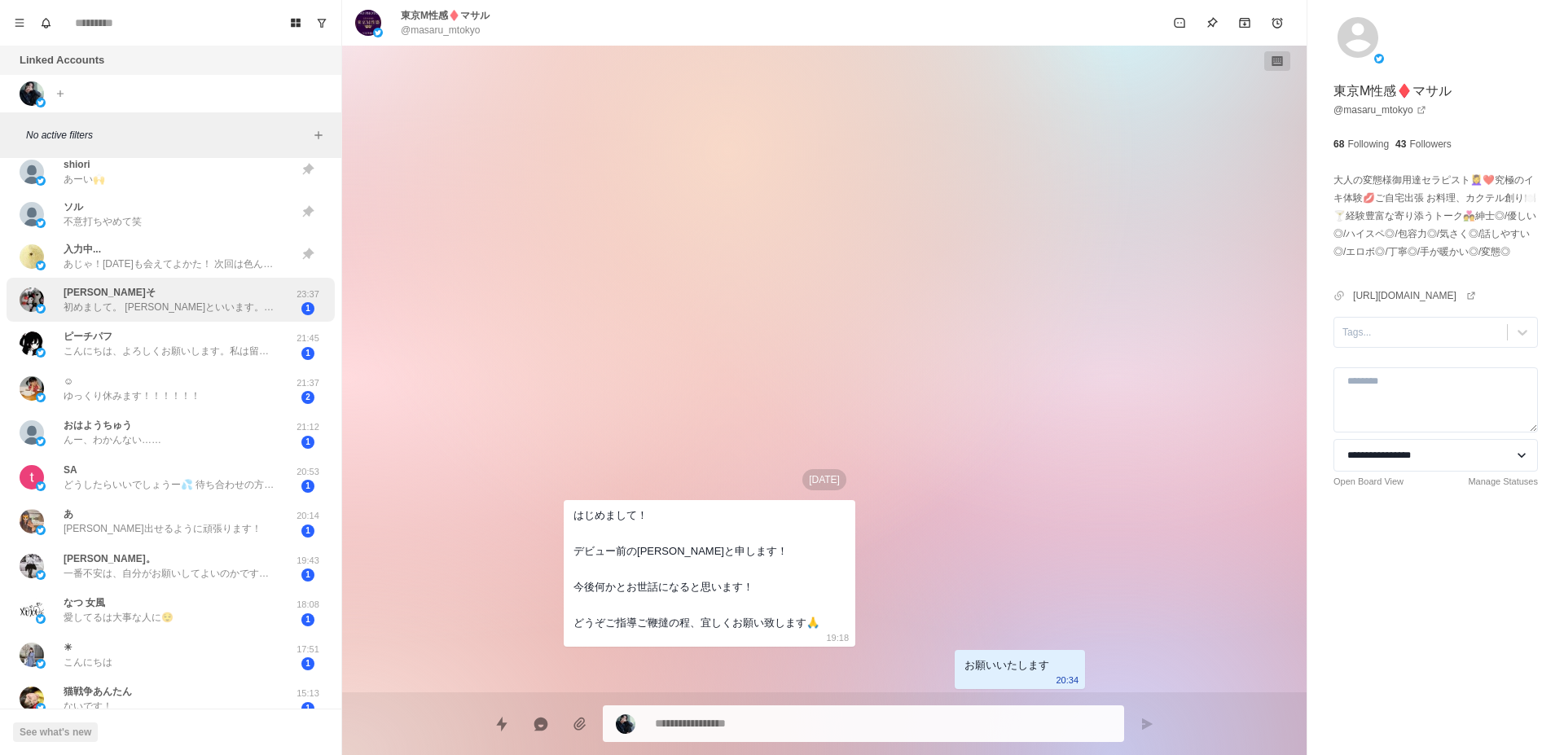
click at [121, 316] on div "[PERSON_NAME]そ 初めまして。 [PERSON_NAME]といいます。 粘膜接触なしが希望なんですが、ハルトさんはデンタルダムとかお持ちですか、、…" at bounding box center [171, 300] width 328 height 45
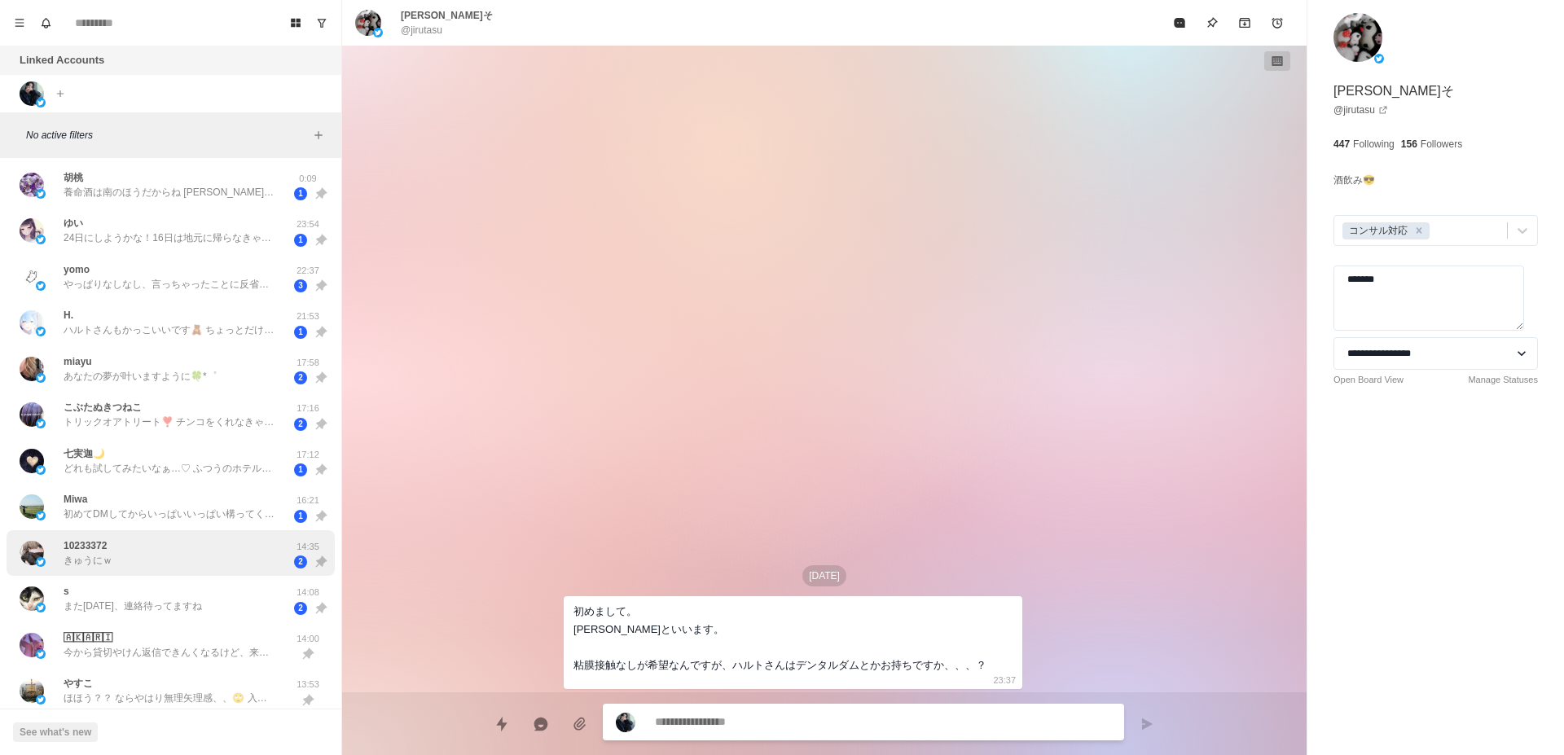
scroll to position [0, 0]
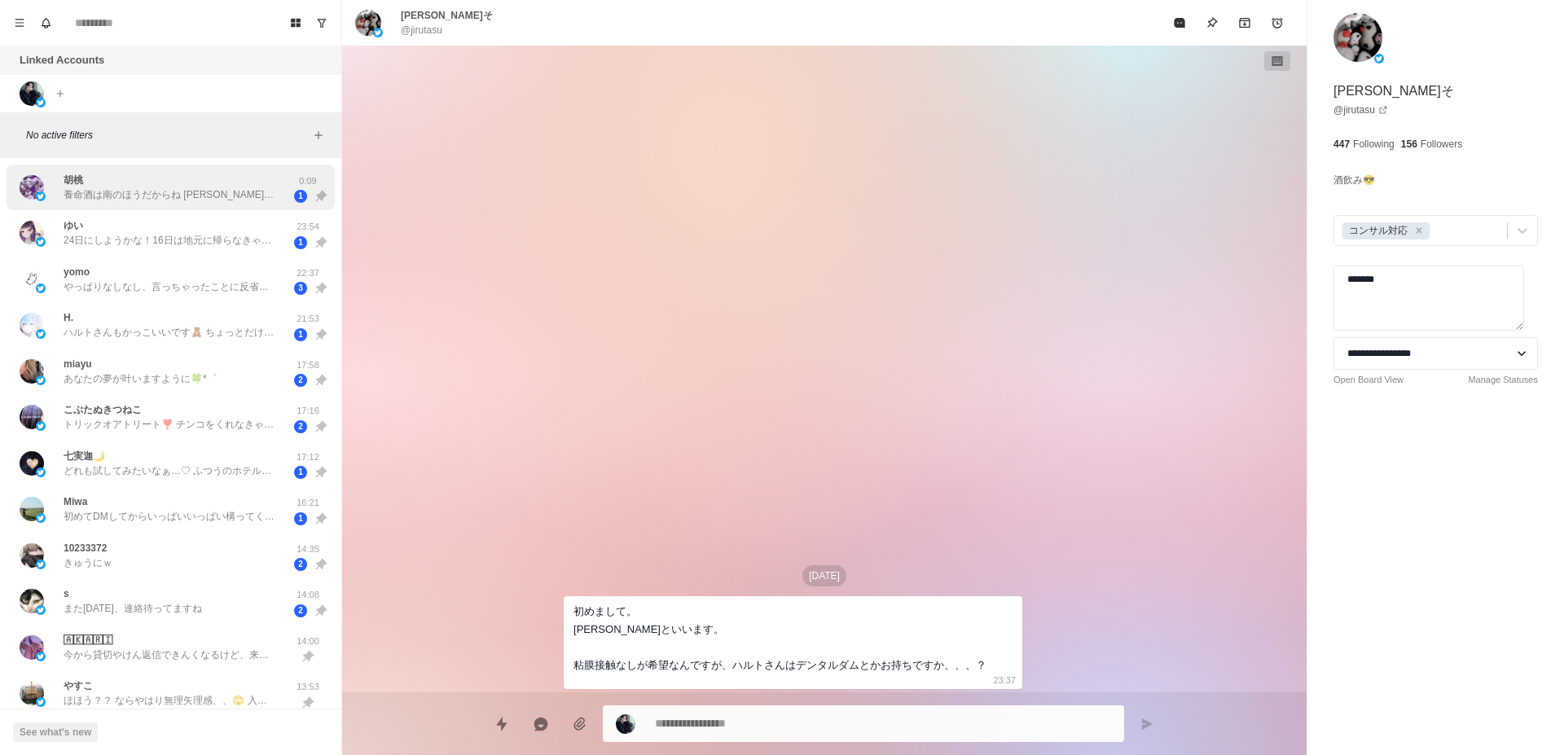
click at [174, 202] on div "[PERSON_NAME]命酒は南のほうだからね [PERSON_NAME]は方言もちょっと違ったりする スキーはあまり得意じゃない(笑) 子どものころ雪だる…" at bounding box center [154, 187] width 268 height 33
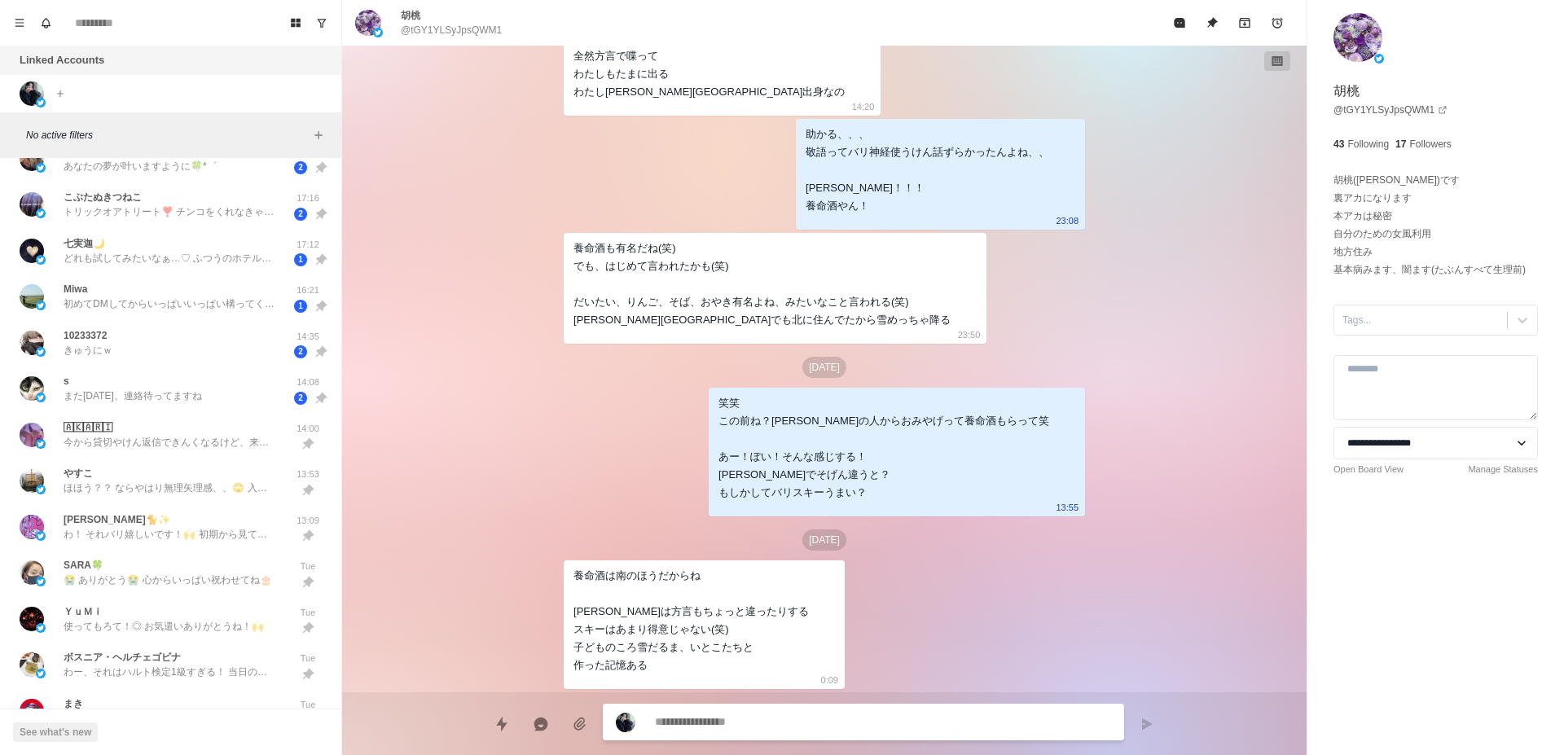
scroll to position [205, 0]
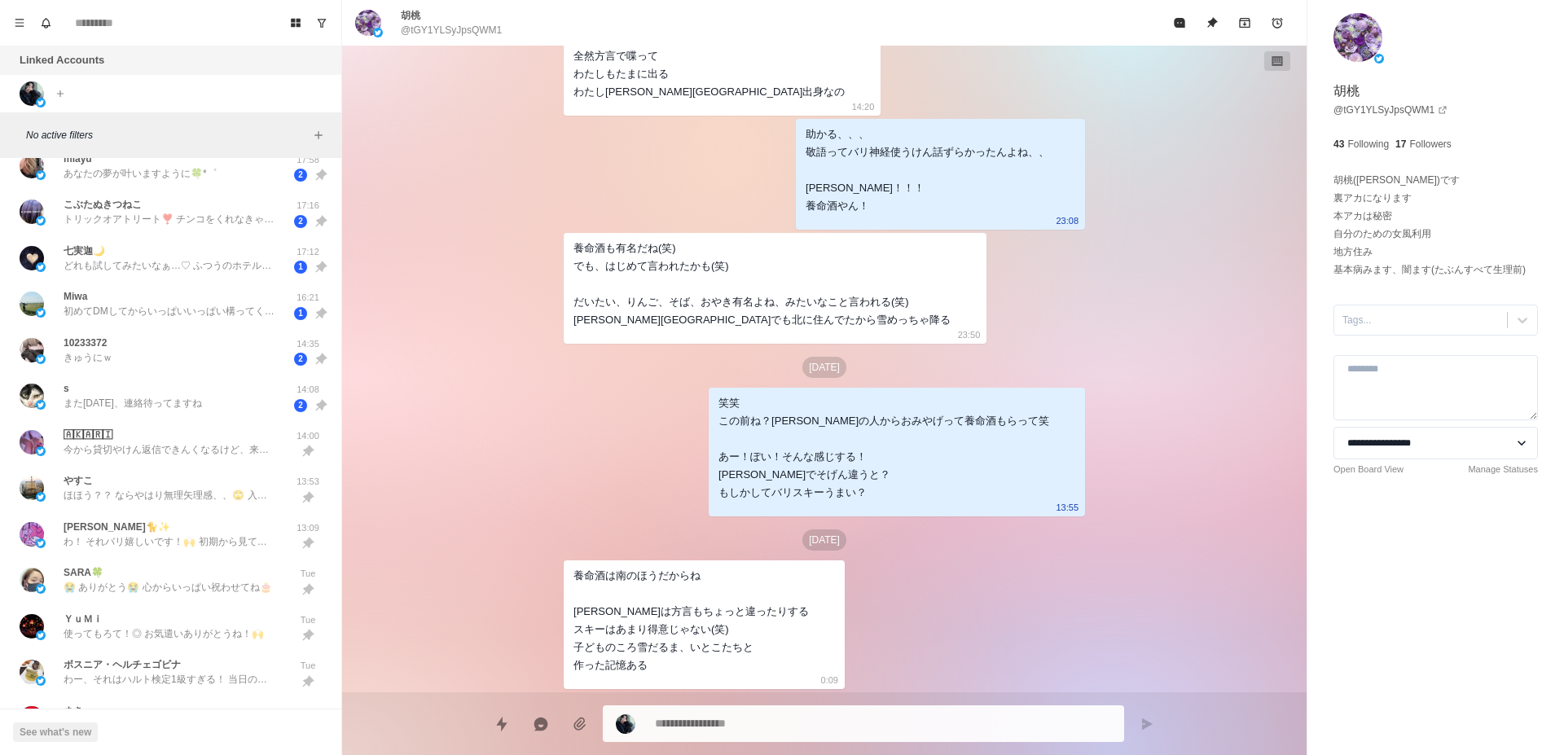
type textarea "*"
